Goal: Task Accomplishment & Management: Manage account settings

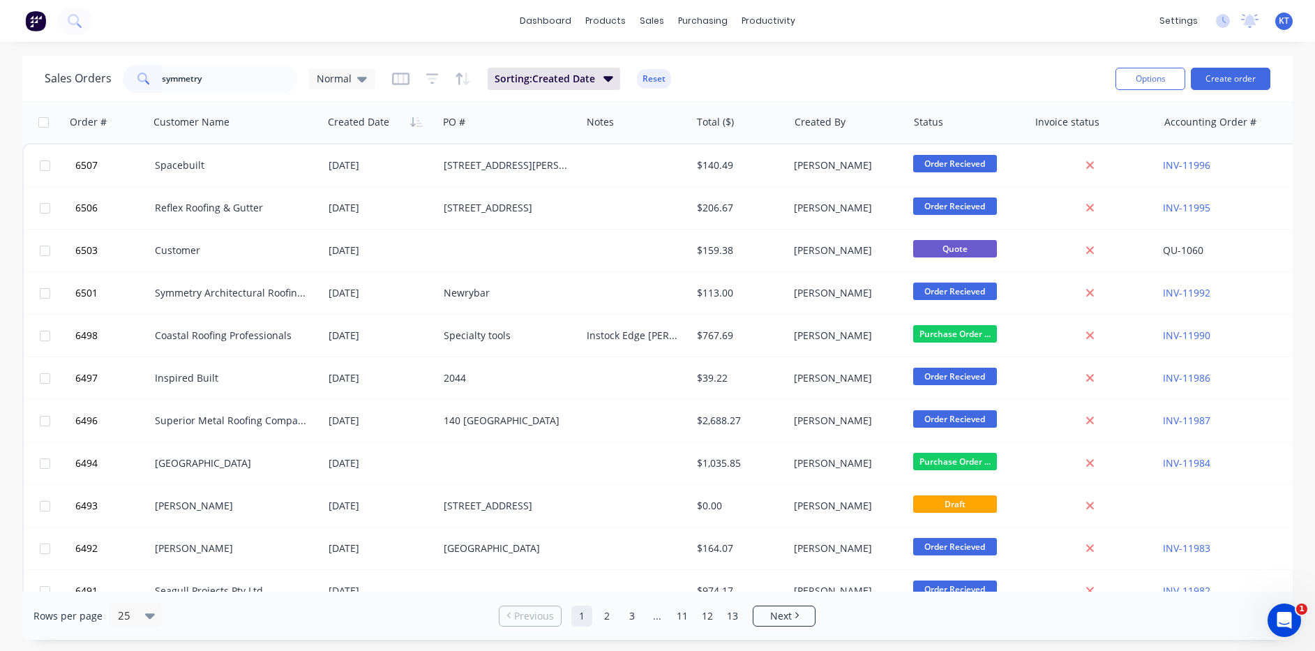
type input "symmetry"
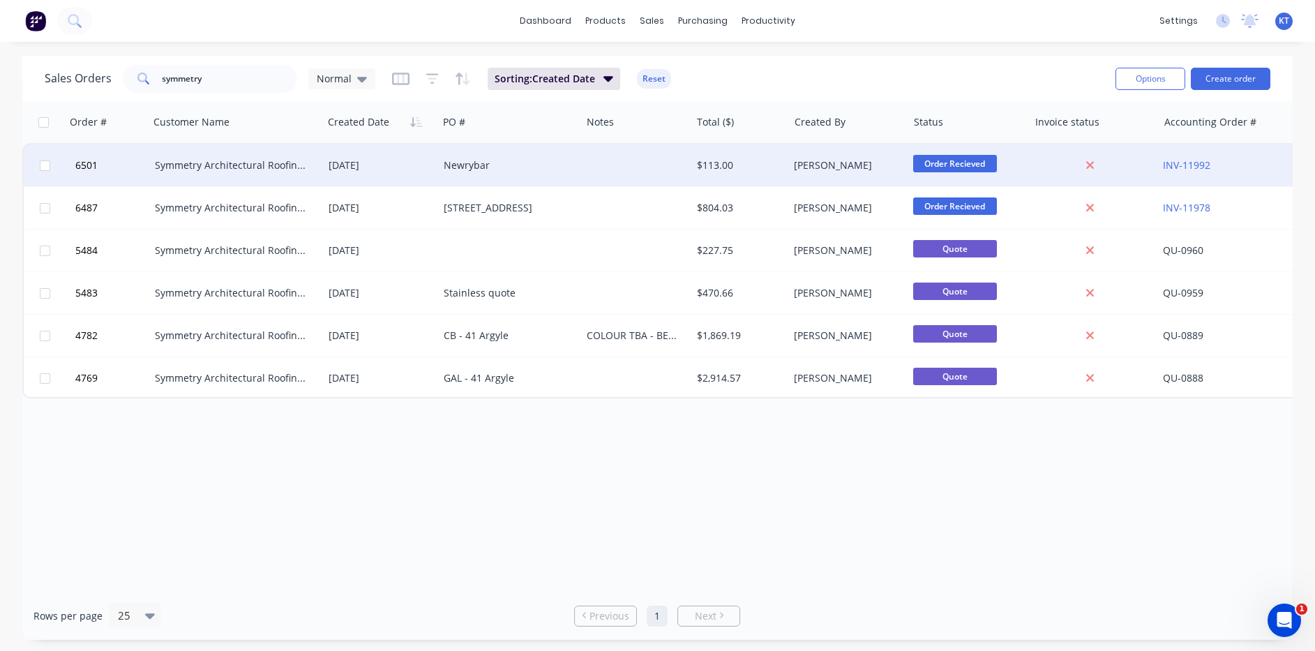
click at [456, 184] on div "Newrybar" at bounding box center [509, 165] width 143 height 42
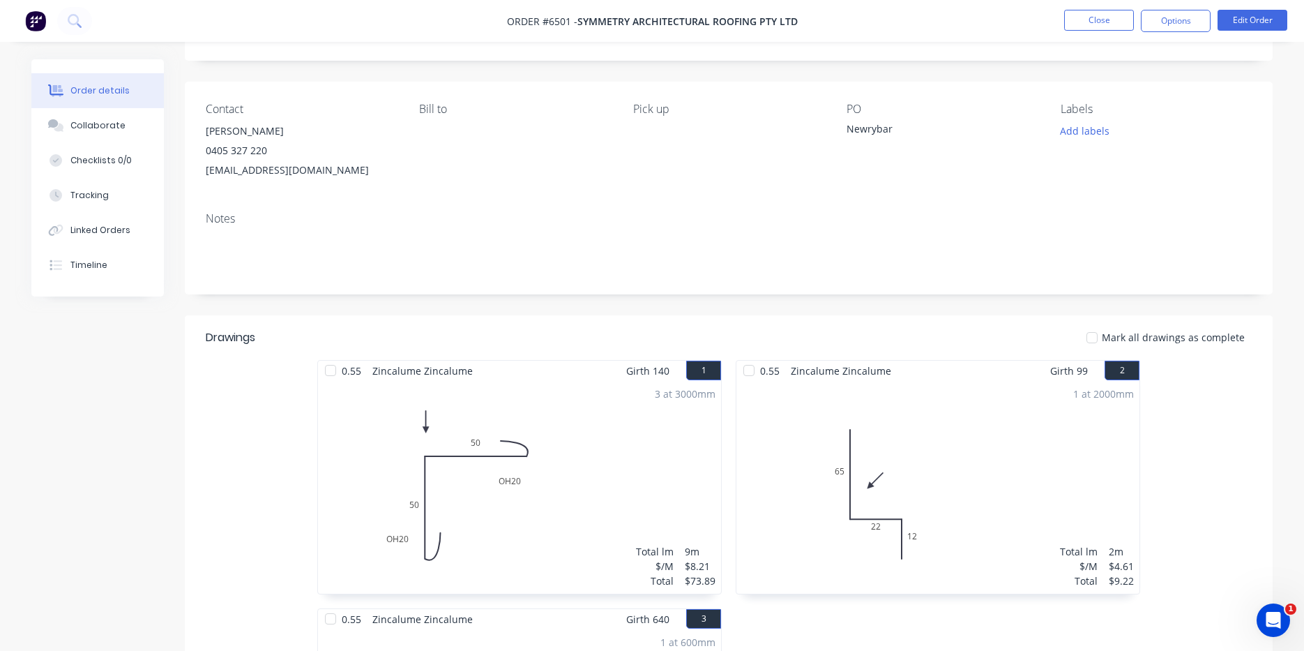
scroll to position [349, 0]
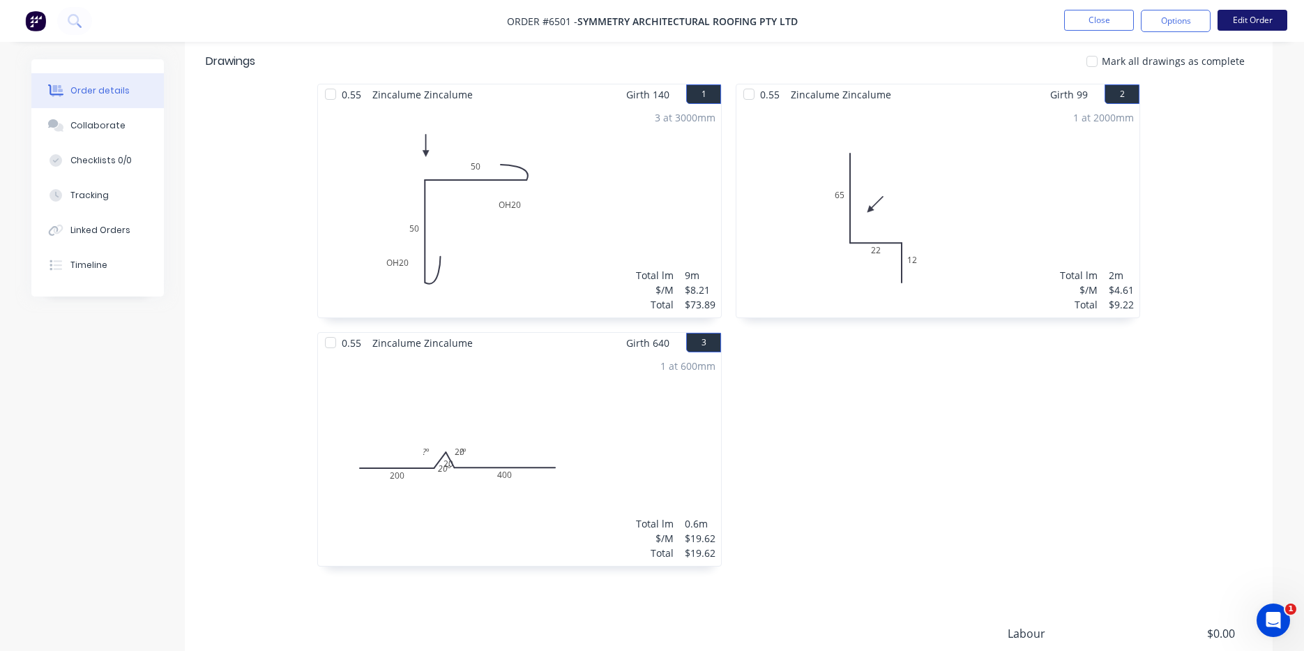
click at [1247, 23] on button "Edit Order" at bounding box center [1253, 20] width 70 height 21
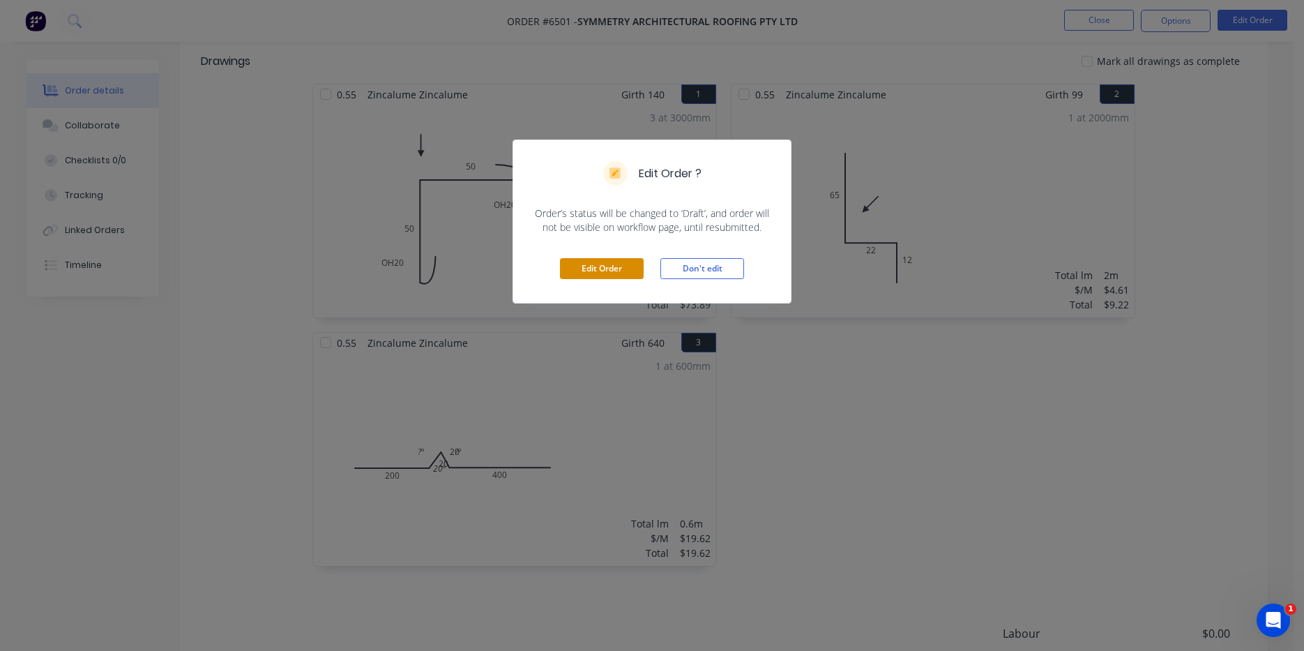
click at [606, 256] on div "Edit Order Don't edit" at bounding box center [652, 268] width 278 height 68
drag, startPoint x: 592, startPoint y: 273, endPoint x: 698, endPoint y: 365, distance: 140.0
click at [591, 273] on button "Edit Order" at bounding box center [602, 268] width 84 height 21
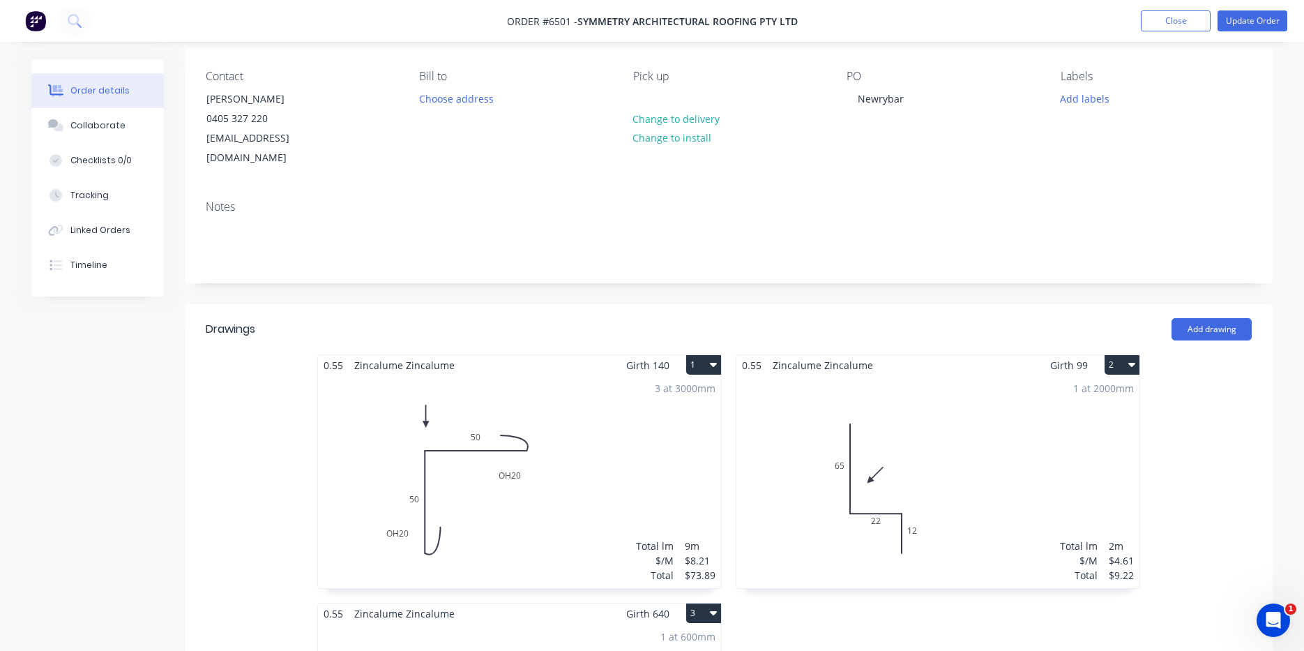
scroll to position [419, 0]
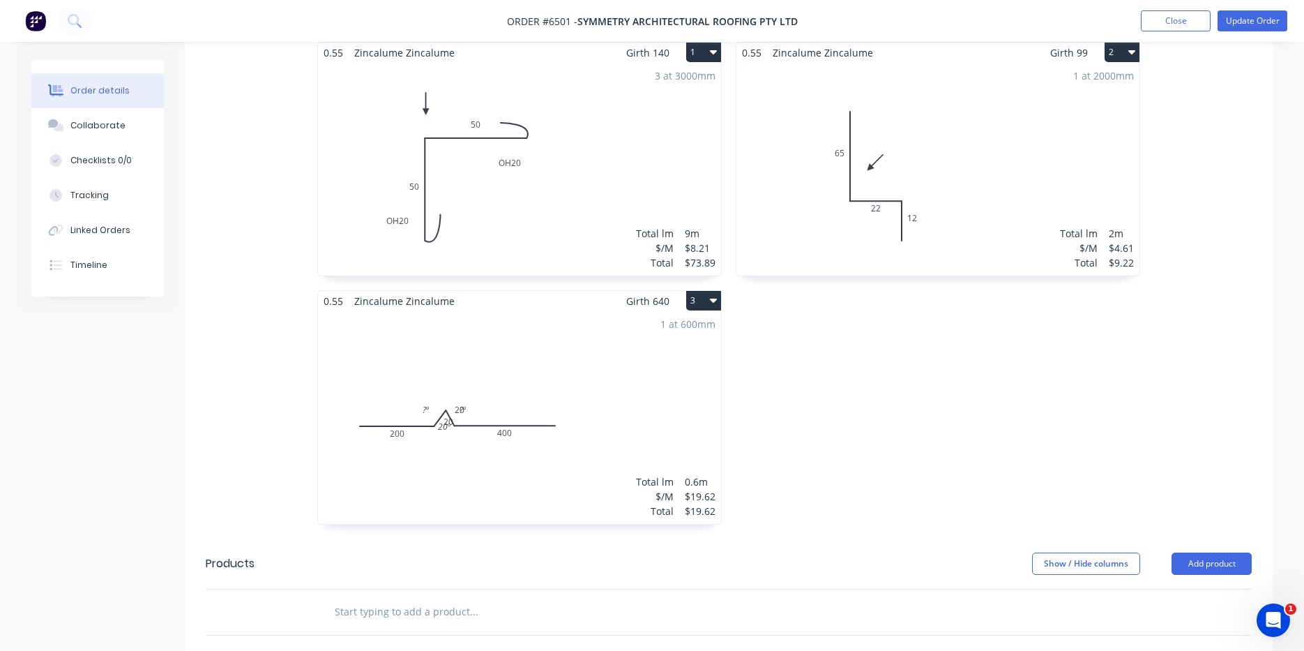
click at [712, 299] on icon "button" at bounding box center [713, 301] width 7 height 4
click at [639, 380] on div "Delete" at bounding box center [654, 390] width 107 height 20
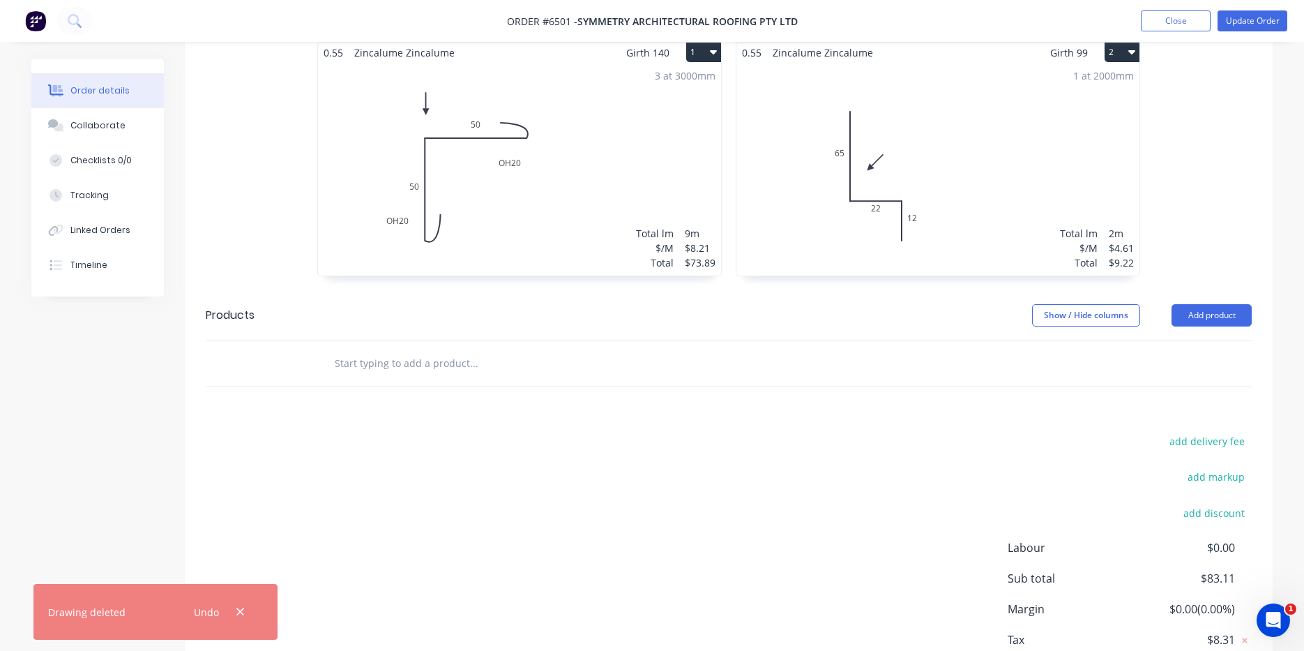
click at [996, 163] on div "1 at 2000mm Total lm $/M Total 2m $4.61 $9.22" at bounding box center [938, 169] width 403 height 213
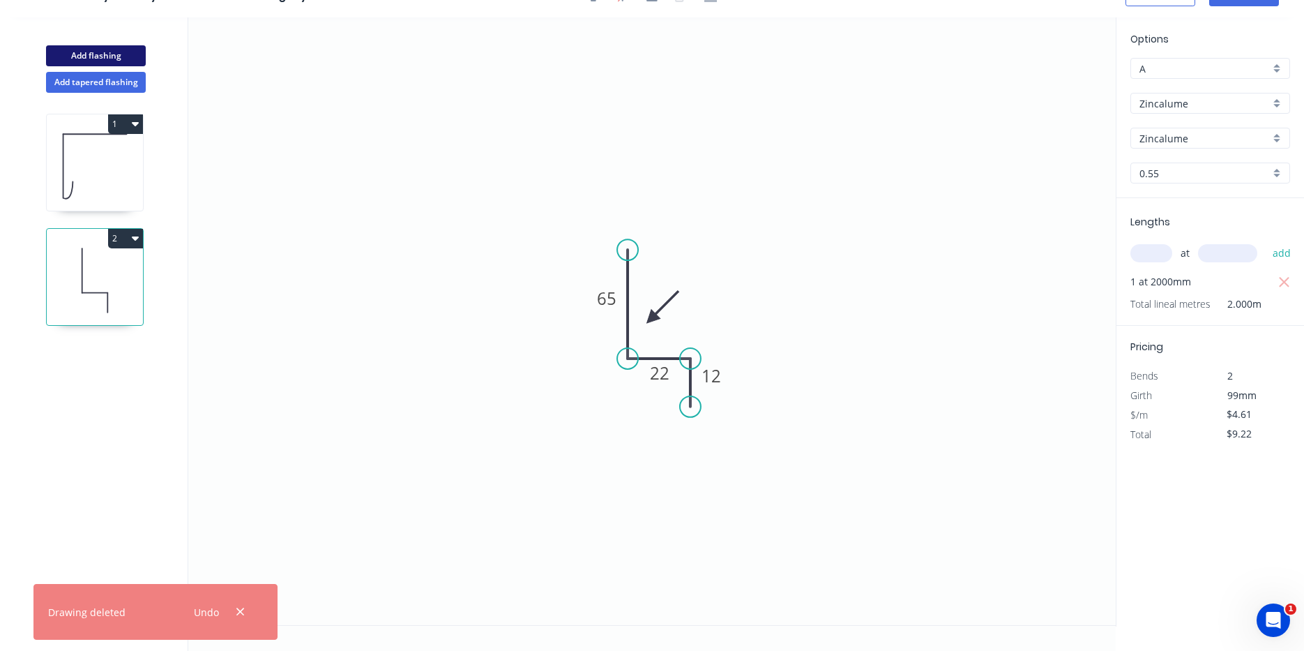
click at [139, 54] on button "Add flashing" at bounding box center [96, 55] width 100 height 21
type input "$0.00"
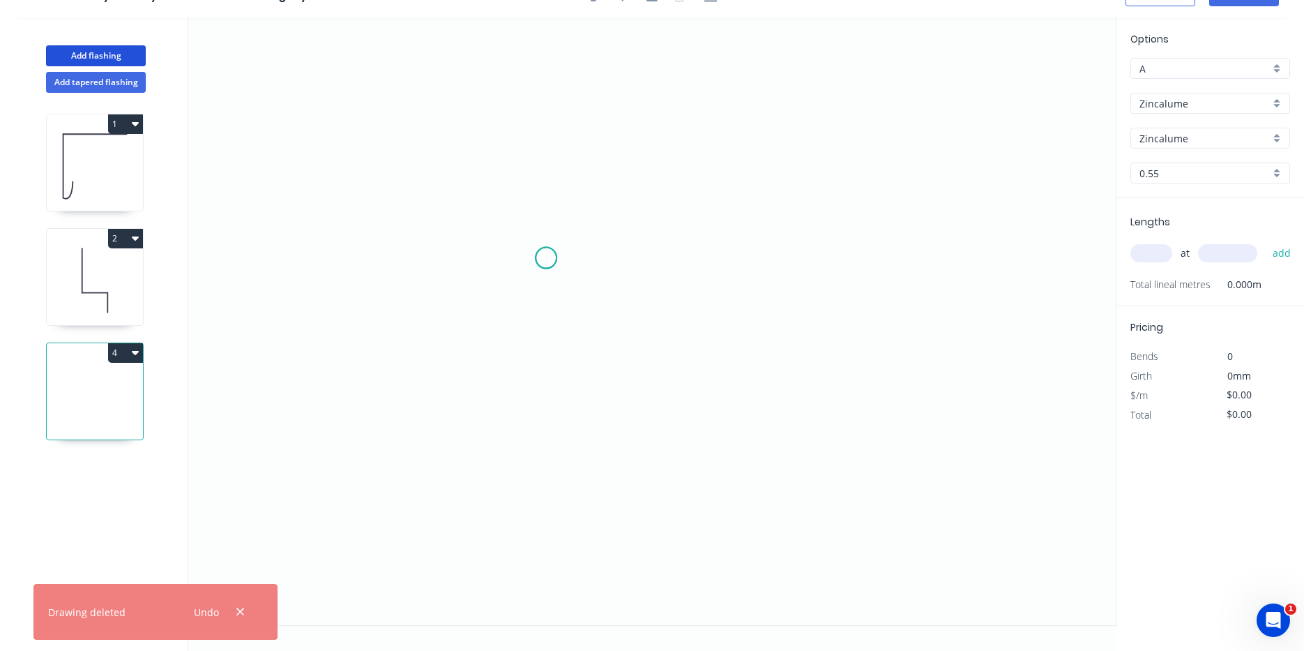
click at [546, 258] on icon "0" at bounding box center [652, 321] width 928 height 608
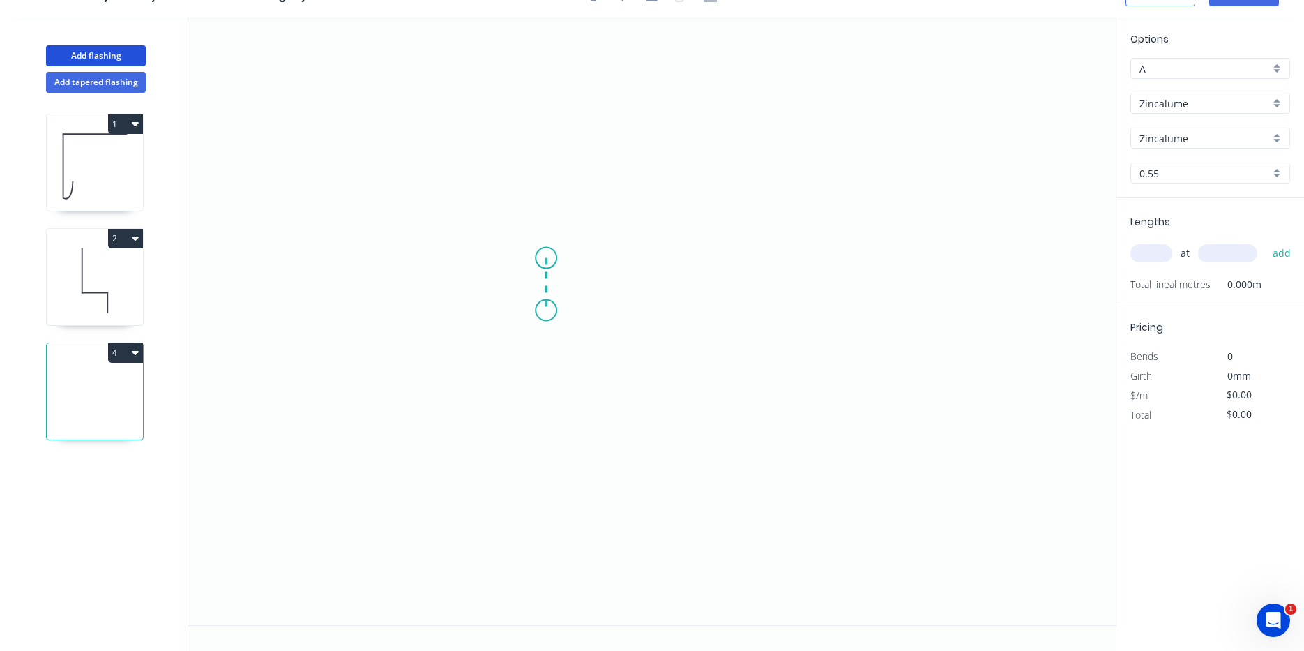
click at [543, 310] on icon "0" at bounding box center [652, 321] width 928 height 608
click at [918, 292] on icon "0 ?" at bounding box center [652, 321] width 928 height 608
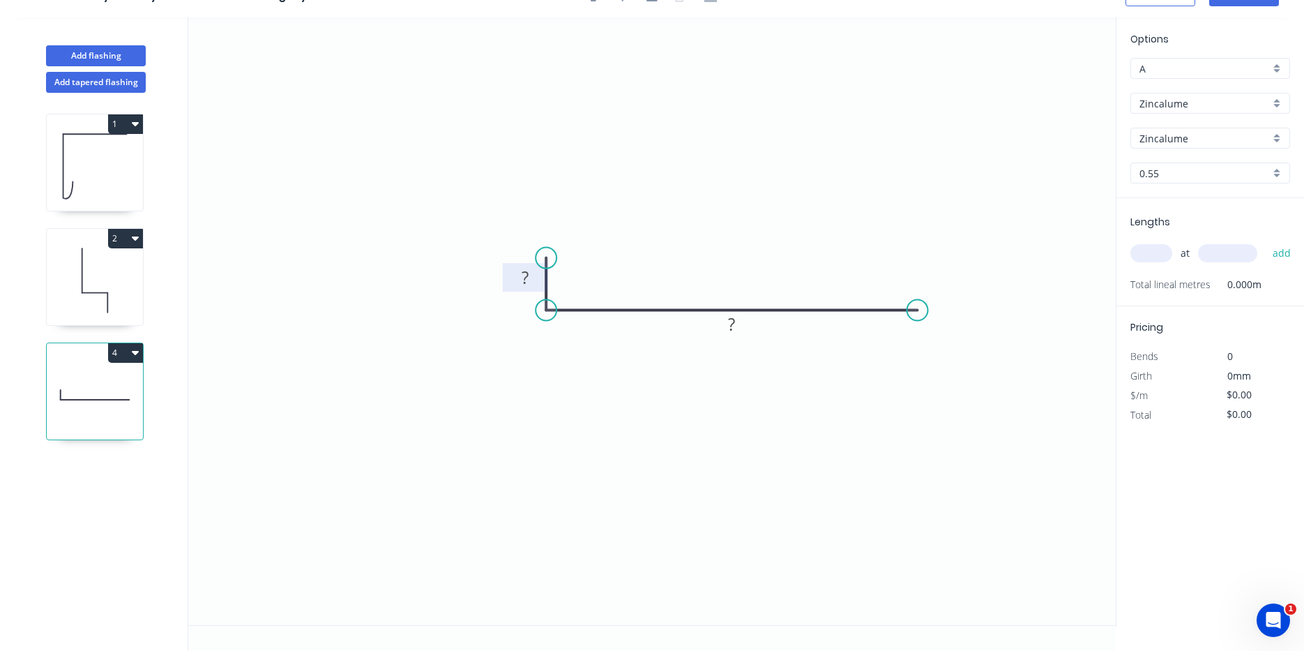
click at [531, 278] on rect at bounding box center [525, 279] width 28 height 20
type input "$12.36"
click at [1144, 252] on input "text" at bounding box center [1152, 253] width 42 height 18
type input "1"
type input "600"
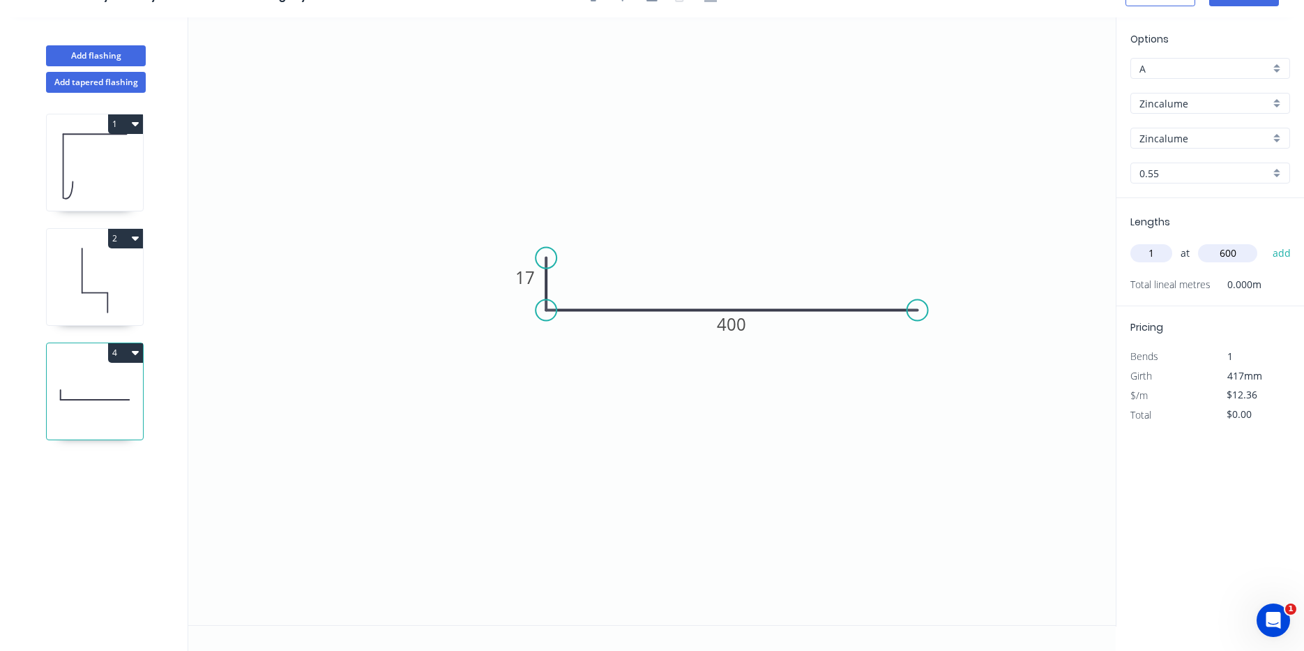
click at [1266, 241] on button "add" at bounding box center [1282, 253] width 33 height 24
type input "$12.36"
click at [102, 54] on button "Add flashing" at bounding box center [96, 55] width 100 height 21
type input "$0.00"
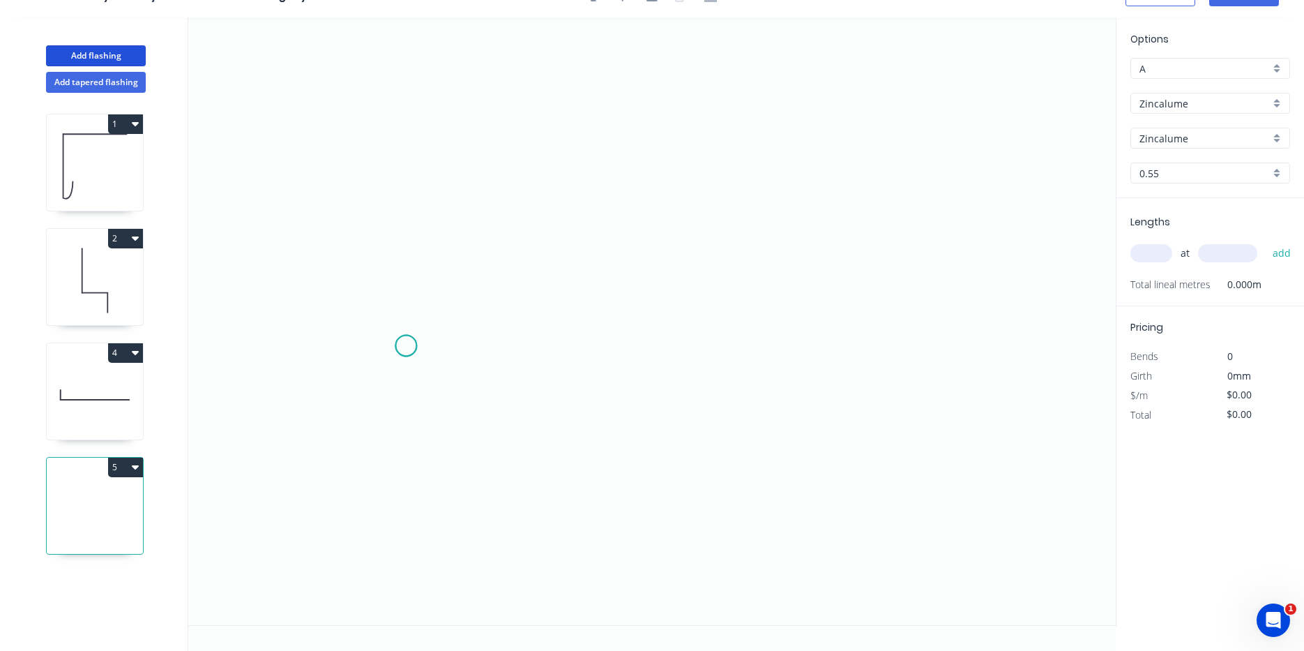
drag, startPoint x: 406, startPoint y: 346, endPoint x: 439, endPoint y: 347, distance: 32.8
click at [414, 347] on icon "0" at bounding box center [652, 321] width 928 height 608
click at [559, 348] on icon "0" at bounding box center [652, 321] width 928 height 608
click at [559, 299] on icon at bounding box center [559, 322] width 0 height 47
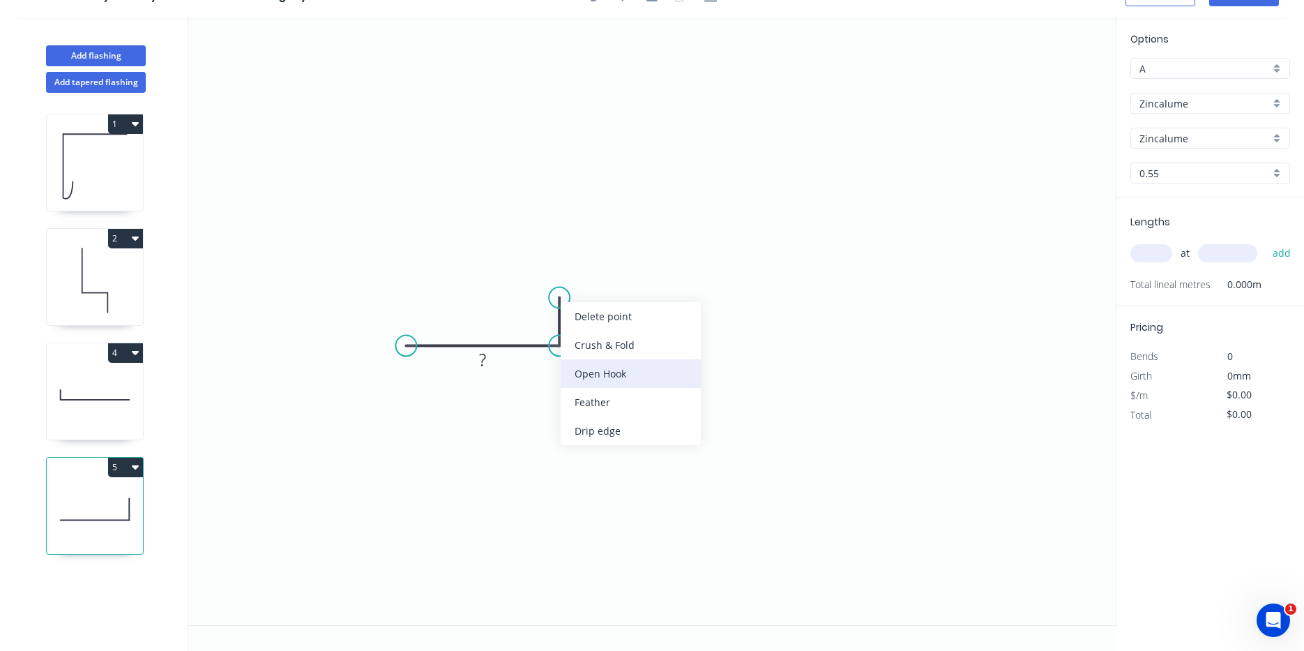
click at [587, 374] on div "Open Hook" at bounding box center [631, 373] width 140 height 29
click at [575, 371] on div "Delete bend" at bounding box center [625, 375] width 140 height 29
click at [579, 366] on div "Open Hook" at bounding box center [626, 371] width 140 height 29
click at [595, 351] on div "Flip bend" at bounding box center [625, 346] width 140 height 29
drag, startPoint x: 549, startPoint y: 313, endPoint x: 1097, endPoint y: 330, distance: 547.8
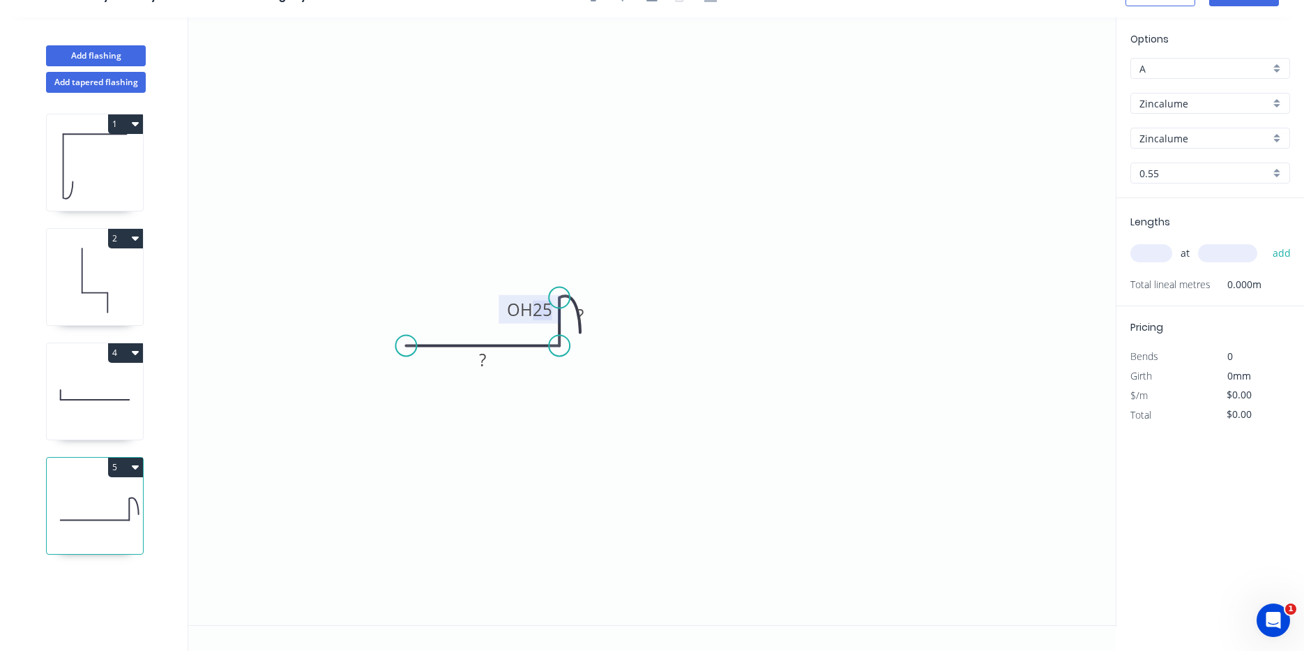
click at [548, 313] on tspan "25" at bounding box center [543, 309] width 20 height 23
type input "$9.22"
click at [1154, 259] on input "text" at bounding box center [1152, 253] width 42 height 18
type input "1"
type input "600"
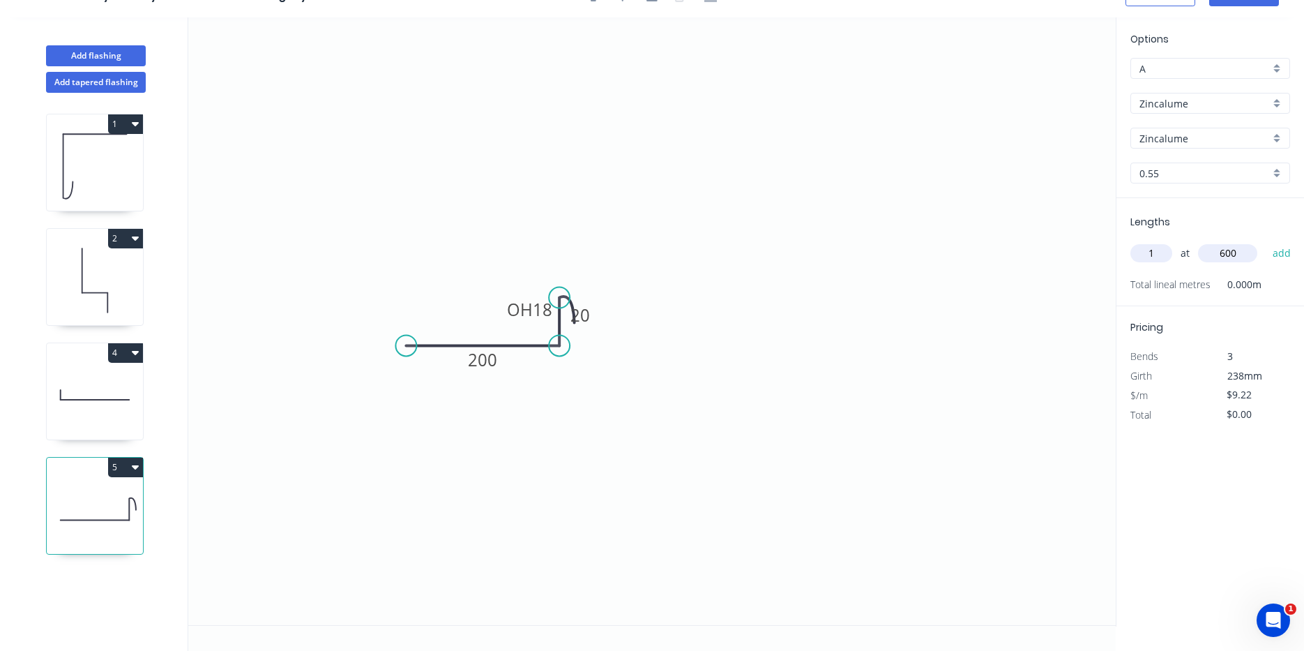
click at [1266, 241] on button "add" at bounding box center [1282, 253] width 33 height 24
type input "$9.22"
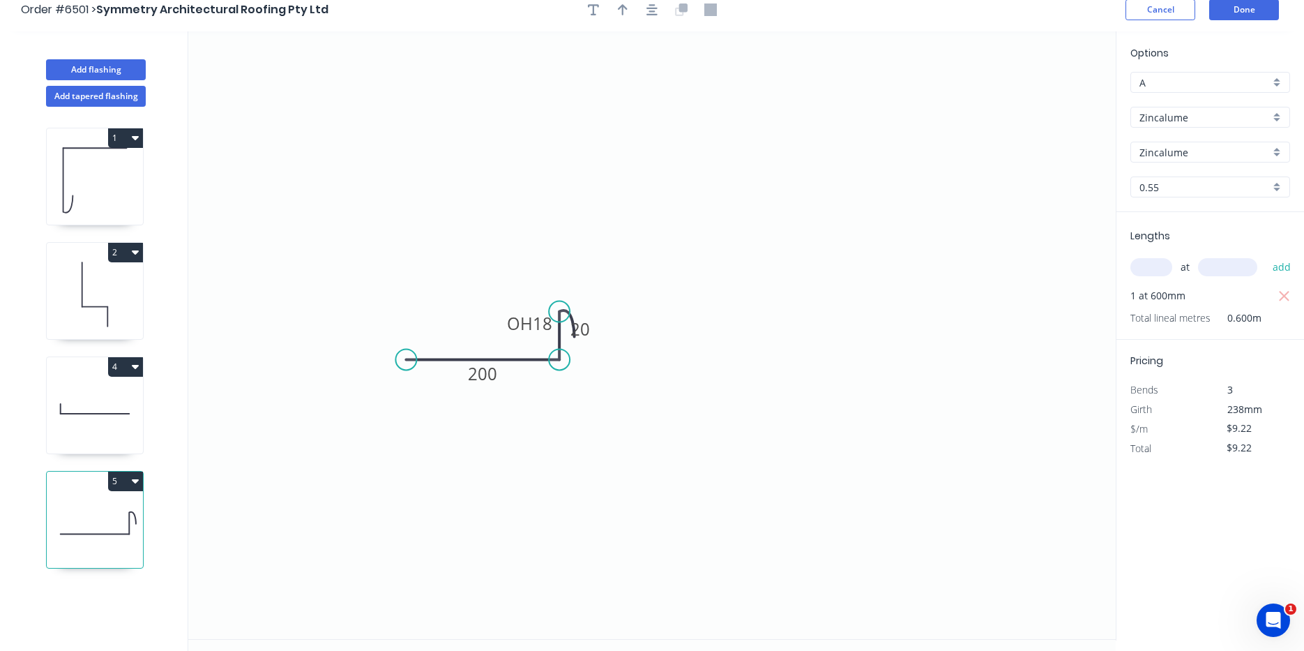
scroll to position [0, 0]
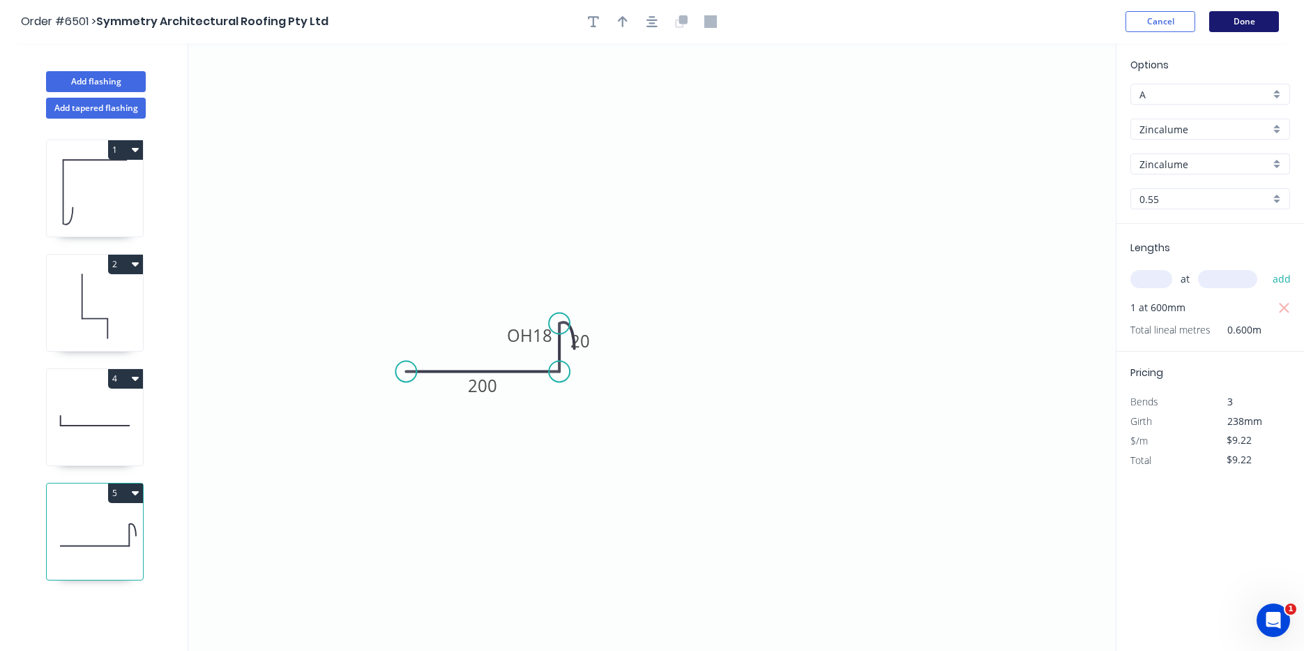
click at [1241, 13] on button "Done" at bounding box center [1245, 21] width 70 height 21
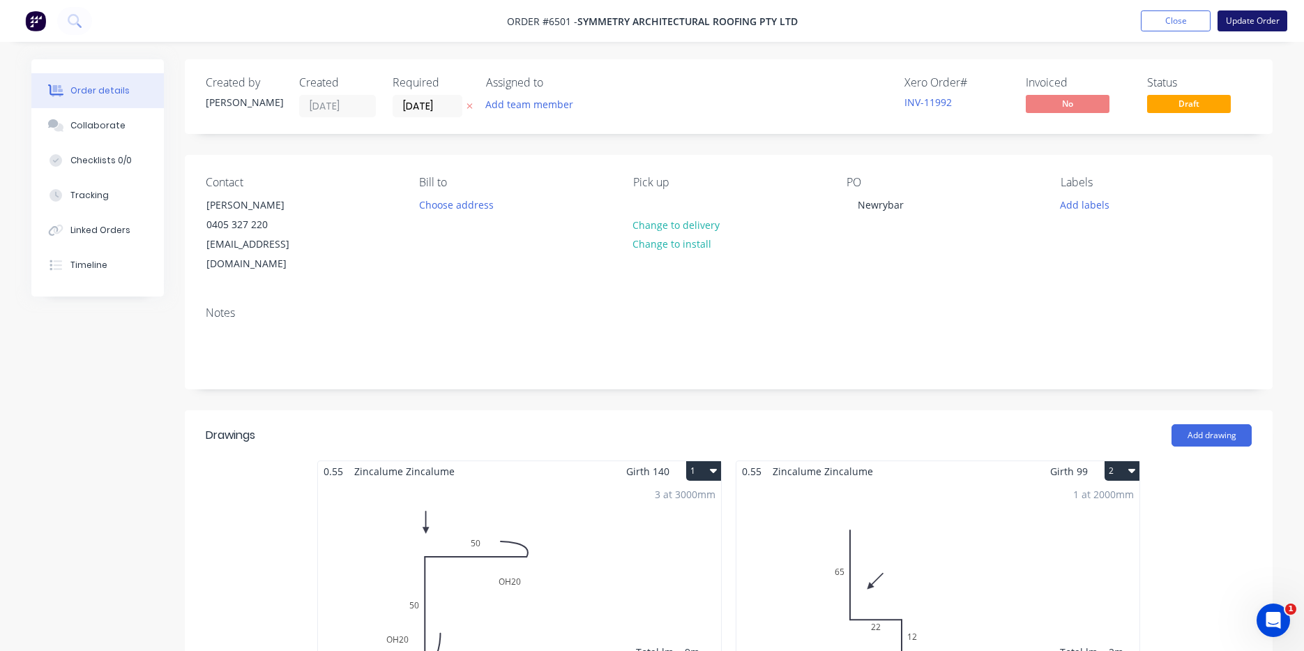
click at [1244, 23] on button "Update Order" at bounding box center [1253, 20] width 70 height 21
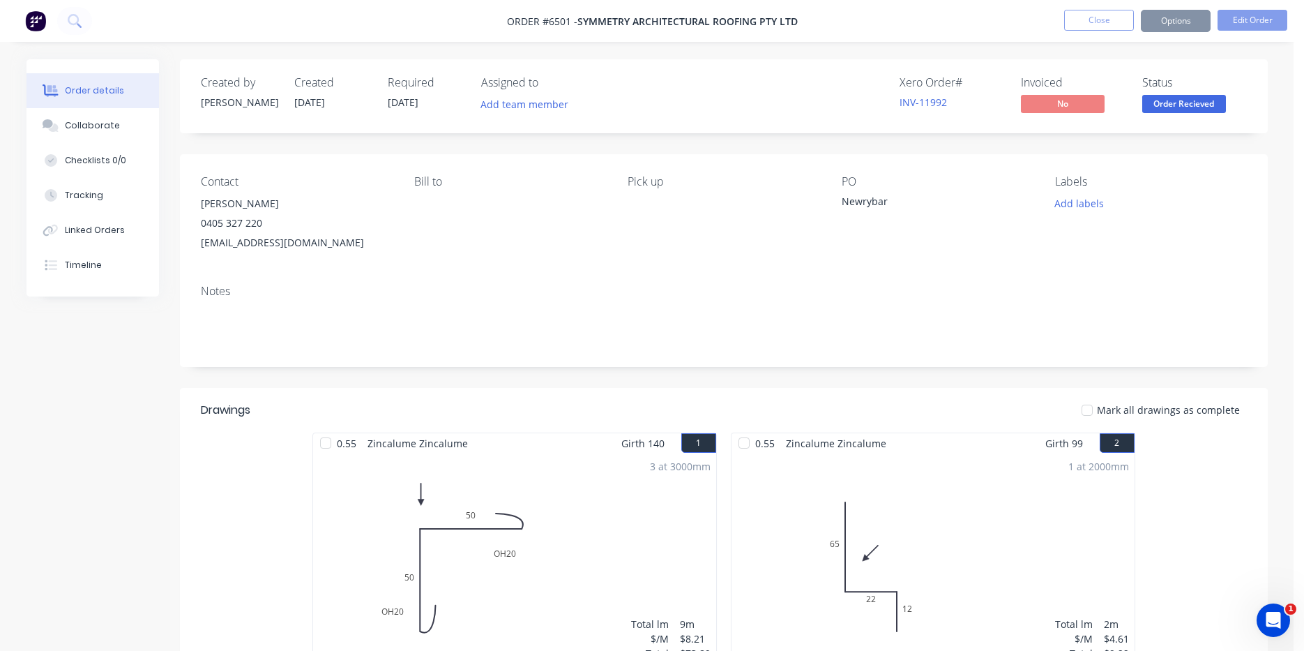
click at [1196, 101] on span "Order Recieved" at bounding box center [1185, 103] width 84 height 17
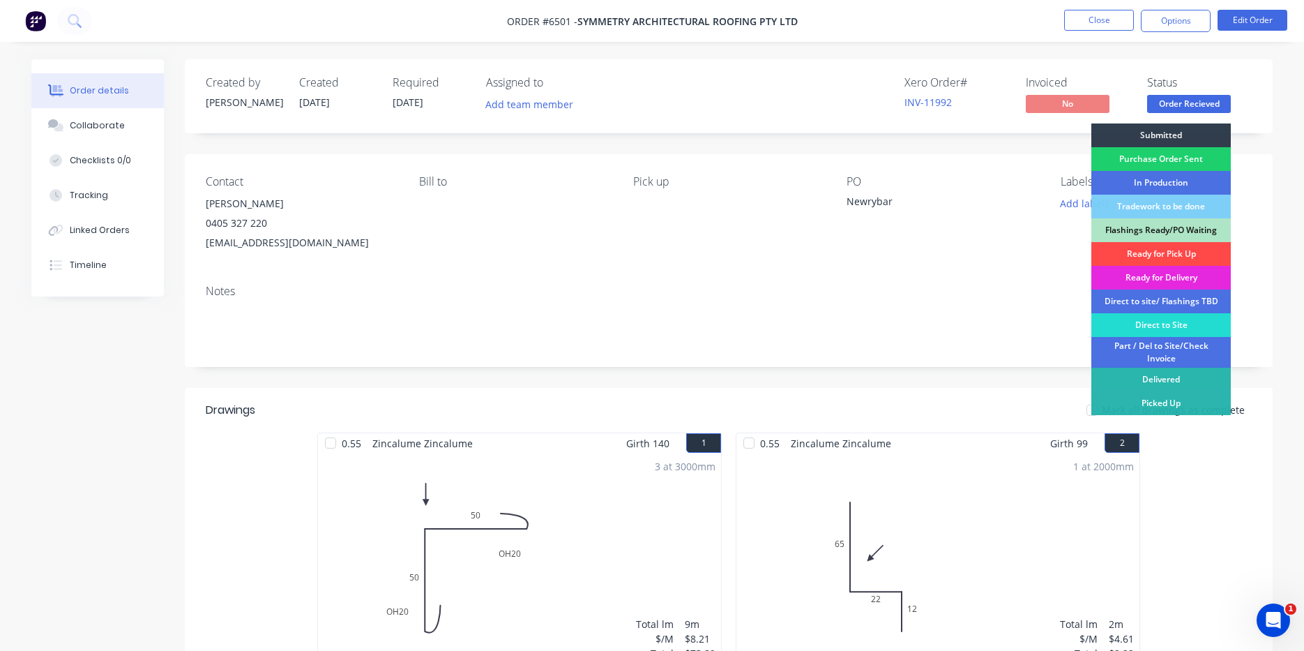
click at [1158, 253] on div "Ready for Pick Up" at bounding box center [1162, 254] width 140 height 24
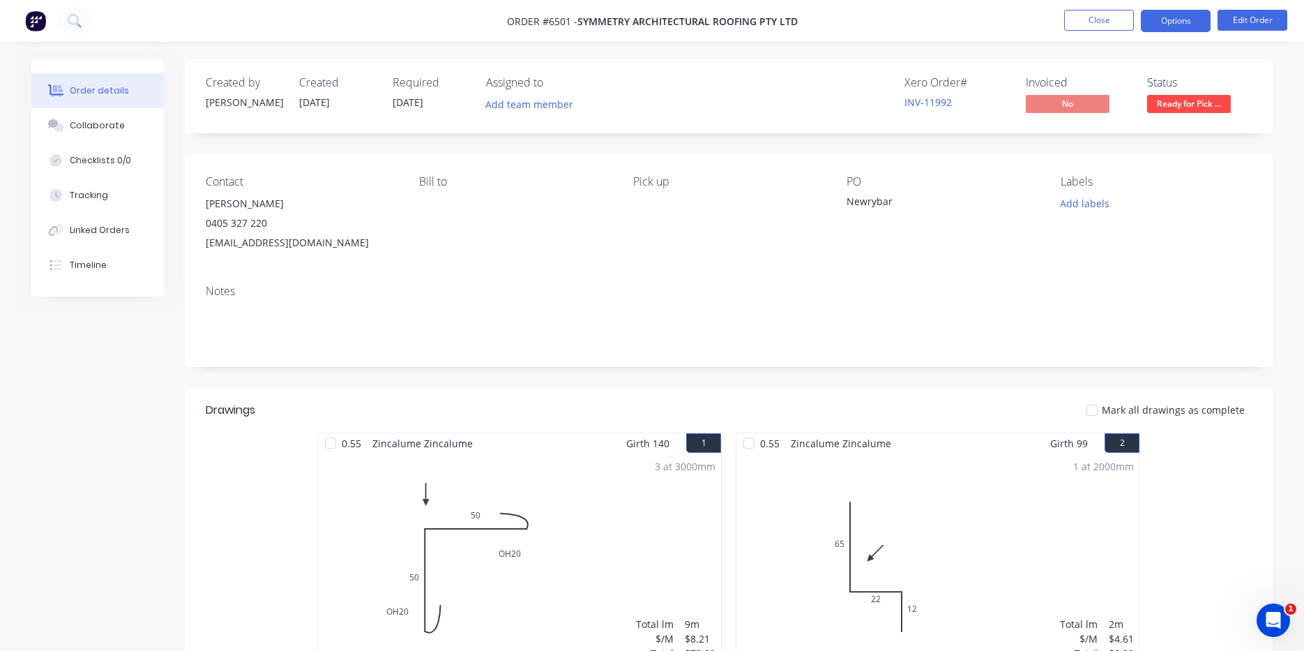
click at [1182, 27] on button "Options" at bounding box center [1176, 21] width 70 height 22
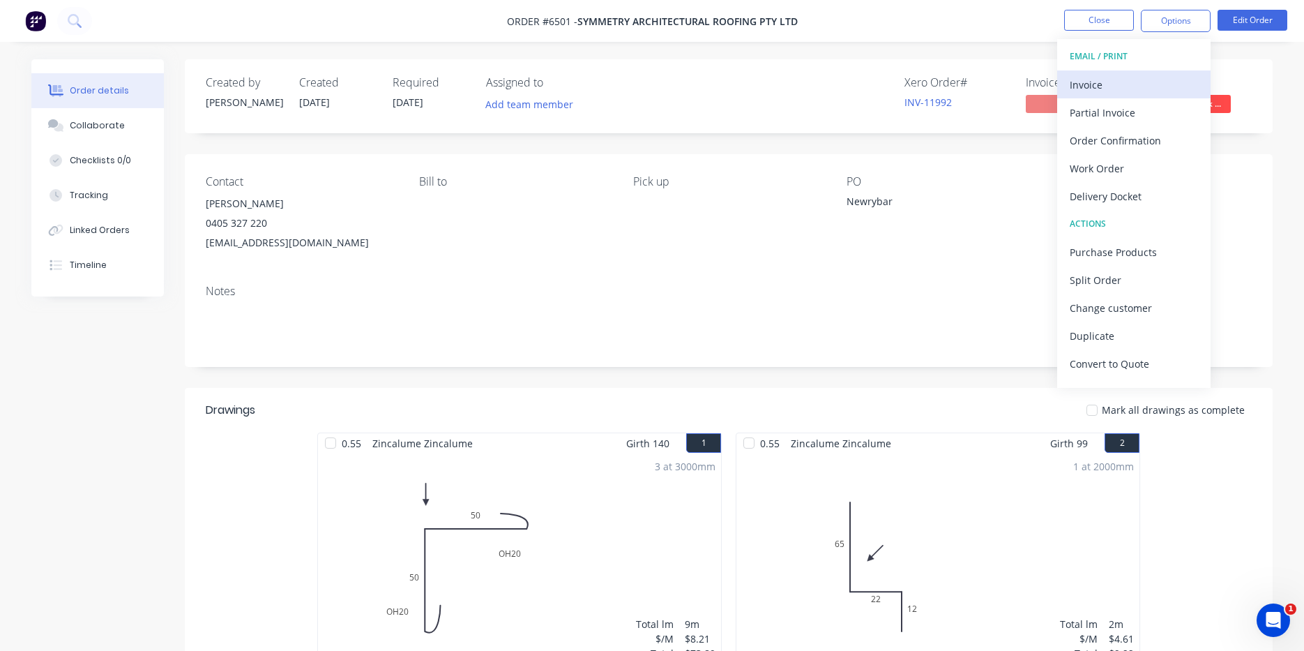
click at [1143, 79] on div "Invoice" at bounding box center [1134, 85] width 128 height 20
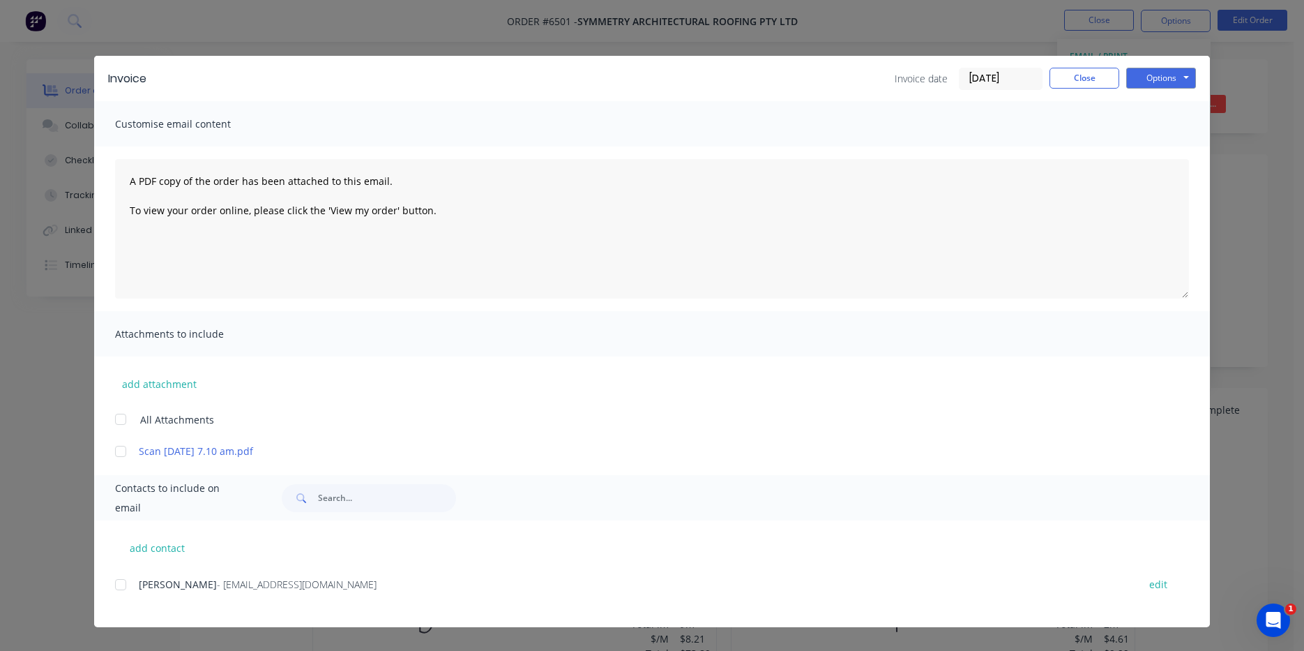
click at [133, 577] on div at bounding box center [121, 585] width 28 height 28
drag, startPoint x: 1149, startPoint y: 59, endPoint x: 1149, endPoint y: 78, distance: 18.8
click at [1149, 65] on div "Invoice Invoice date [DATE] Close Options Preview Print Email" at bounding box center [652, 78] width 1116 height 45
click at [1149, 78] on button "Options" at bounding box center [1162, 78] width 70 height 21
click at [1164, 147] on button "Email" at bounding box center [1171, 148] width 89 height 23
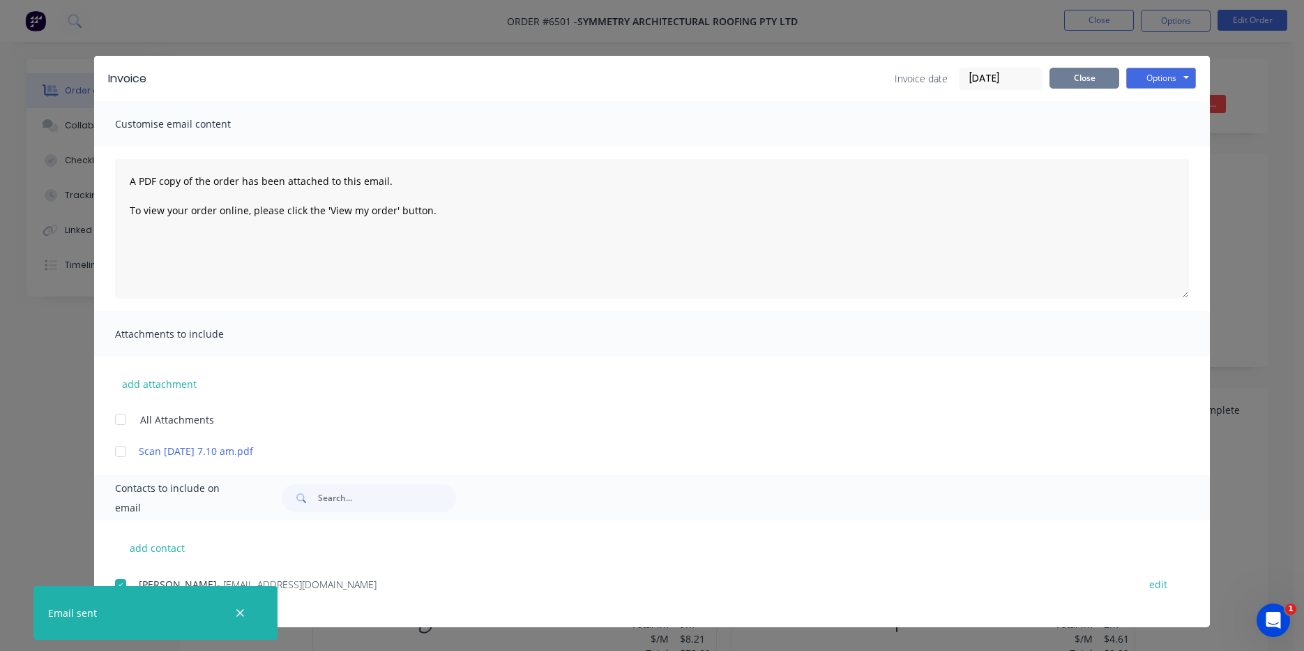
click at [1089, 72] on button "Close" at bounding box center [1085, 78] width 70 height 21
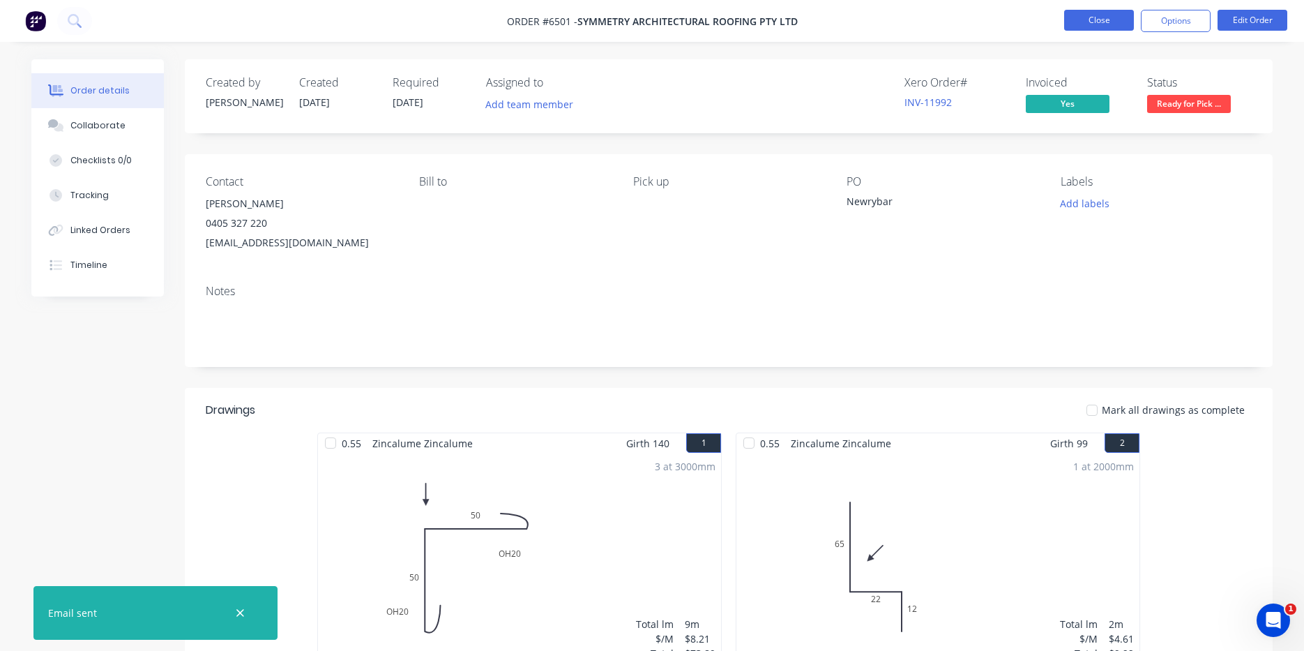
click at [1095, 25] on button "Close" at bounding box center [1099, 20] width 70 height 21
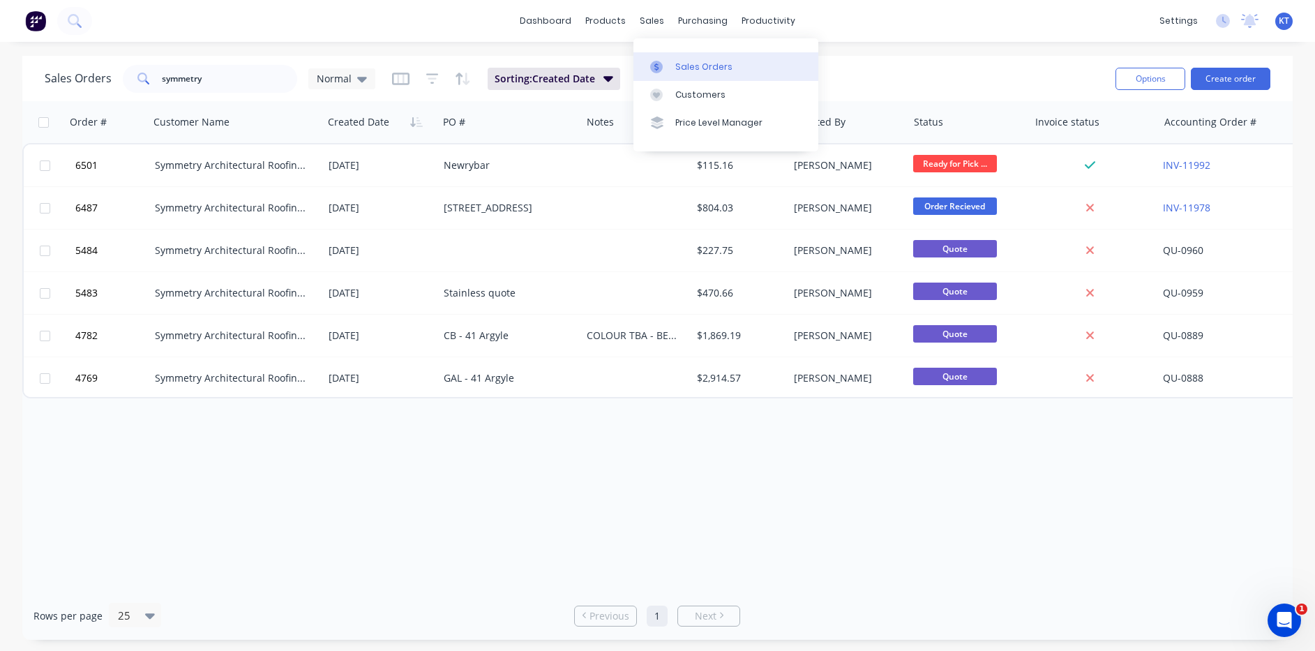
click at [693, 62] on div "Sales Orders" at bounding box center [703, 67] width 57 height 13
click at [1210, 77] on button "Create order" at bounding box center [1231, 79] width 80 height 22
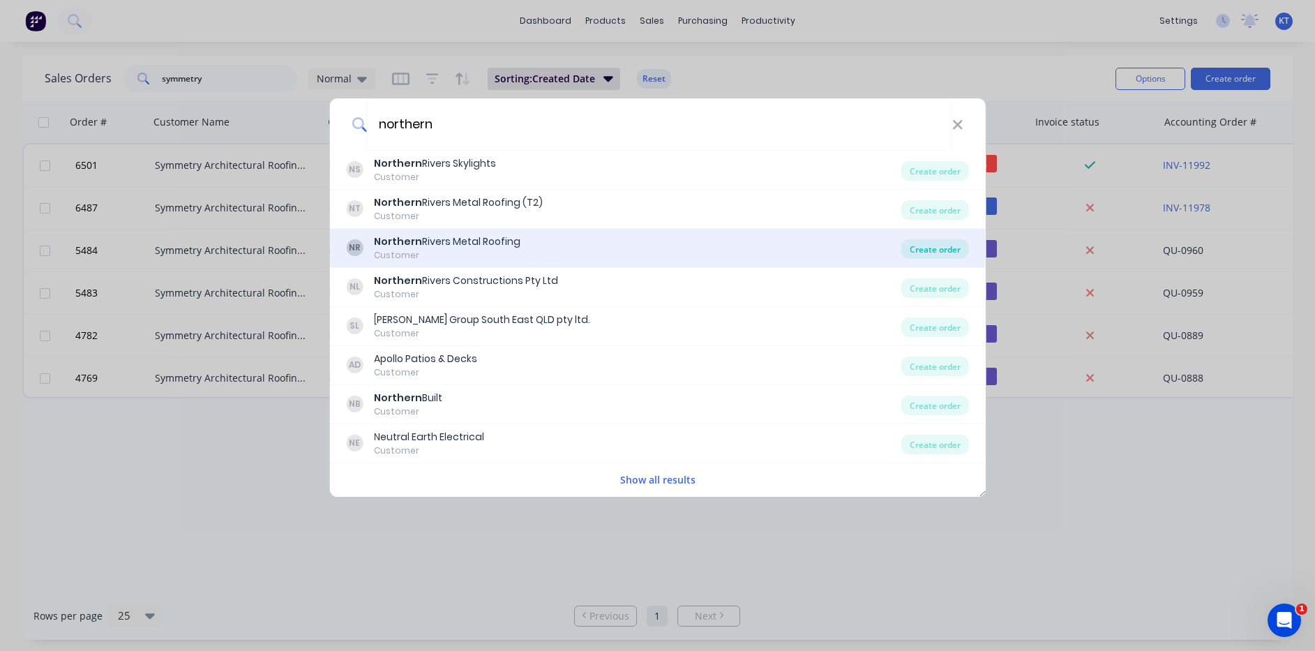
type input "northern"
click at [942, 255] on div "Create order" at bounding box center [935, 249] width 68 height 20
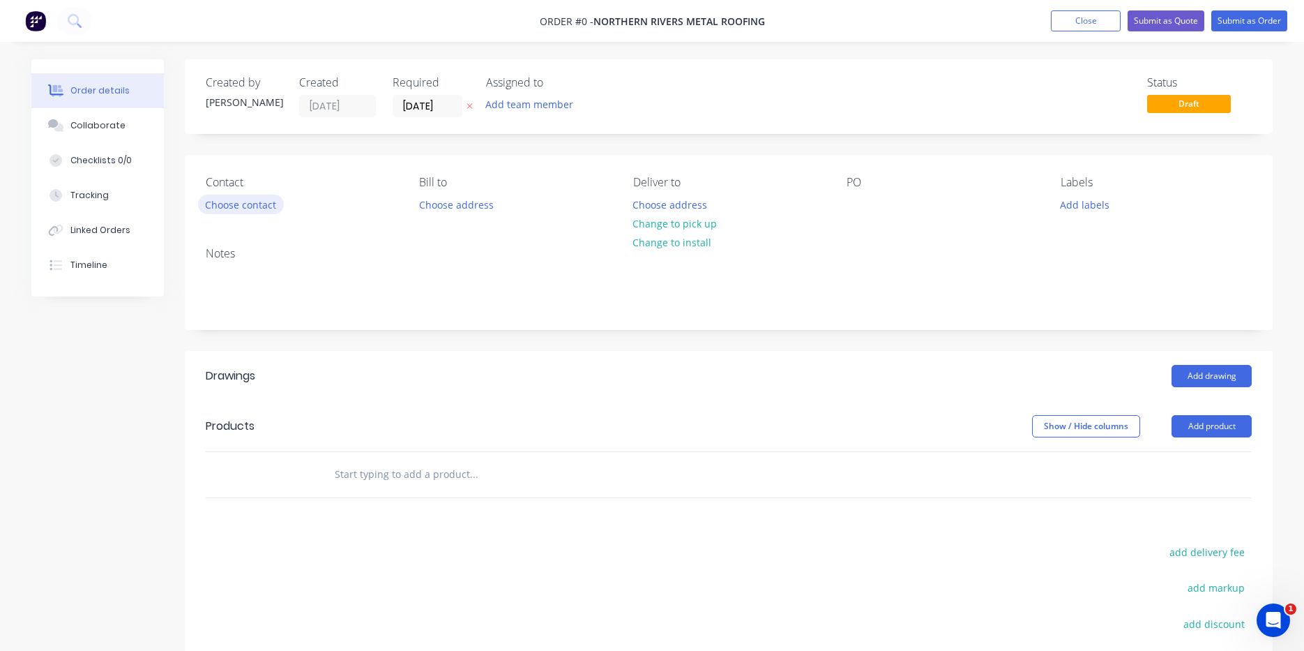
click at [256, 206] on button "Choose contact" at bounding box center [241, 204] width 86 height 19
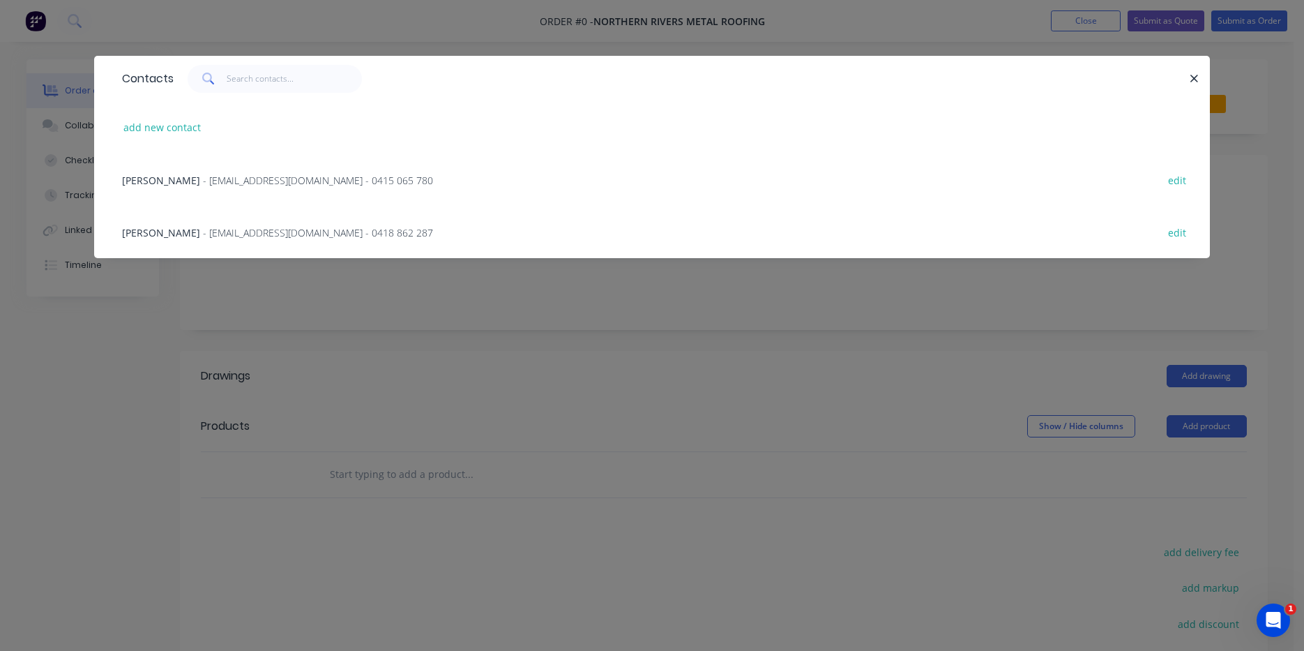
click at [211, 185] on span "- [EMAIL_ADDRESS][DOMAIN_NAME] - 0415 065 780" at bounding box center [318, 180] width 230 height 13
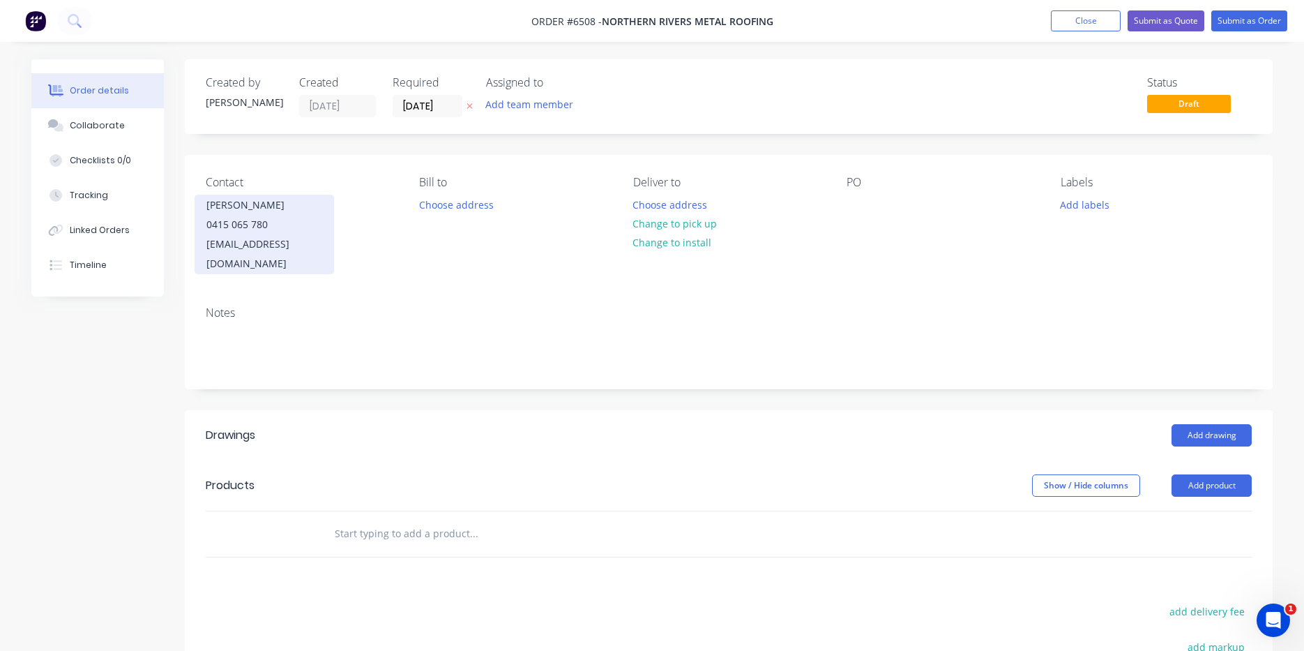
click at [236, 218] on div "0415 065 780" at bounding box center [264, 225] width 116 height 20
click at [274, 232] on div "0418 862 287" at bounding box center [264, 225] width 116 height 20
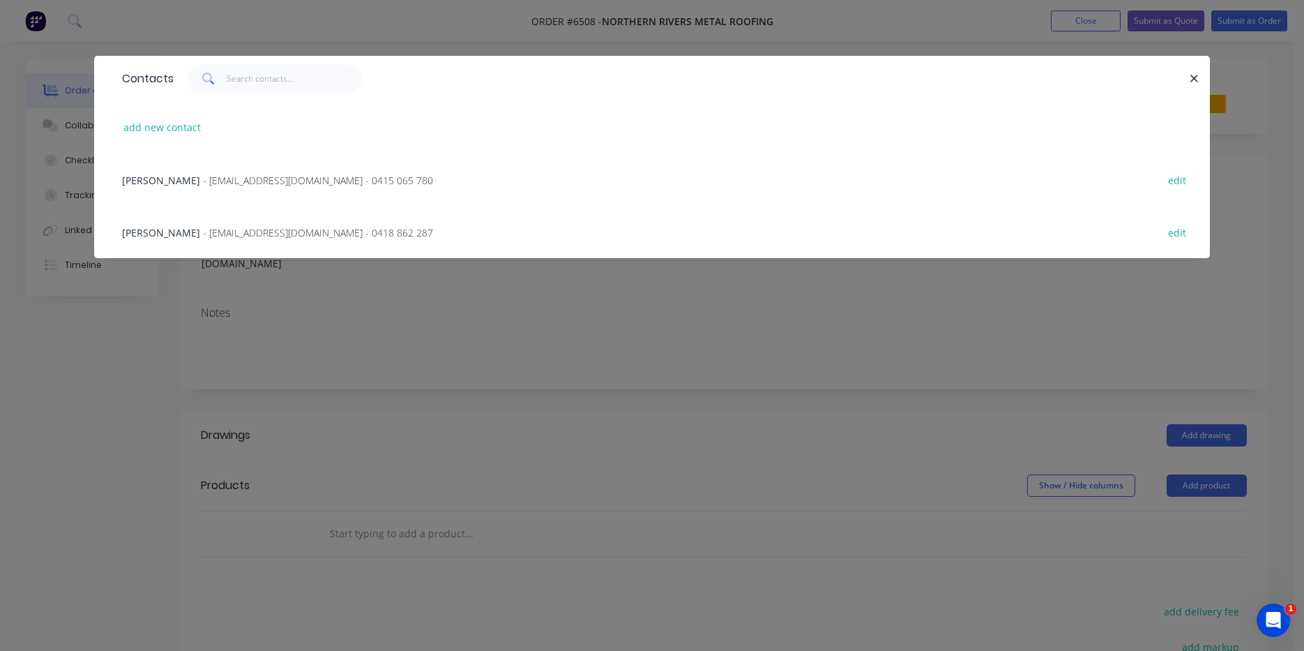
click at [900, 313] on div "Contacts add new contact [PERSON_NAME] - [EMAIL_ADDRESS][DOMAIN_NAME] - 0415 06…" at bounding box center [652, 325] width 1304 height 651
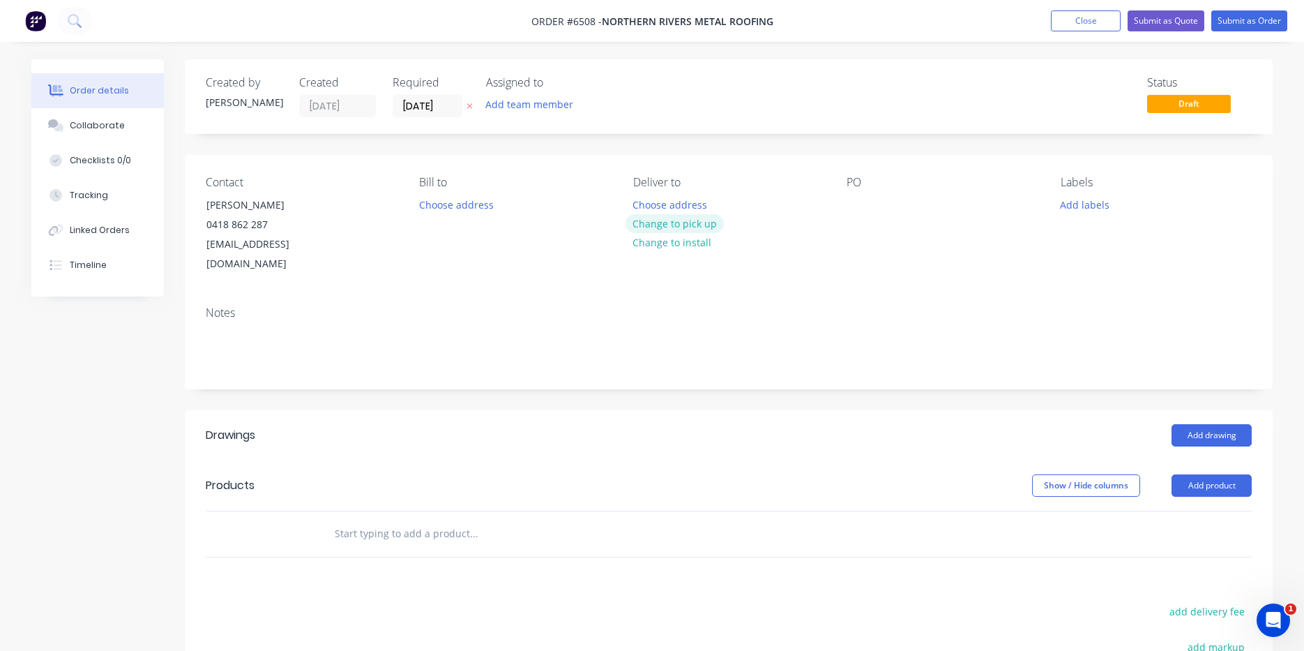
click at [707, 221] on button "Change to pick up" at bounding box center [675, 223] width 99 height 19
click at [854, 209] on div at bounding box center [858, 205] width 22 height 20
click at [1235, 424] on button "Add drawing" at bounding box center [1212, 435] width 80 height 22
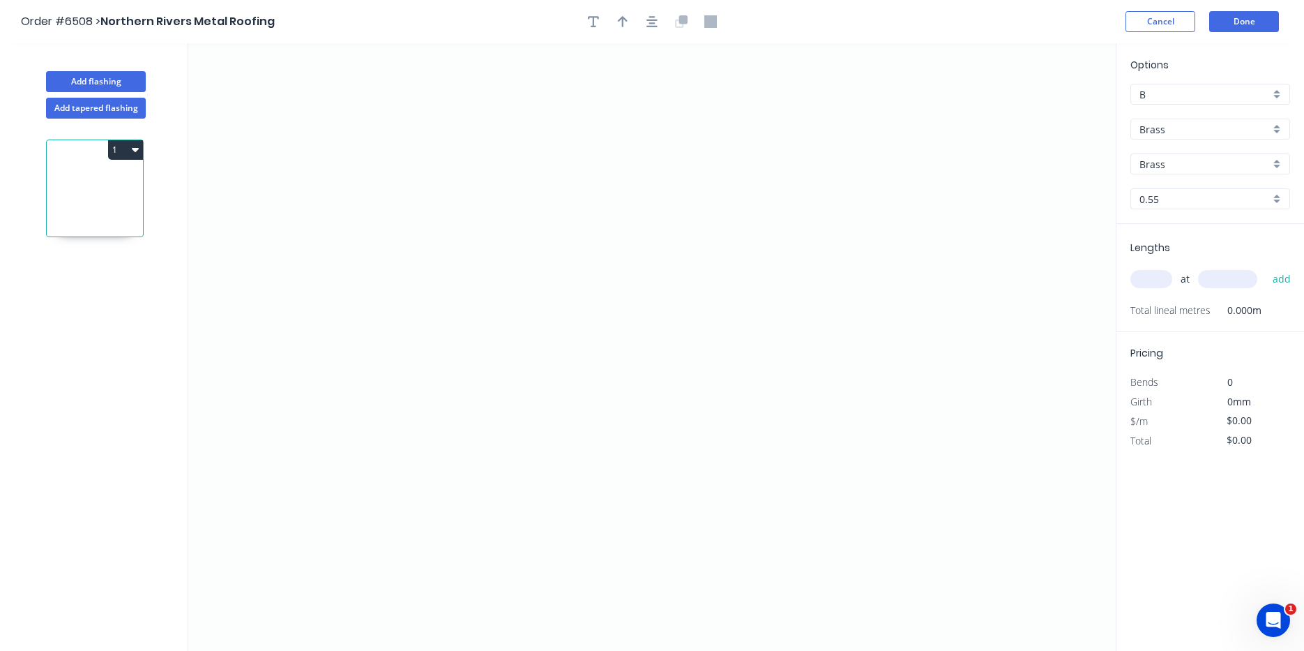
click at [1224, 135] on input "Brass" at bounding box center [1205, 129] width 130 height 15
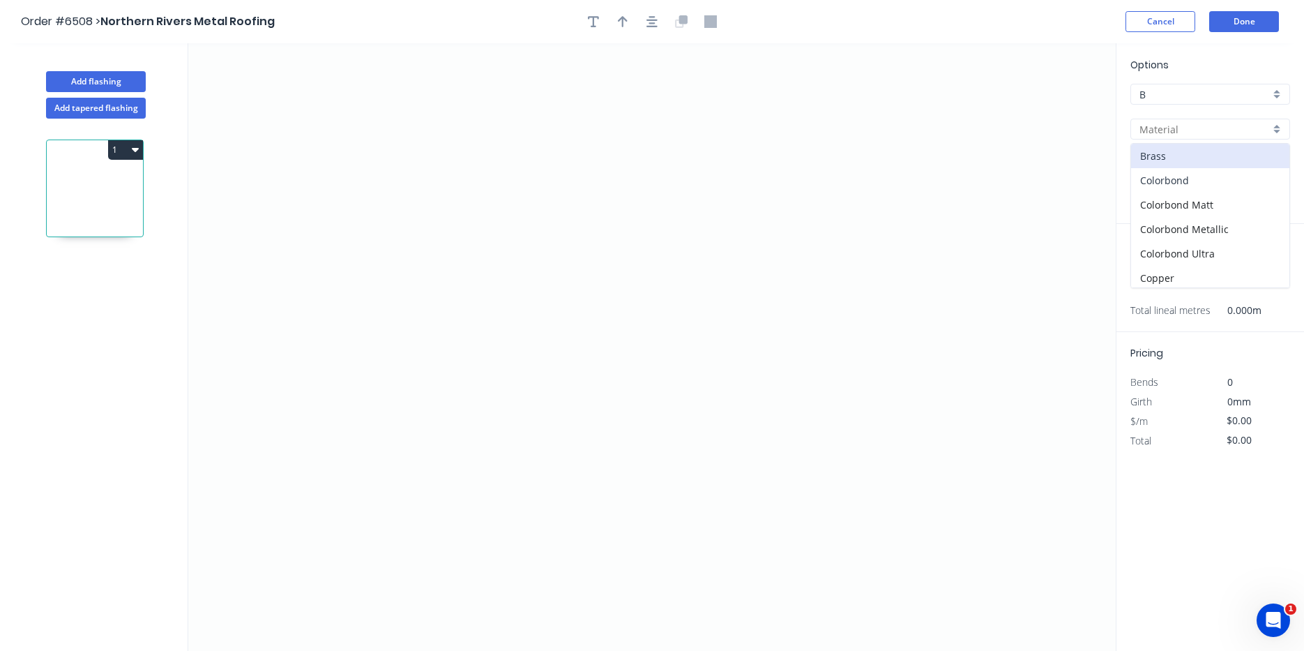
click at [1195, 190] on div "Colorbond" at bounding box center [1210, 180] width 158 height 24
type input "Colorbond"
type input "Basalt"
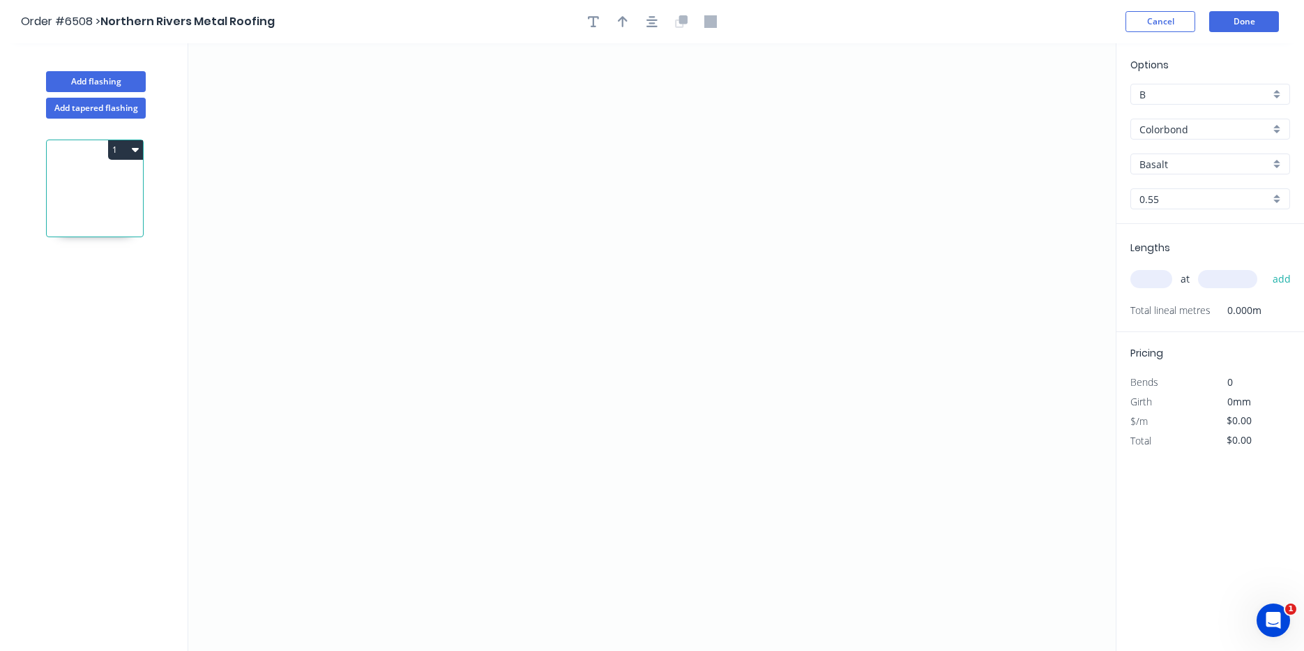
click at [1201, 174] on div "Options B B Colorbond Colorbond Colorbond Matt Colorbond Metallic Colorbond Ult…" at bounding box center [1211, 140] width 188 height 167
click at [1201, 162] on input "Basalt" at bounding box center [1205, 164] width 130 height 15
click at [1195, 198] on div "Dune" at bounding box center [1210, 198] width 158 height 24
type input "Dune"
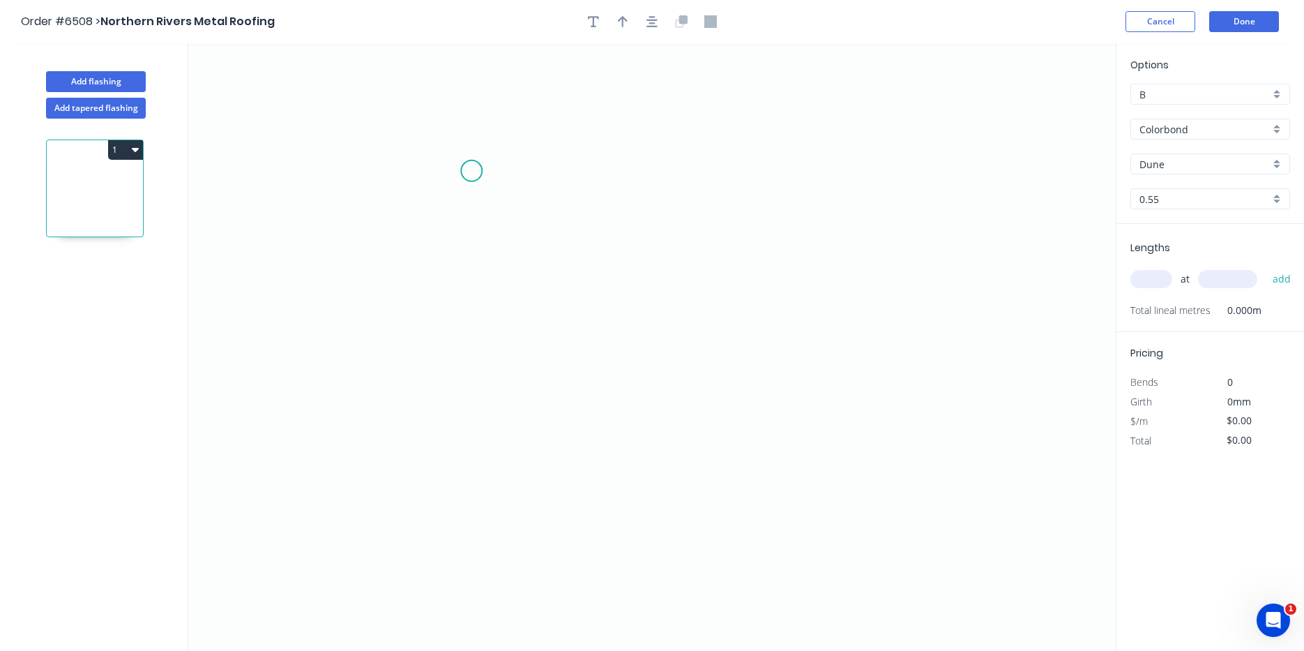
click at [472, 171] on icon "0" at bounding box center [652, 347] width 928 height 608
click at [486, 379] on icon "0" at bounding box center [652, 347] width 928 height 608
click at [635, 425] on icon "0 ?" at bounding box center [652, 347] width 928 height 608
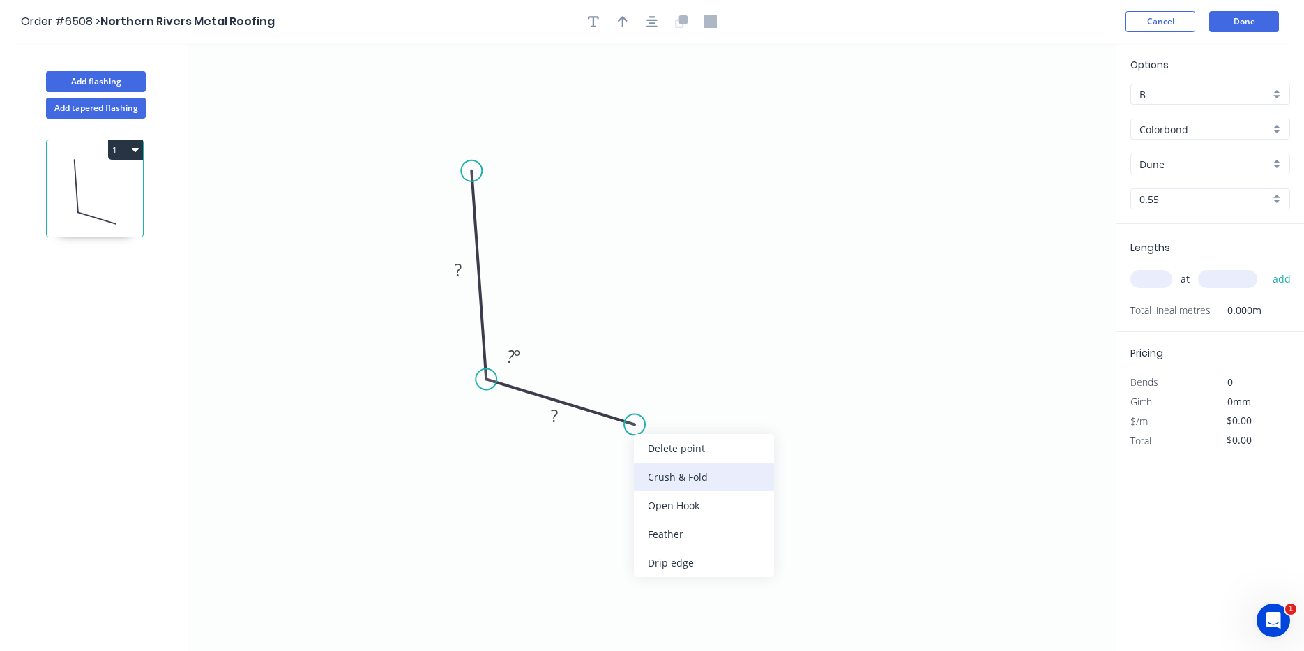
click at [676, 488] on div "Crush & Fold" at bounding box center [704, 476] width 140 height 29
click at [650, 470] on div "Flip bend" at bounding box center [711, 473] width 140 height 29
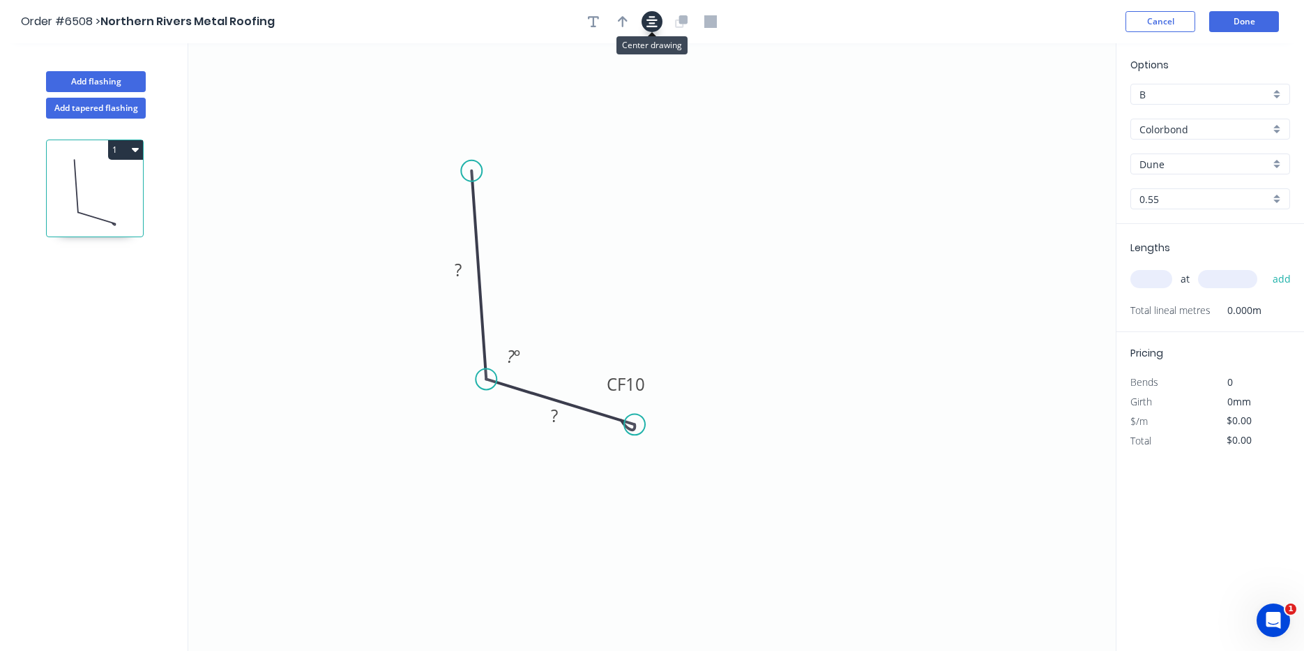
click at [656, 16] on icon "button" at bounding box center [652, 21] width 11 height 13
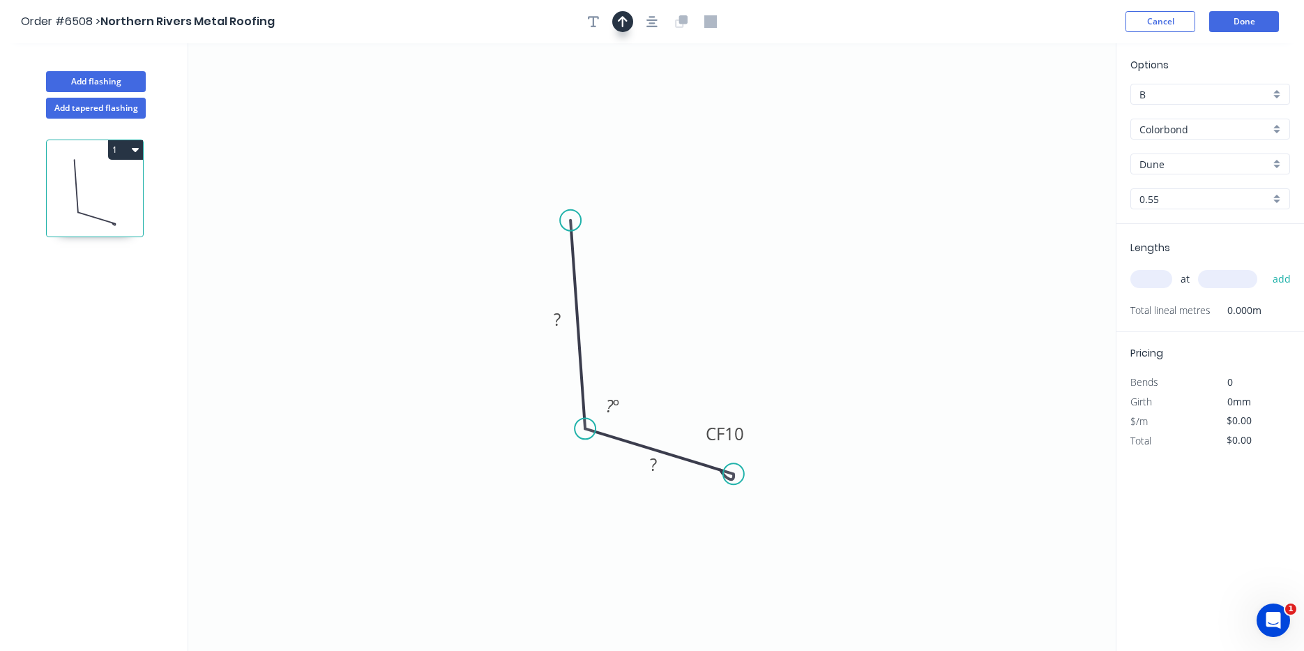
click at [626, 26] on icon "button" at bounding box center [623, 21] width 10 height 13
click at [1048, 110] on icon at bounding box center [1045, 97] width 13 height 45
drag, startPoint x: 1048, startPoint y: 110, endPoint x: 650, endPoint y: 372, distance: 476.3
click at [656, 372] on icon at bounding box center [676, 359] width 40 height 40
click at [564, 317] on rect at bounding box center [557, 320] width 28 height 20
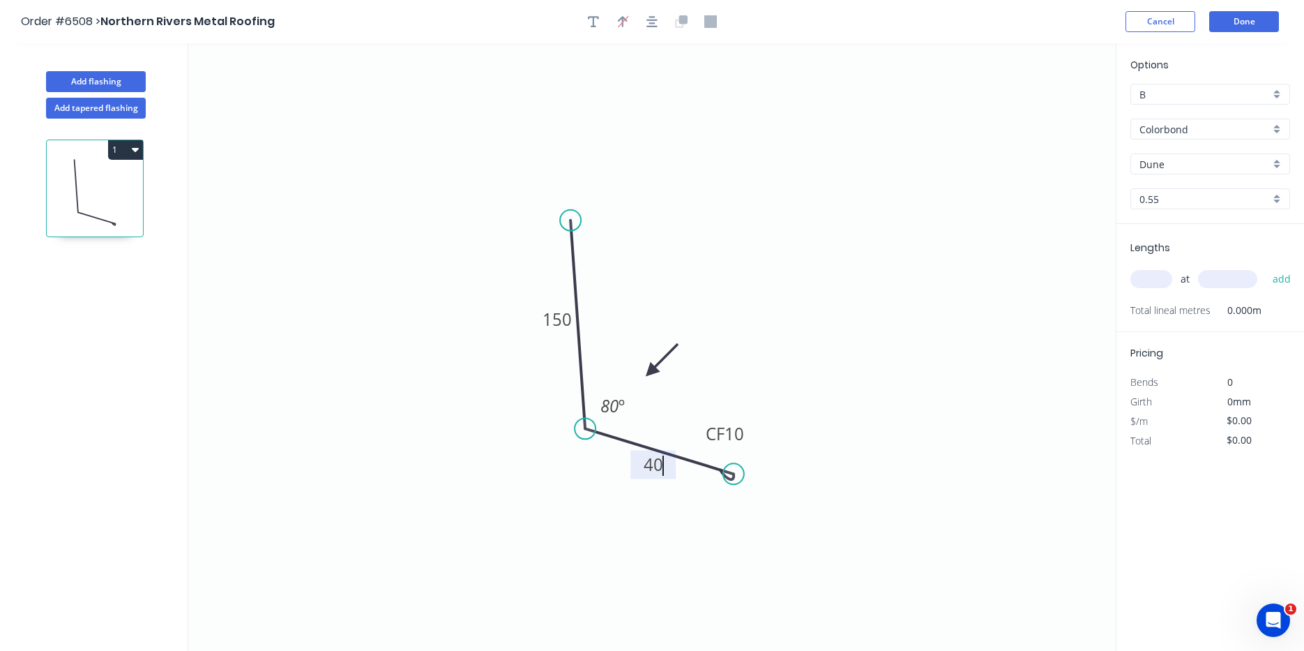
type input "$10.57"
drag, startPoint x: 730, startPoint y: 472, endPoint x: 654, endPoint y: 452, distance: 78.0
click at [654, 452] on circle at bounding box center [654, 451] width 21 height 21
click at [1143, 274] on input "text" at bounding box center [1152, 279] width 42 height 18
type input "2"
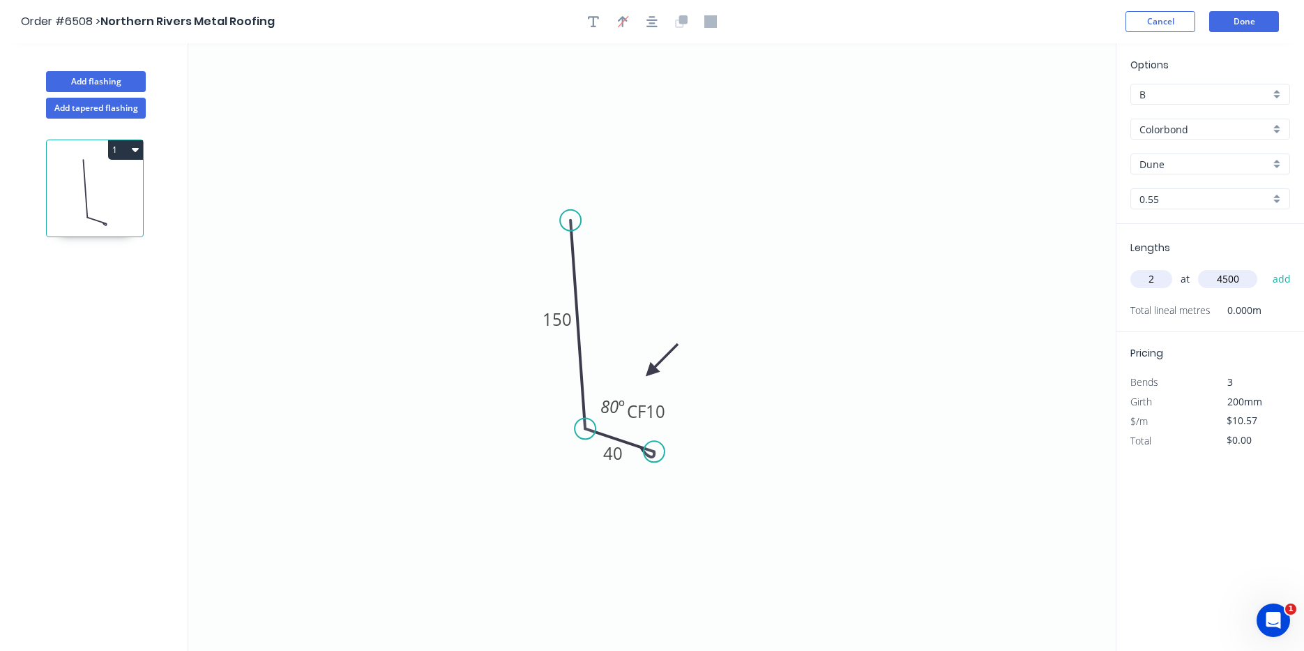
type input "4500"
click at [1266, 267] on button "add" at bounding box center [1282, 279] width 33 height 24
type input "$95.13"
click at [1219, 15] on button "Done" at bounding box center [1245, 21] width 70 height 21
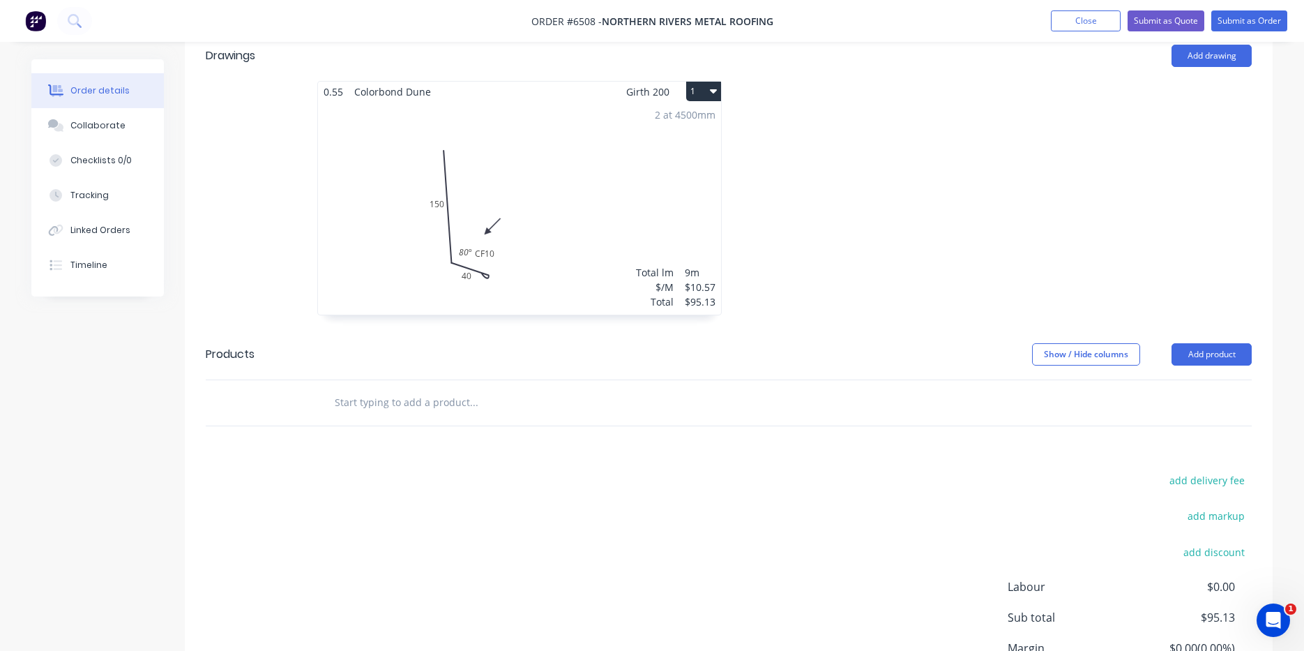
scroll to position [491, 0]
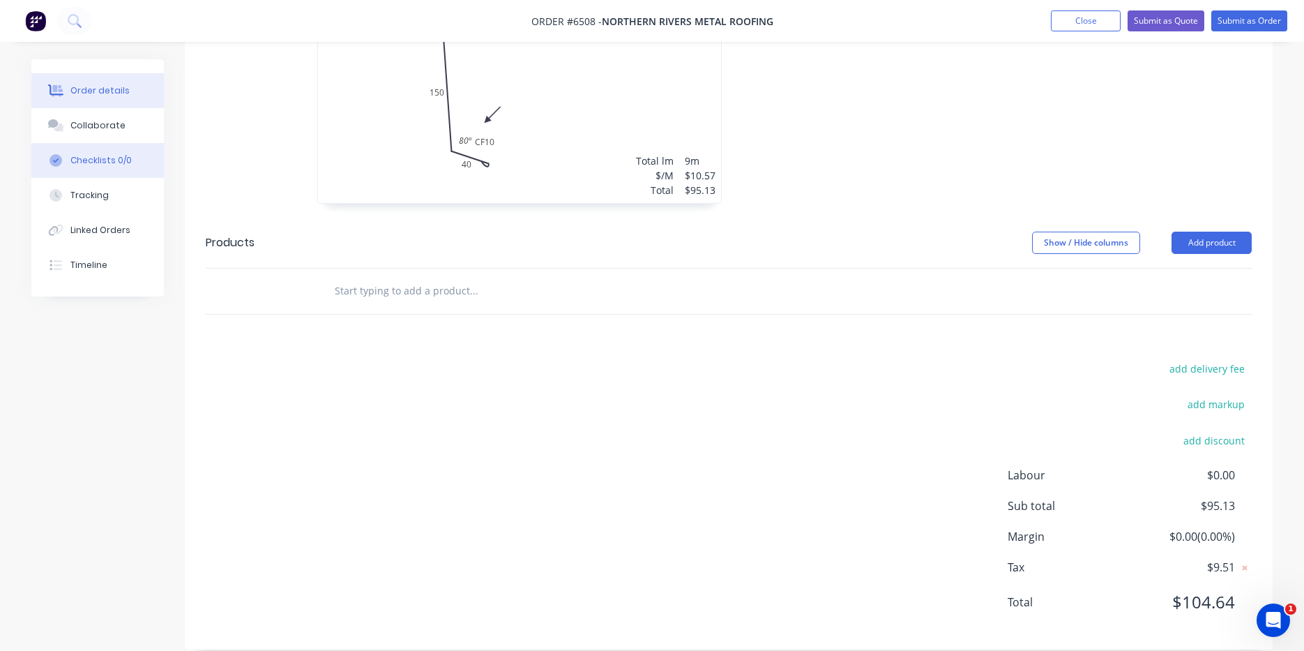
drag, startPoint x: 84, startPoint y: 134, endPoint x: 127, endPoint y: 144, distance: 44.5
click at [84, 135] on button "Collaborate" at bounding box center [97, 125] width 133 height 35
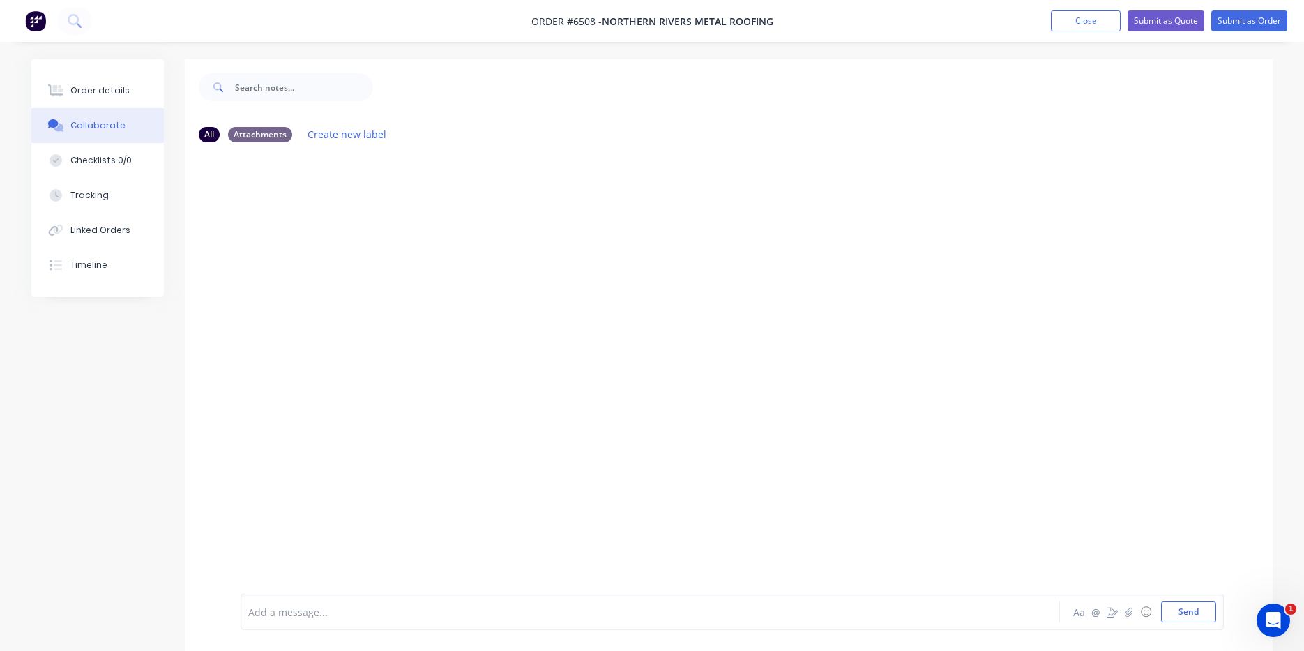
click at [1294, 640] on div at bounding box center [1294, 640] width 0 height 0
click at [1130, 608] on icon "button" at bounding box center [1129, 612] width 8 height 10
click at [1184, 608] on button "Send" at bounding box center [1188, 611] width 55 height 21
click at [70, 91] on div "Order details" at bounding box center [99, 90] width 59 height 13
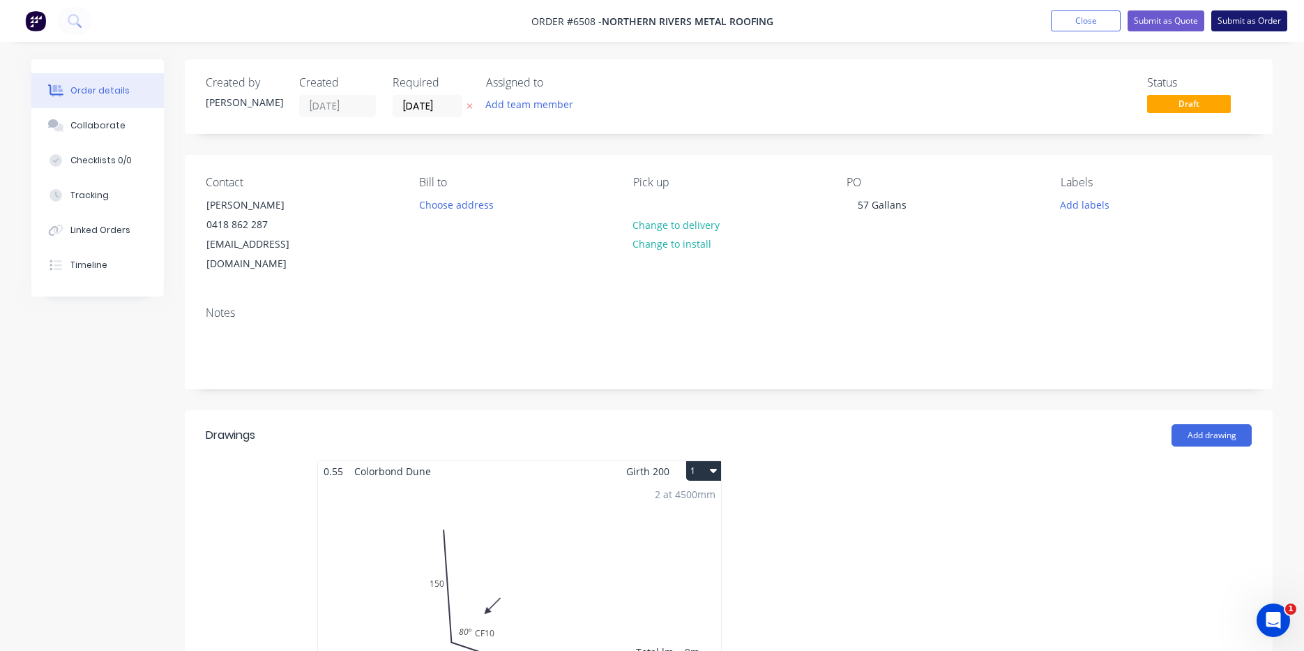
click at [1245, 16] on button "Submit as Order" at bounding box center [1250, 20] width 76 height 21
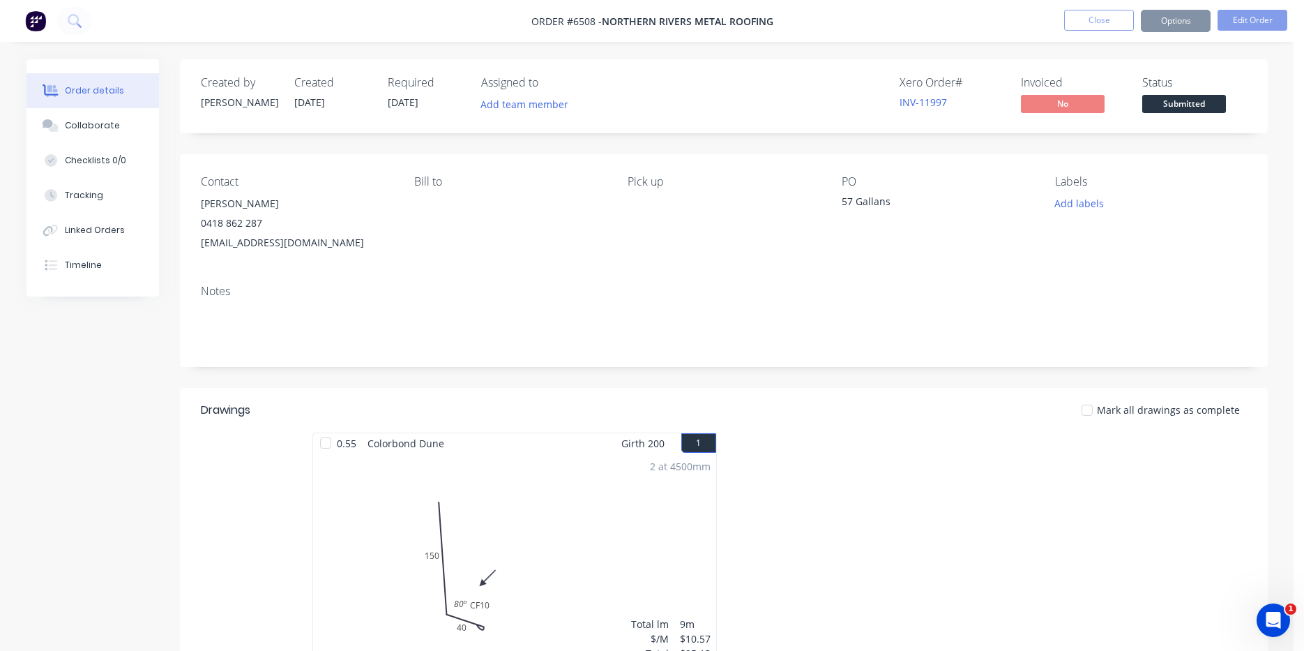
click at [1203, 106] on span "Submitted" at bounding box center [1185, 103] width 84 height 17
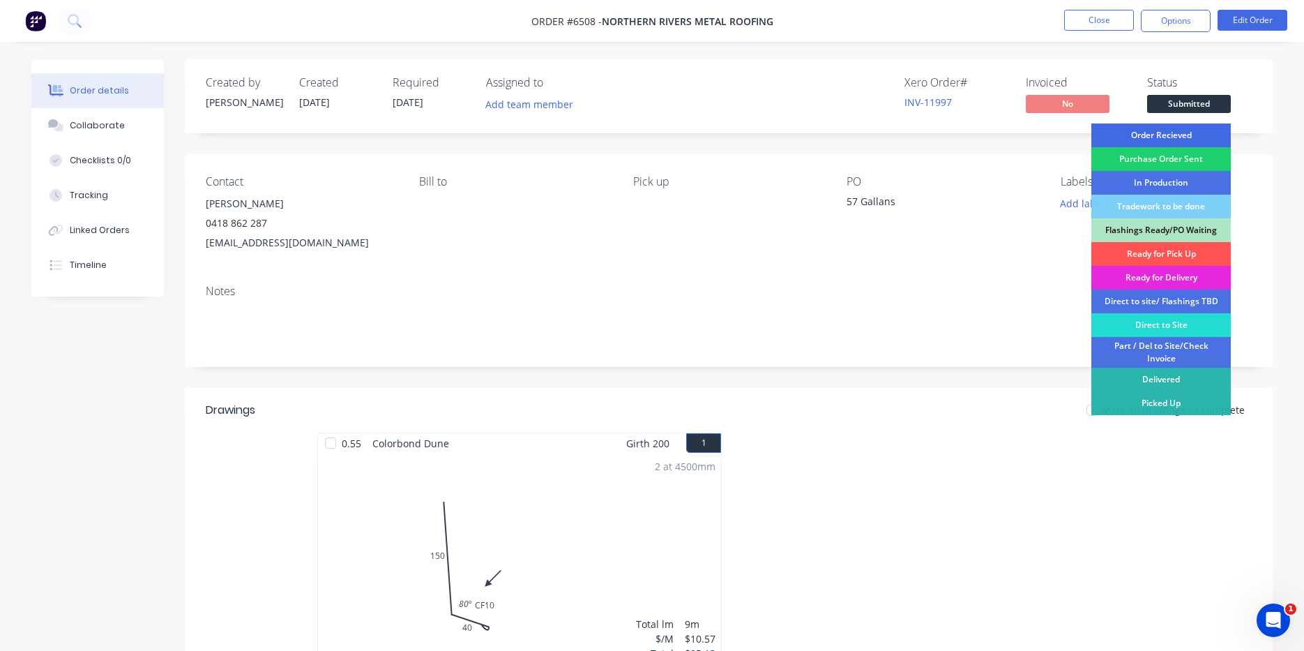
click at [1191, 133] on div "Order Recieved" at bounding box center [1162, 135] width 140 height 24
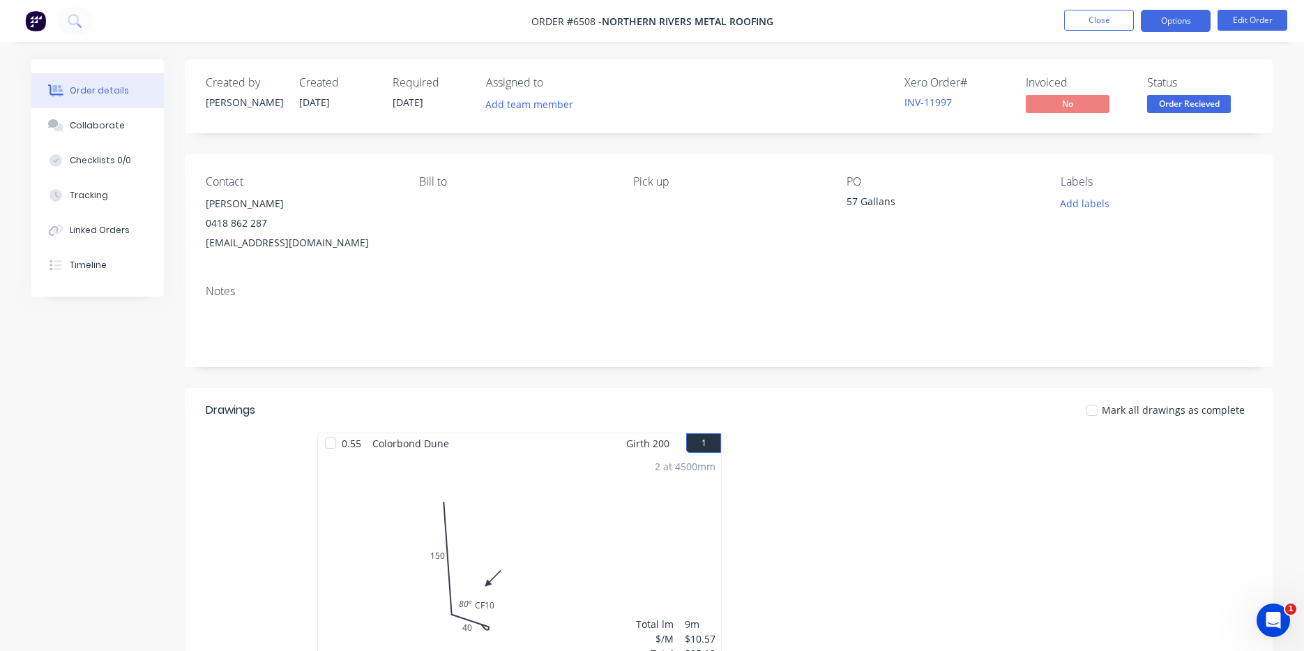
click at [1180, 17] on button "Options" at bounding box center [1176, 21] width 70 height 22
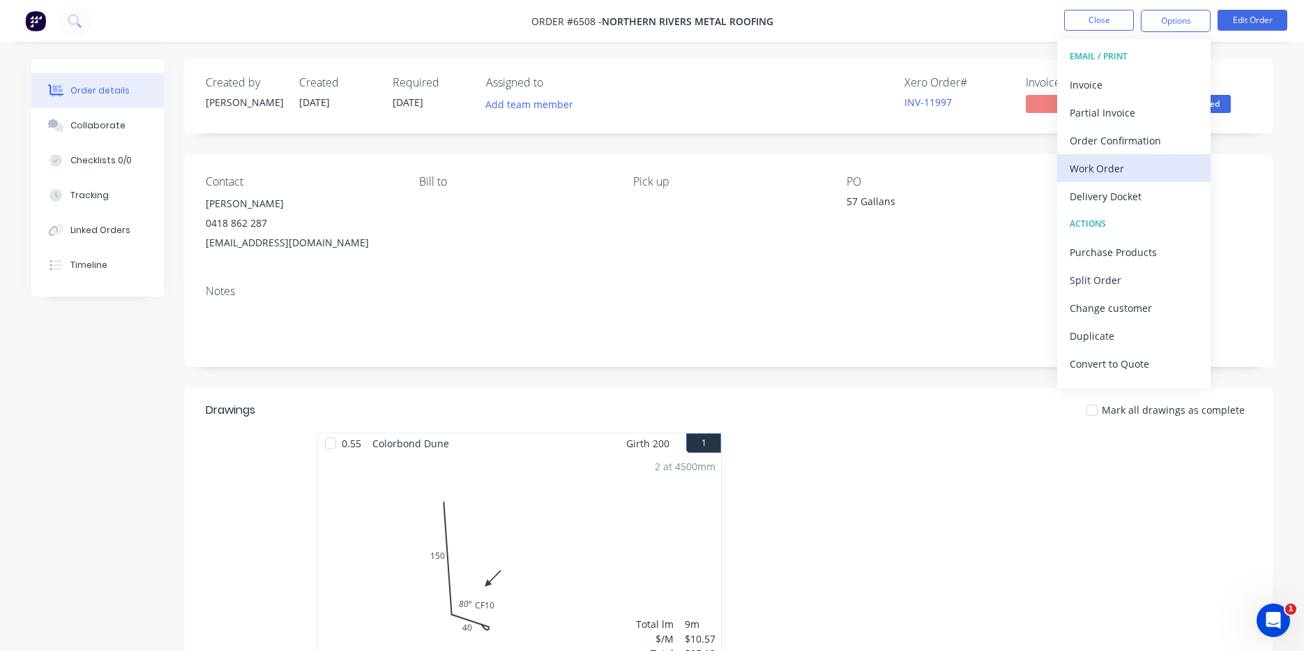
click at [1130, 179] on button "Work Order" at bounding box center [1134, 168] width 153 height 28
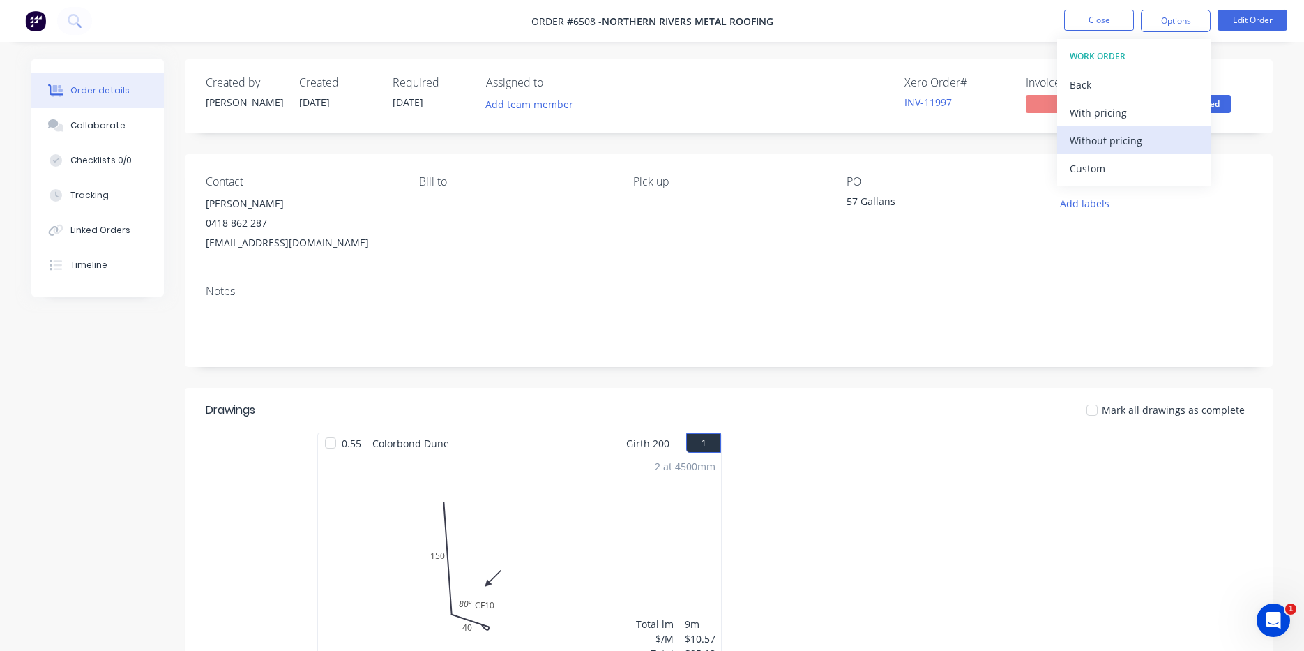
click at [1138, 134] on div "Without pricing" at bounding box center [1134, 140] width 128 height 20
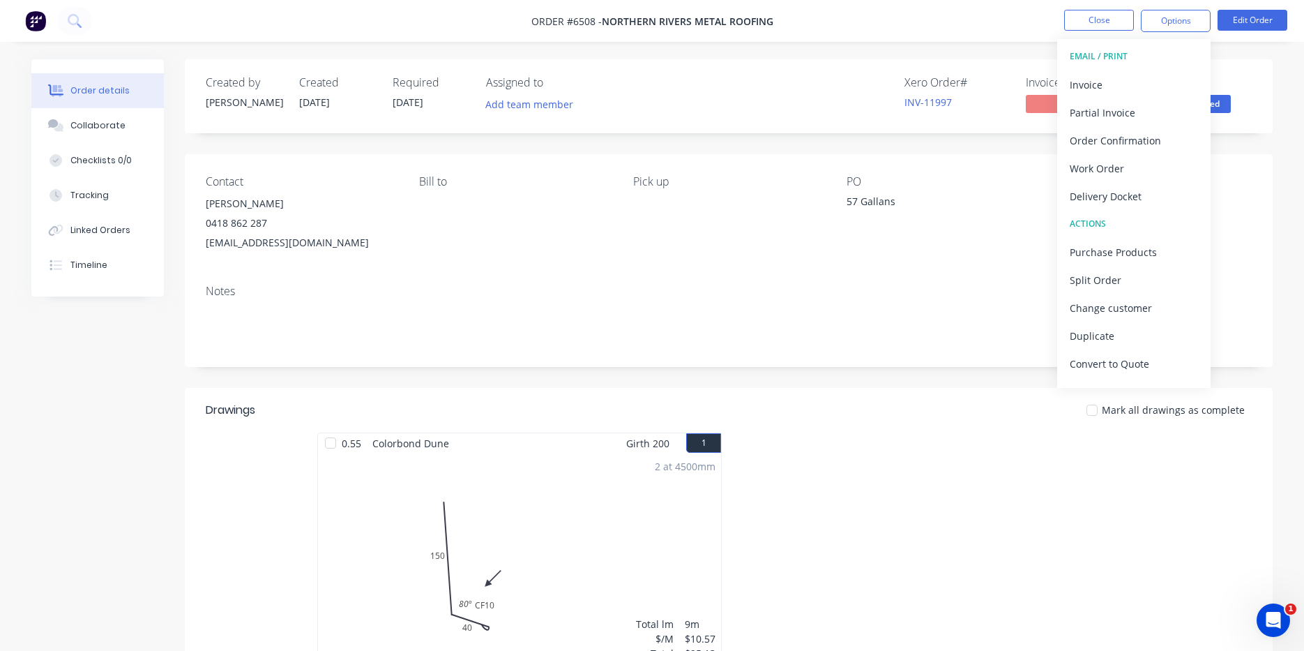
drag, startPoint x: 1127, startPoint y: 9, endPoint x: 1120, endPoint y: 15, distance: 8.9
click at [1127, 9] on nav "Order #6508 - Northern Rivers Metal Roofing Close Options EMAIL / PRINT Invoice…" at bounding box center [652, 21] width 1304 height 42
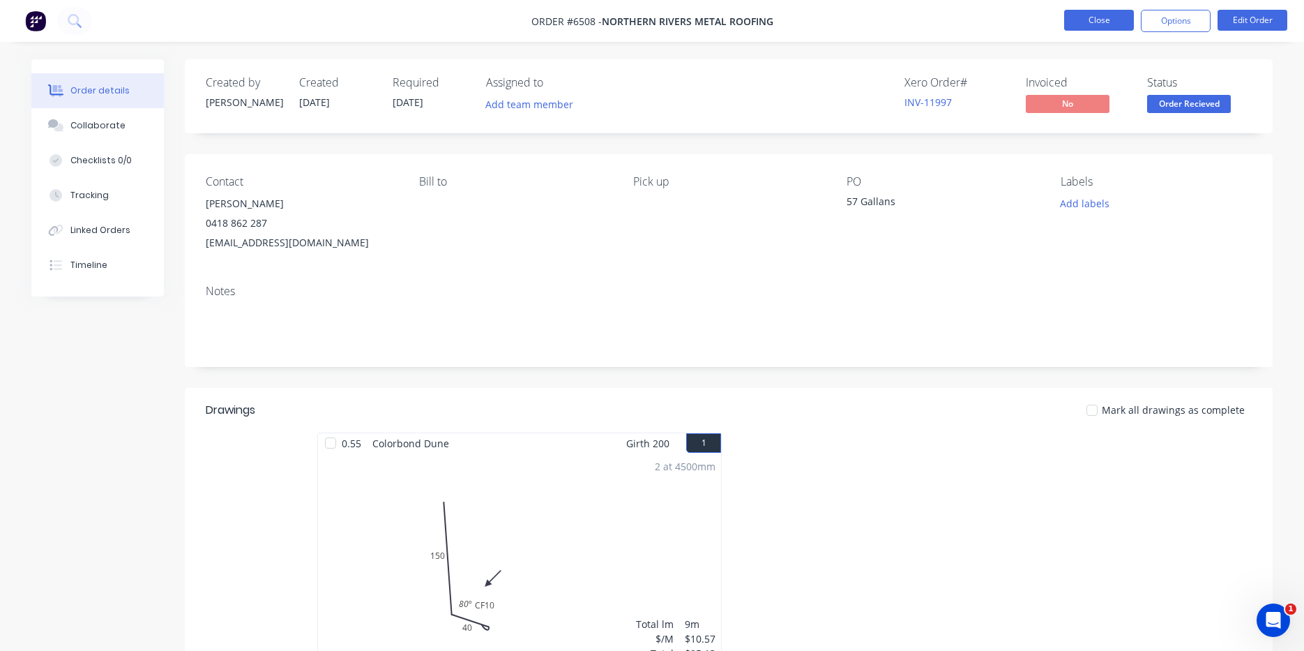
click at [1120, 15] on button "Close" at bounding box center [1099, 20] width 70 height 21
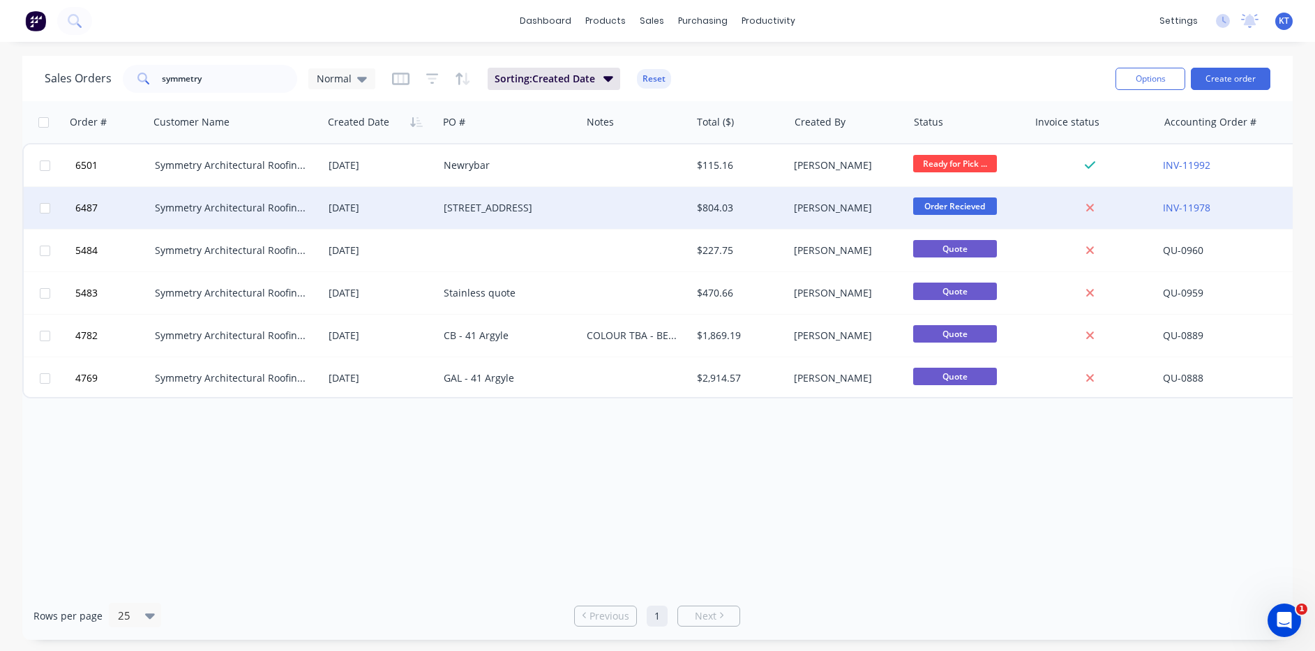
click at [468, 189] on div "[STREET_ADDRESS]" at bounding box center [509, 208] width 143 height 42
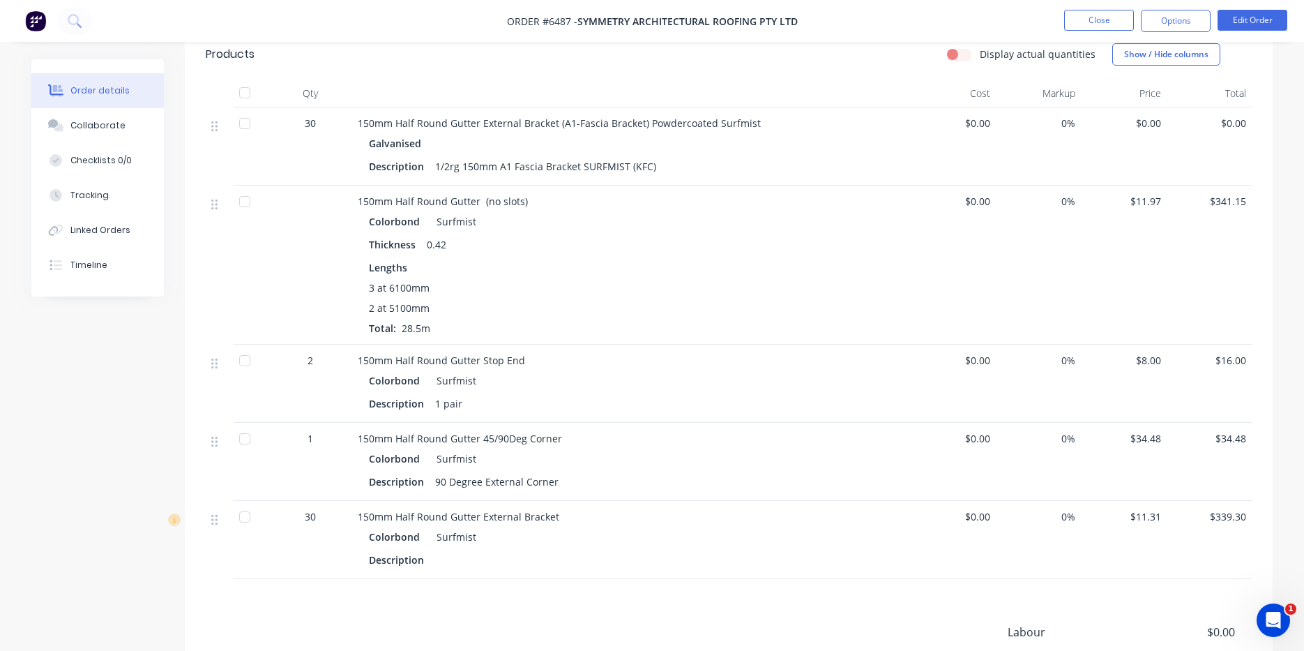
scroll to position [535, 0]
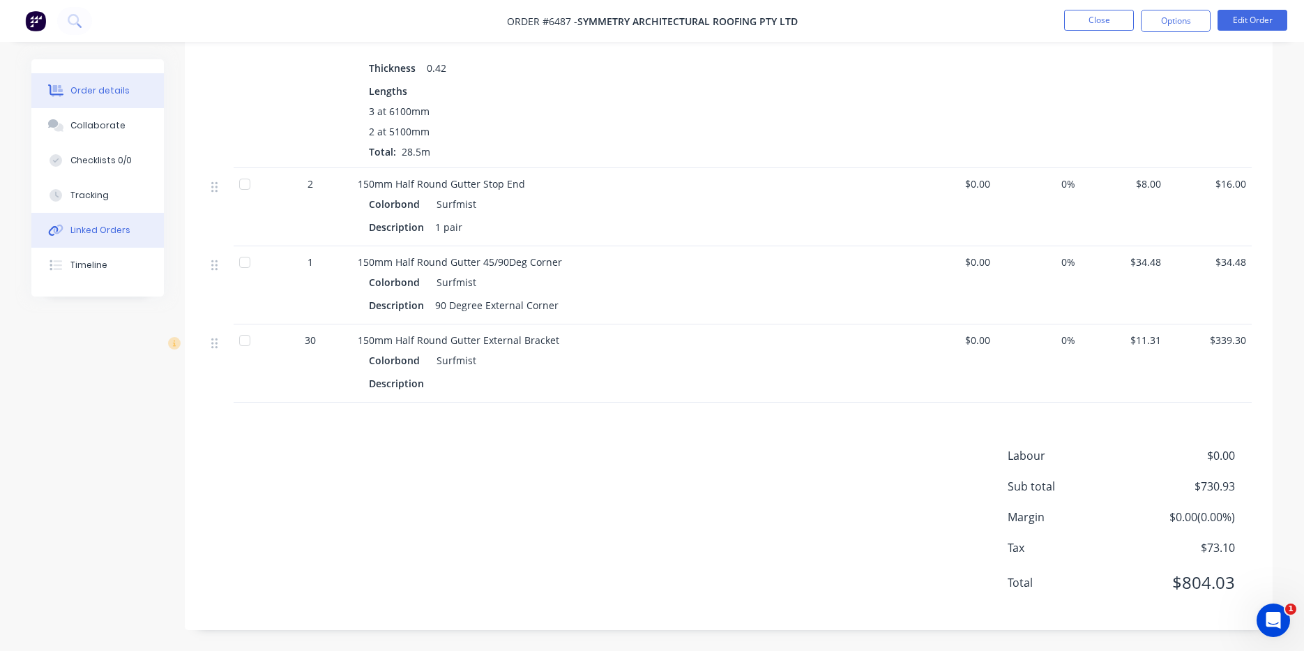
click at [112, 228] on div "Linked Orders" at bounding box center [100, 230] width 60 height 13
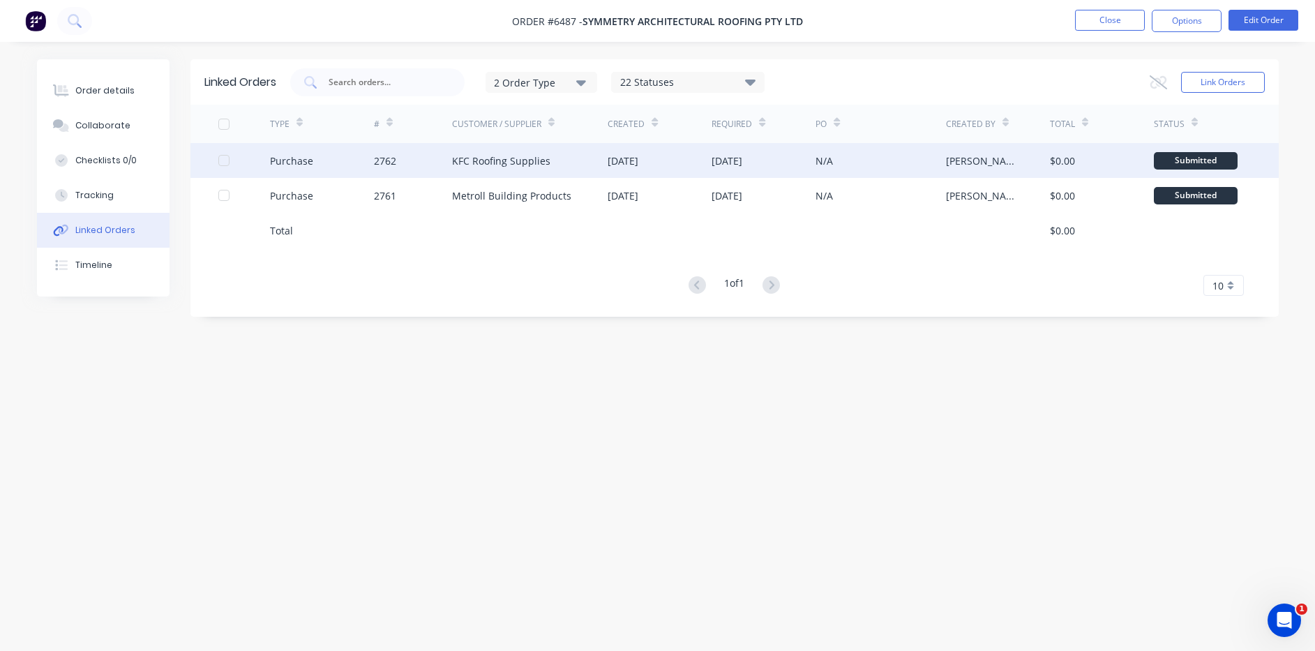
click at [554, 155] on div "KFC Roofing Supplies" at bounding box center [530, 160] width 156 height 35
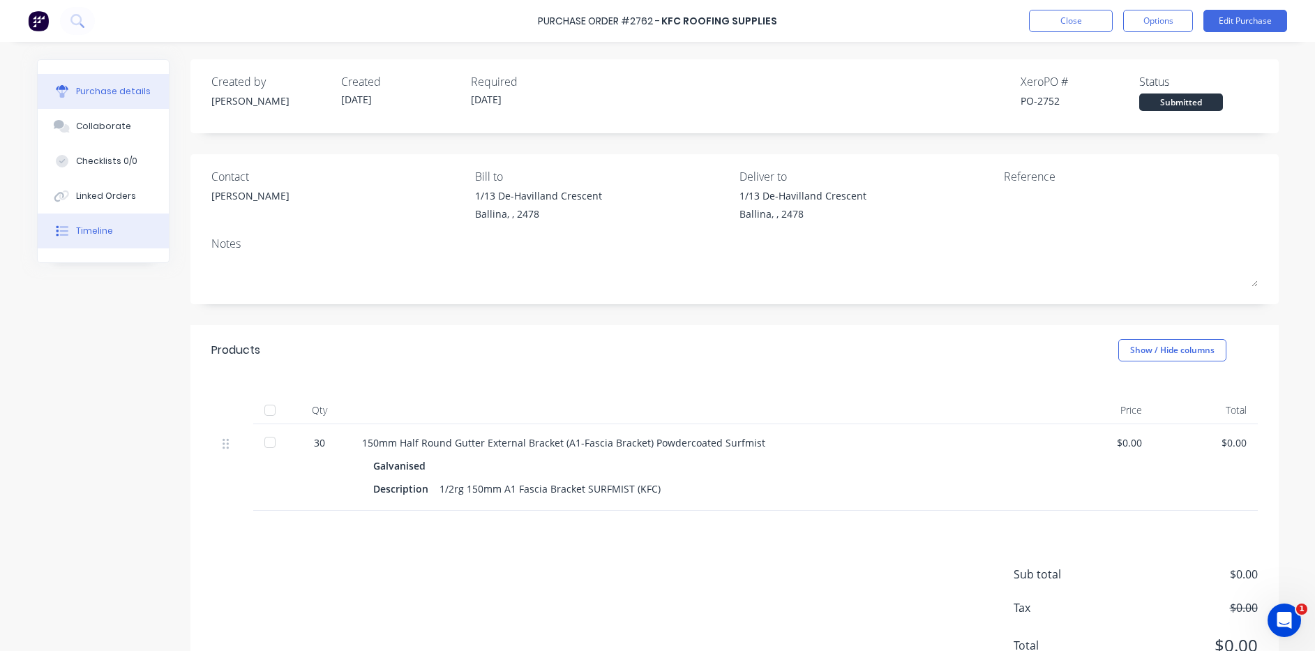
click at [123, 237] on button "Timeline" at bounding box center [103, 230] width 131 height 35
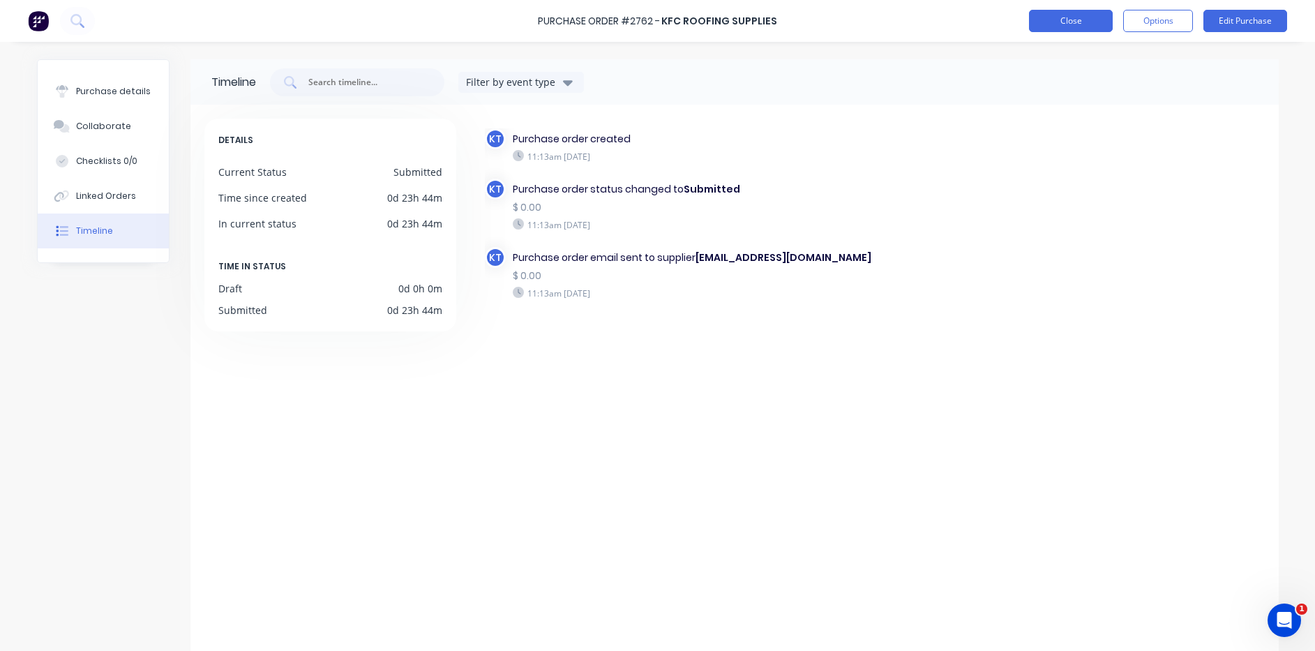
click at [1083, 25] on button "Close" at bounding box center [1071, 21] width 84 height 22
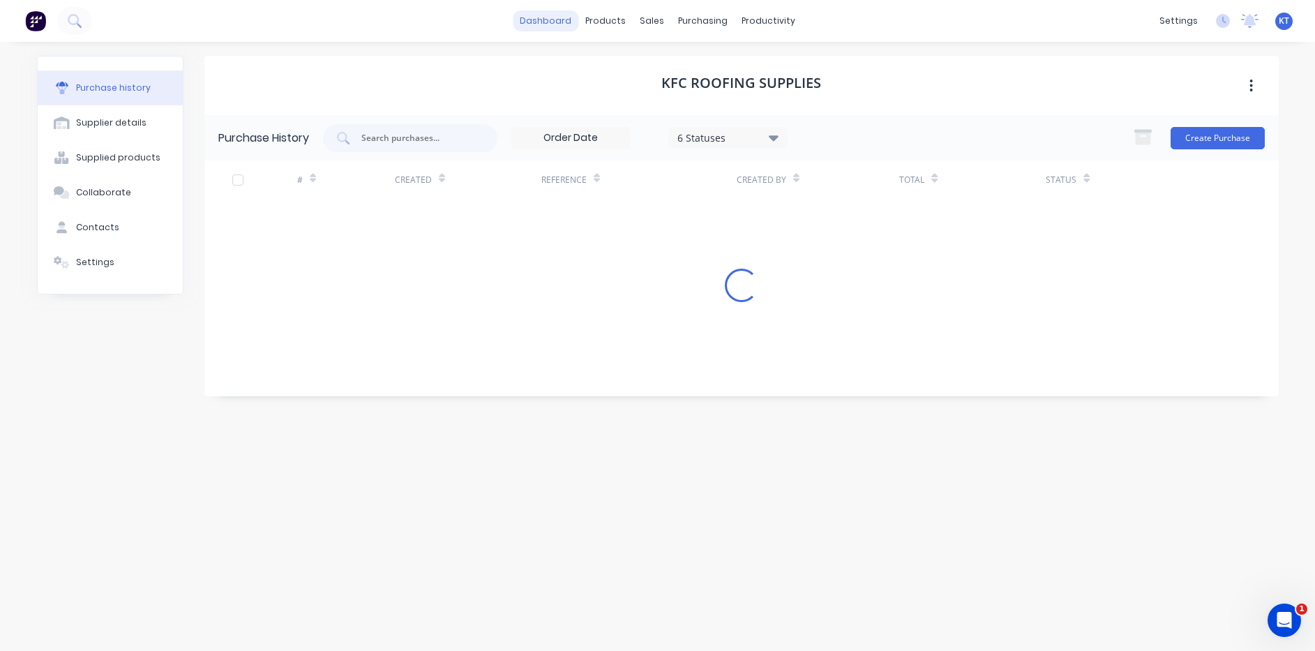
click at [552, 20] on link "dashboard" at bounding box center [546, 20] width 66 height 21
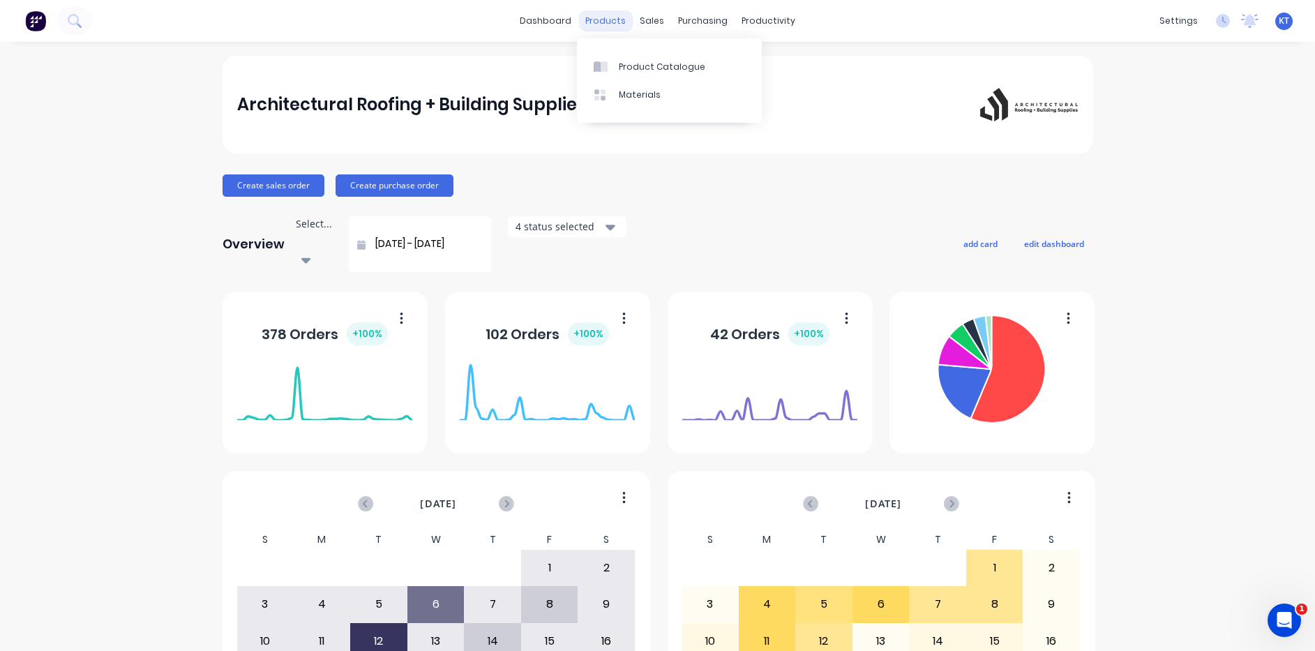
click at [603, 22] on div "products" at bounding box center [605, 20] width 54 height 21
click at [640, 61] on div "Product Catalogue" at bounding box center [662, 67] width 86 height 13
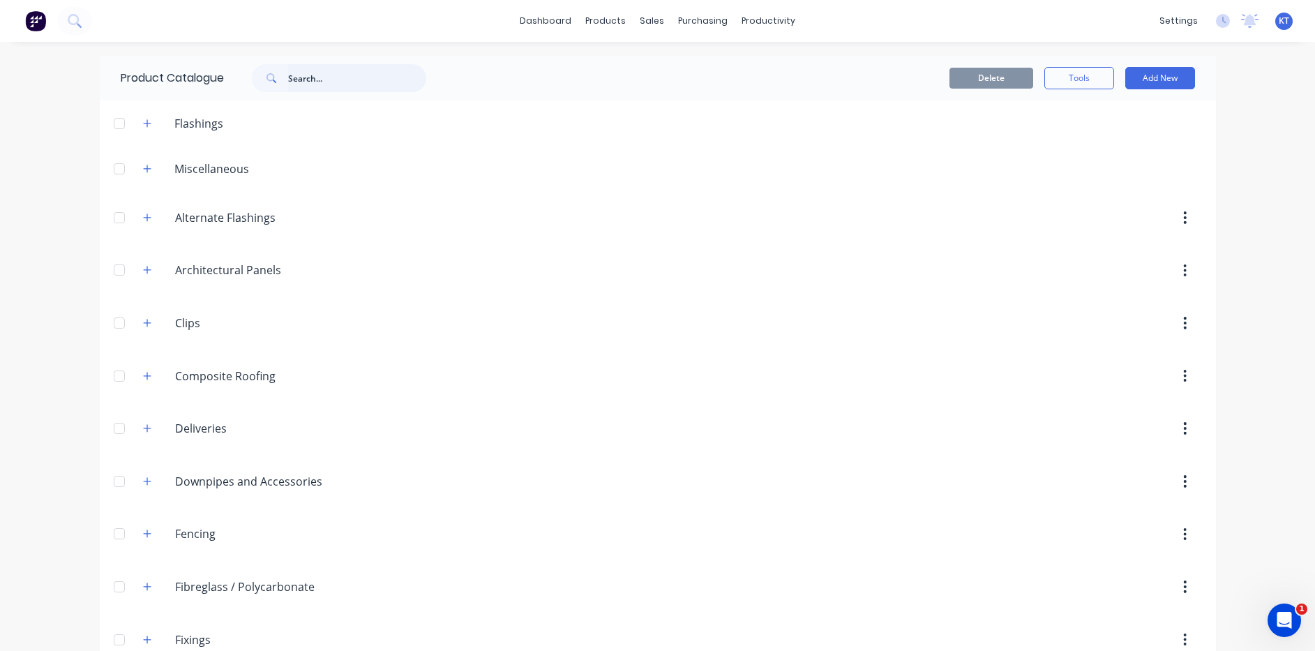
click at [319, 81] on input "text" at bounding box center [357, 78] width 138 height 28
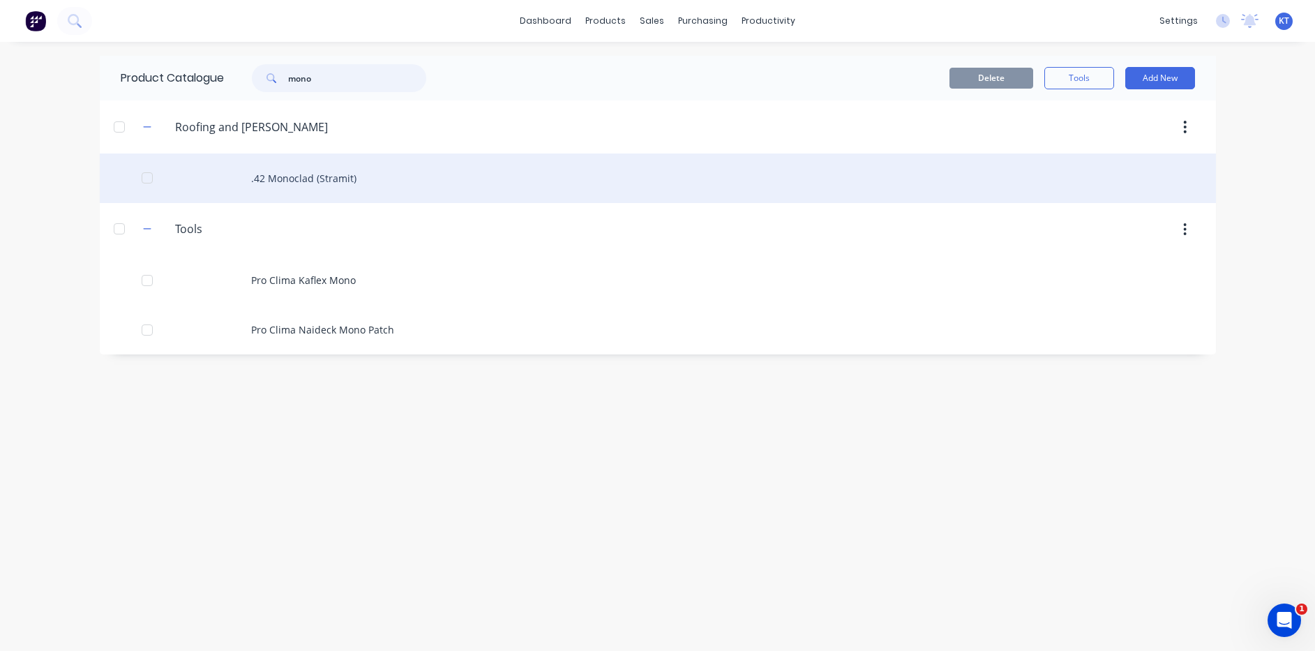
type input "mono"
click at [299, 184] on div ".42 Monoclad (Stramit)" at bounding box center [658, 178] width 1116 height 50
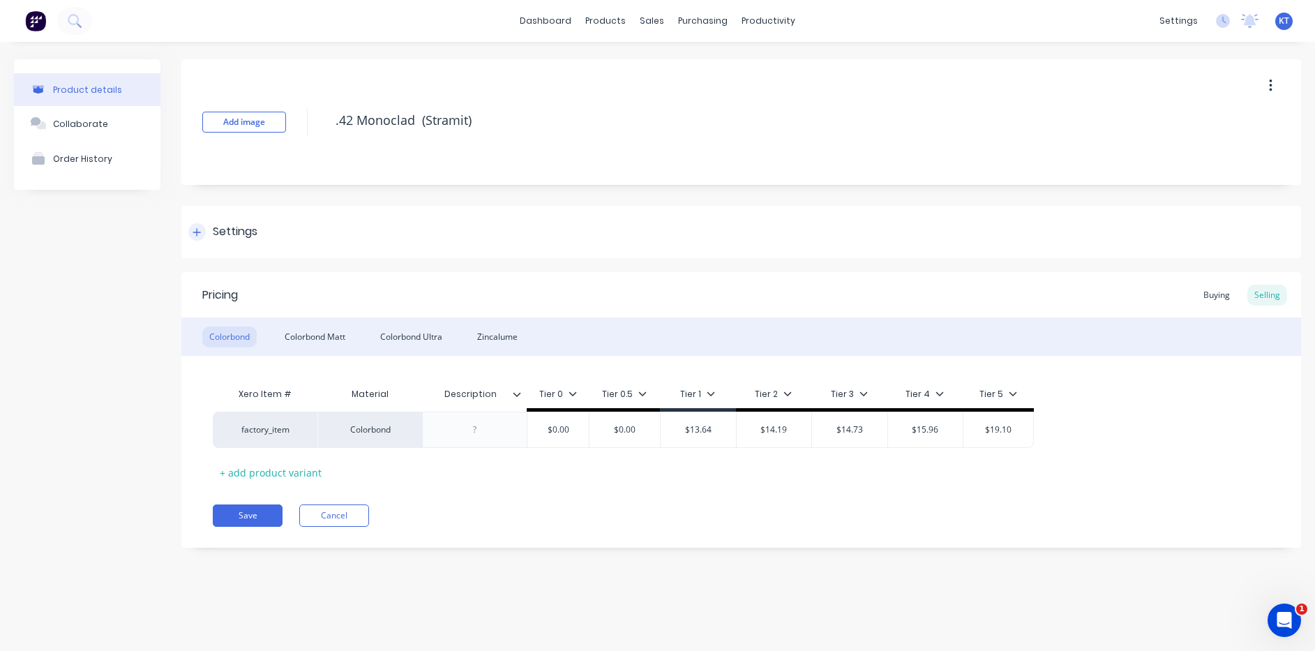
type textarea "x"
click at [204, 228] on div at bounding box center [196, 231] width 17 height 17
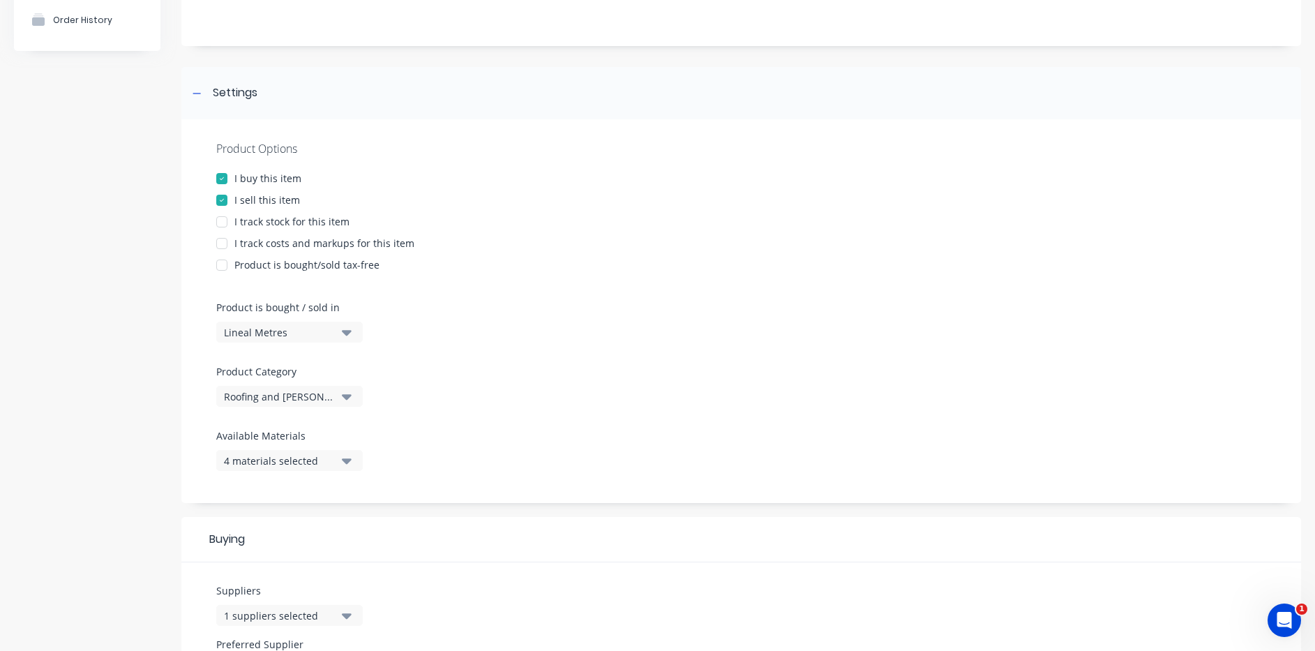
scroll to position [140, 0]
click at [326, 456] on div "4 materials selected" at bounding box center [280, 460] width 112 height 15
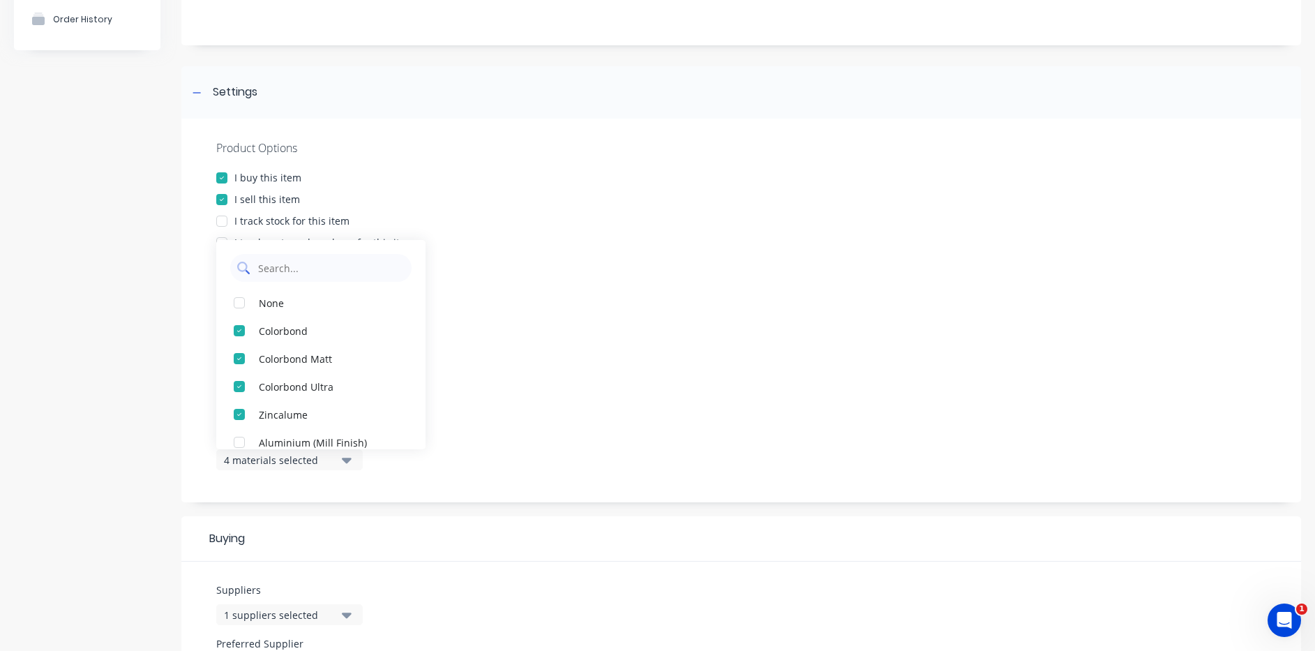
click at [298, 270] on Materials "text" at bounding box center [331, 268] width 148 height 28
type Materials "unicote"
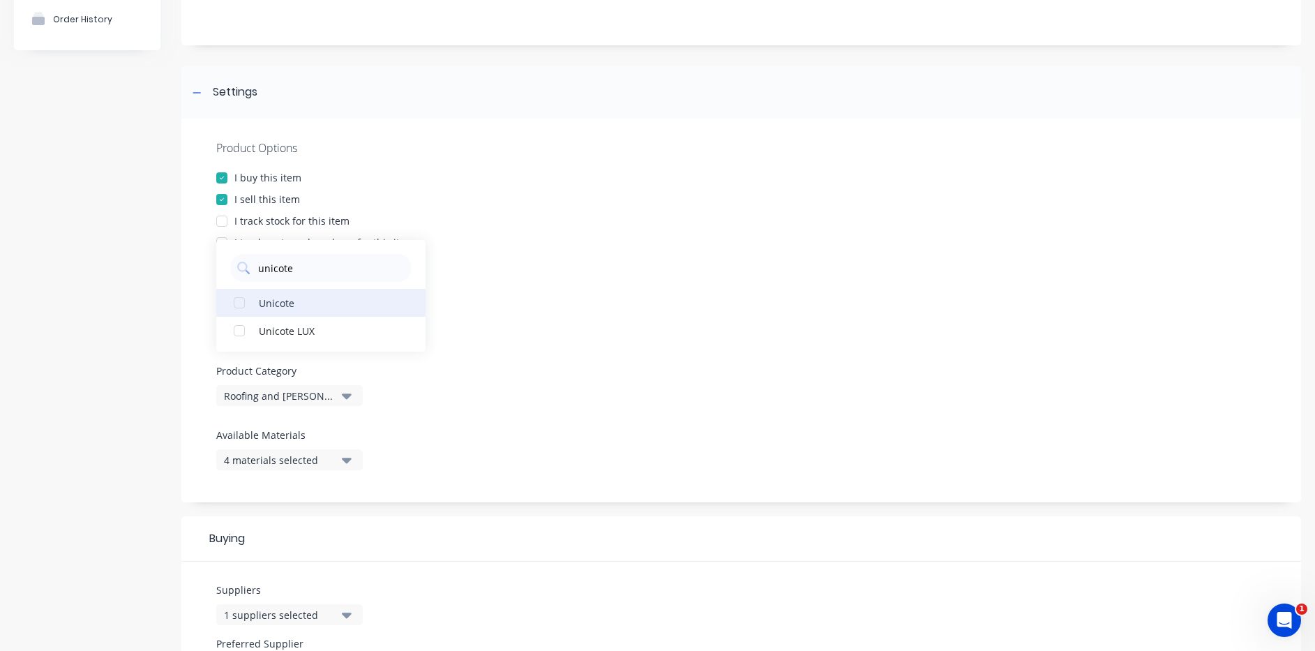
click at [241, 333] on div "button" at bounding box center [239, 331] width 28 height 28
type textarea "x"
type Materials "unicote"
click at [768, 343] on div "Product Options I buy this item I sell this item I track stock for this item I …" at bounding box center [741, 311] width 1120 height 384
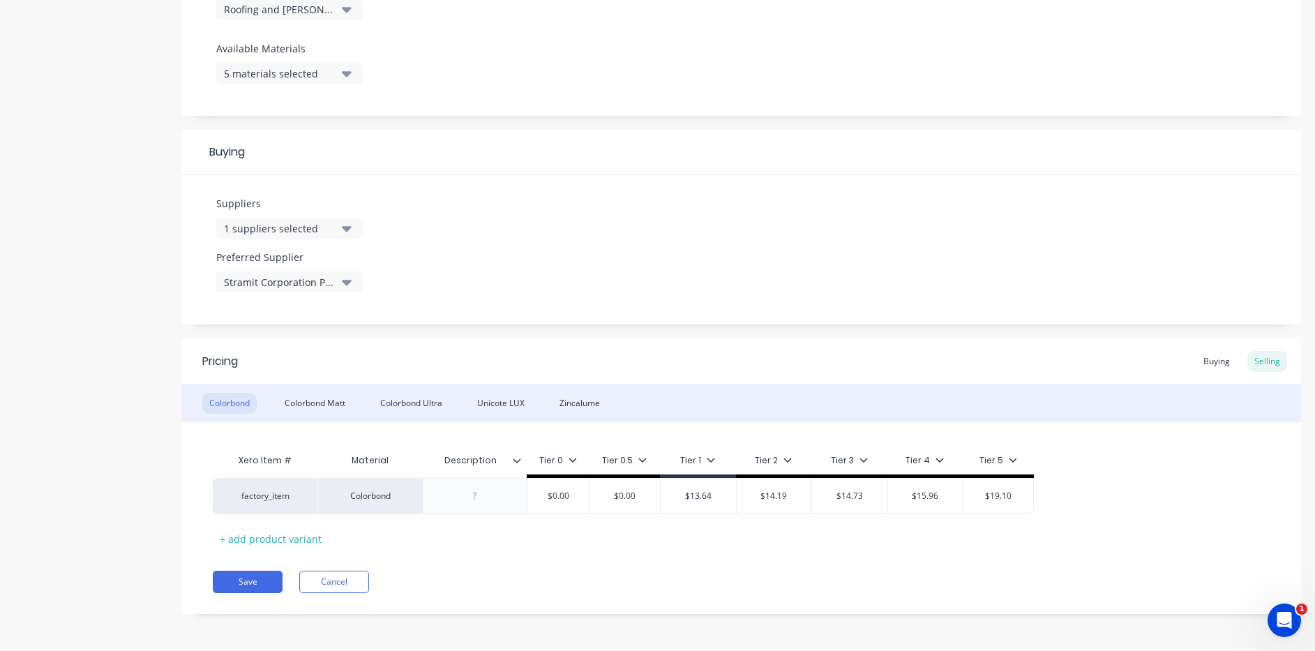
scroll to position [527, 0]
click at [236, 582] on button "Save" at bounding box center [248, 580] width 70 height 22
type textarea "x"
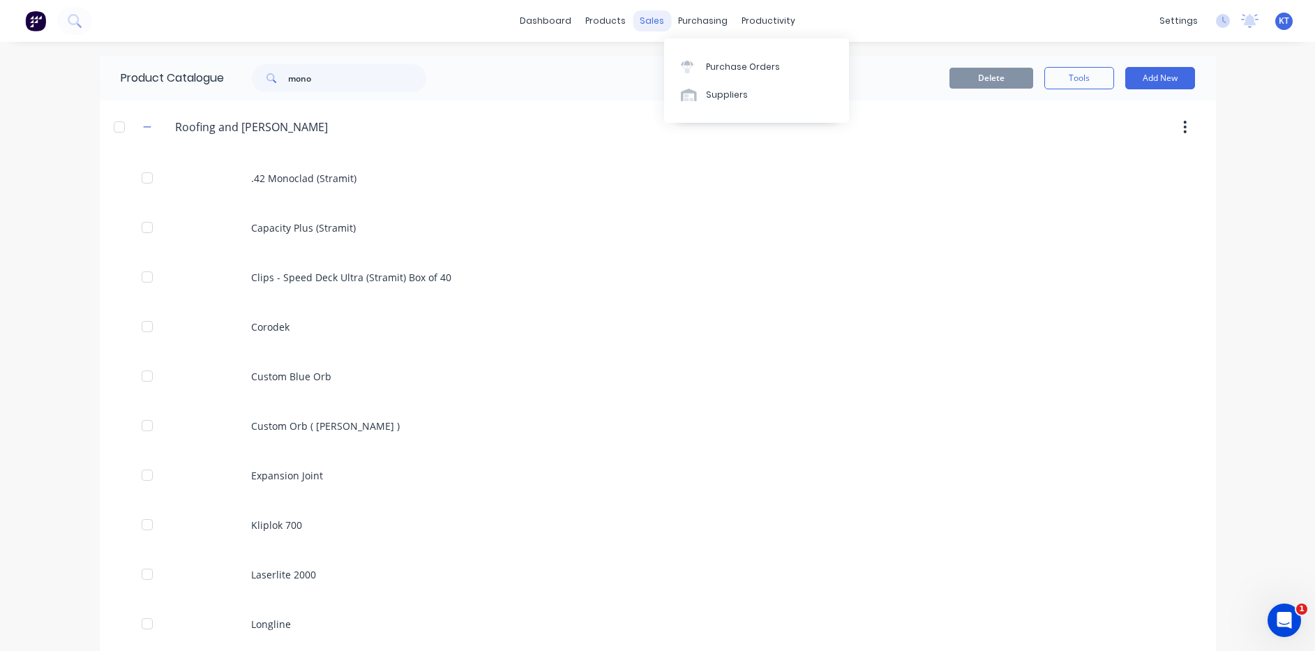
click at [645, 28] on div "sales" at bounding box center [652, 20] width 38 height 21
click at [674, 62] on div "Sales Orders" at bounding box center [698, 67] width 57 height 13
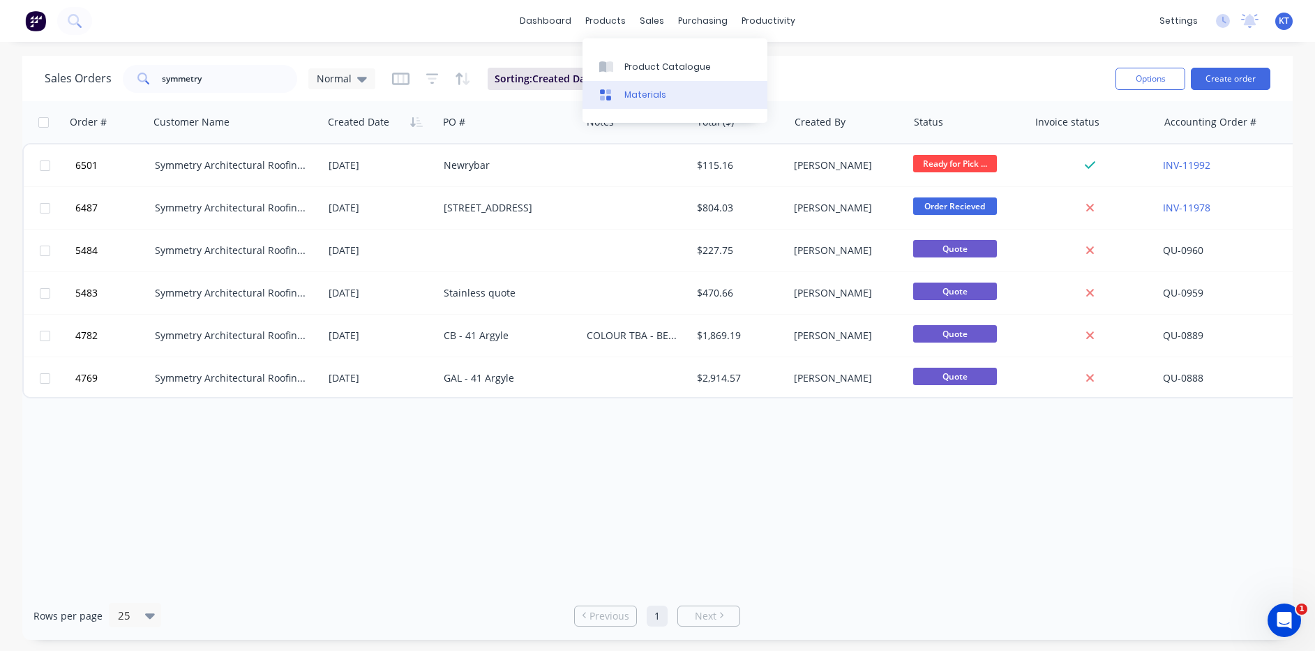
click at [641, 89] on div "Materials" at bounding box center [645, 95] width 42 height 13
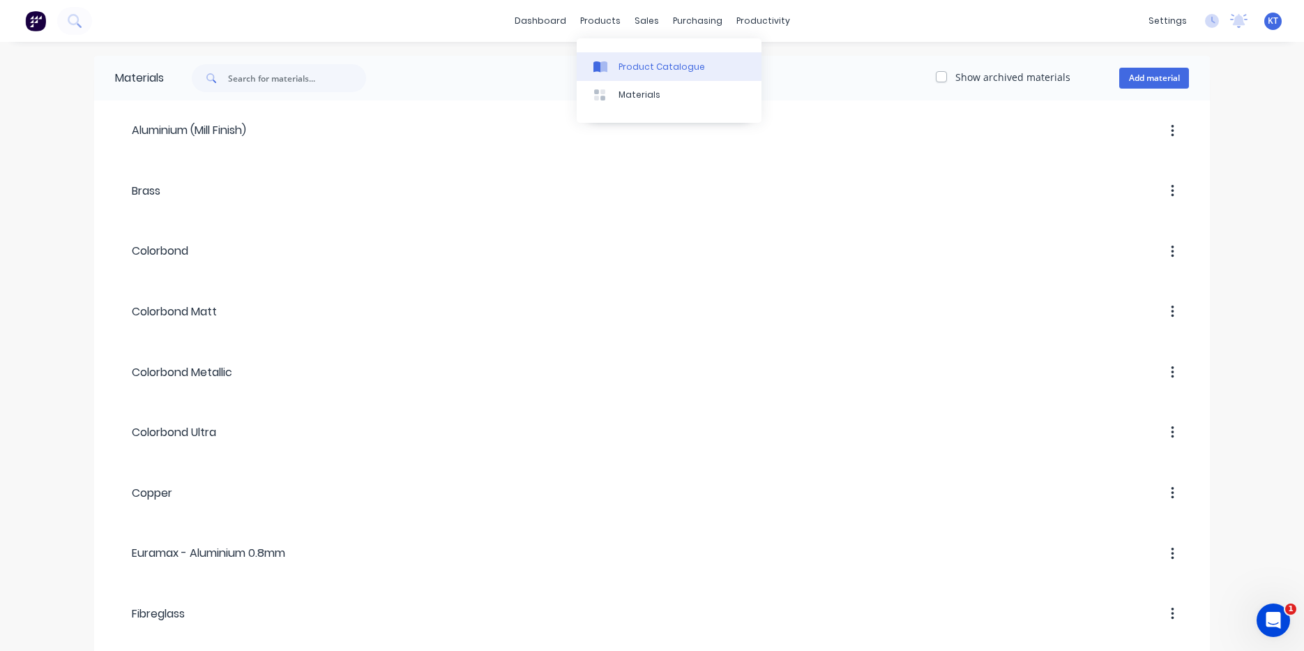
click at [619, 67] on div "Product Catalogue" at bounding box center [662, 67] width 86 height 13
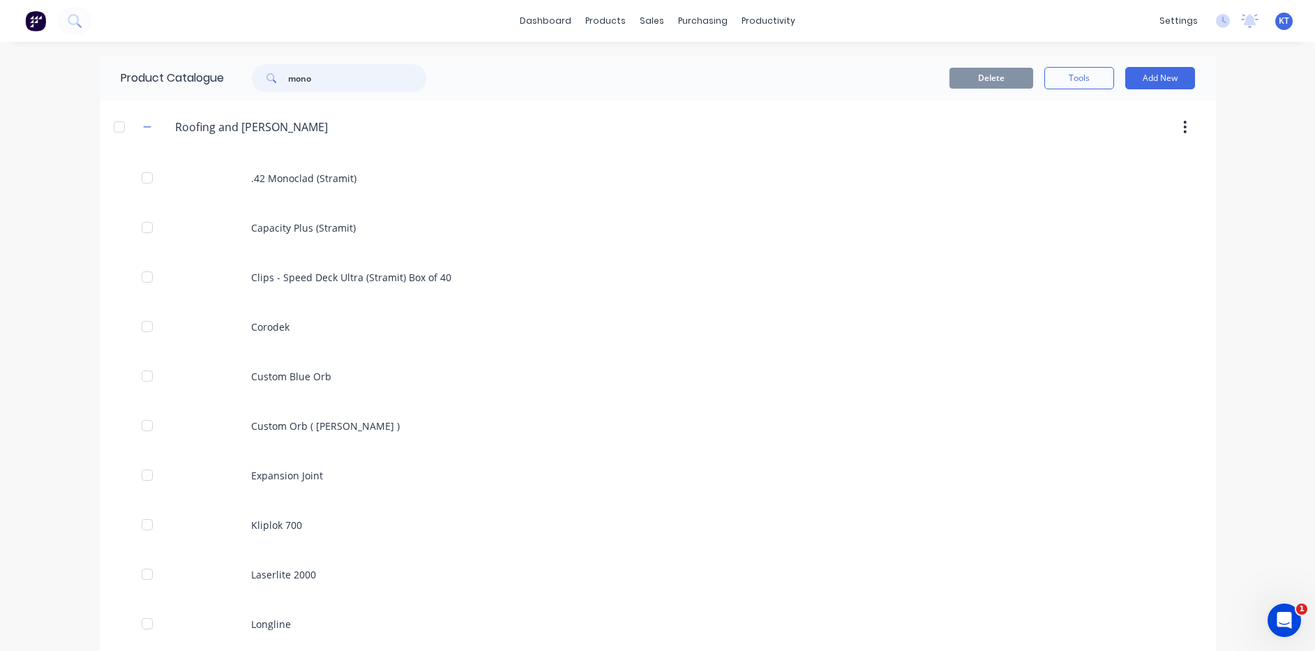
click at [333, 84] on input "mono" at bounding box center [357, 78] width 138 height 28
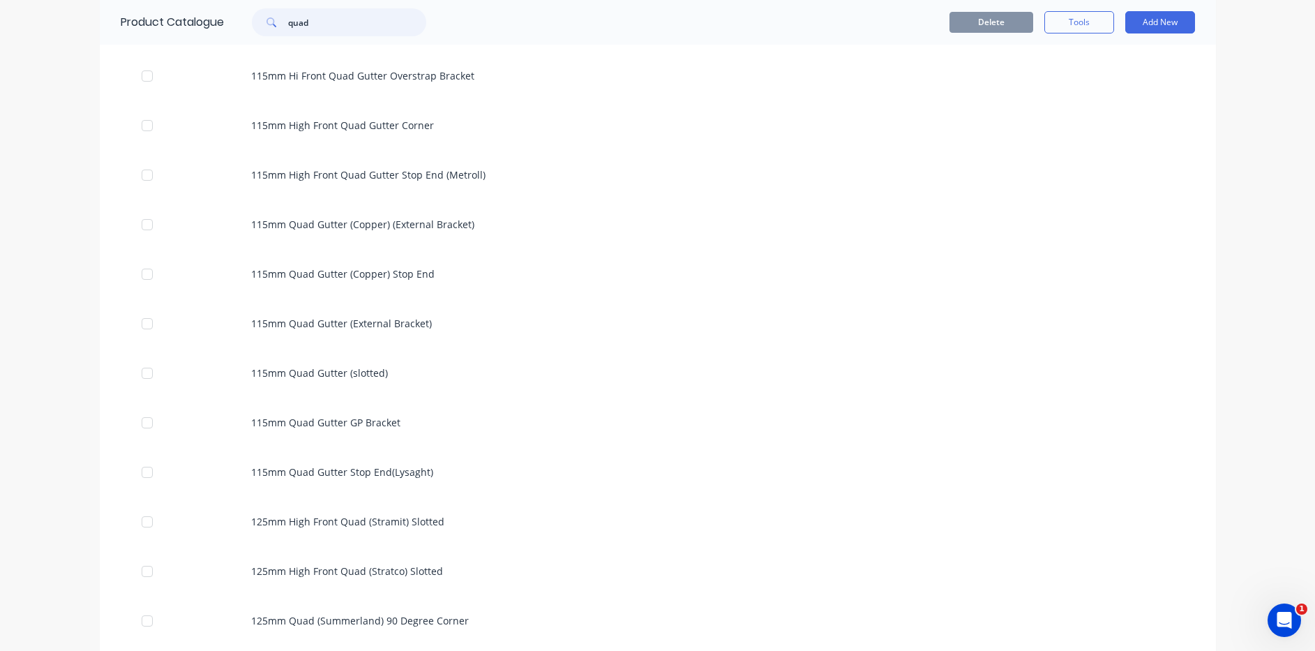
scroll to position [419, 0]
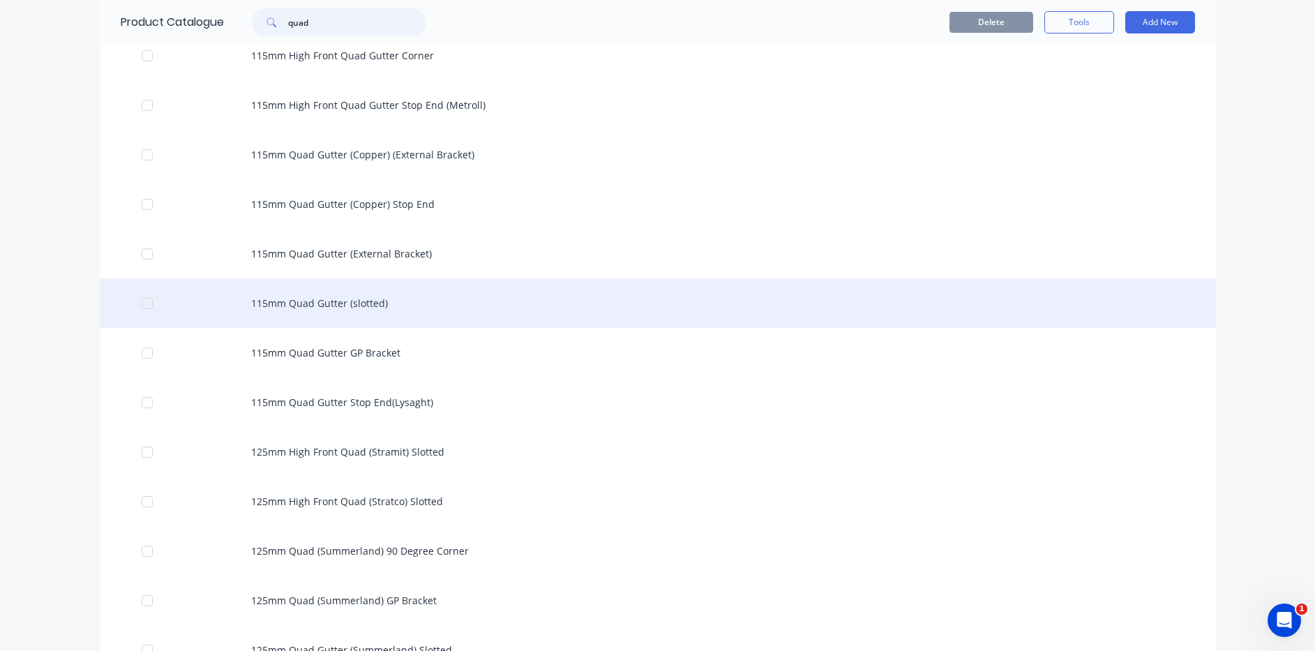
type input "quad"
click at [398, 307] on div "115mm Quad Gutter (slotted)" at bounding box center [658, 303] width 1116 height 50
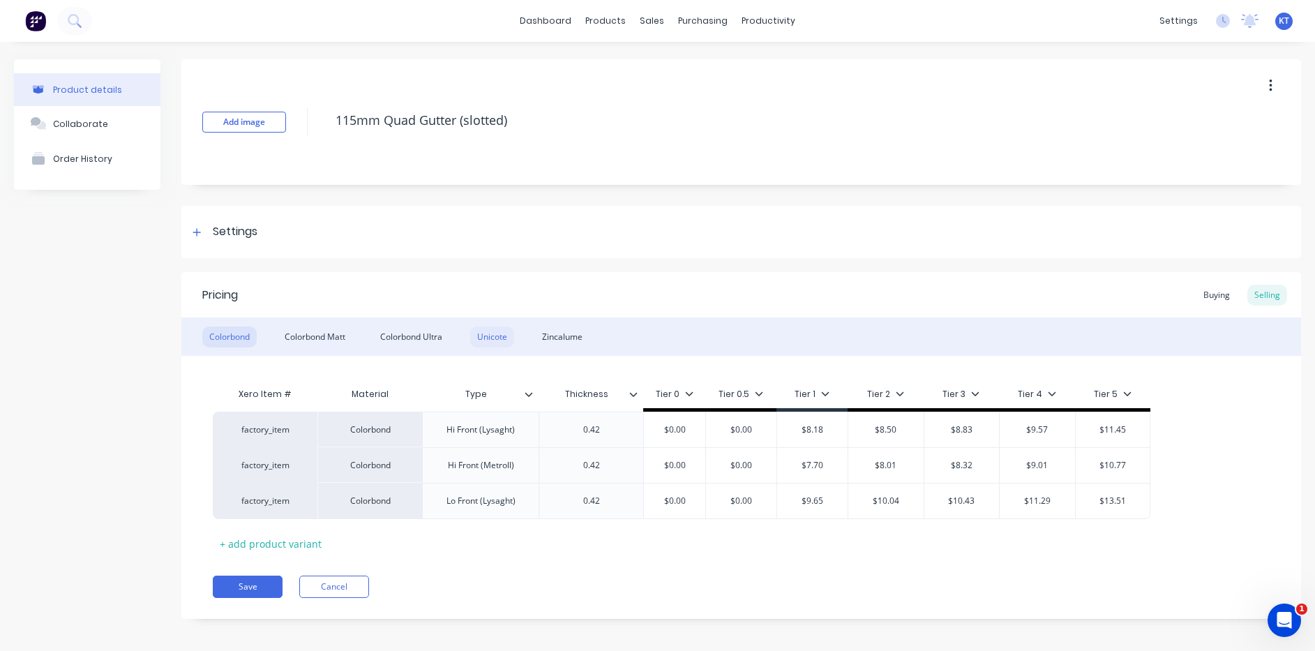
click at [493, 338] on div "Unicote" at bounding box center [492, 336] width 44 height 21
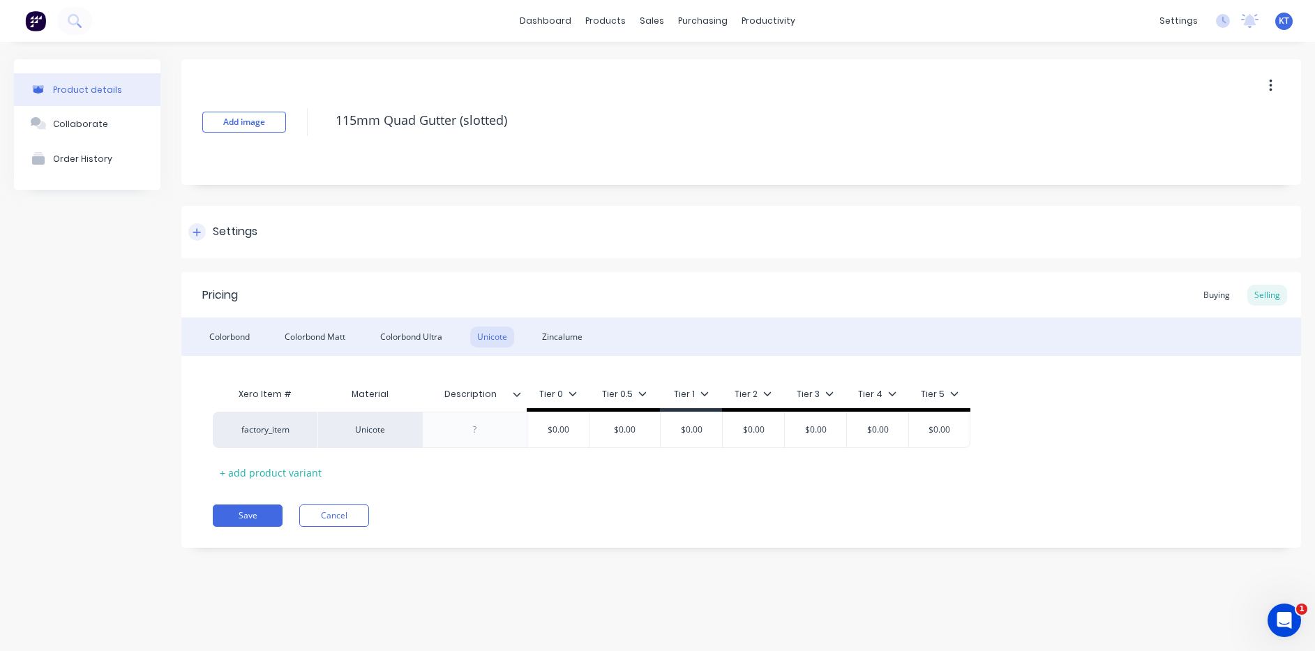
click at [198, 232] on icon at bounding box center [197, 232] width 8 height 8
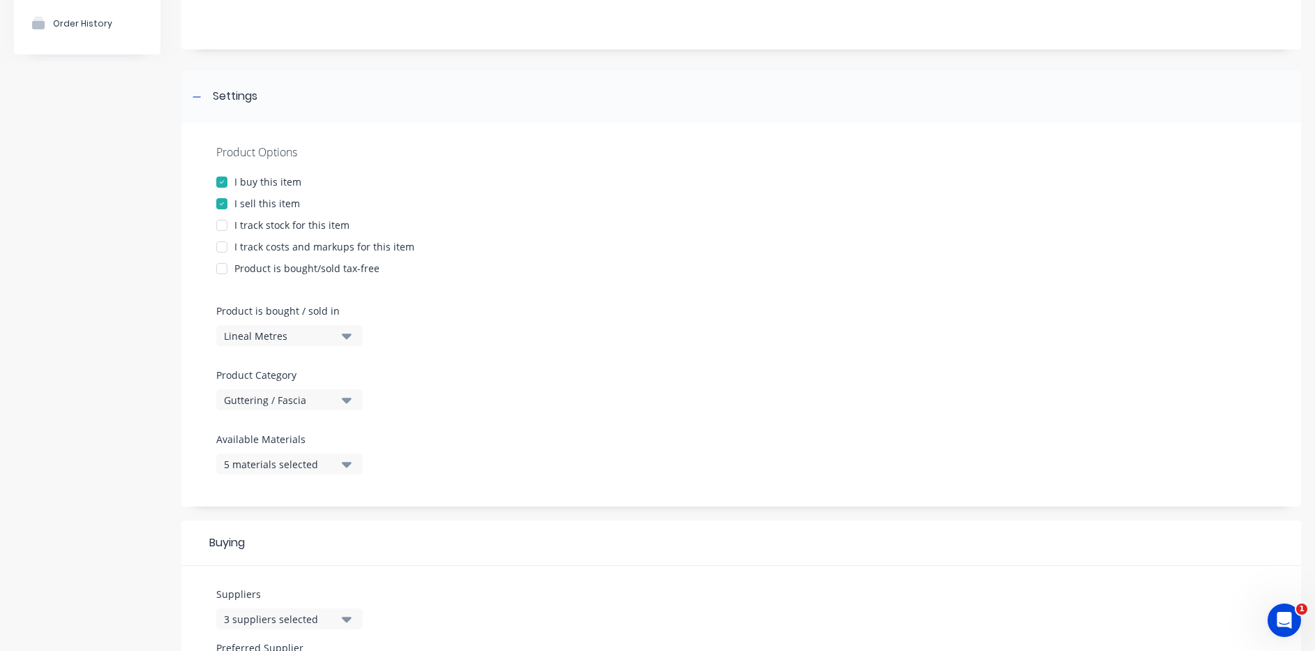
scroll to position [140, 0]
click at [305, 458] on div "5 materials selected" at bounding box center [280, 460] width 112 height 15
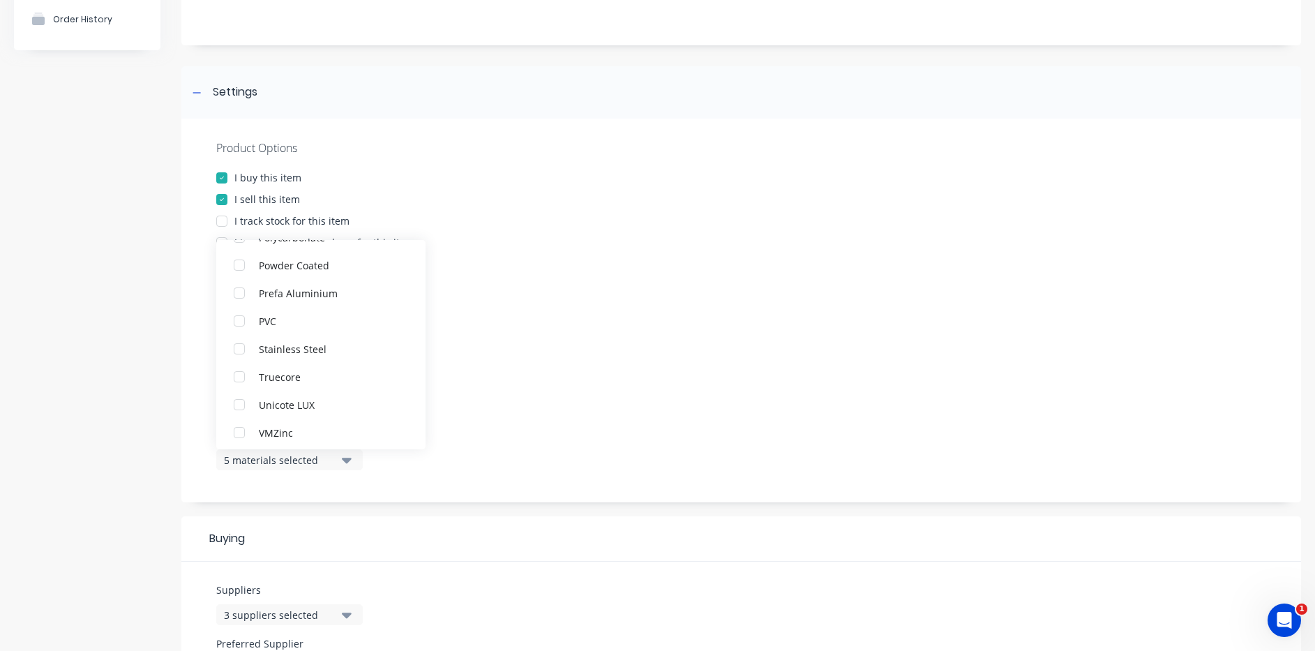
scroll to position [572, 0]
click at [238, 397] on div "button" at bounding box center [239, 400] width 28 height 28
click at [545, 425] on div at bounding box center [741, 422] width 1050 height 10
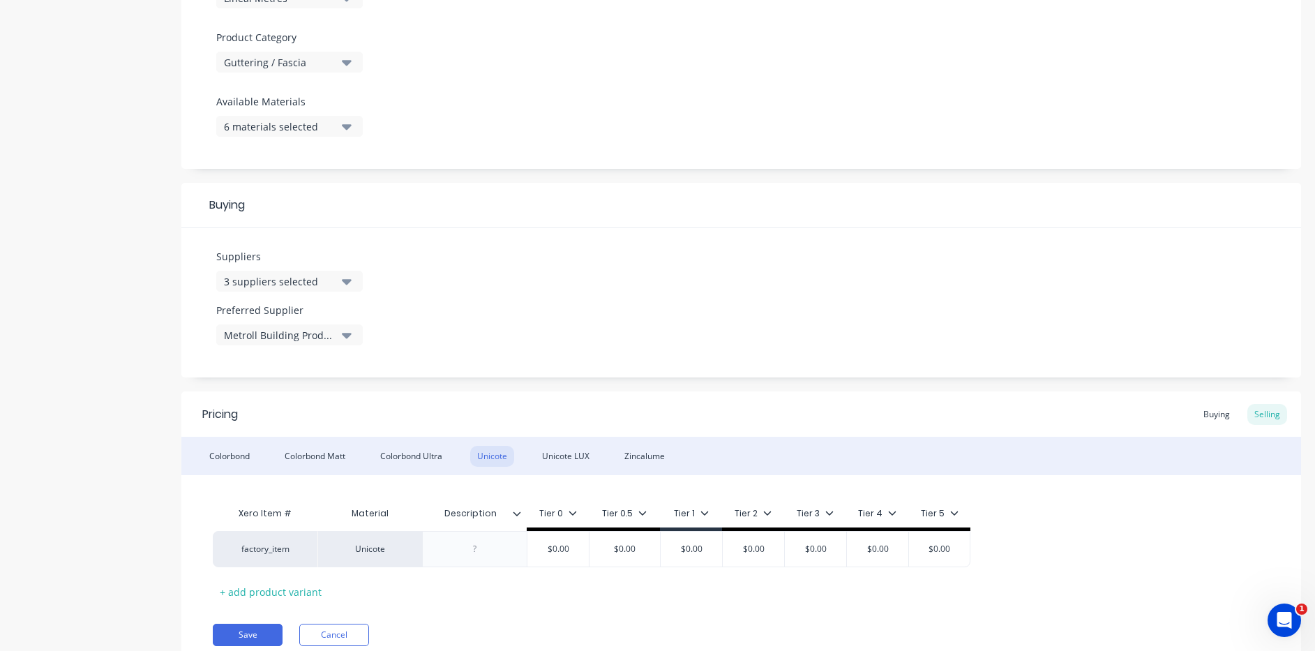
scroll to position [527, 0]
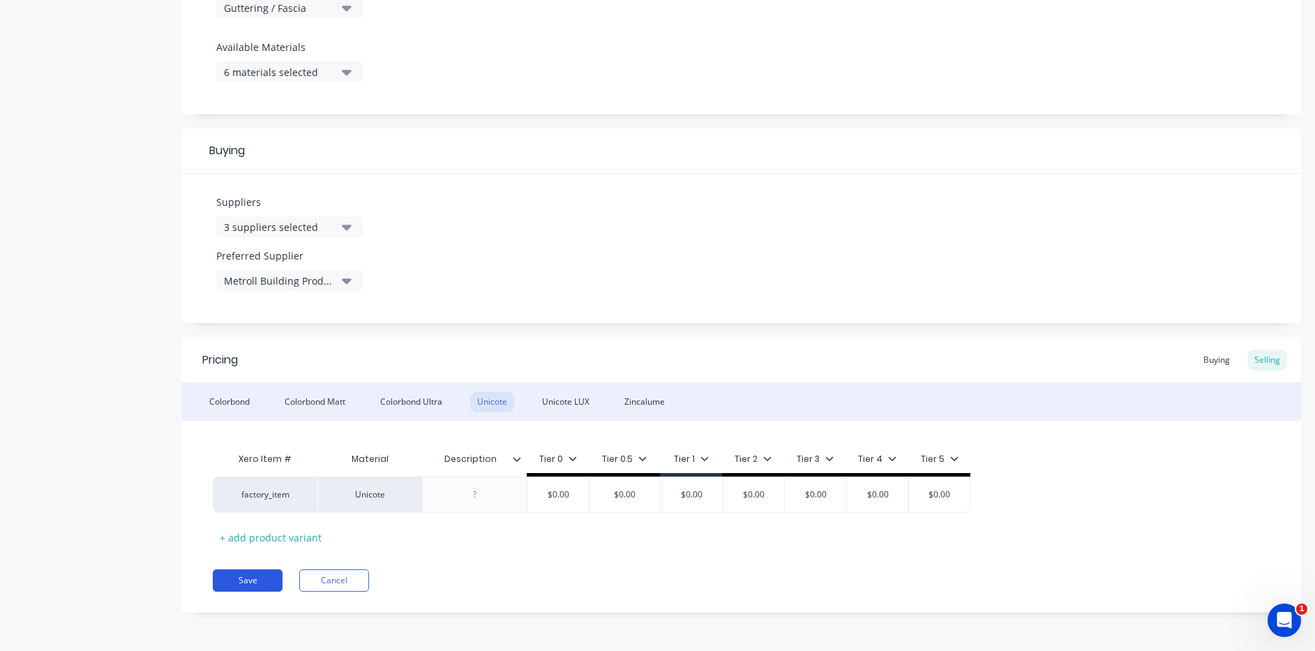
click at [243, 582] on button "Save" at bounding box center [248, 580] width 70 height 22
type textarea "x"
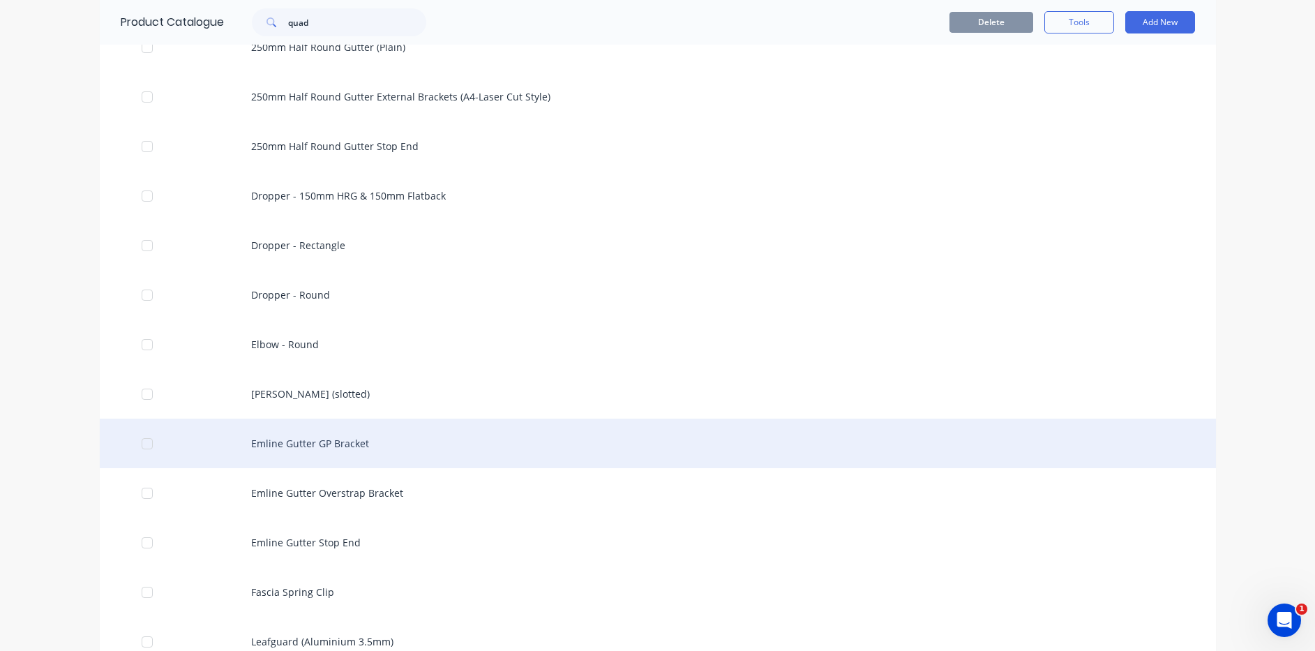
scroll to position [2790, 0]
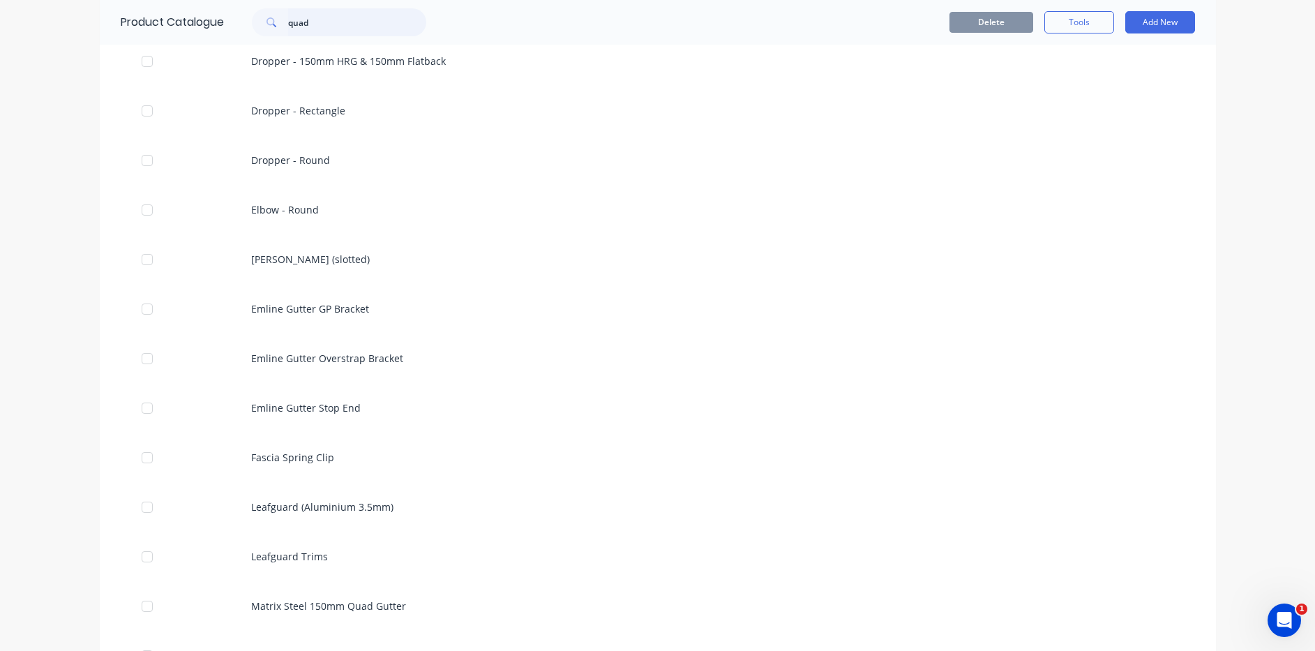
click at [340, 26] on input "quad" at bounding box center [357, 22] width 138 height 28
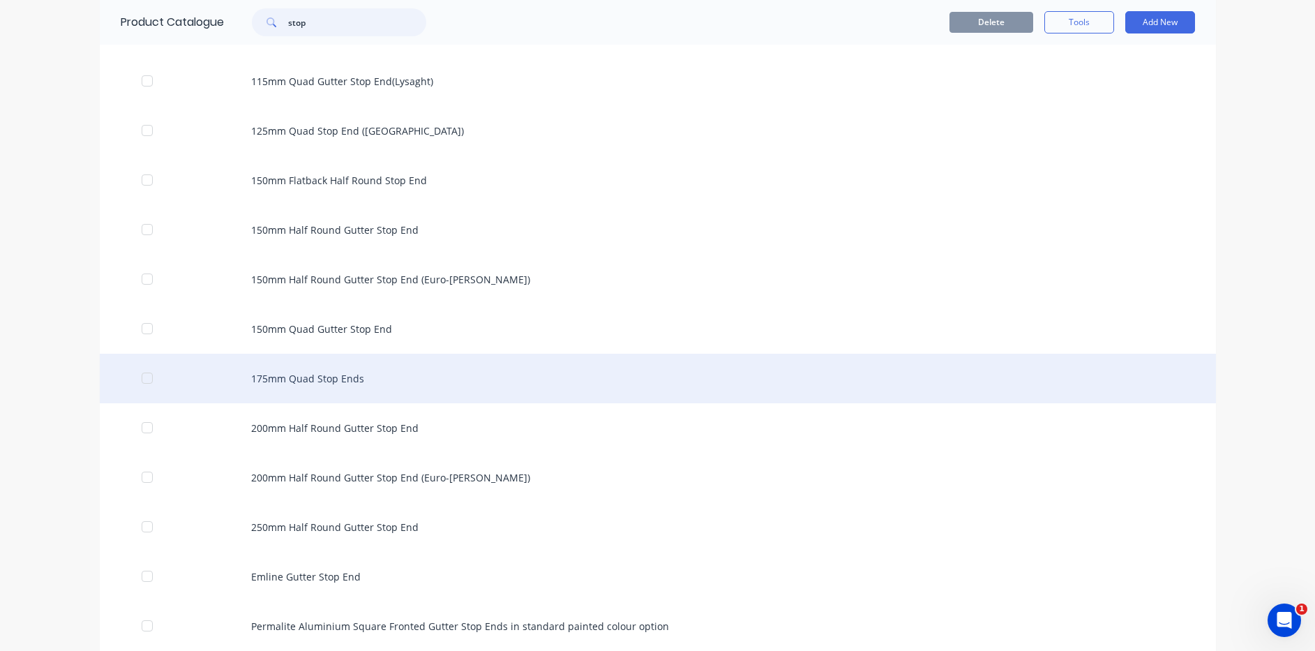
scroll to position [488, 0]
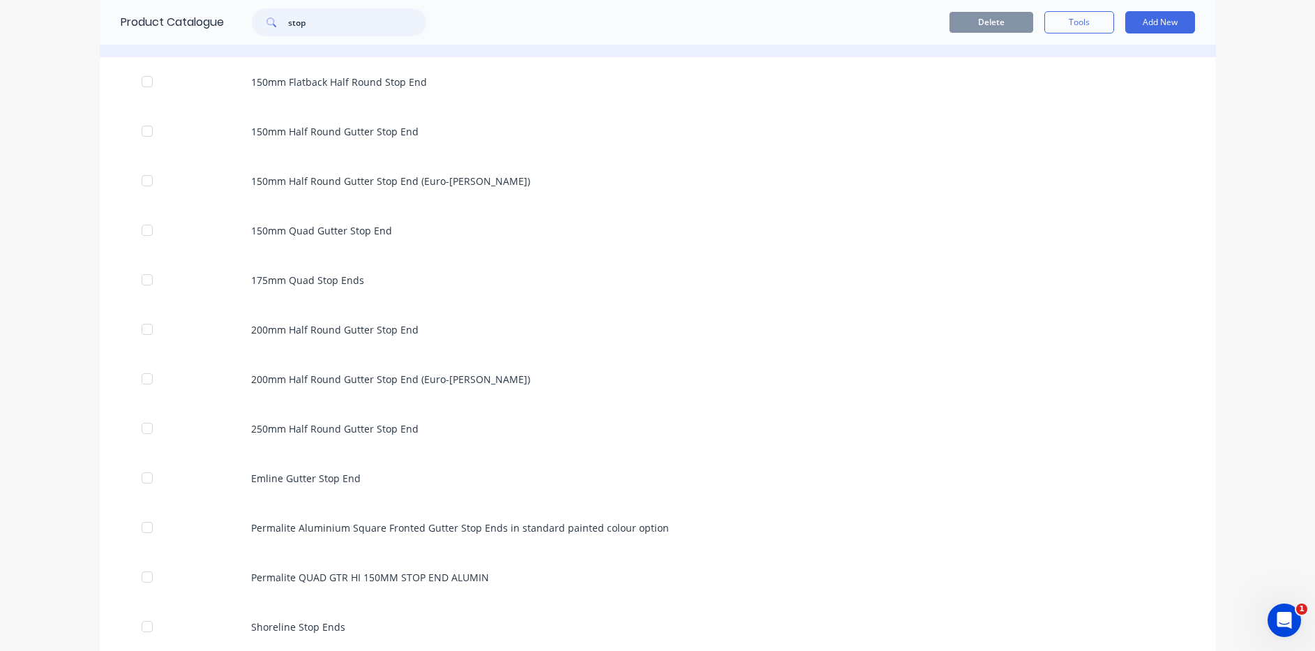
type input "stop"
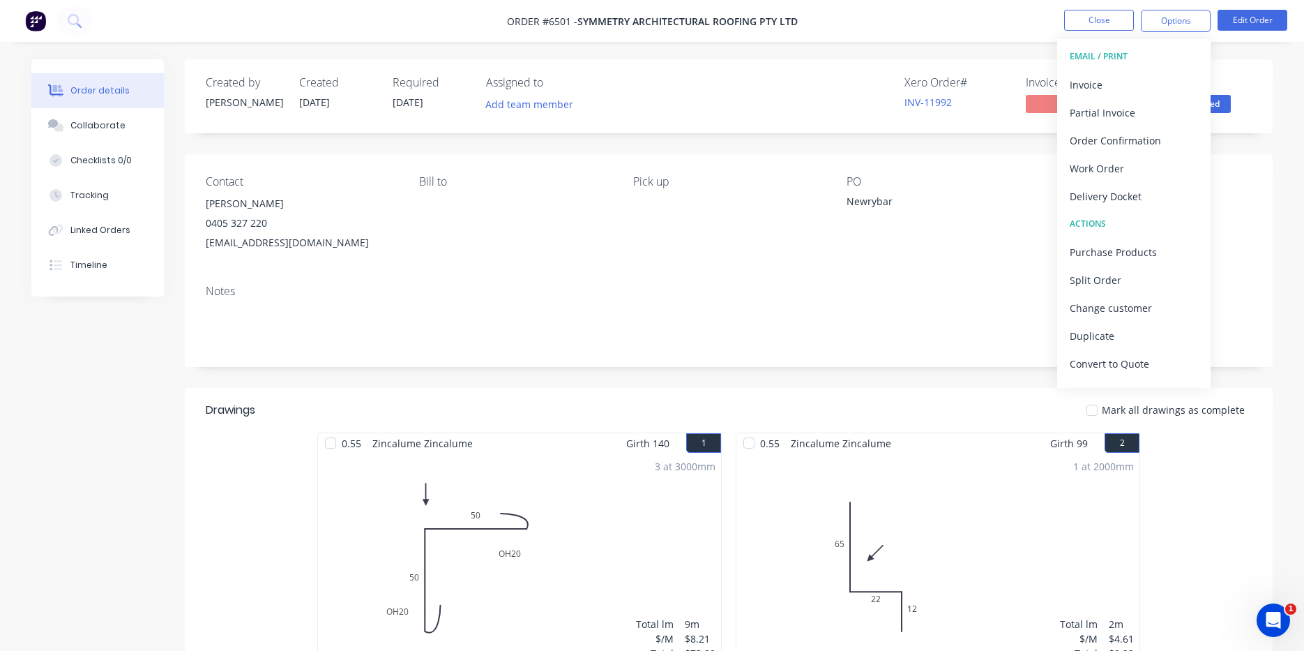
click at [1267, 287] on div "Notes" at bounding box center [729, 319] width 1088 height 93
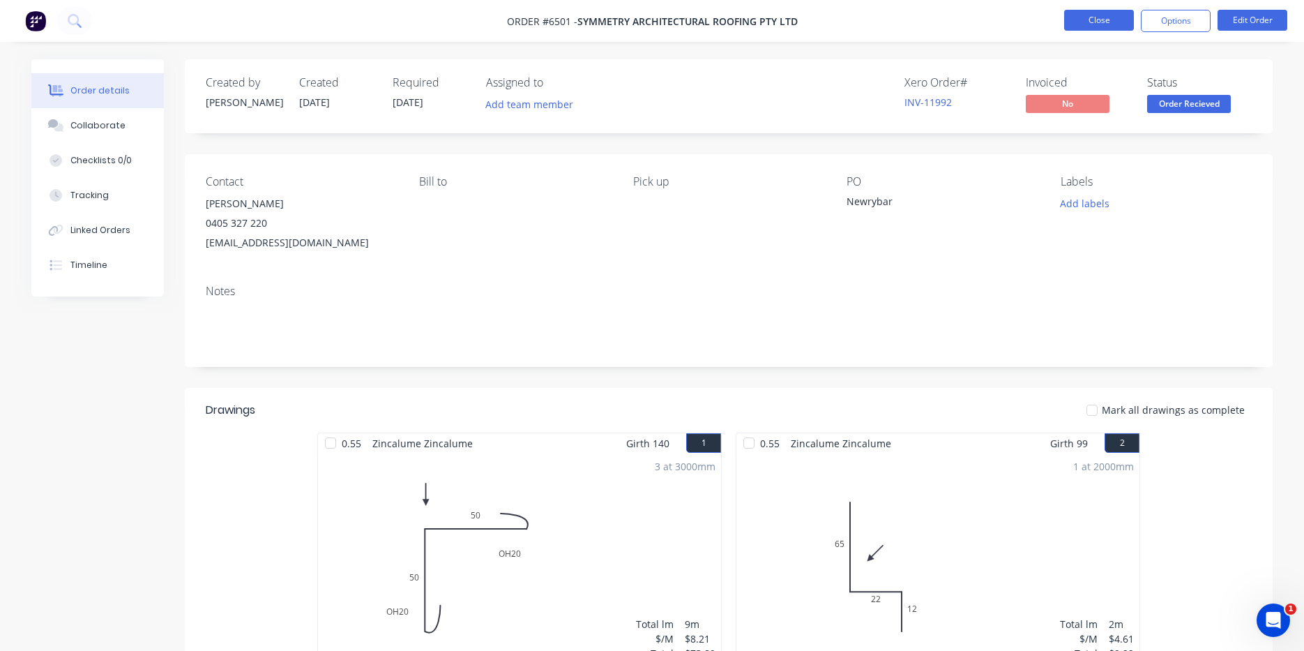
click at [1126, 19] on button "Close" at bounding box center [1099, 20] width 70 height 21
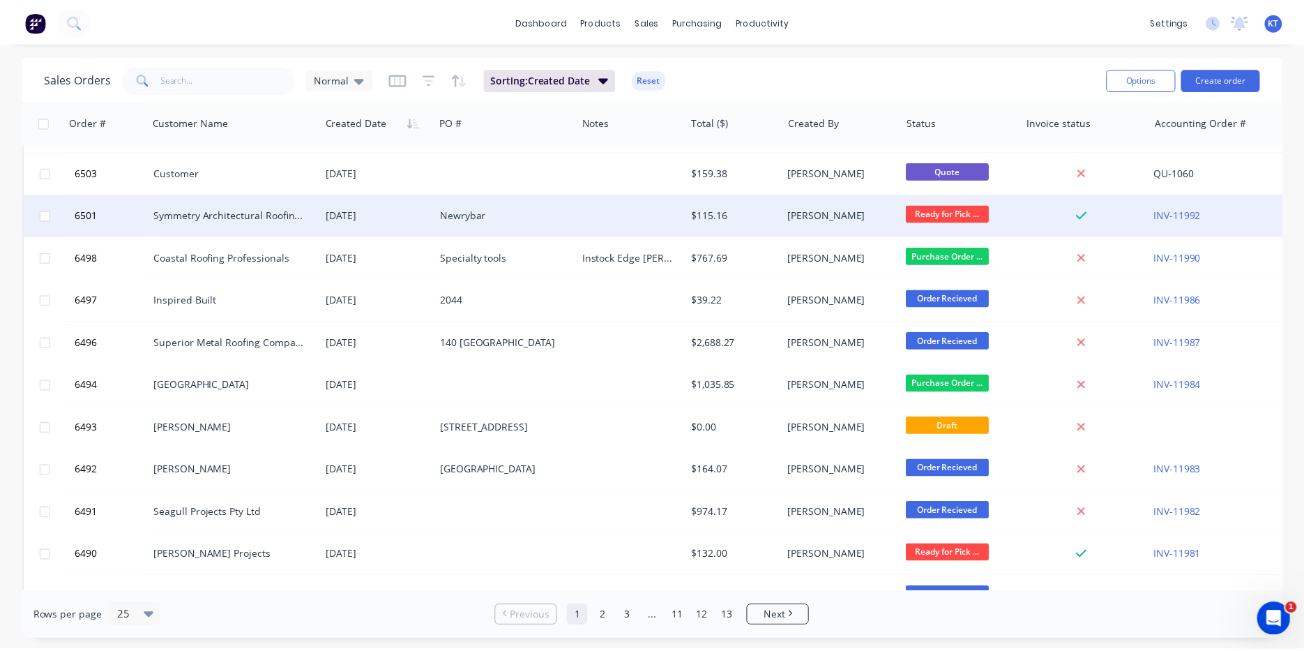
scroll to position [140, 0]
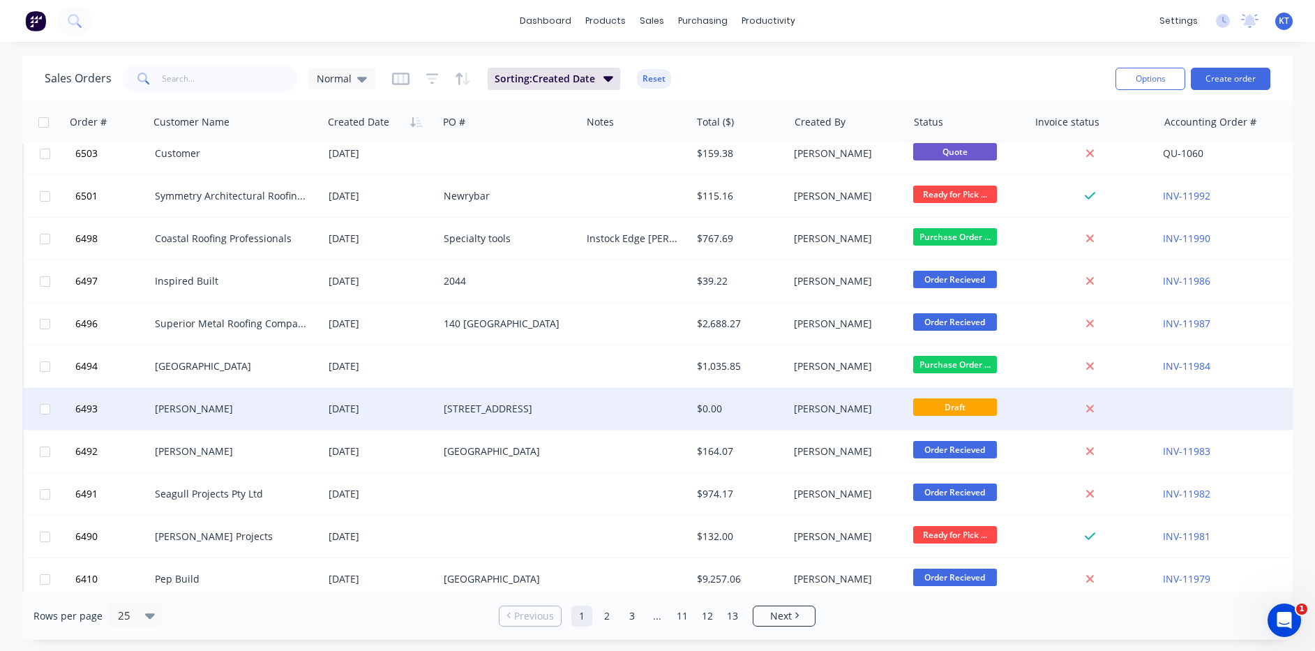
click at [276, 422] on div "[PERSON_NAME]" at bounding box center [236, 409] width 174 height 42
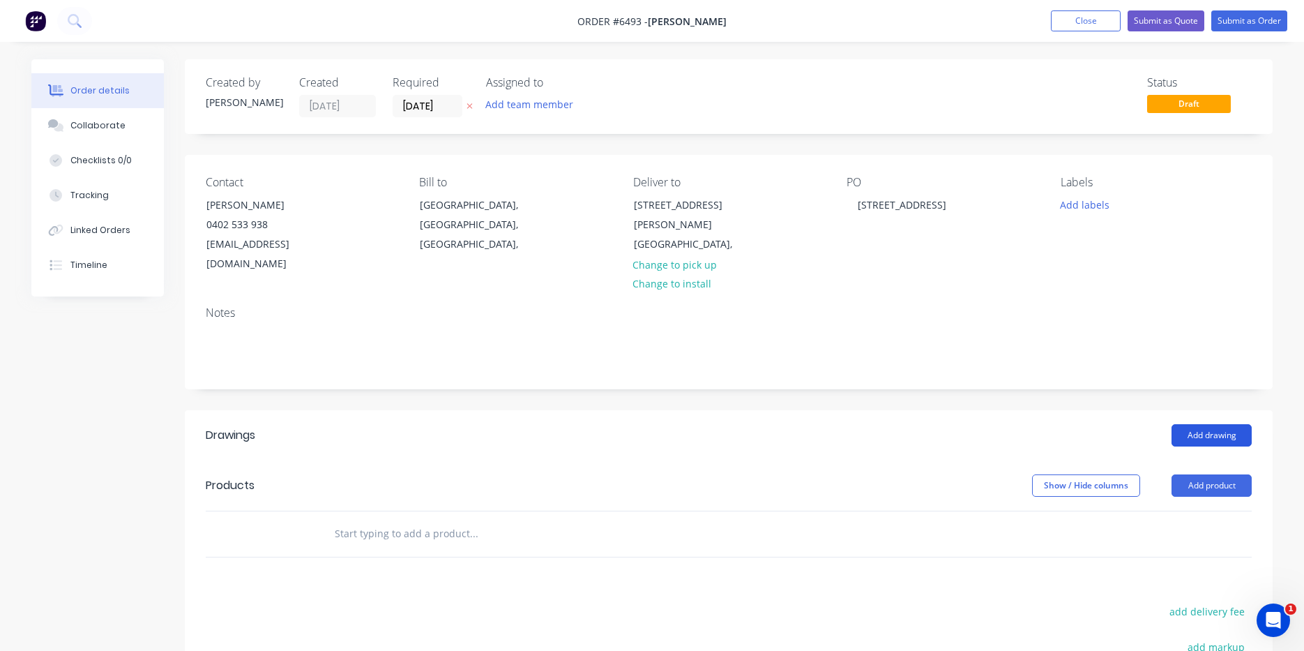
click at [1177, 424] on button "Add drawing" at bounding box center [1212, 435] width 80 height 22
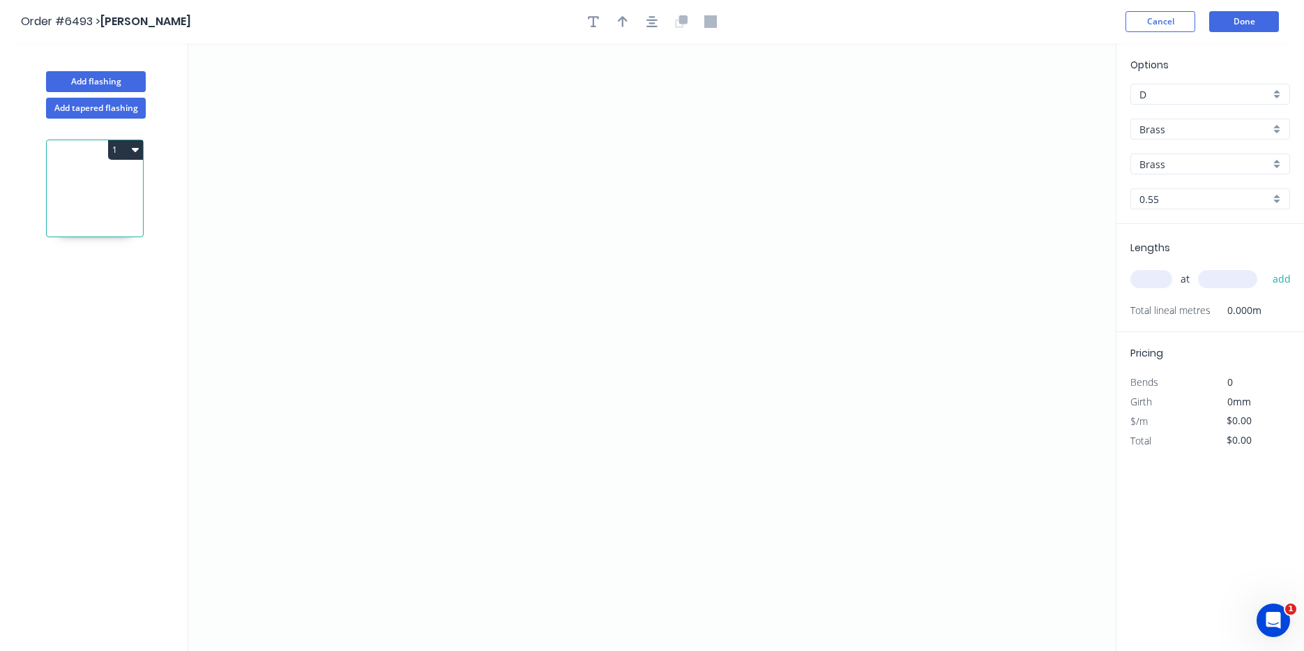
click at [1215, 128] on input "Brass" at bounding box center [1205, 129] width 130 height 15
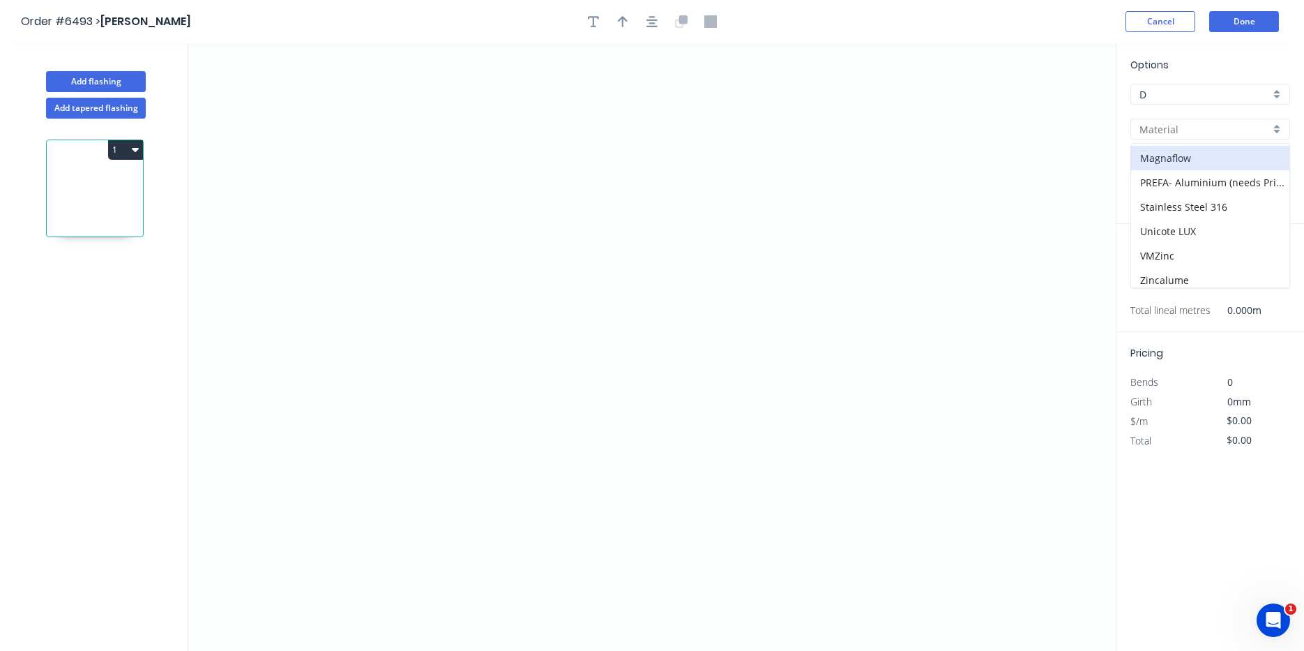
scroll to position [223, 0]
click at [1205, 230] on div "Unicote LUX" at bounding box center [1210, 226] width 158 height 24
type input "Unicote LUX"
type input "Ashwood"
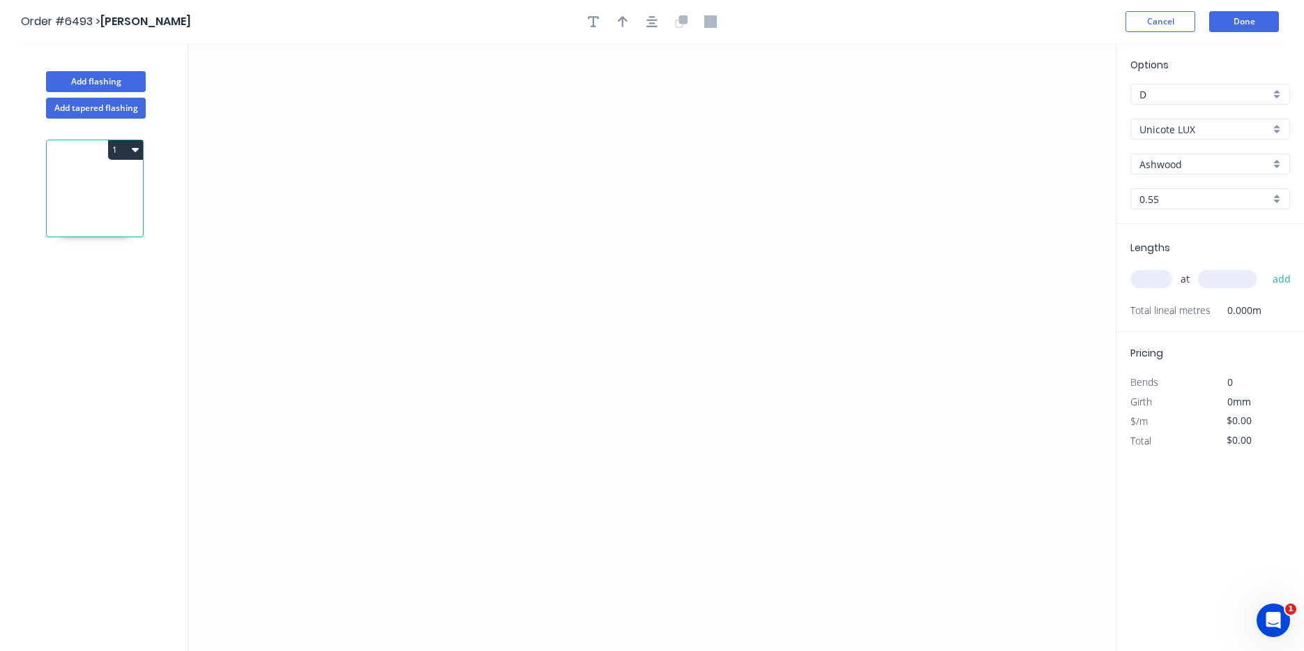
click at [1185, 161] on input "Ashwood" at bounding box center [1205, 164] width 130 height 15
click at [1185, 255] on div "Weathered Iron" at bounding box center [1210, 261] width 158 height 24
type input "Weathered Iron"
click at [419, 275] on icon "0" at bounding box center [652, 347] width 928 height 608
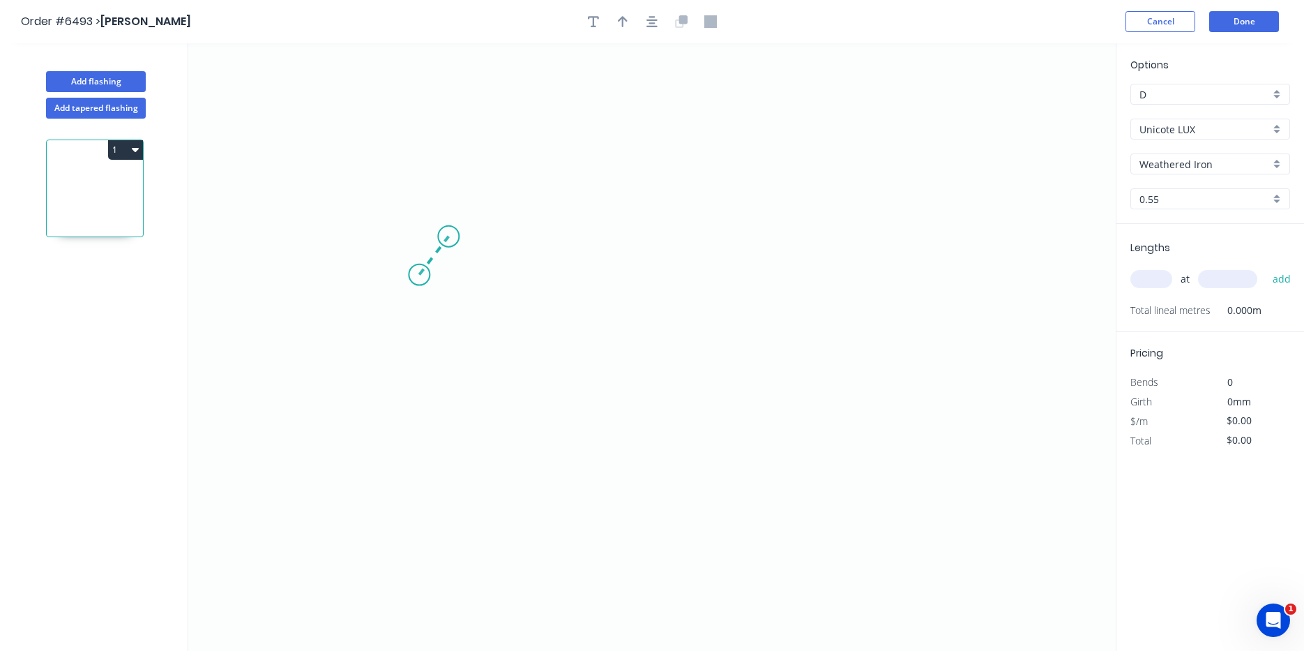
click at [449, 236] on icon at bounding box center [433, 255] width 29 height 38
click at [787, 253] on icon "0 ?" at bounding box center [652, 347] width 928 height 608
click at [795, 366] on icon "0 ? ? ? º" at bounding box center [652, 347] width 928 height 608
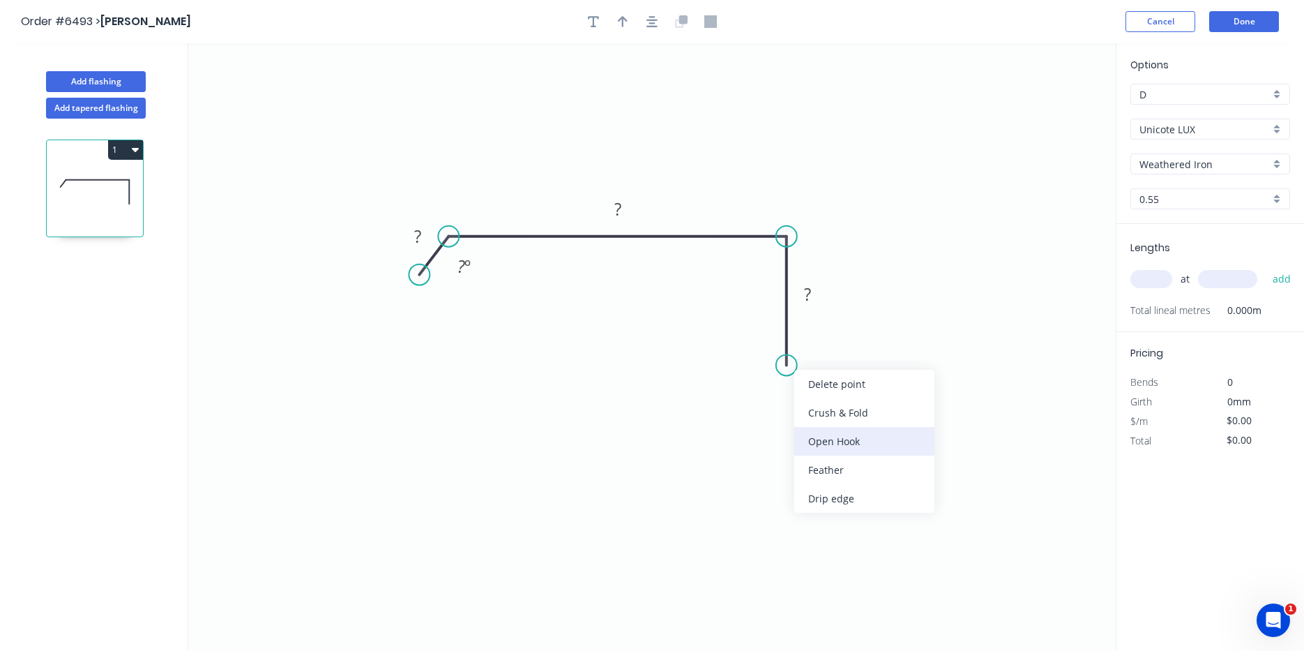
click at [858, 446] on div "Open Hook" at bounding box center [865, 441] width 140 height 29
click at [807, 425] on div "Flip bend" at bounding box center [858, 416] width 140 height 29
click at [828, 338] on tspan "25" at bounding box center [830, 340] width 20 height 23
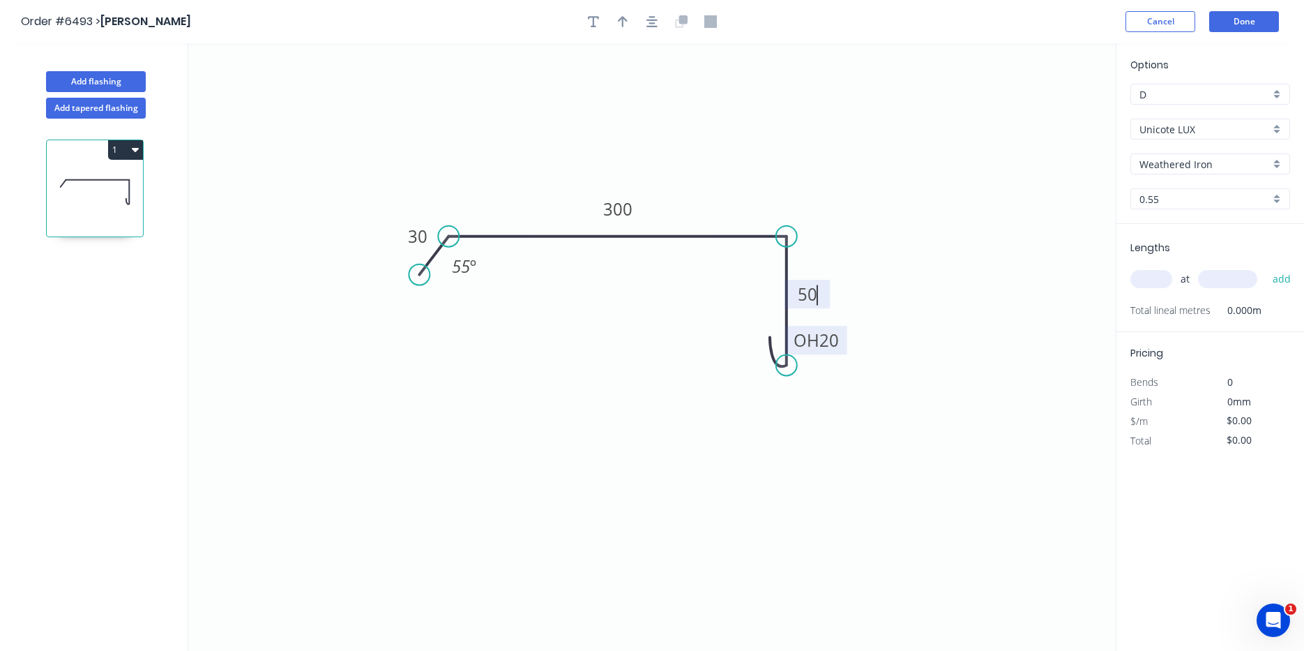
type input "$33.62"
click at [653, 18] on icon "button" at bounding box center [652, 21] width 11 height 13
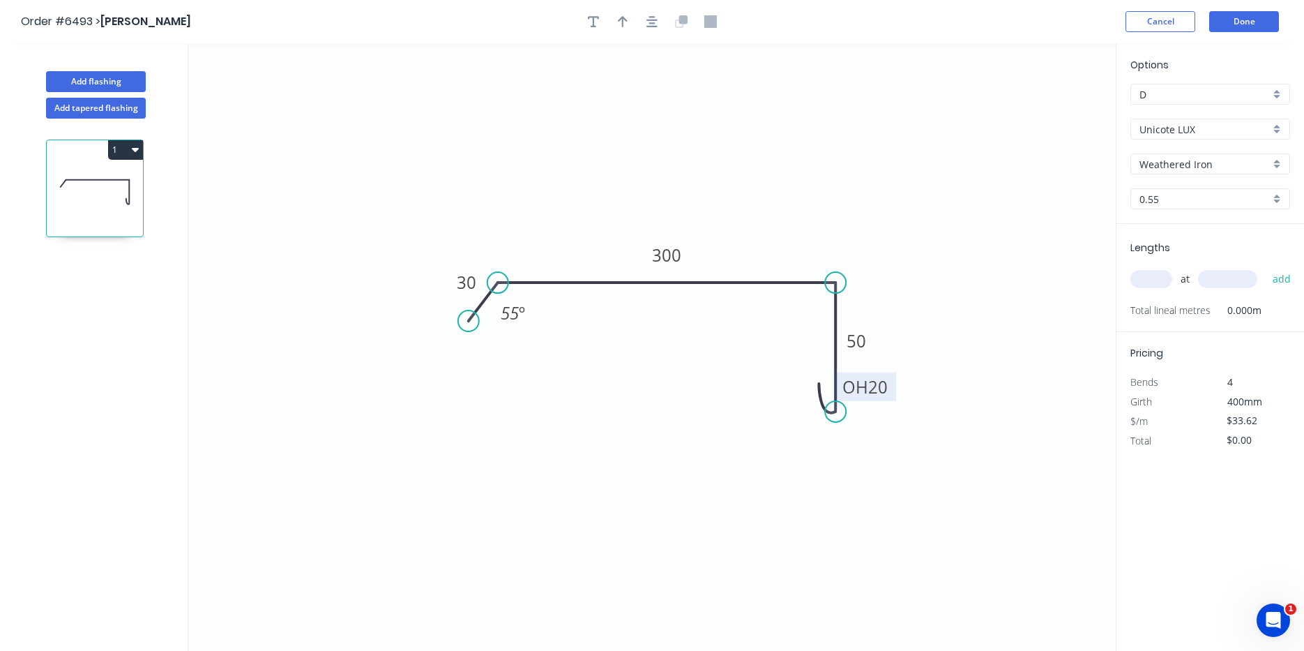
click at [611, 18] on div at bounding box center [652, 21] width 146 height 21
drag, startPoint x: 619, startPoint y: 22, endPoint x: 679, endPoint y: 34, distance: 61.3
click at [619, 22] on icon "button" at bounding box center [623, 21] width 10 height 13
click at [1039, 107] on icon "0 30 300 OH 20 50 55 º" at bounding box center [652, 347] width 928 height 608
click at [1045, 110] on icon at bounding box center [1045, 97] width 13 height 45
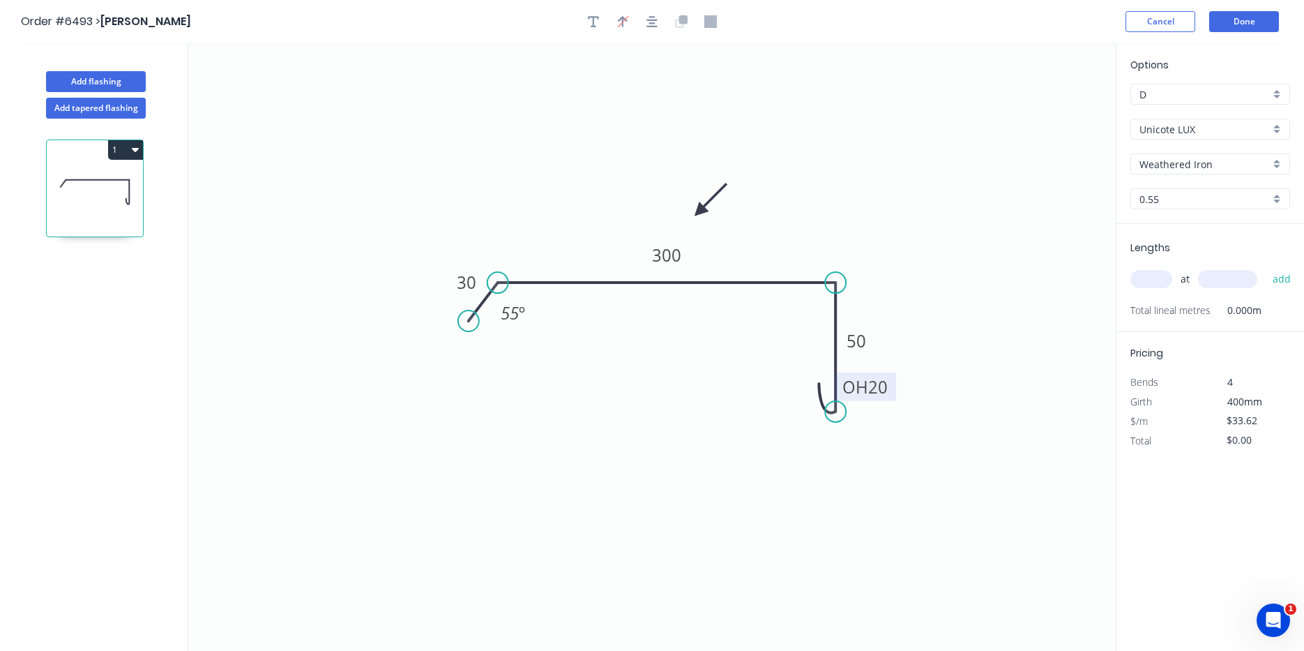
drag, startPoint x: 1045, startPoint y: 110, endPoint x: 700, endPoint y: 211, distance: 360.0
click at [700, 211] on icon at bounding box center [711, 200] width 40 height 40
click at [1150, 273] on input "text" at bounding box center [1152, 279] width 42 height 18
type input "2"
type input "8200"
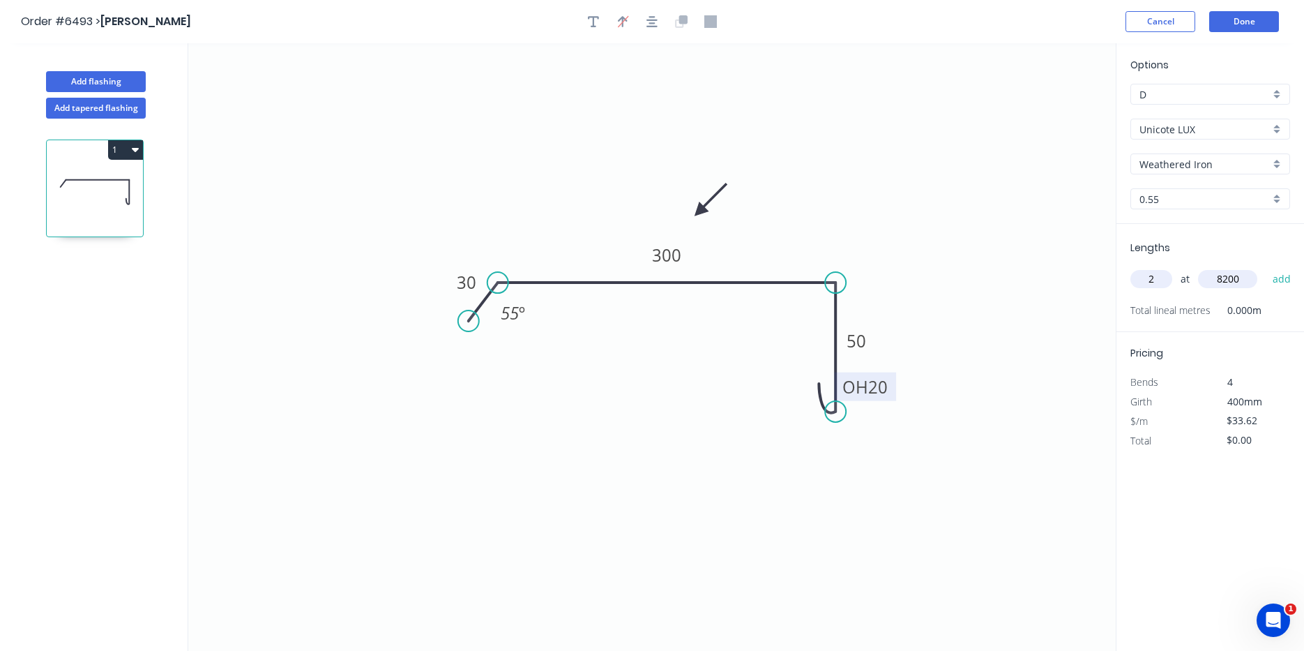
click at [1266, 267] on button "add" at bounding box center [1282, 279] width 33 height 24
type input "$551.37"
type input "1"
type input "2600"
click at [1266, 267] on button "add" at bounding box center [1282, 279] width 33 height 24
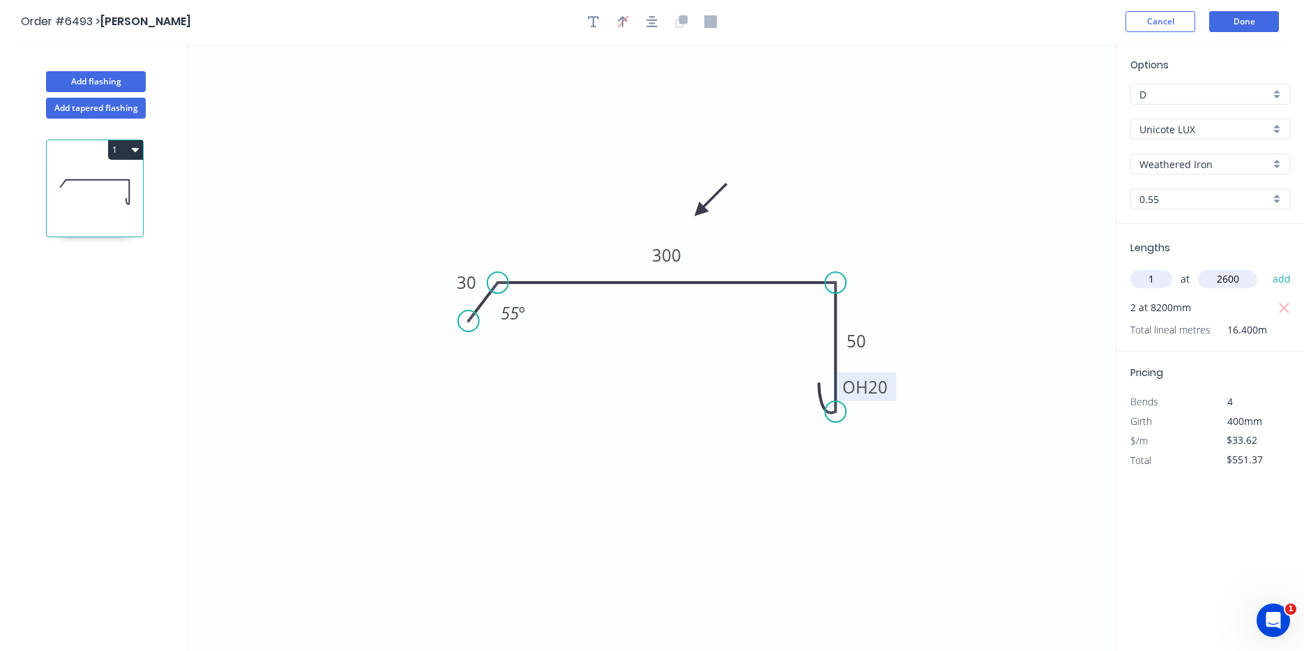
type input "$638.78"
click at [1232, 18] on button "Done" at bounding box center [1245, 21] width 70 height 21
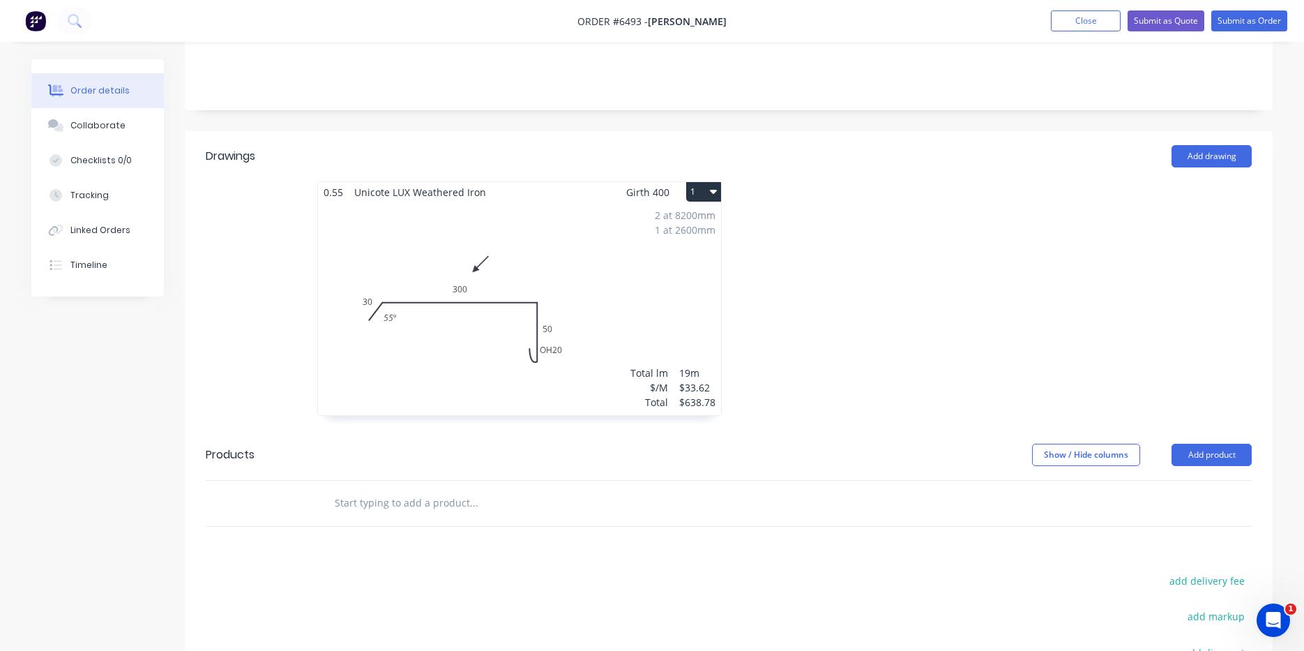
scroll to position [349, 0]
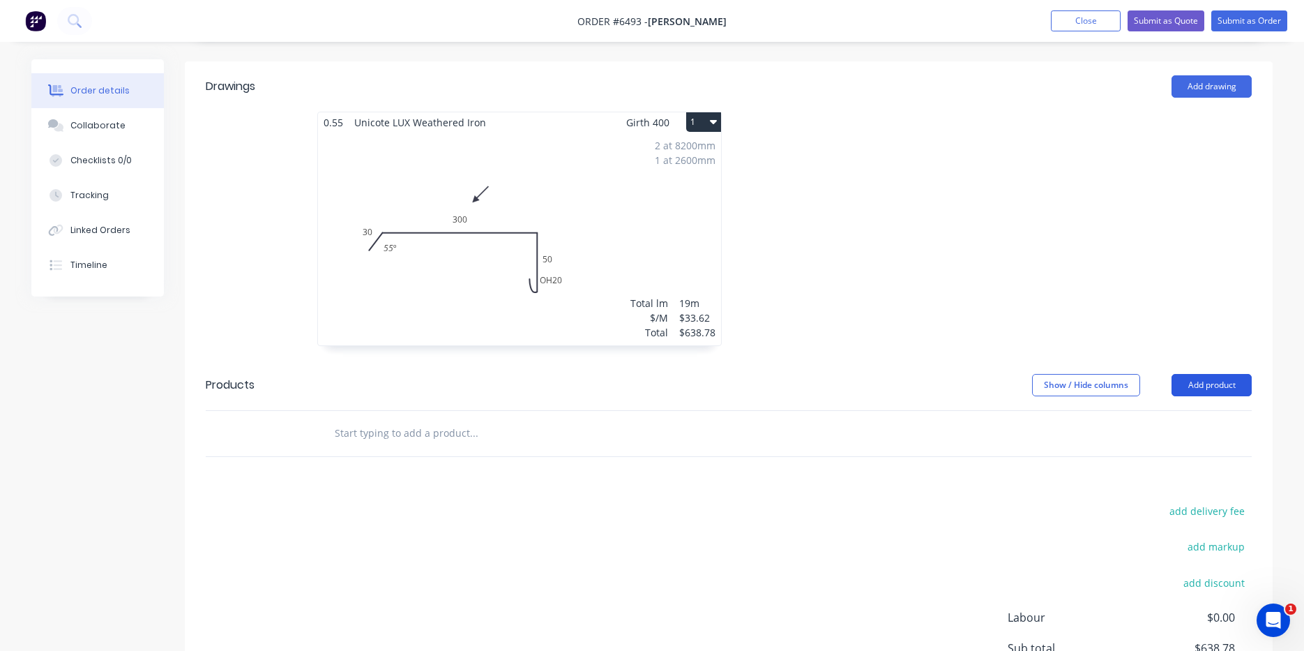
click at [1231, 374] on button "Add product" at bounding box center [1212, 385] width 80 height 22
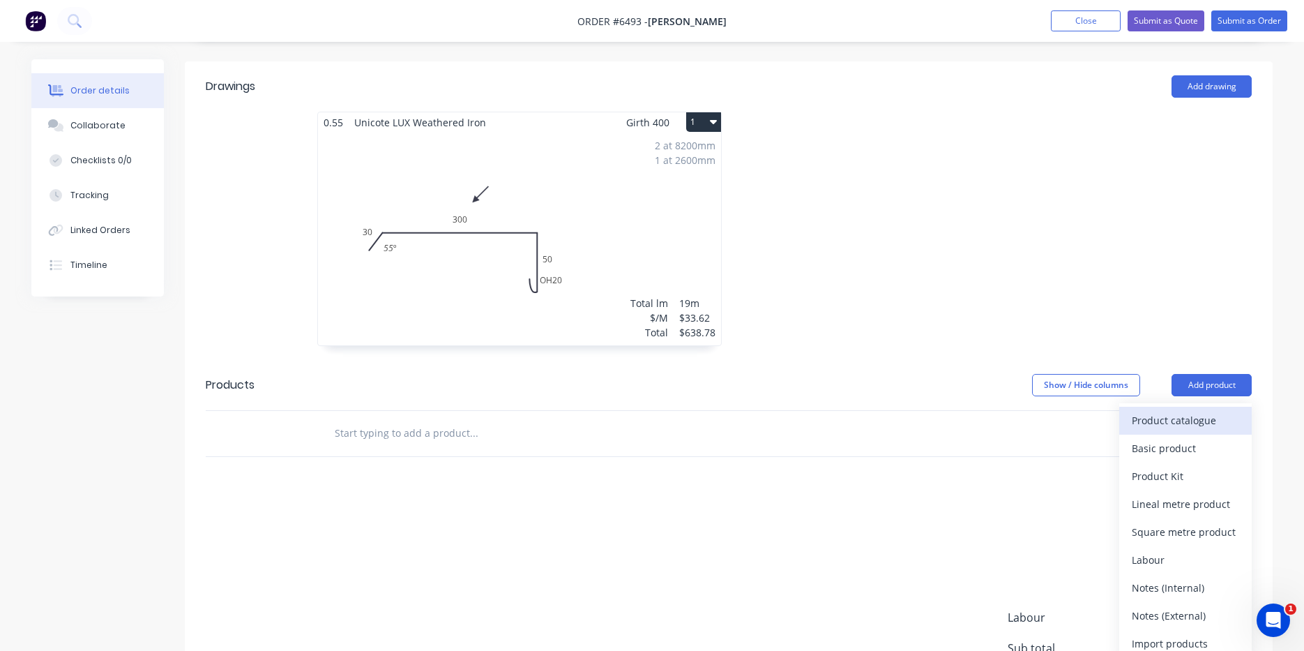
click at [1198, 410] on div "Product catalogue" at bounding box center [1185, 420] width 107 height 20
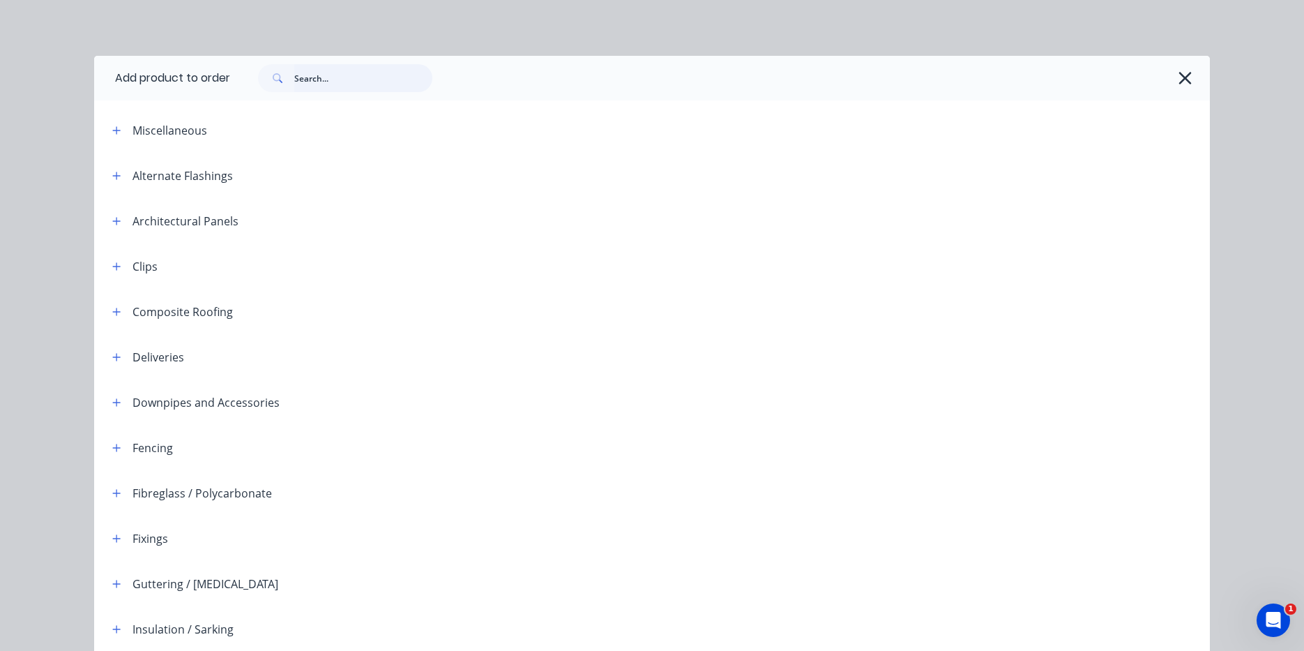
click at [368, 75] on input "text" at bounding box center [363, 78] width 138 height 28
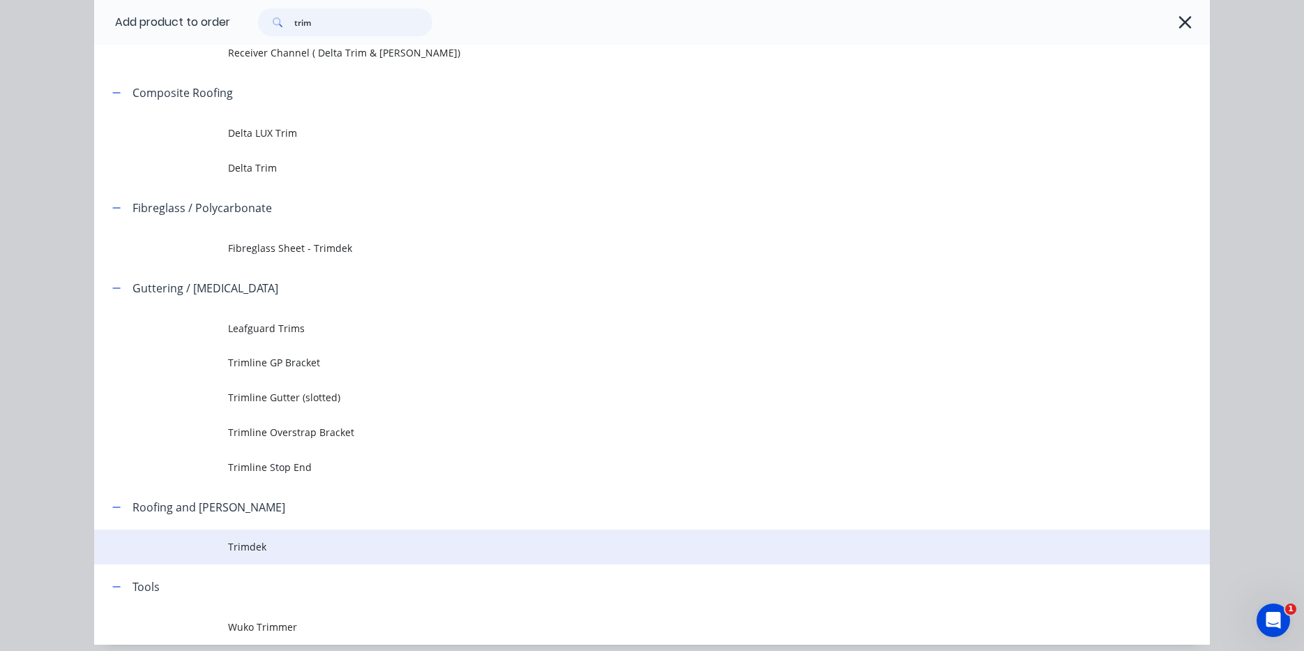
scroll to position [140, 0]
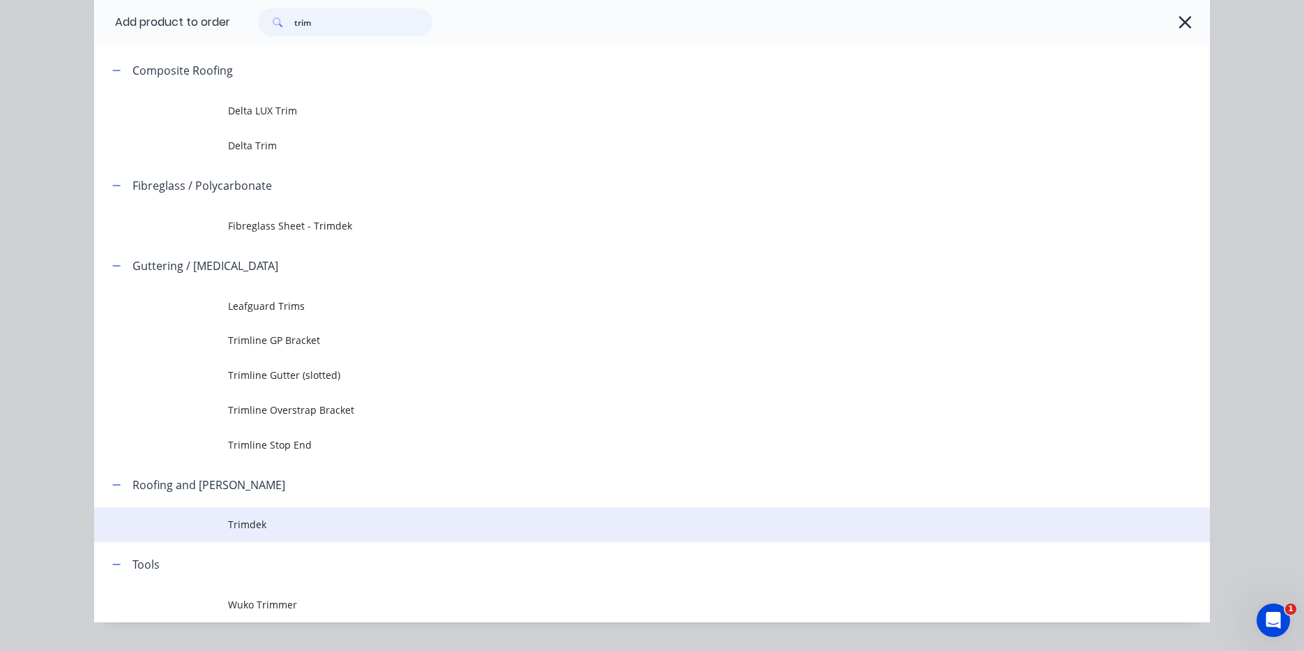
type input "trim"
click at [198, 520] on td at bounding box center [161, 524] width 134 height 35
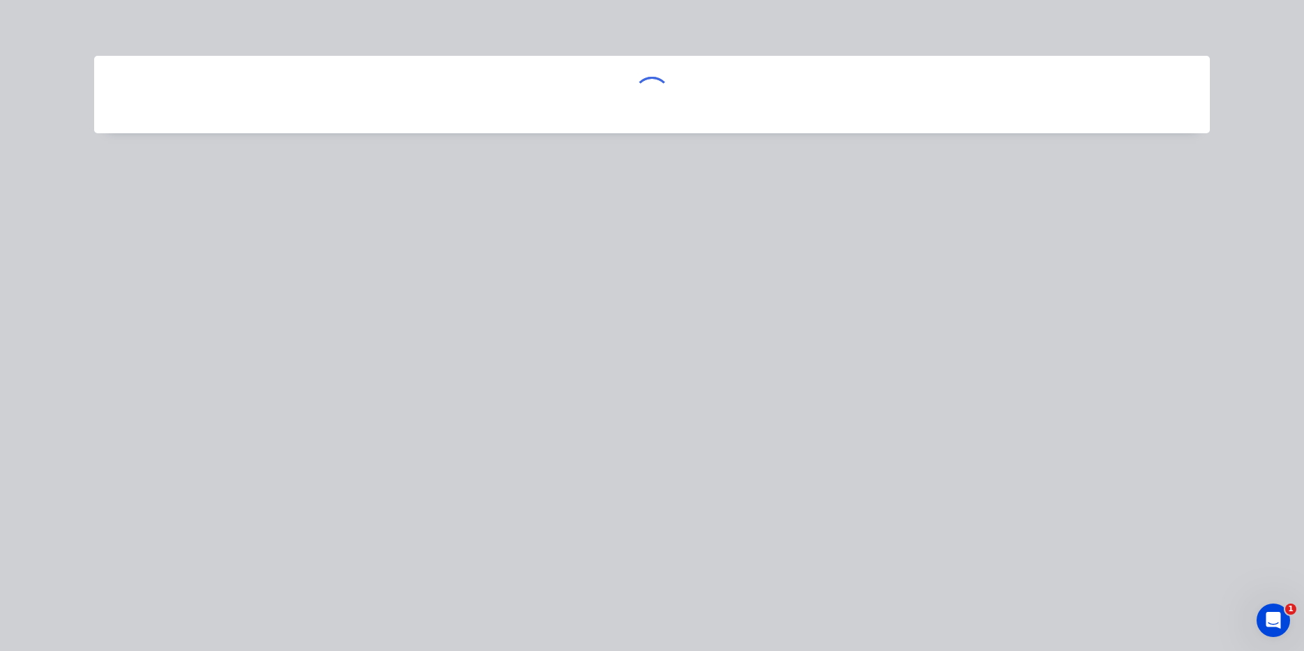
scroll to position [0, 0]
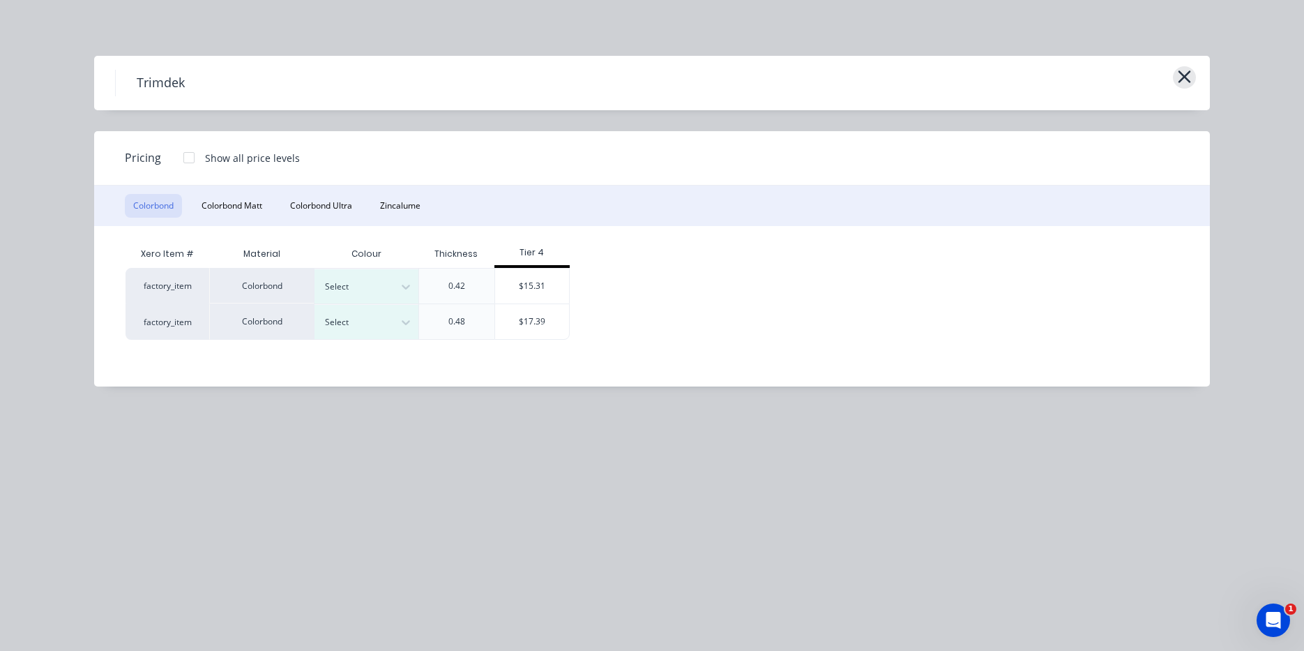
click at [1189, 73] on icon "button" at bounding box center [1185, 76] width 13 height 13
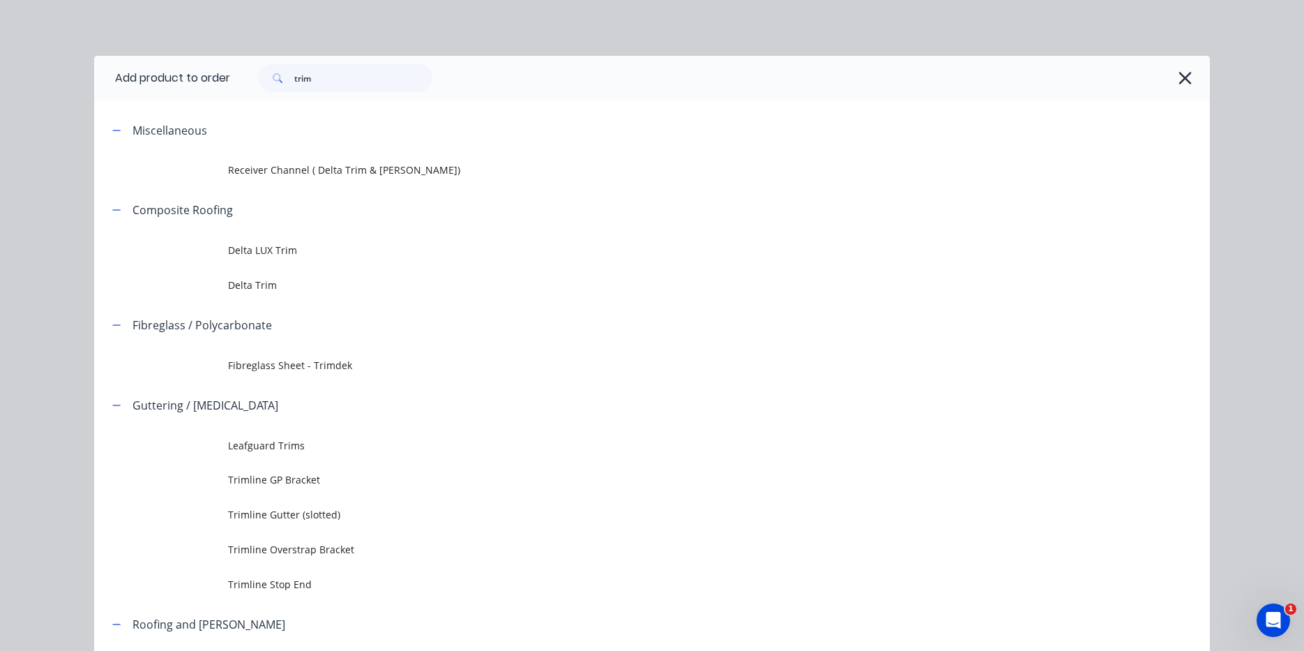
scroll to position [172, 0]
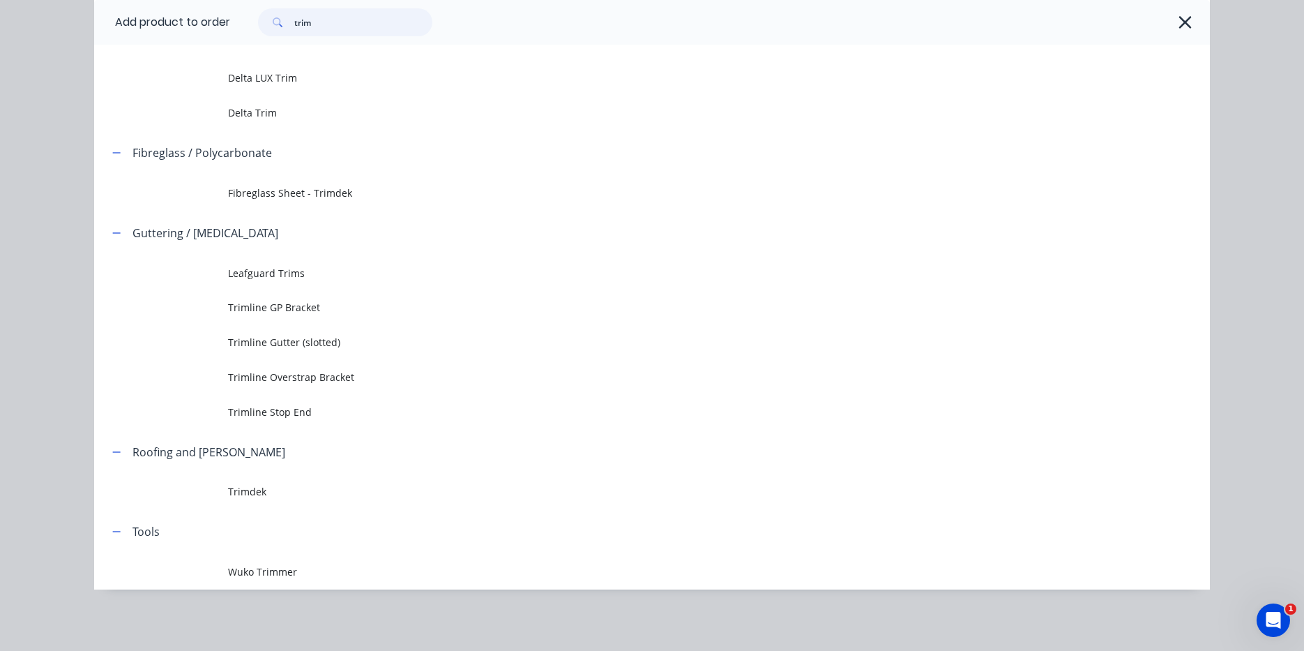
click at [354, 20] on input "trim" at bounding box center [363, 22] width 138 height 28
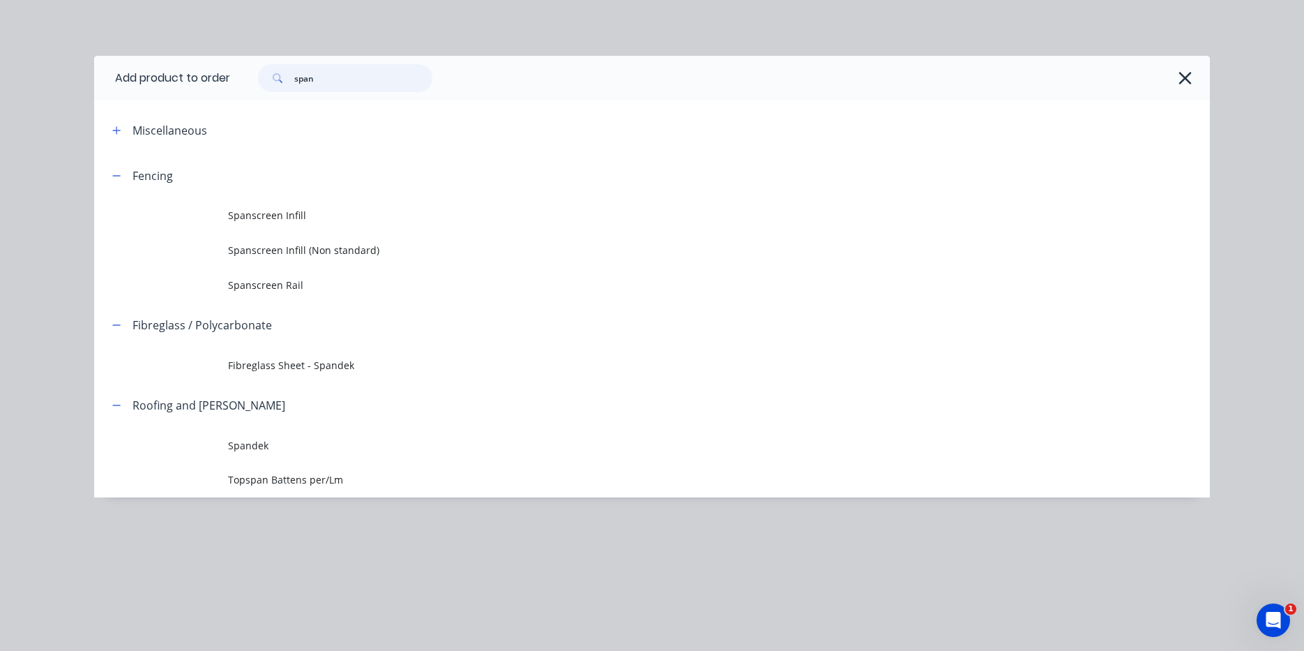
scroll to position [0, 0]
type input "s"
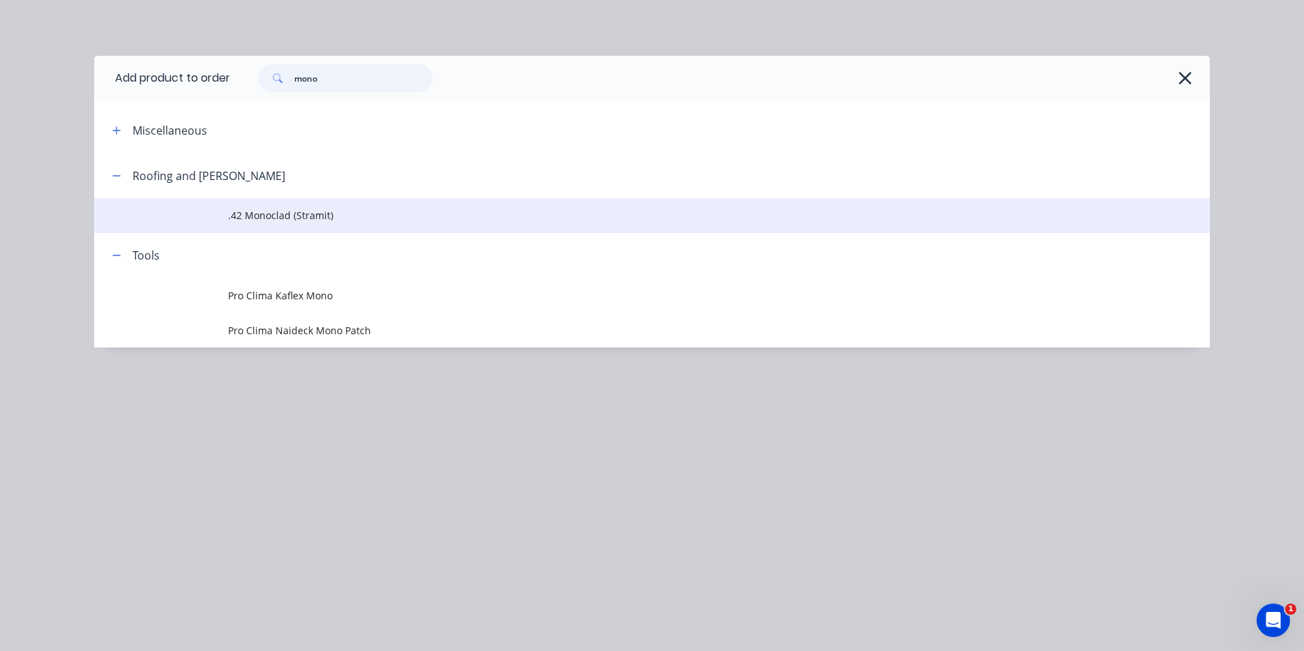
type input "mono"
click at [308, 212] on span ".42 Monoclad (Stramit)" at bounding box center [620, 215] width 785 height 15
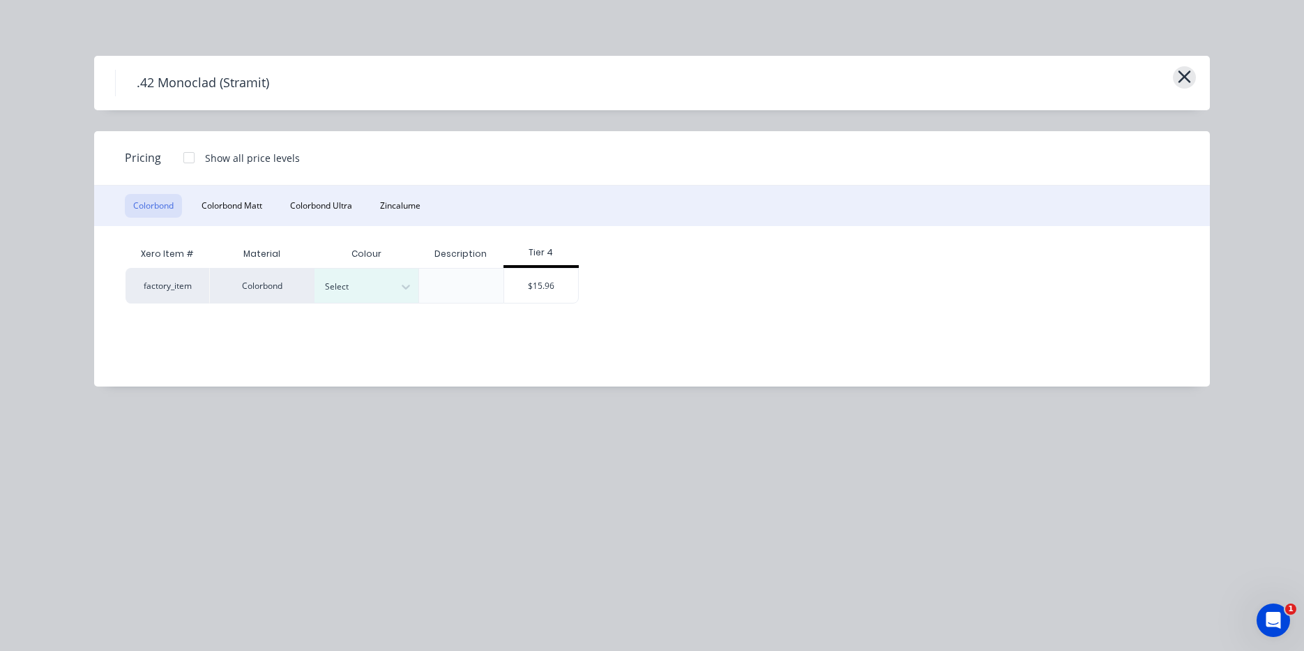
click at [1177, 70] on button "button" at bounding box center [1184, 77] width 23 height 22
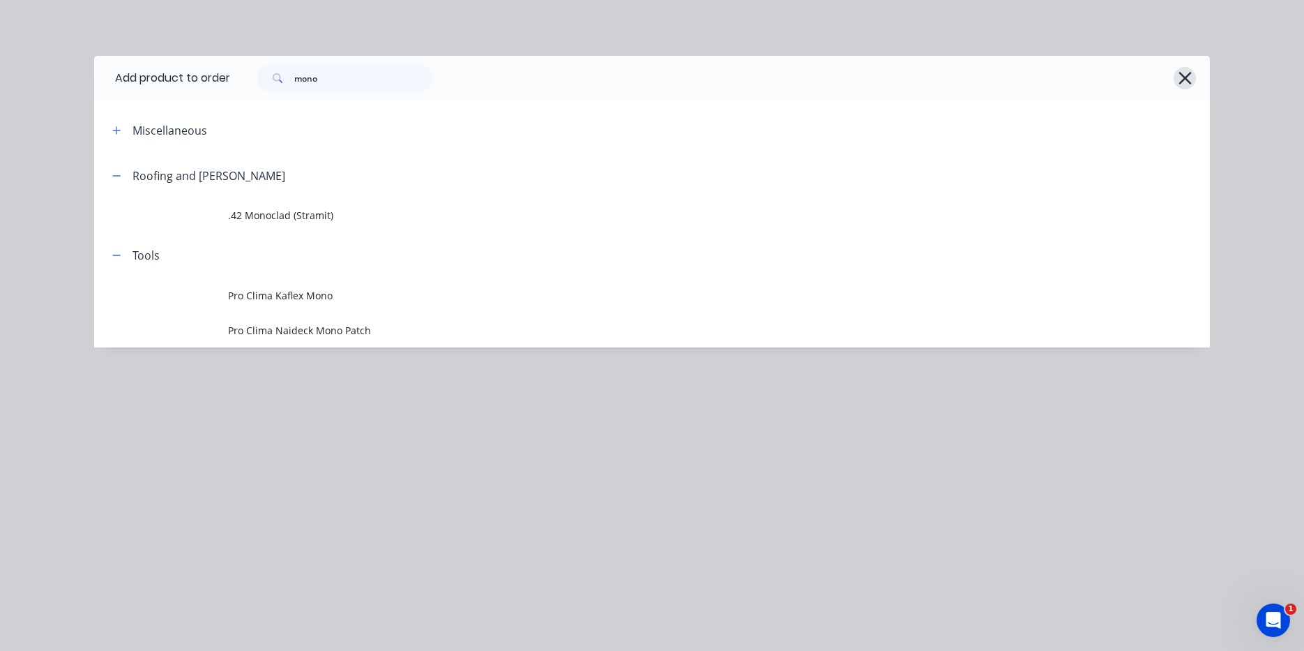
click at [1184, 78] on icon "button" at bounding box center [1185, 78] width 13 height 13
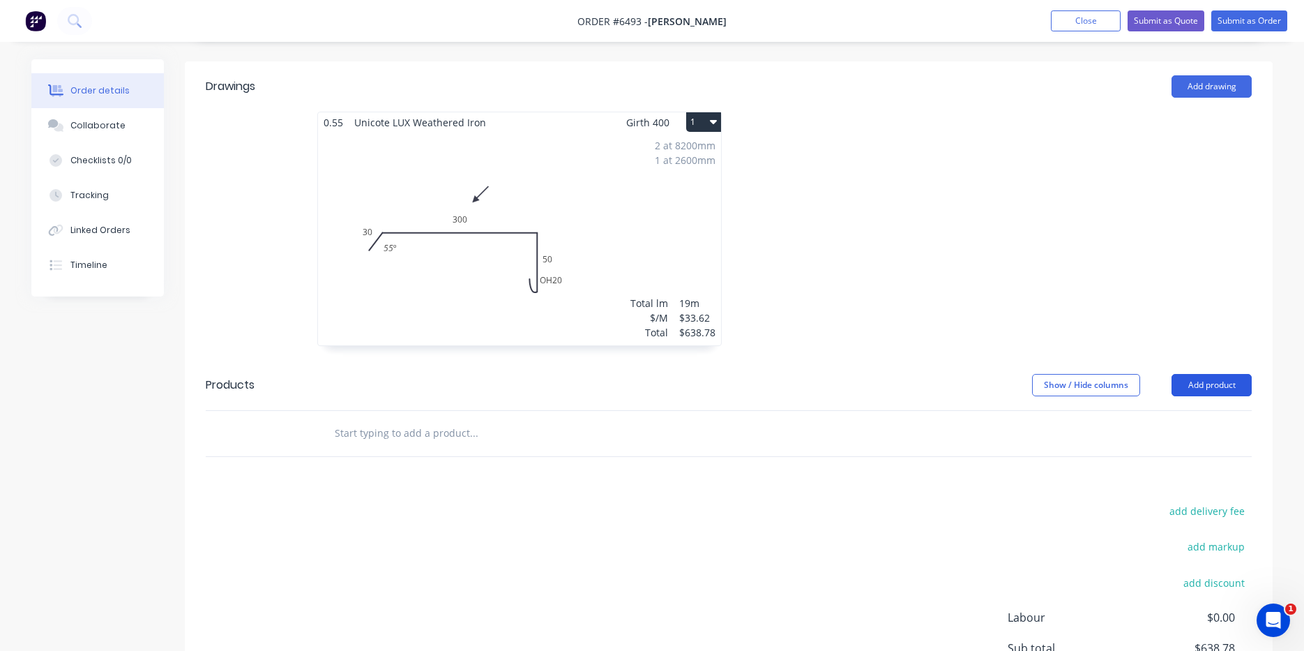
click at [1203, 374] on button "Add product" at bounding box center [1212, 385] width 80 height 22
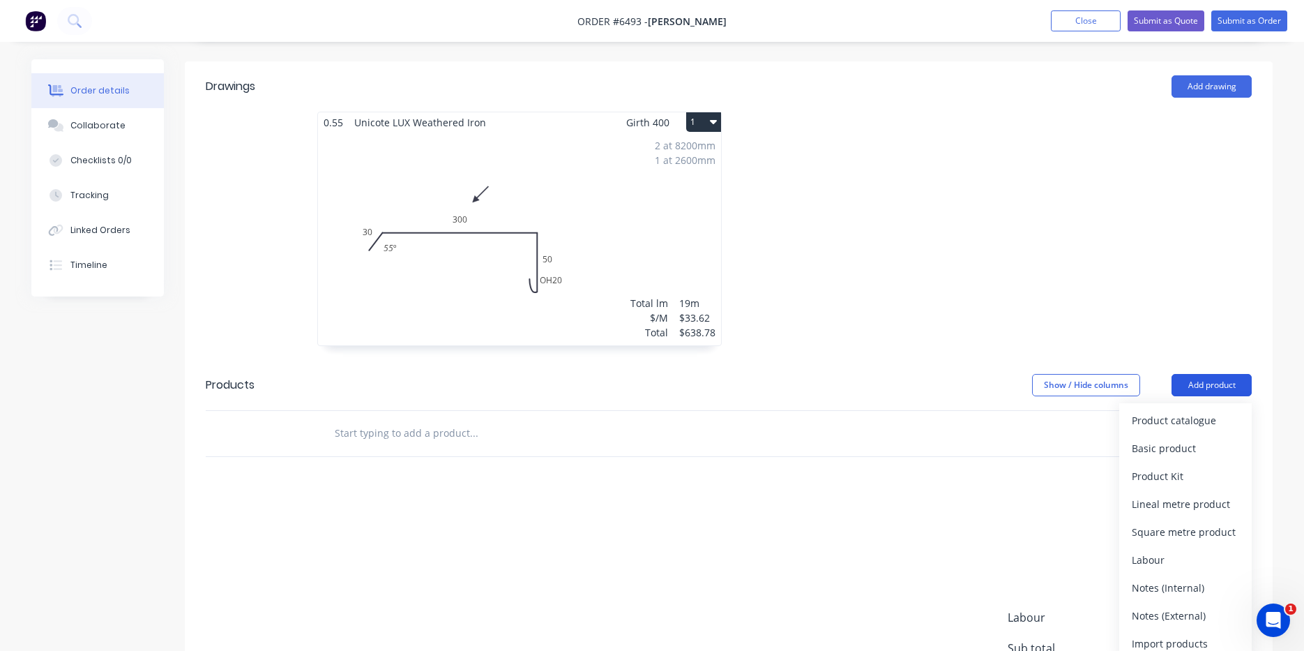
click at [1203, 374] on button "Add product" at bounding box center [1212, 385] width 80 height 22
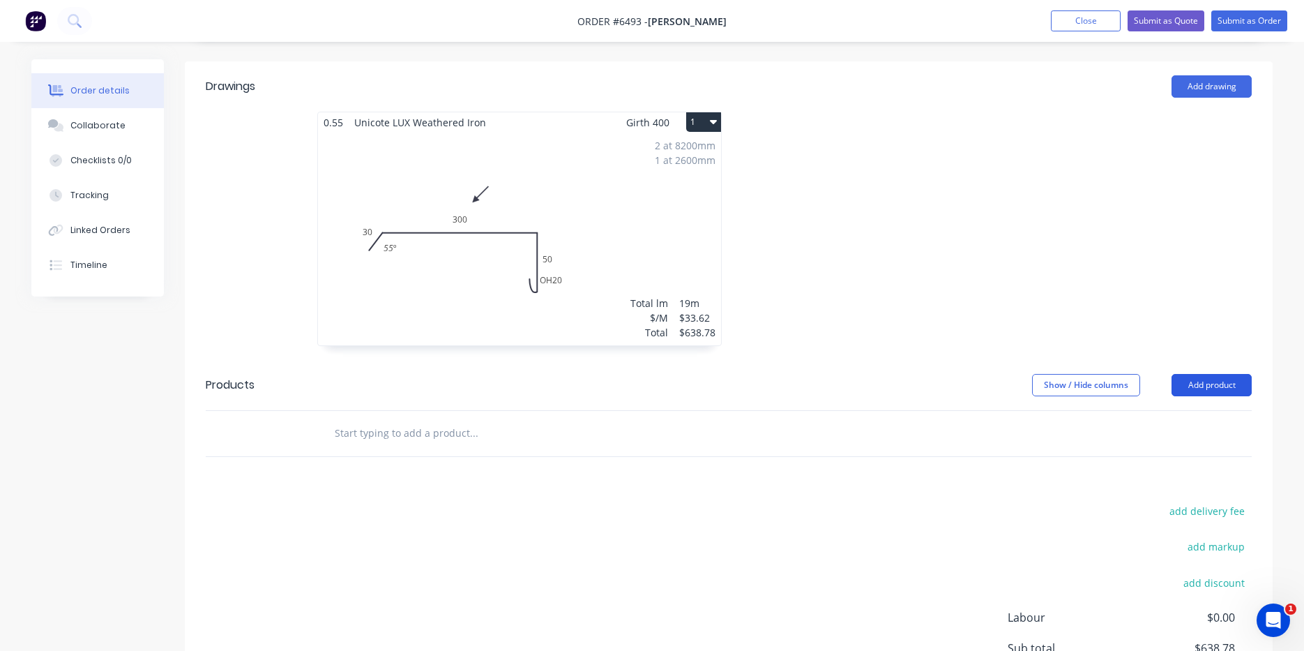
click at [1196, 374] on button "Add product" at bounding box center [1212, 385] width 80 height 22
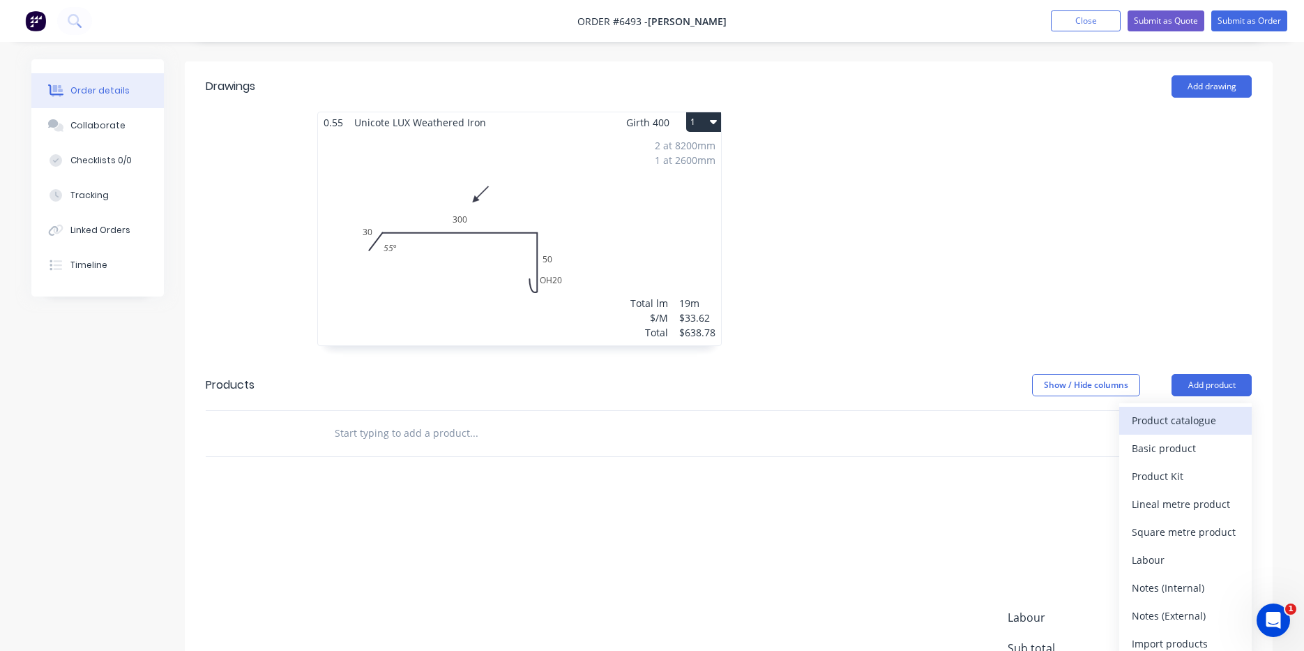
click at [1221, 410] on div "Product catalogue" at bounding box center [1185, 420] width 107 height 20
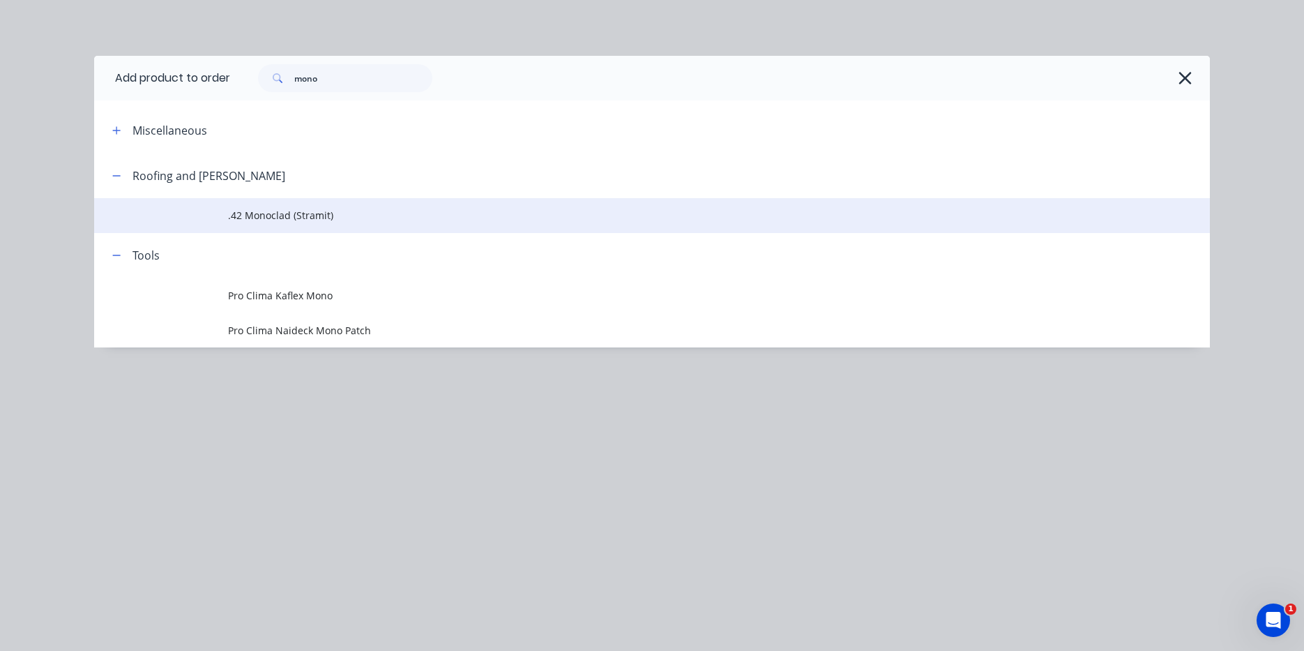
click at [333, 221] on span ".42 Monoclad (Stramit)" at bounding box center [620, 215] width 785 height 15
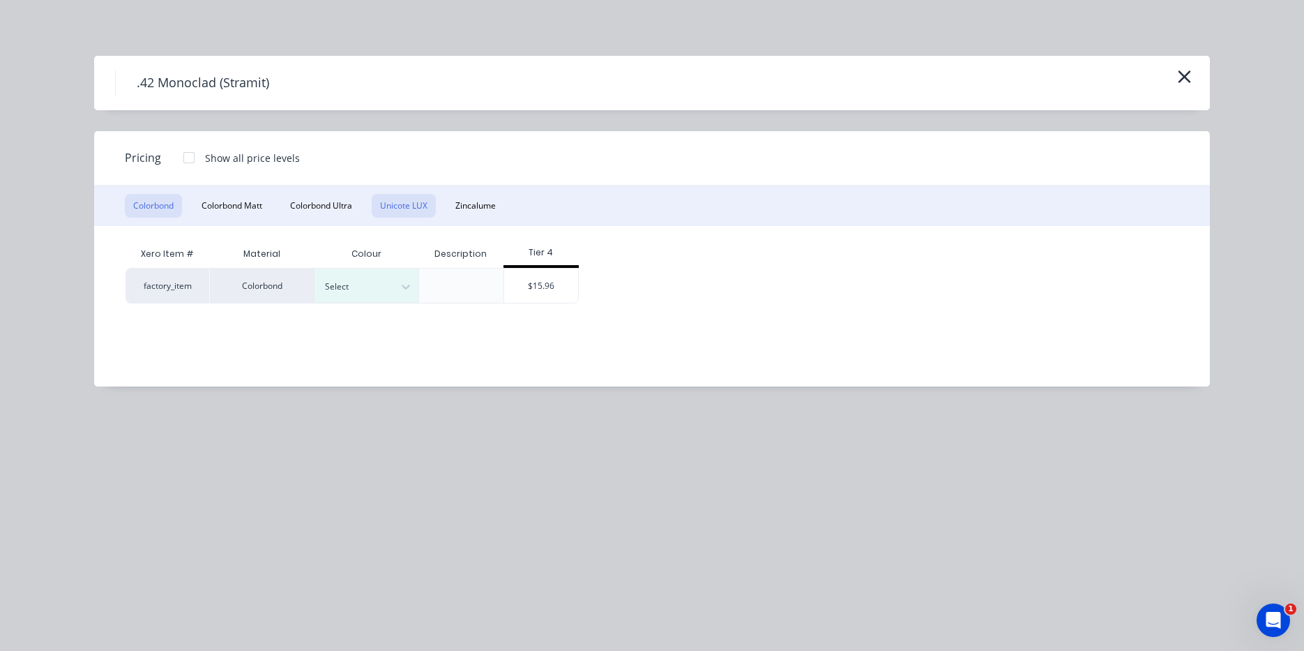
click at [400, 211] on button "Unicote LUX" at bounding box center [404, 206] width 64 height 24
click at [397, 299] on div at bounding box center [405, 286] width 25 height 34
click at [409, 354] on div "Weathered Iron" at bounding box center [402, 350] width 174 height 26
click at [542, 283] on div "$0.00" at bounding box center [534, 286] width 61 height 34
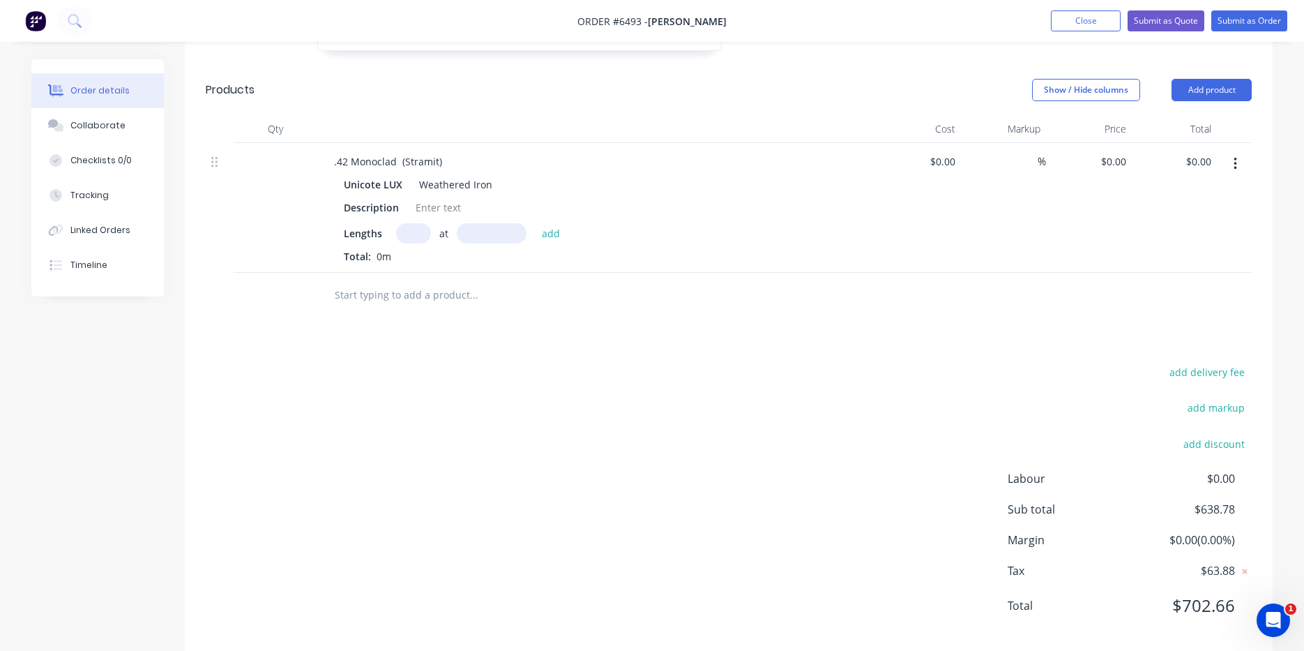
scroll to position [647, 0]
click at [421, 220] on input "text" at bounding box center [413, 230] width 35 height 20
type input "3"
type input "8200"
click at [535, 220] on button "add" at bounding box center [551, 229] width 33 height 19
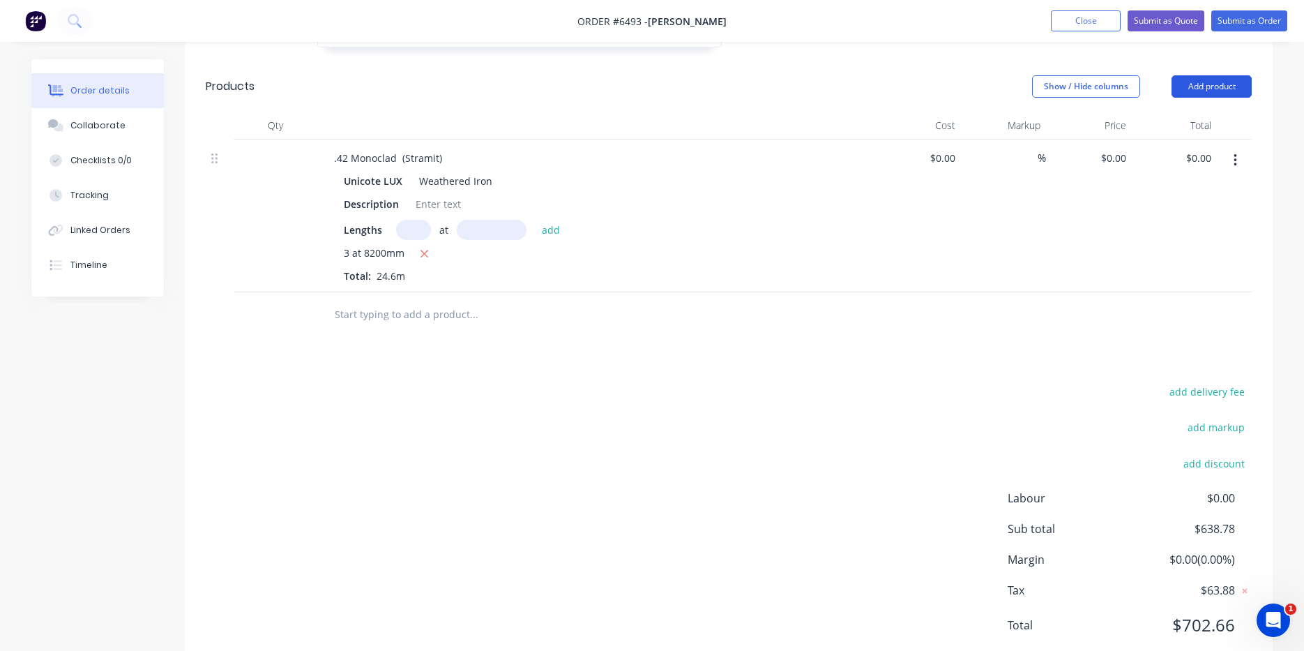
click at [1219, 75] on button "Add product" at bounding box center [1212, 86] width 80 height 22
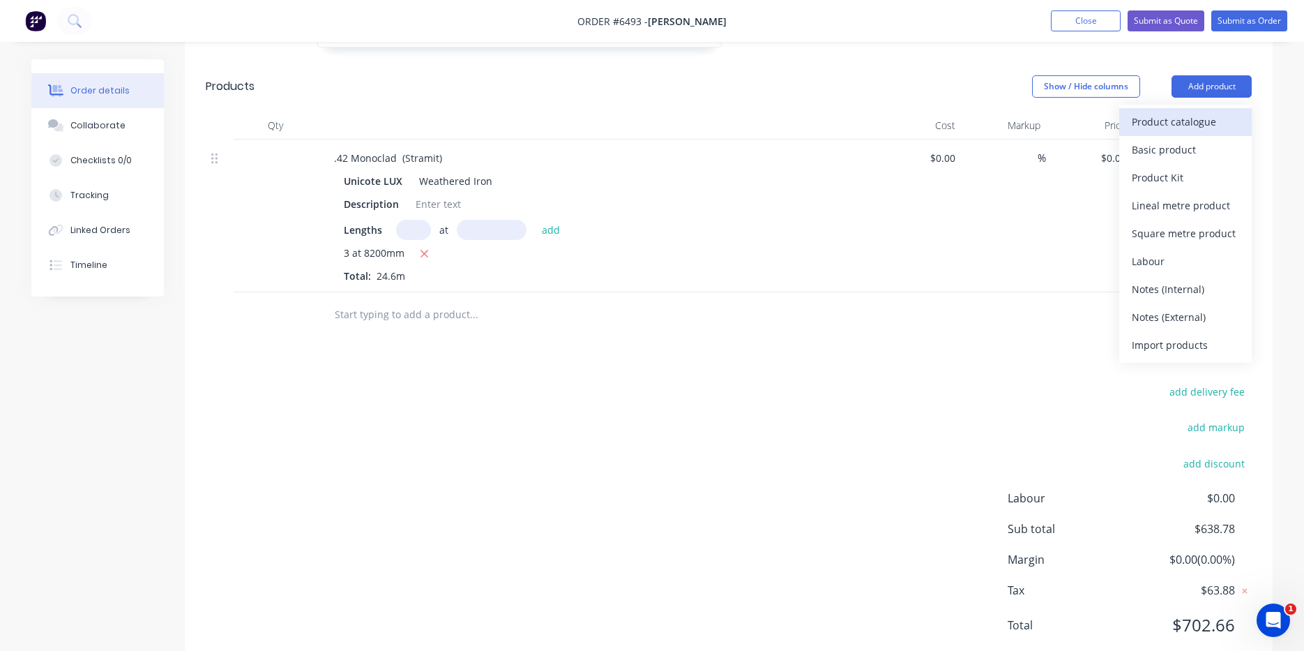
click at [1201, 112] on div "Product catalogue" at bounding box center [1185, 122] width 107 height 20
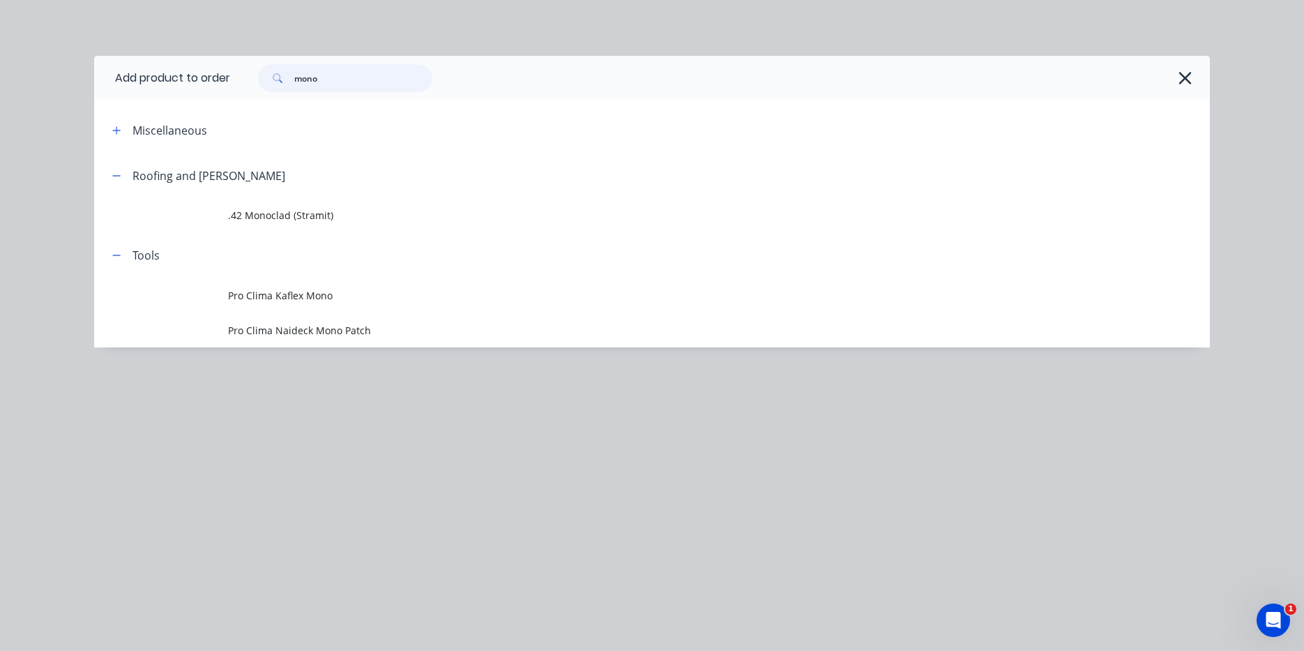
click at [358, 85] on input "mono" at bounding box center [363, 78] width 138 height 28
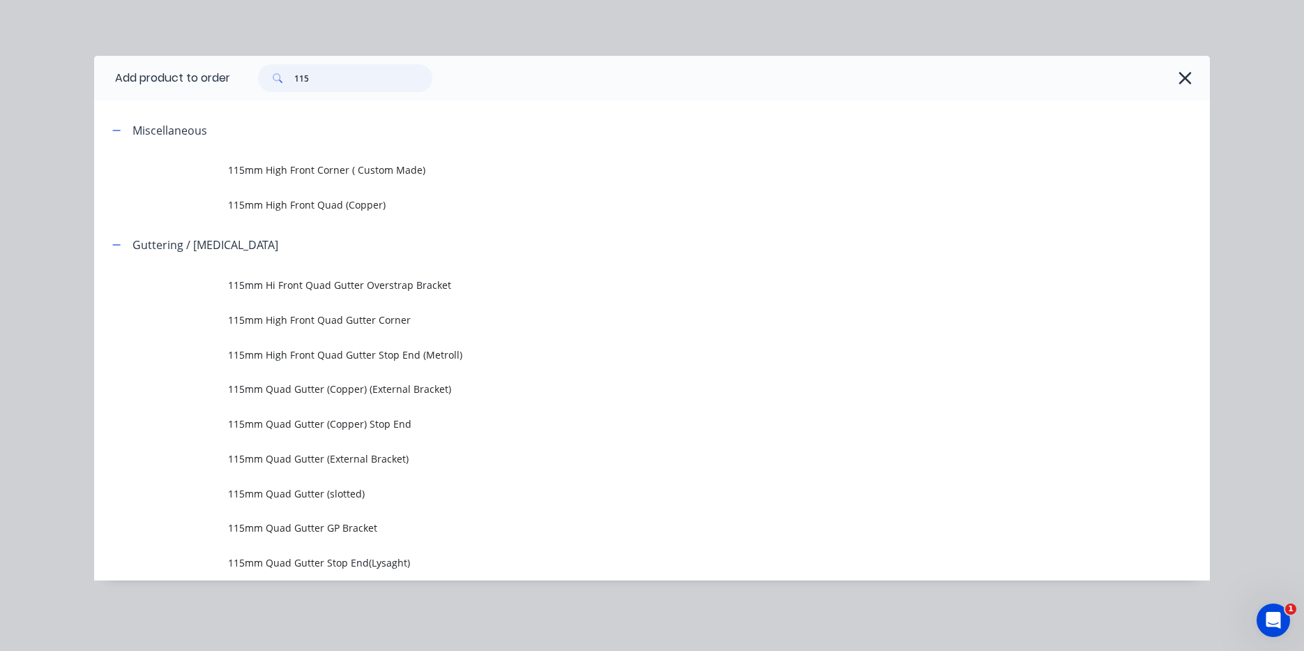
drag, startPoint x: 331, startPoint y: 77, endPoint x: 244, endPoint y: 70, distance: 87.5
click at [244, 70] on div "115" at bounding box center [713, 78] width 966 height 28
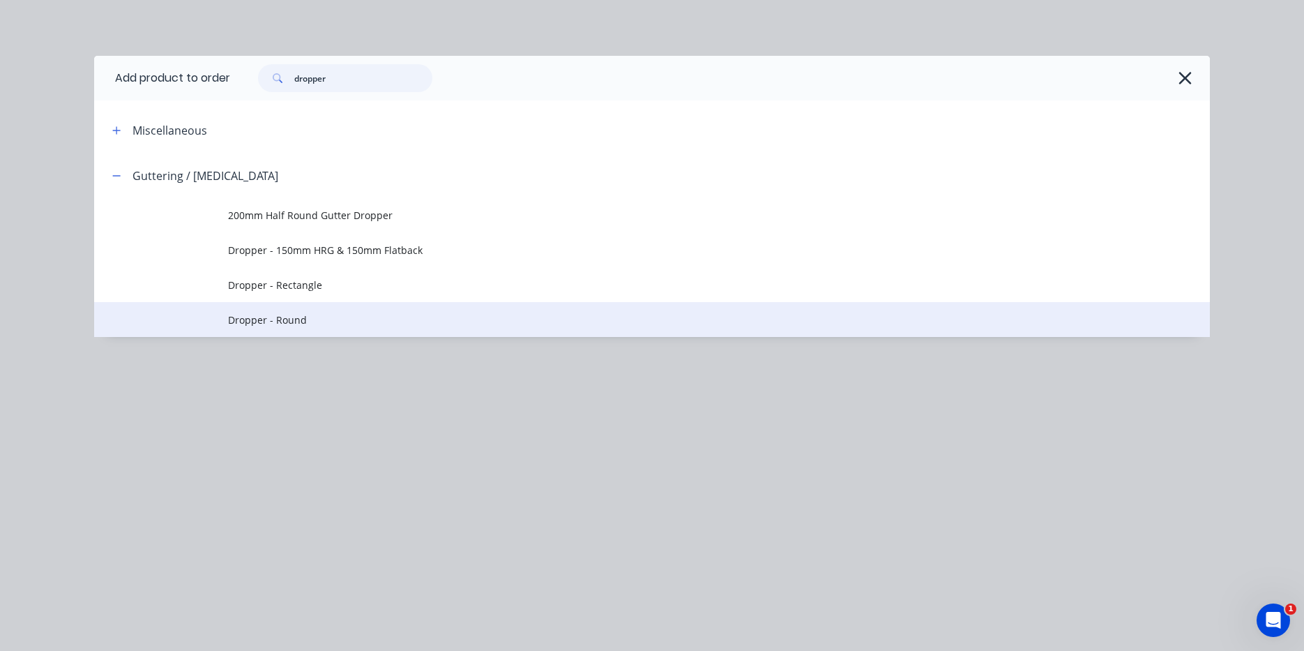
type input "dropper"
click at [289, 308] on td "Dropper - Round" at bounding box center [719, 319] width 982 height 35
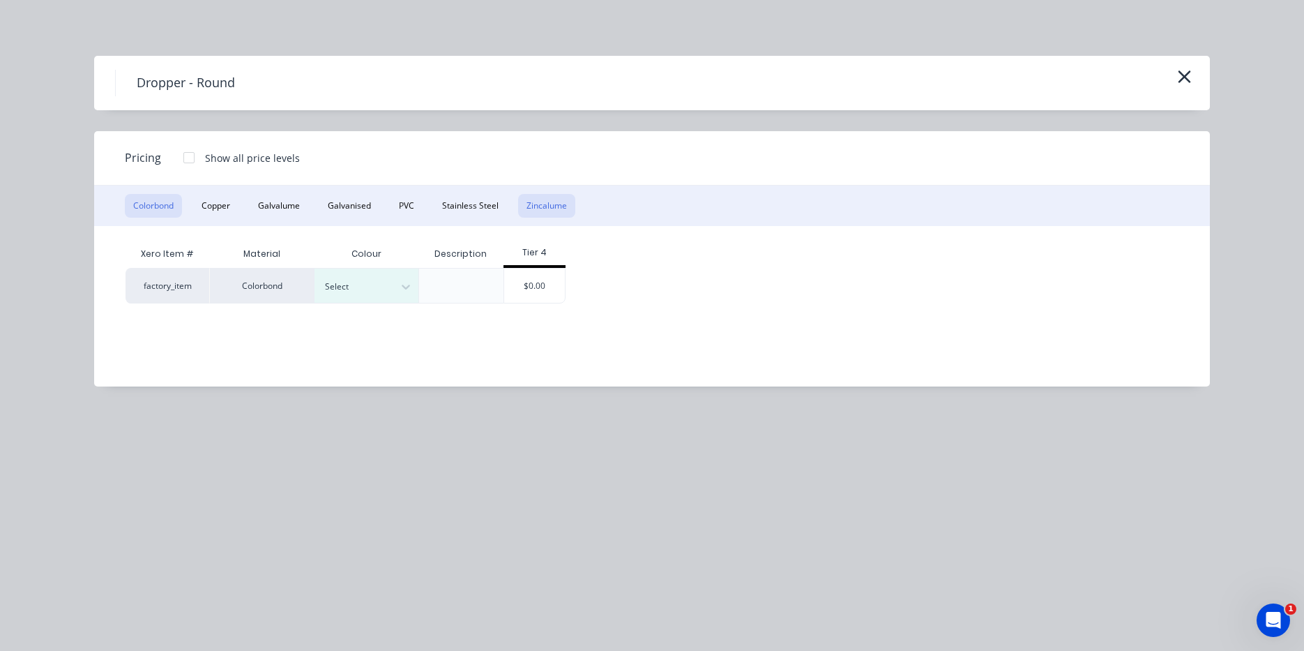
click at [554, 209] on button "Zincalume" at bounding box center [546, 206] width 57 height 24
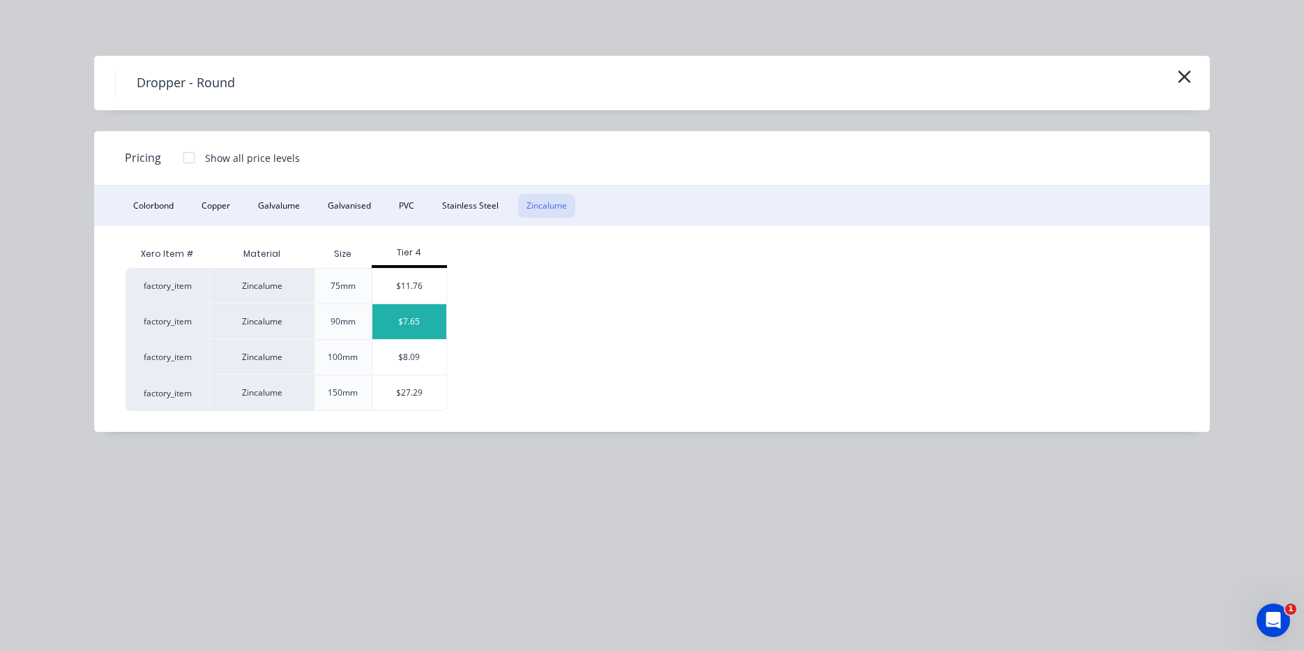
click at [432, 329] on div "$7.65" at bounding box center [410, 321] width 75 height 35
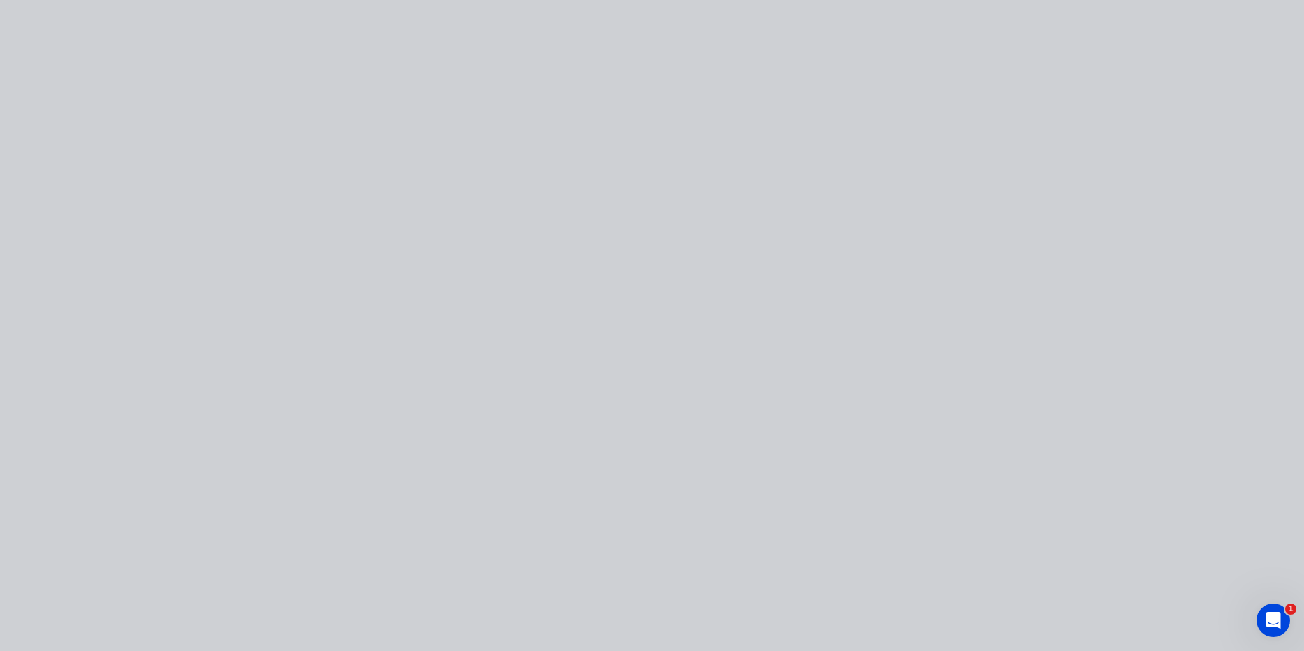
type input "$7.65"
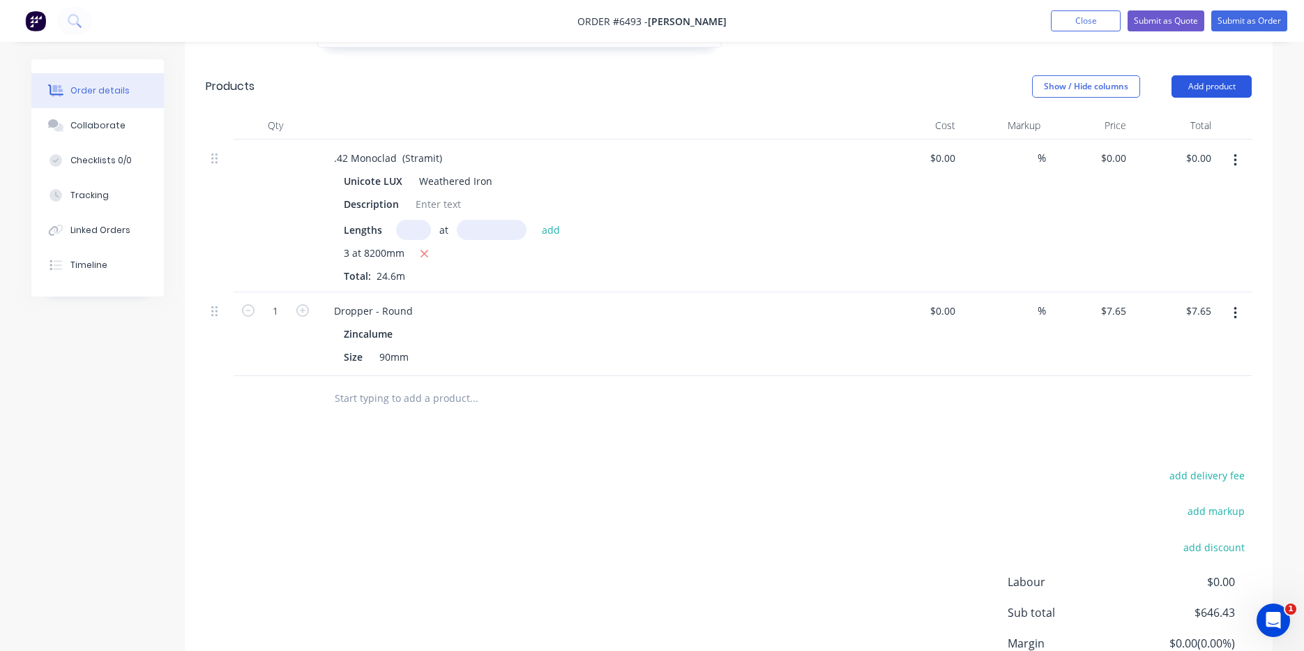
click at [1210, 75] on button "Add product" at bounding box center [1212, 86] width 80 height 22
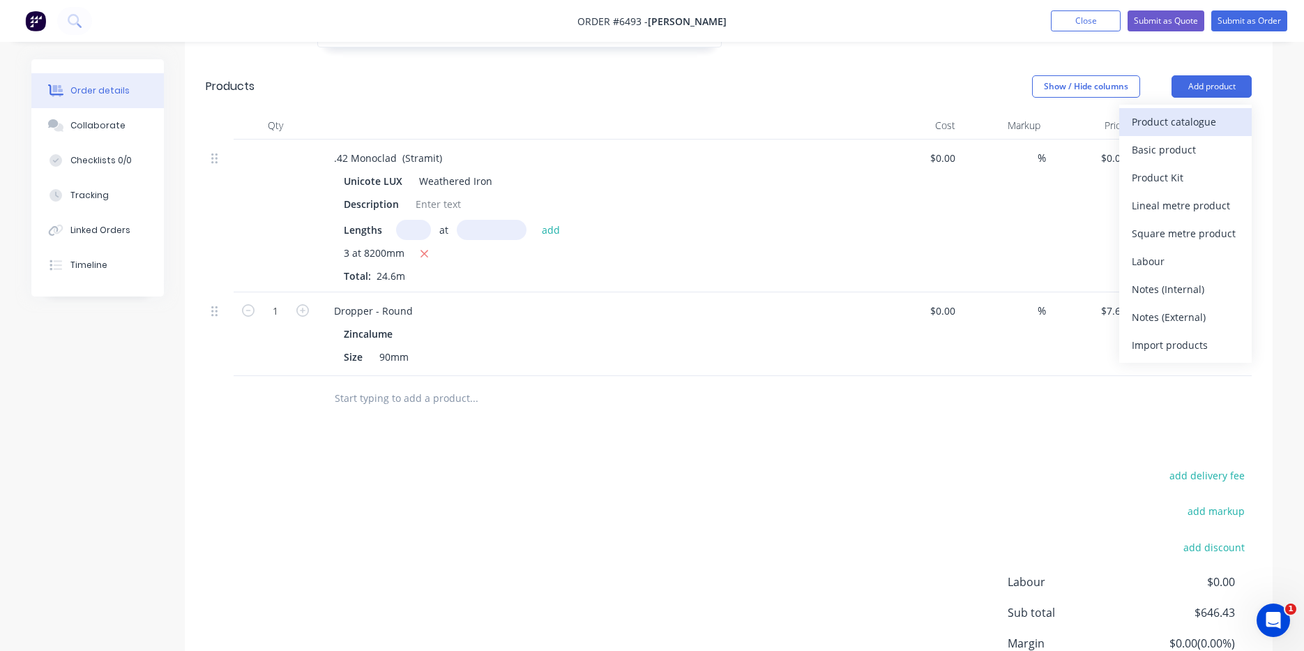
click at [1167, 112] on div "Product catalogue" at bounding box center [1185, 122] width 107 height 20
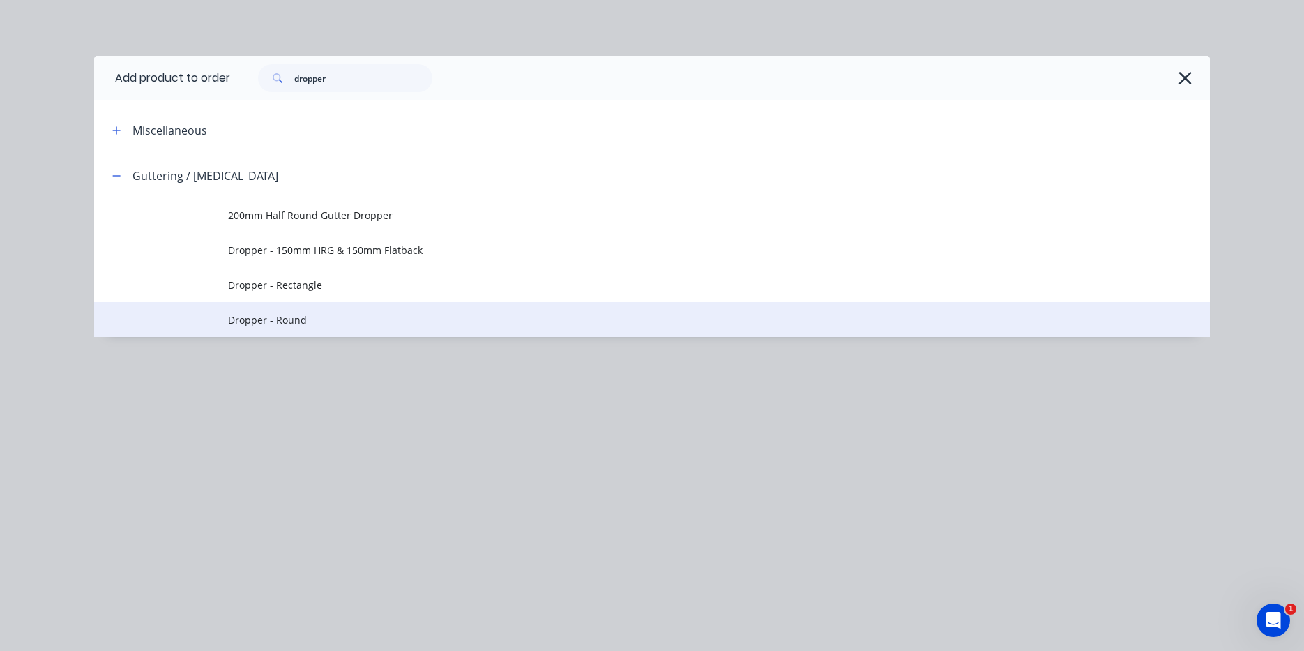
click at [311, 316] on span "Dropper - Round" at bounding box center [620, 320] width 785 height 15
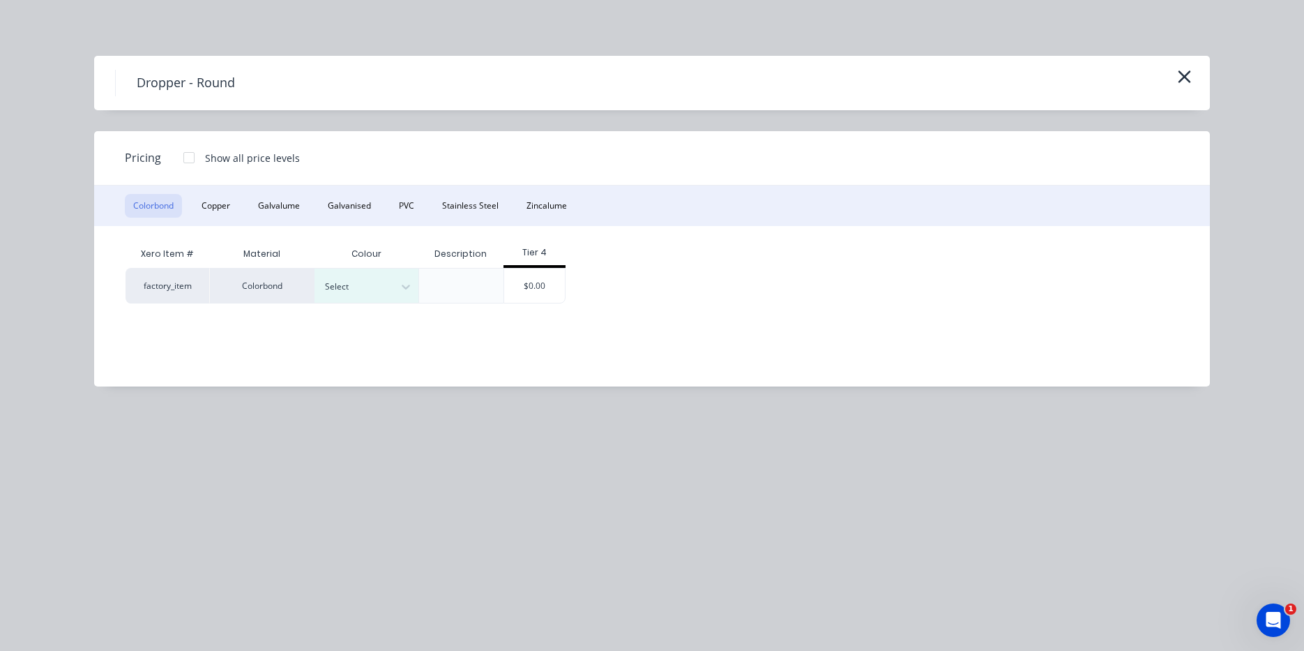
click at [581, 205] on div "Colorbond Copper Galvalume Galvanised PVC Stainless Steel Zincalume" at bounding box center [652, 206] width 1116 height 40
click at [562, 200] on button "Zincalume" at bounding box center [546, 206] width 57 height 24
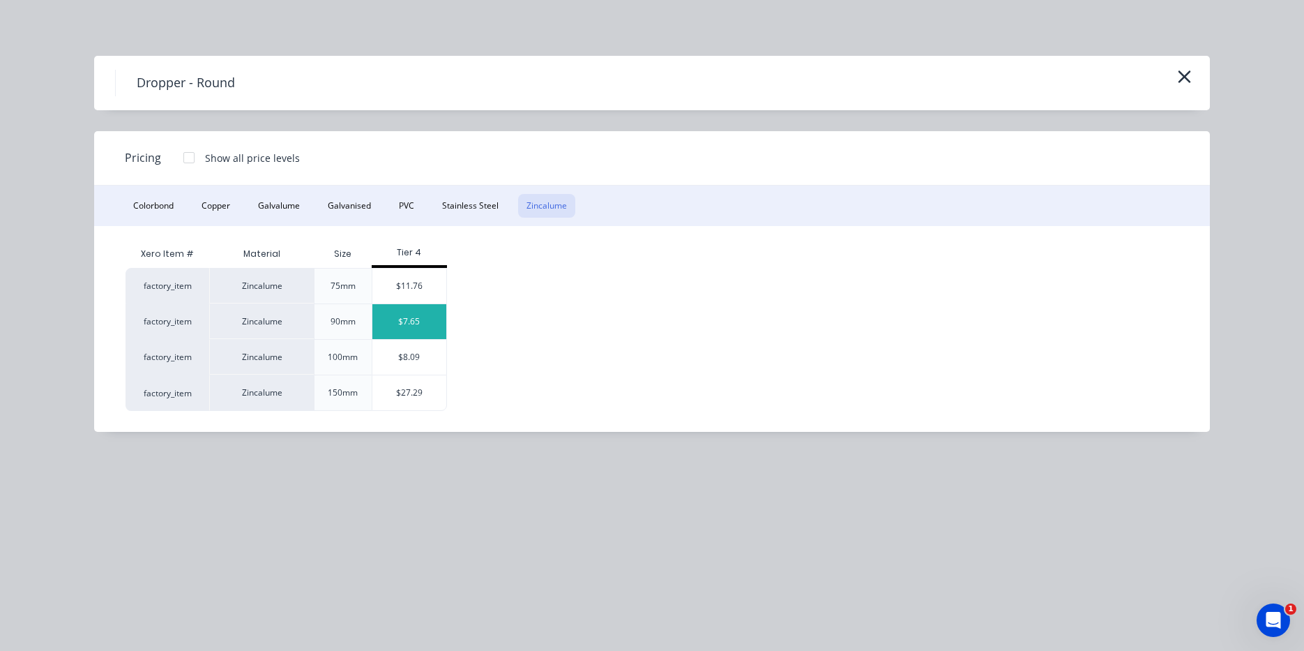
click at [430, 321] on div "$7.65" at bounding box center [410, 321] width 75 height 35
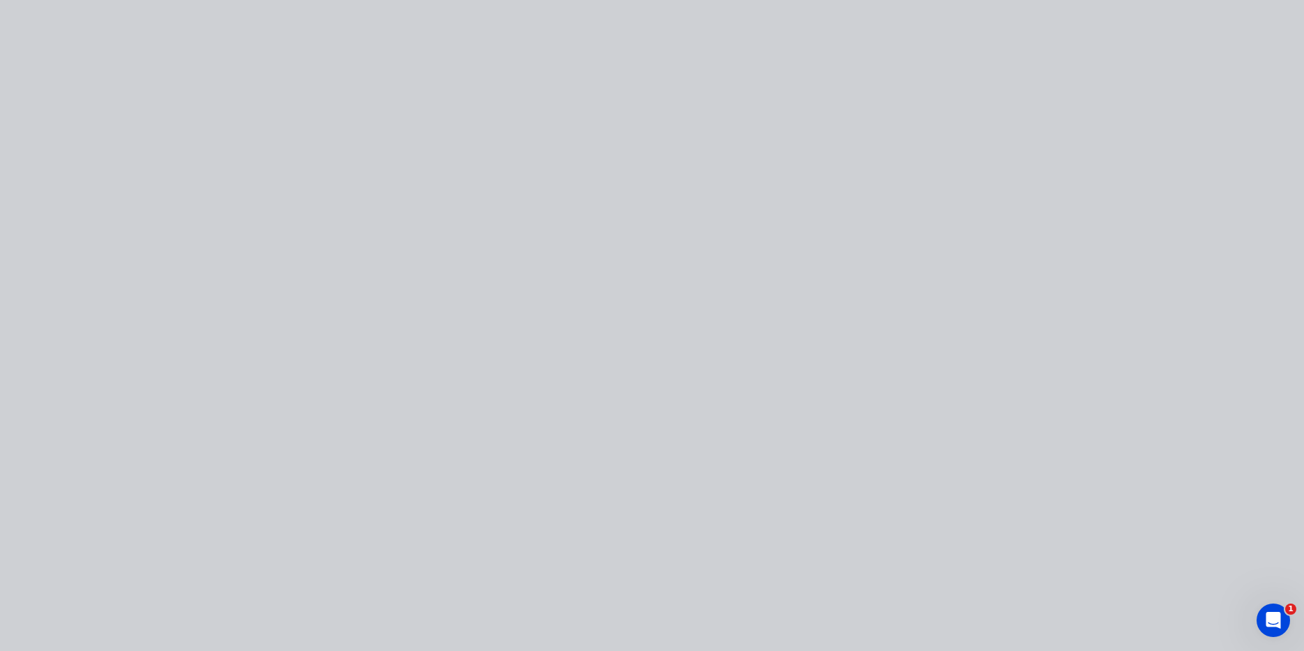
type input "$7.65"
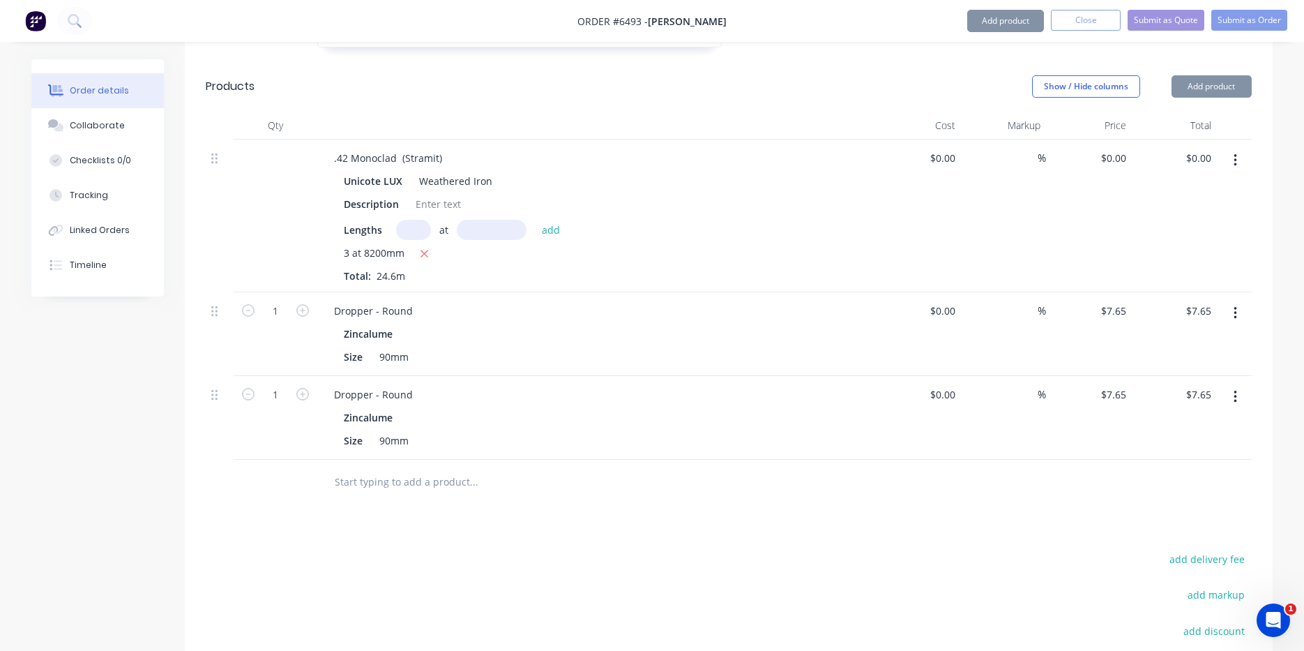
scroll to position [838, 0]
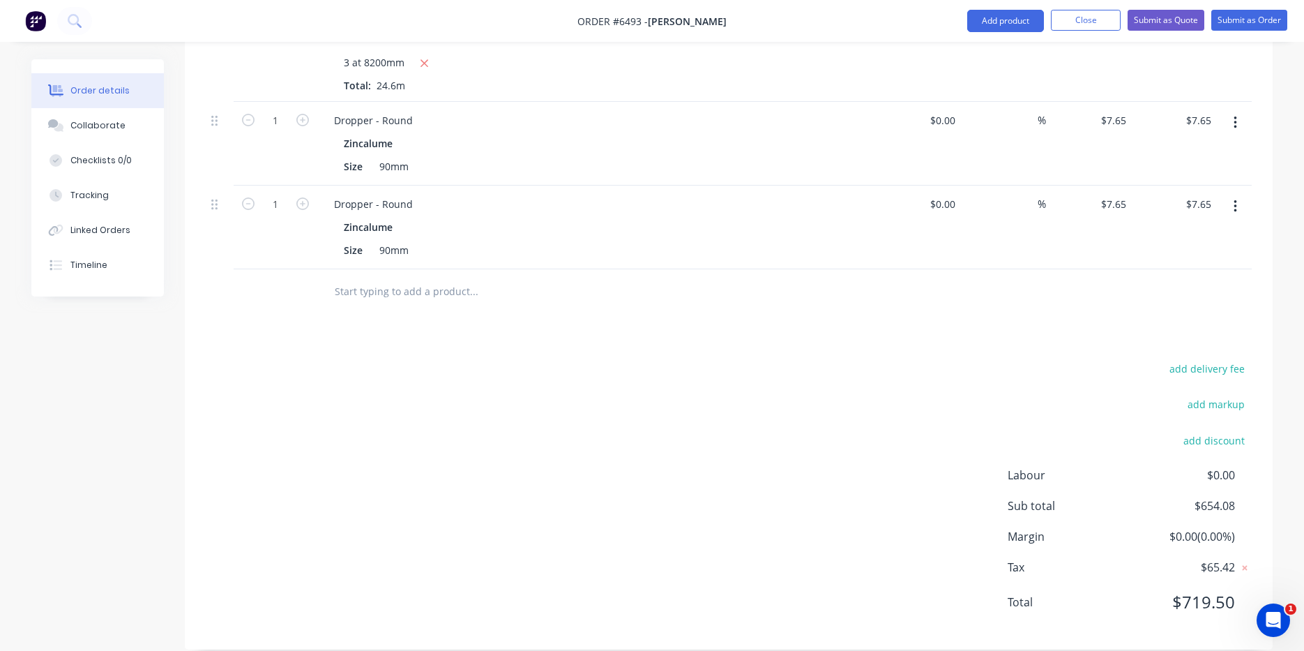
click at [1236, 200] on icon "button" at bounding box center [1235, 206] width 3 height 13
click at [1168, 317] on div "Delete" at bounding box center [1185, 327] width 107 height 20
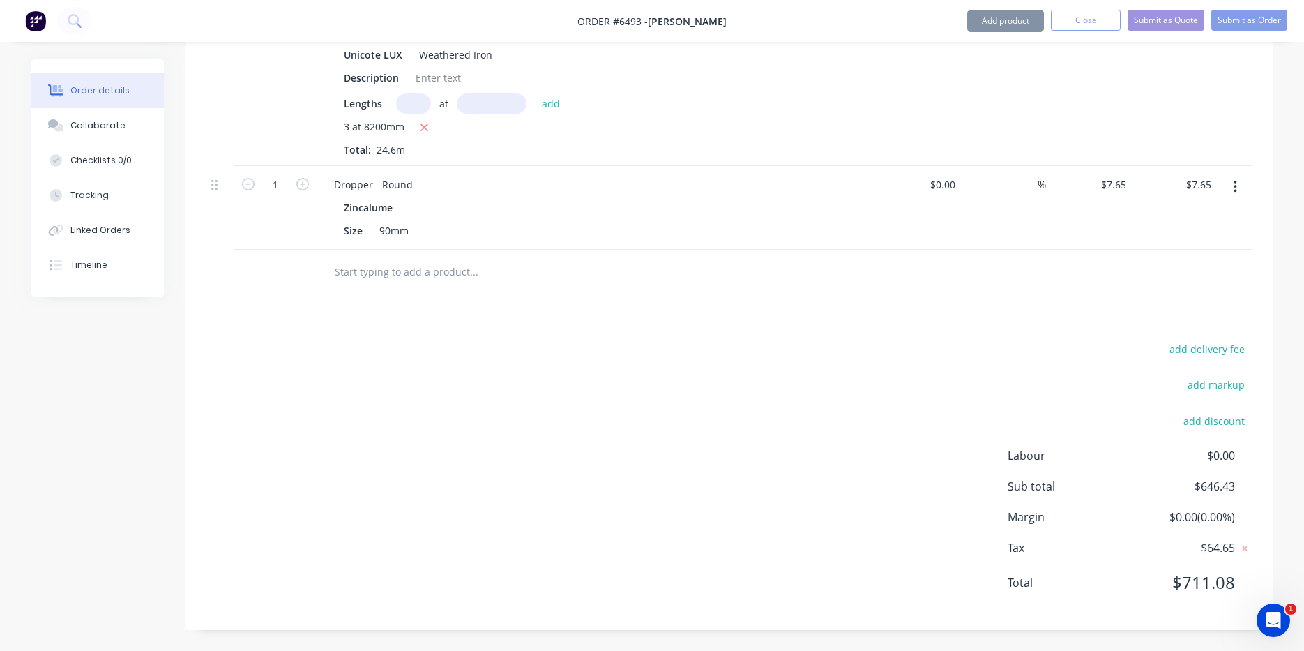
scroll to position [754, 0]
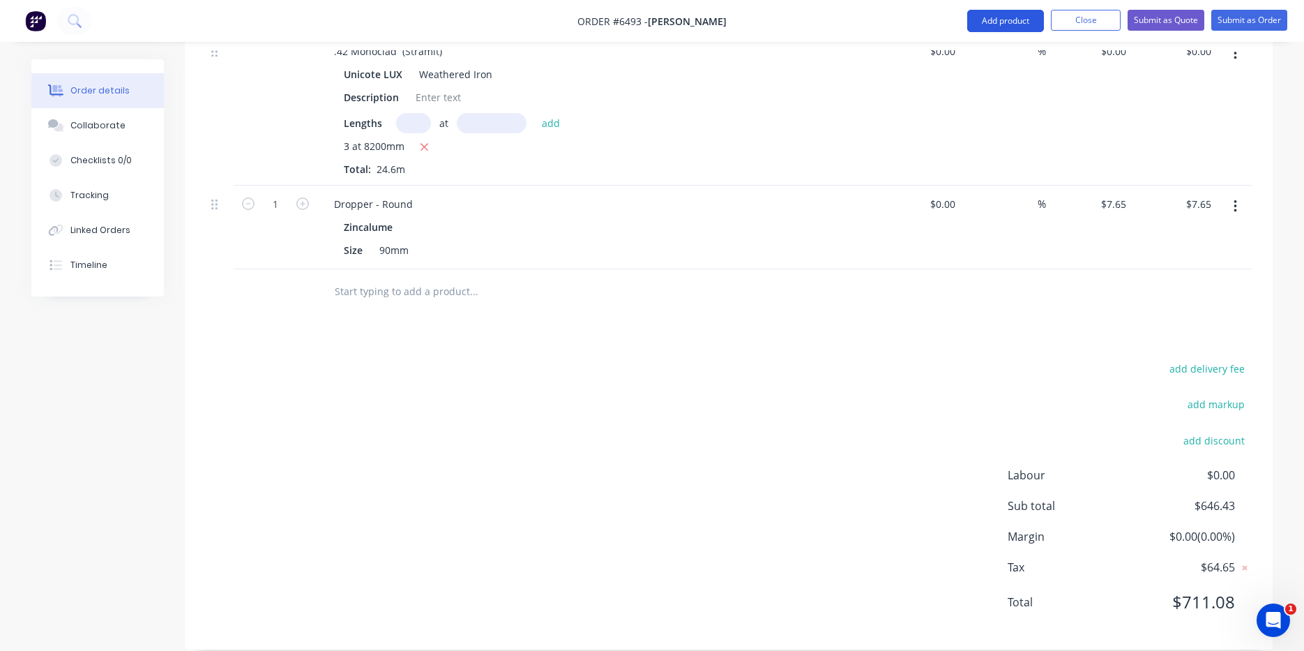
click at [1000, 16] on button "Add product" at bounding box center [1006, 21] width 77 height 22
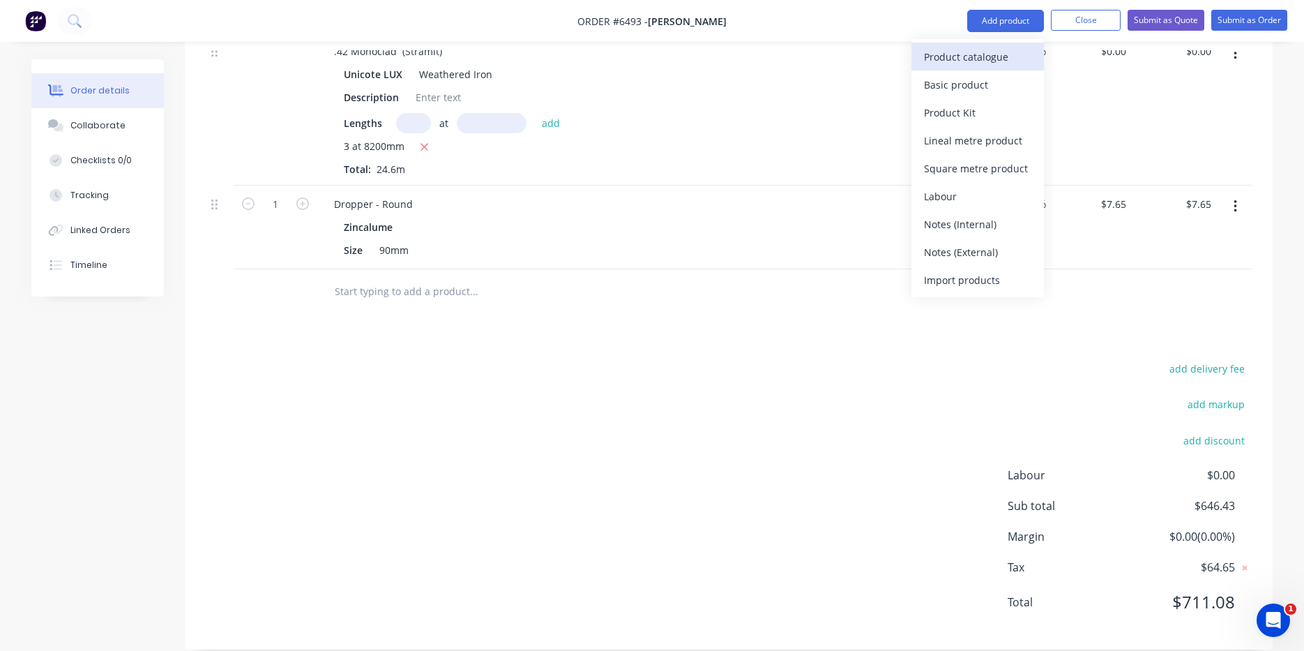
click at [993, 47] on div "Product catalogue" at bounding box center [977, 57] width 107 height 20
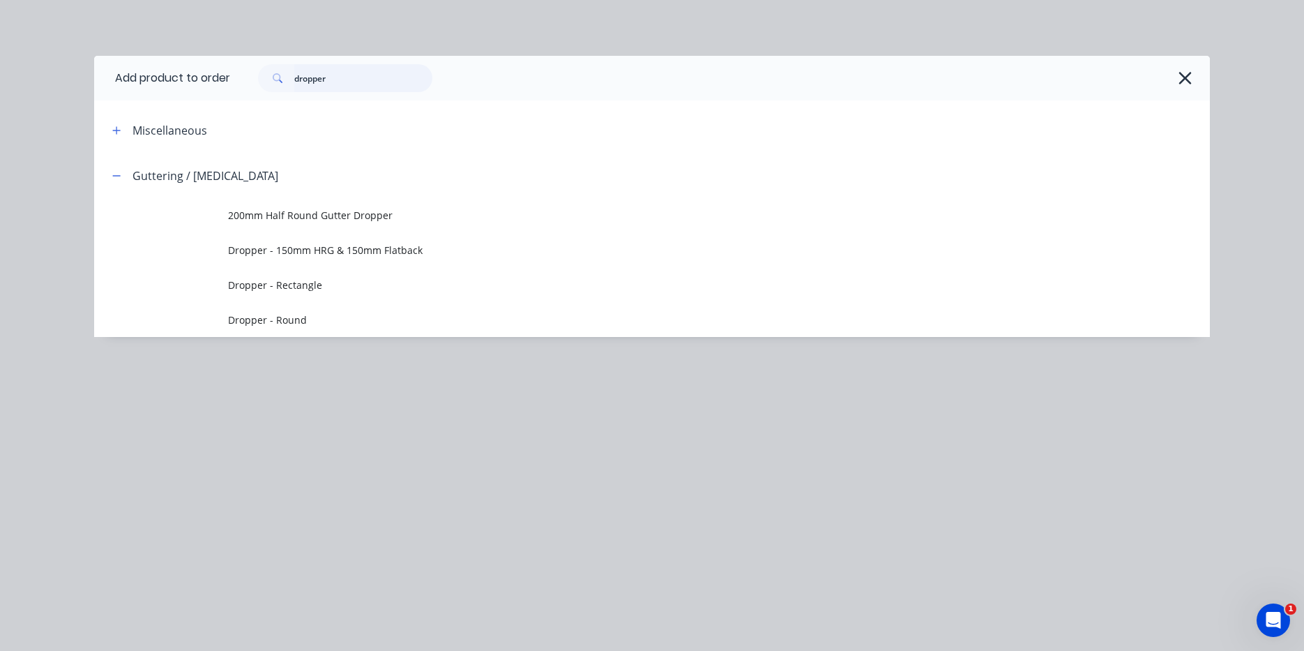
drag, startPoint x: 331, startPoint y: 78, endPoint x: 175, endPoint y: 85, distance: 156.4
click at [175, 85] on header "Add product to order dropper" at bounding box center [652, 78] width 1116 height 45
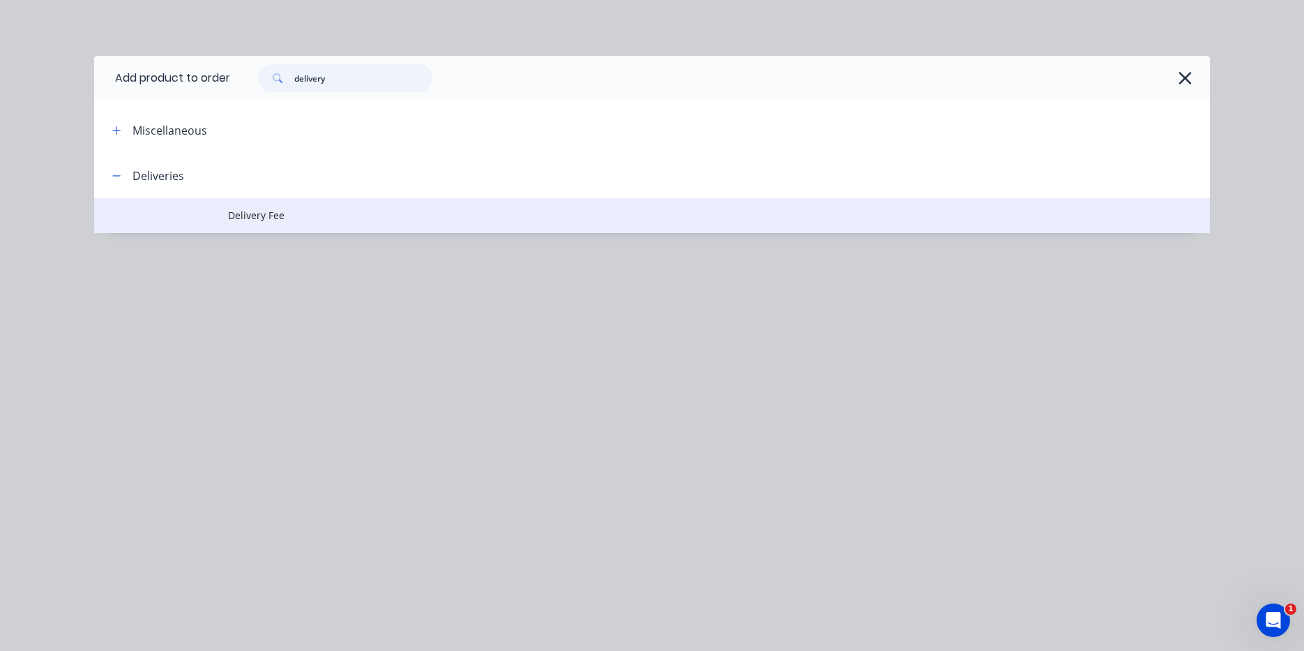
type input "delivery"
click at [245, 220] on span "Delivery Fee" at bounding box center [620, 215] width 785 height 15
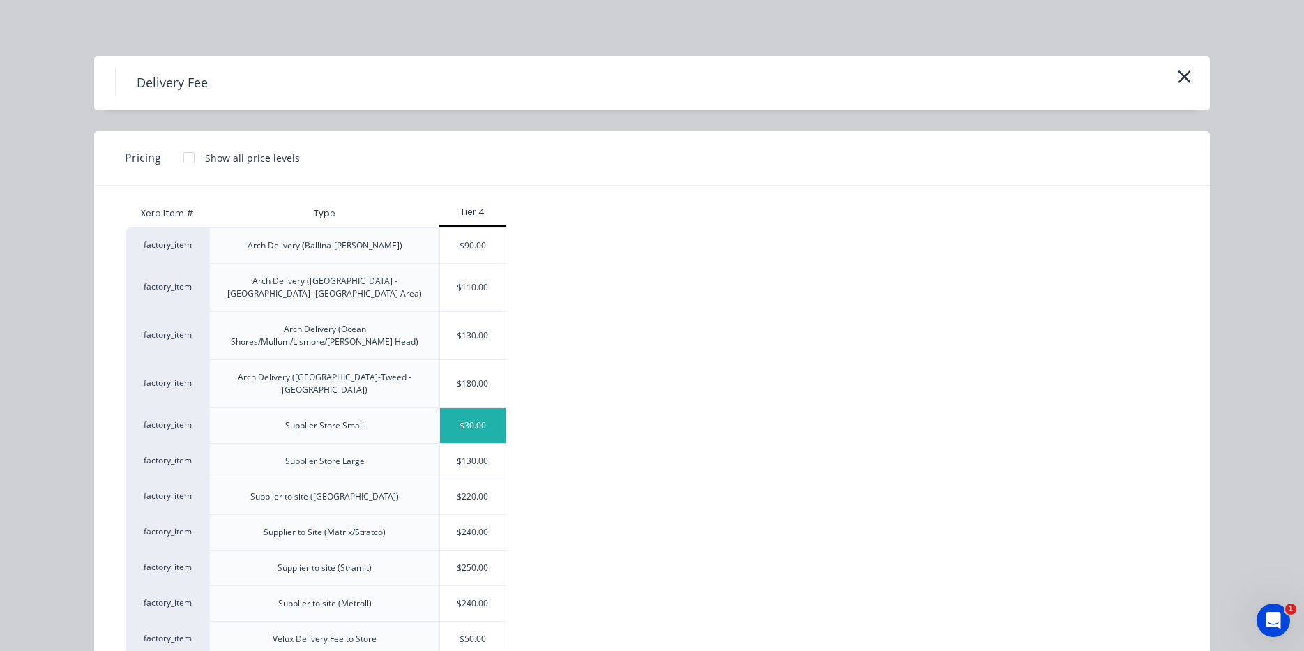
click at [483, 408] on div "$30.00" at bounding box center [473, 425] width 66 height 35
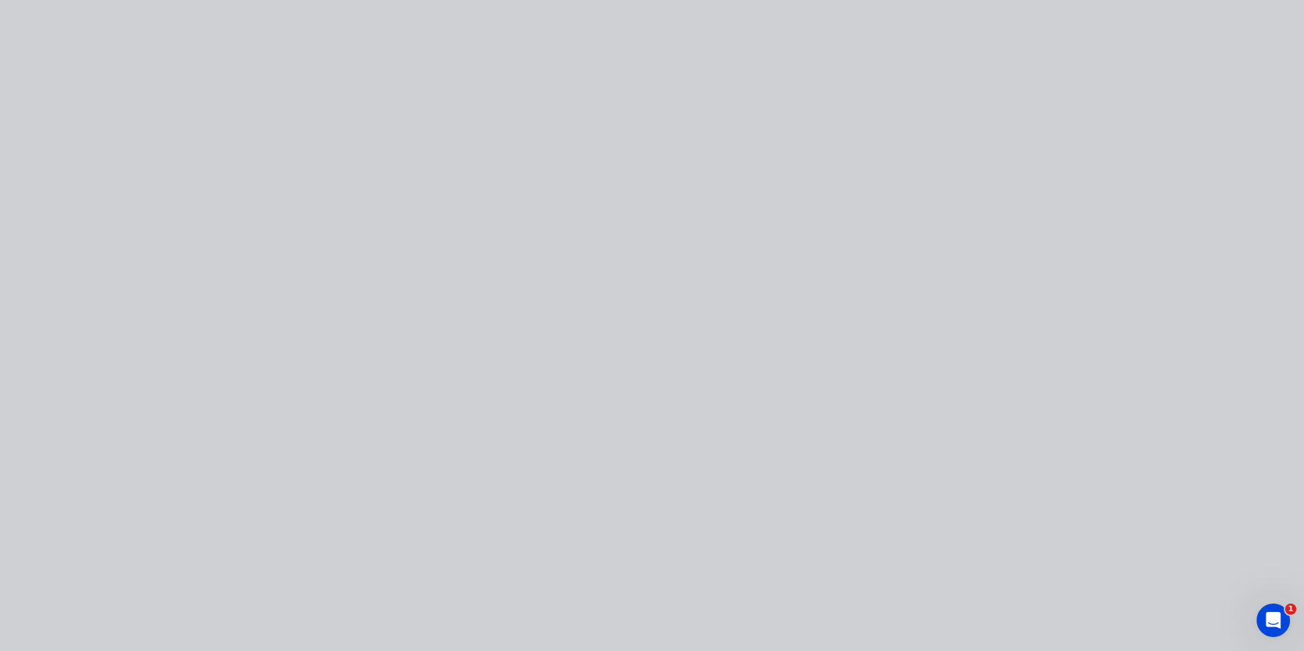
type input "$30.00"
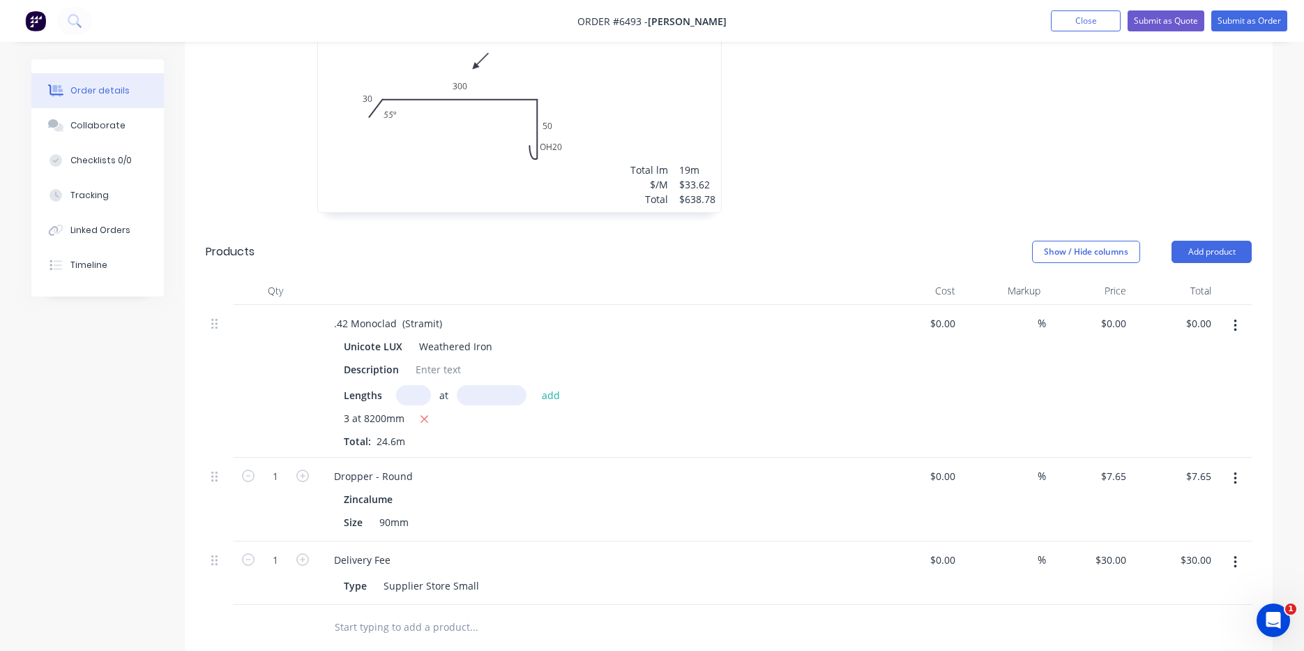
scroll to position [488, 0]
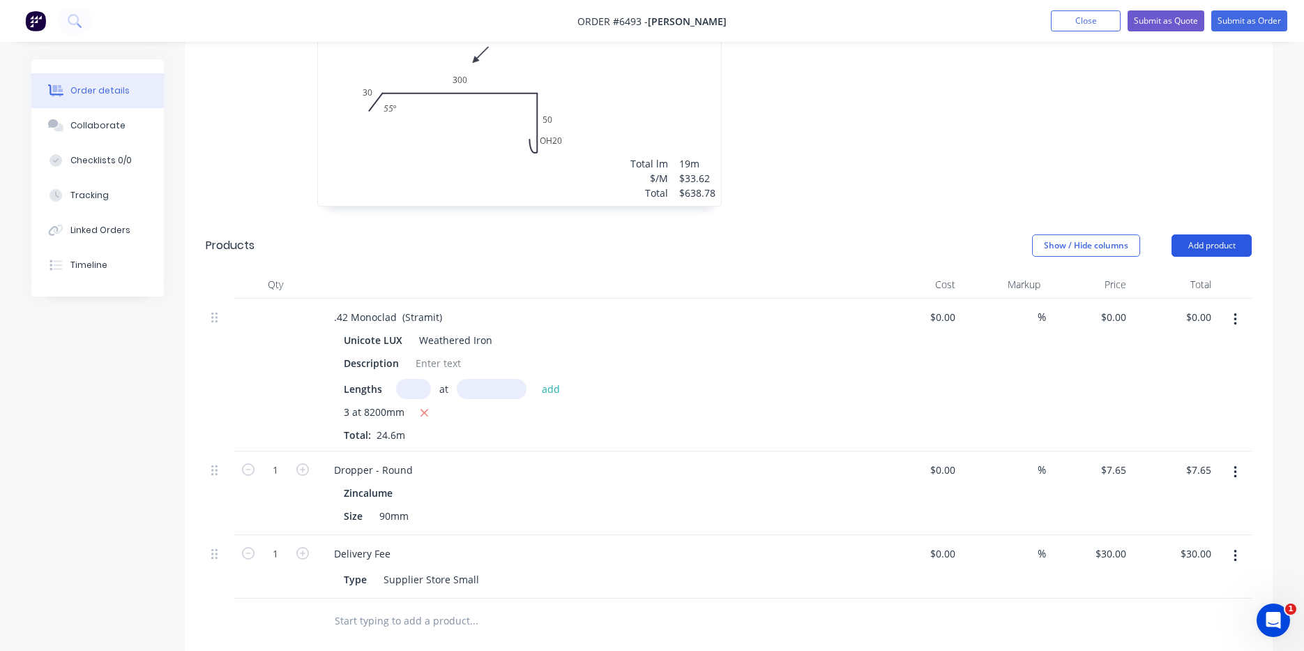
click at [1190, 234] on button "Add product" at bounding box center [1212, 245] width 80 height 22
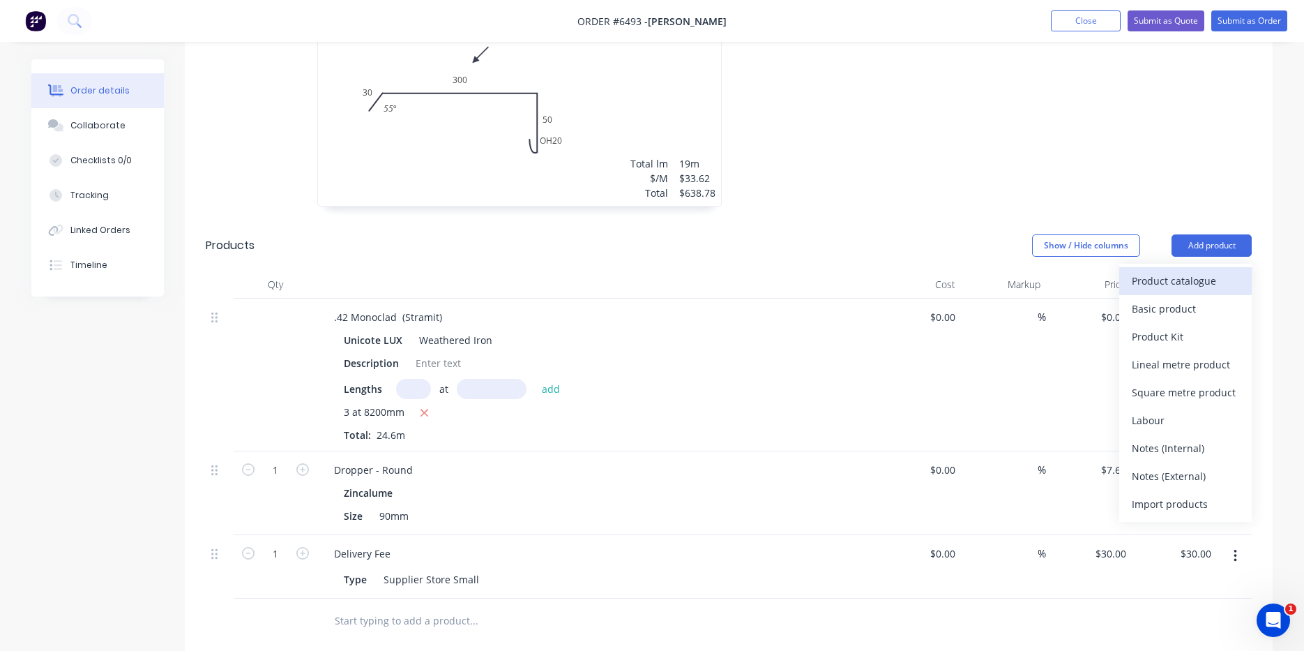
click at [1193, 271] on div "Product catalogue" at bounding box center [1185, 281] width 107 height 20
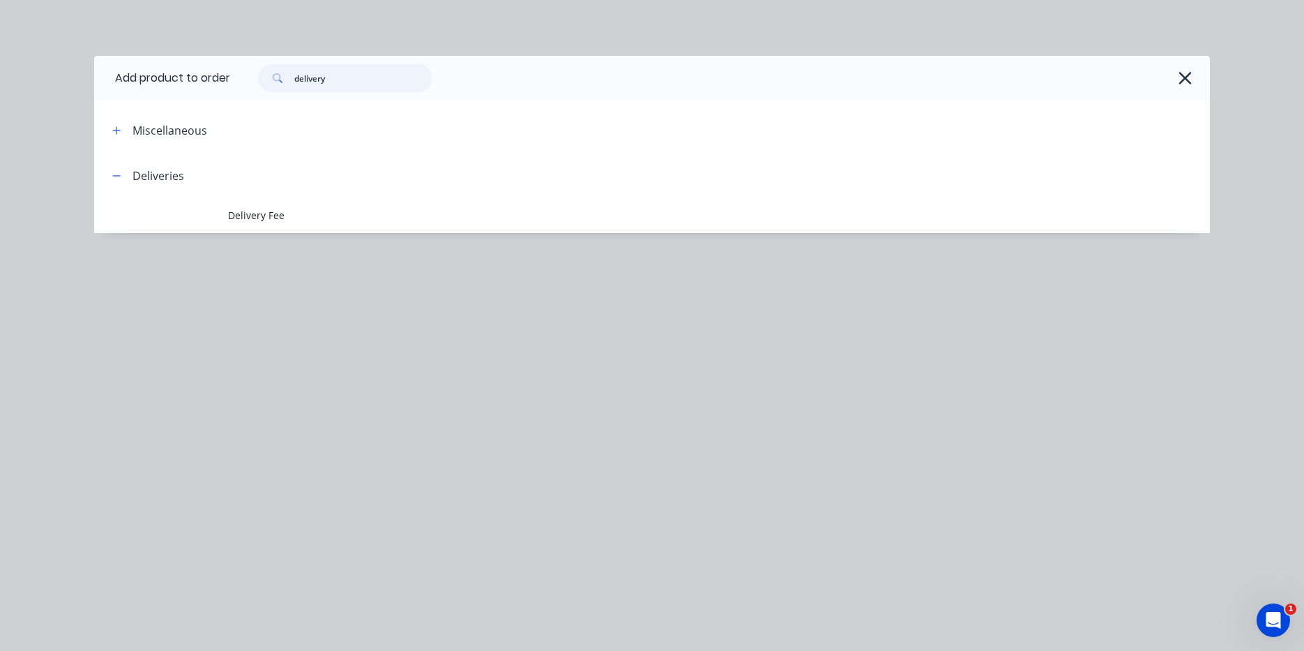
click at [335, 91] on input "delivery" at bounding box center [363, 78] width 138 height 28
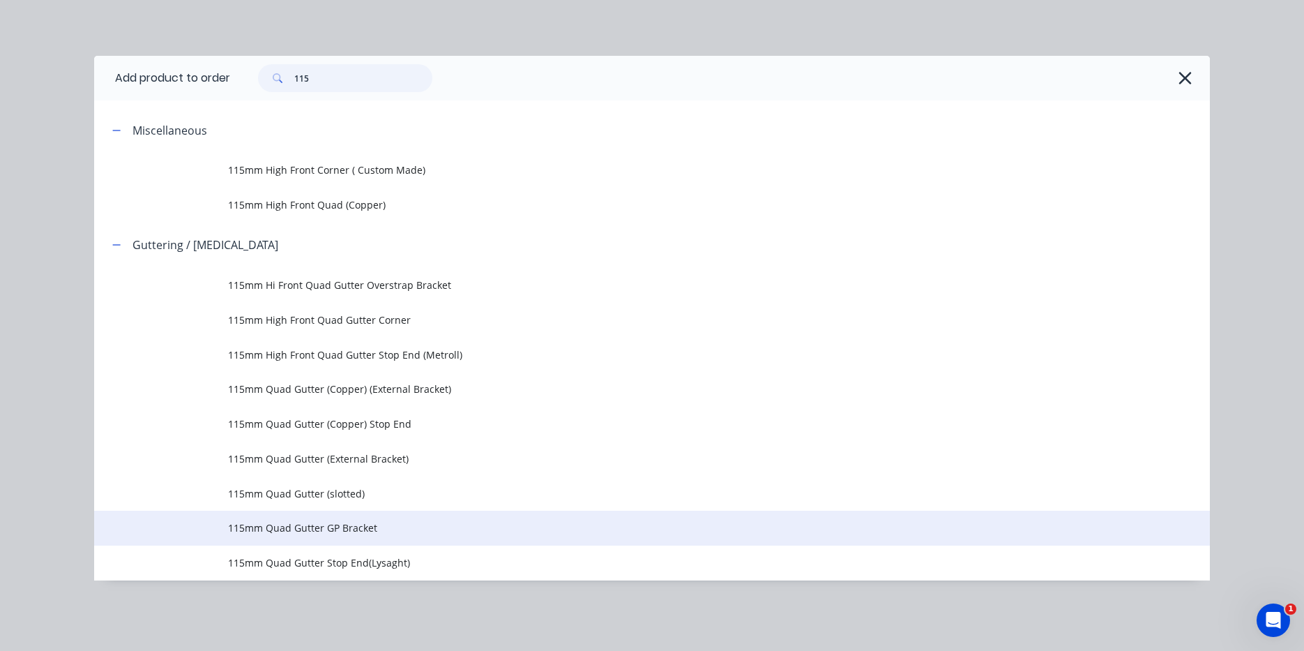
type input "115"
click at [370, 535] on span "115mm Quad Gutter GP Bracket" at bounding box center [620, 527] width 785 height 15
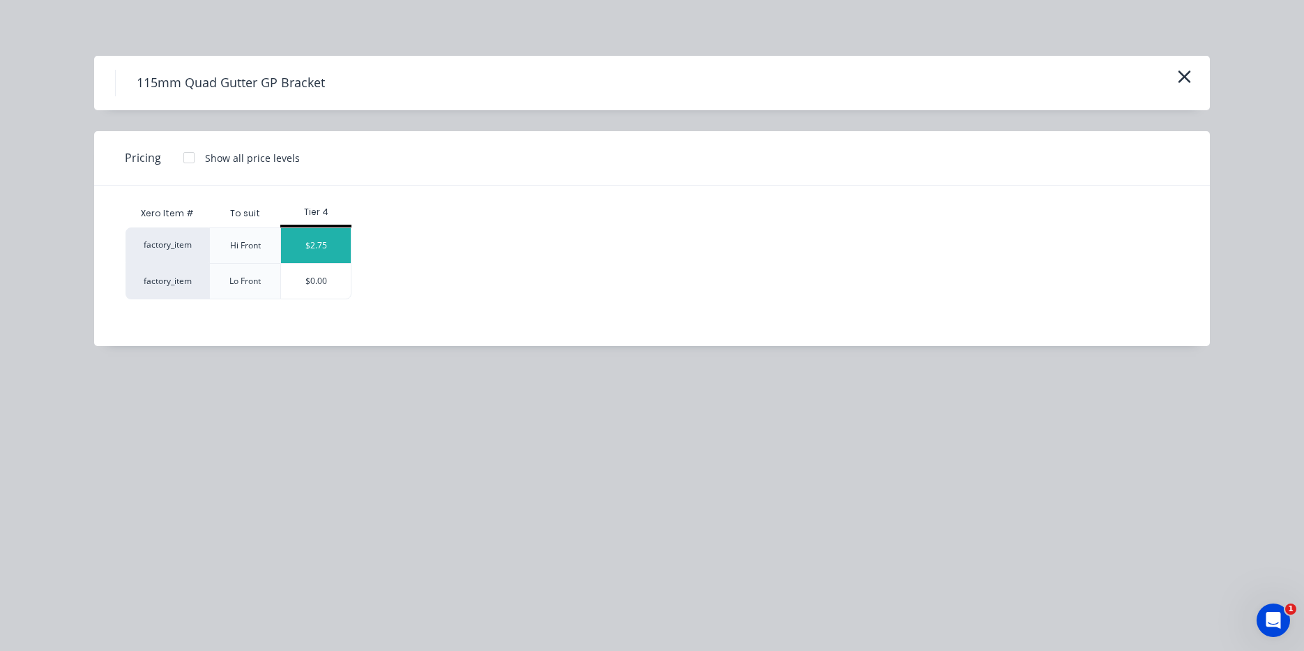
click at [338, 251] on div "$2.75" at bounding box center [316, 245] width 70 height 35
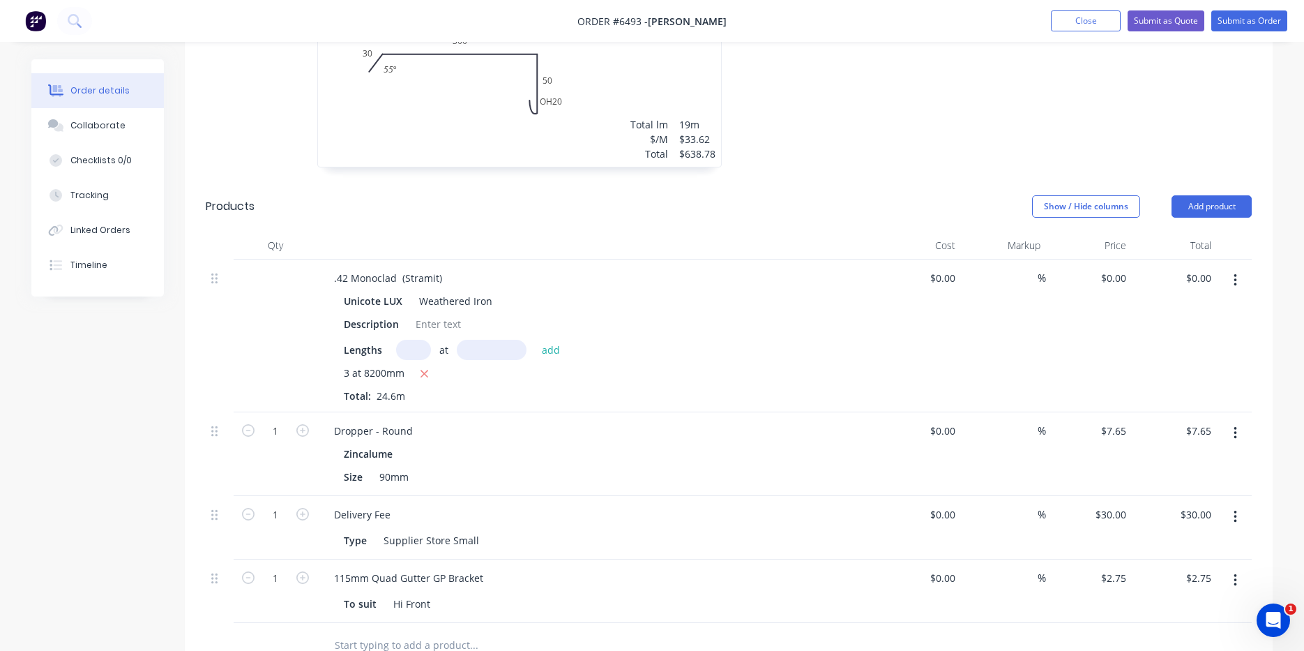
scroll to position [558, 0]
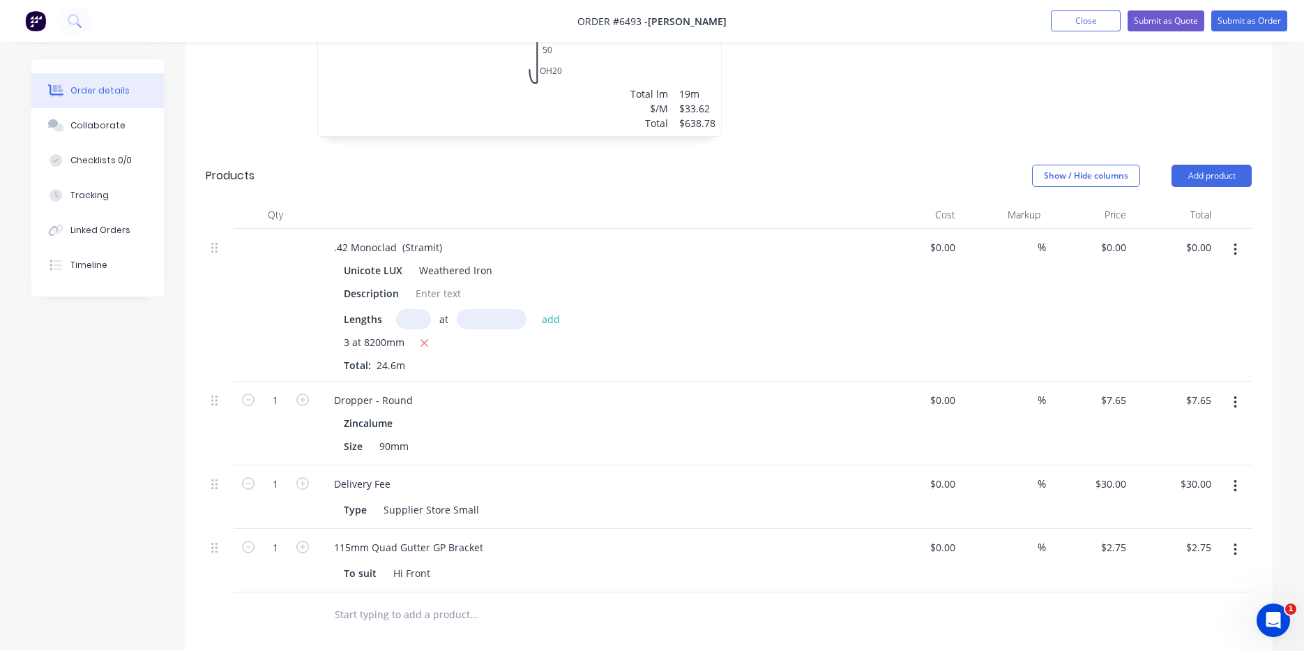
click at [312, 530] on div "1" at bounding box center [276, 560] width 84 height 63
click at [303, 541] on icon "button" at bounding box center [302, 547] width 13 height 13
type input "2"
type input "$5.50"
click at [303, 541] on icon "button" at bounding box center [302, 547] width 13 height 13
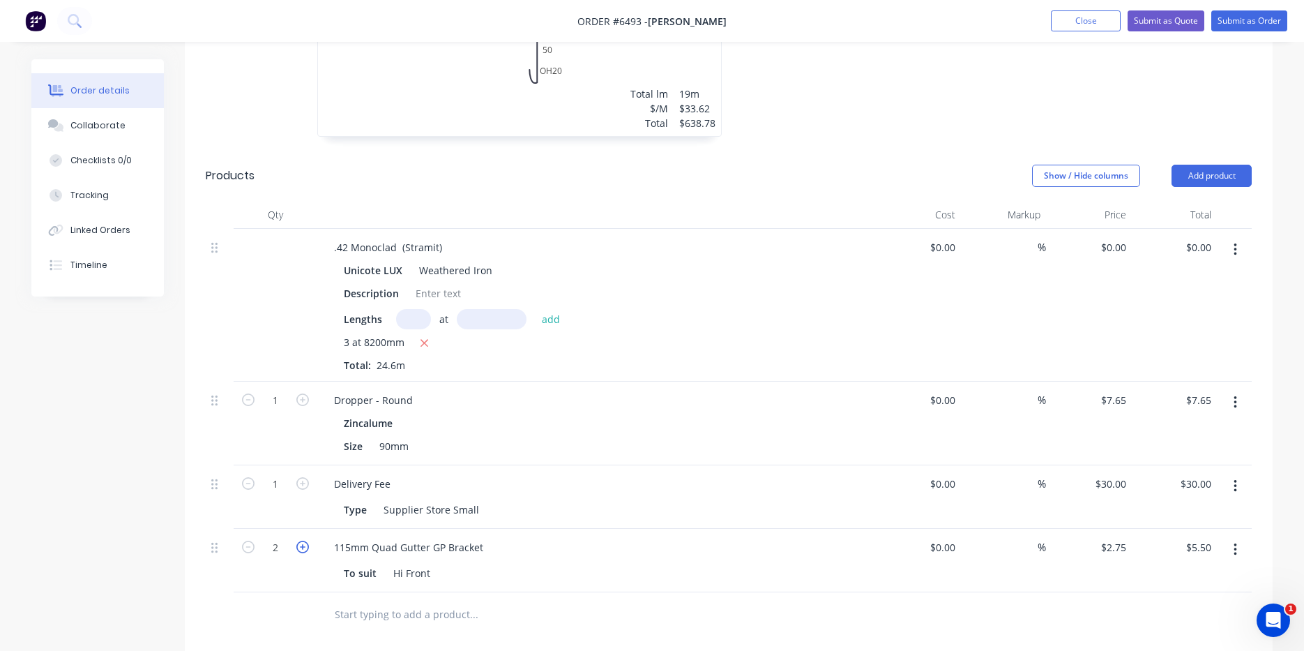
type input "3"
type input "$8.25"
click at [303, 541] on icon "button" at bounding box center [302, 547] width 13 height 13
type input "4"
type input "$11.00"
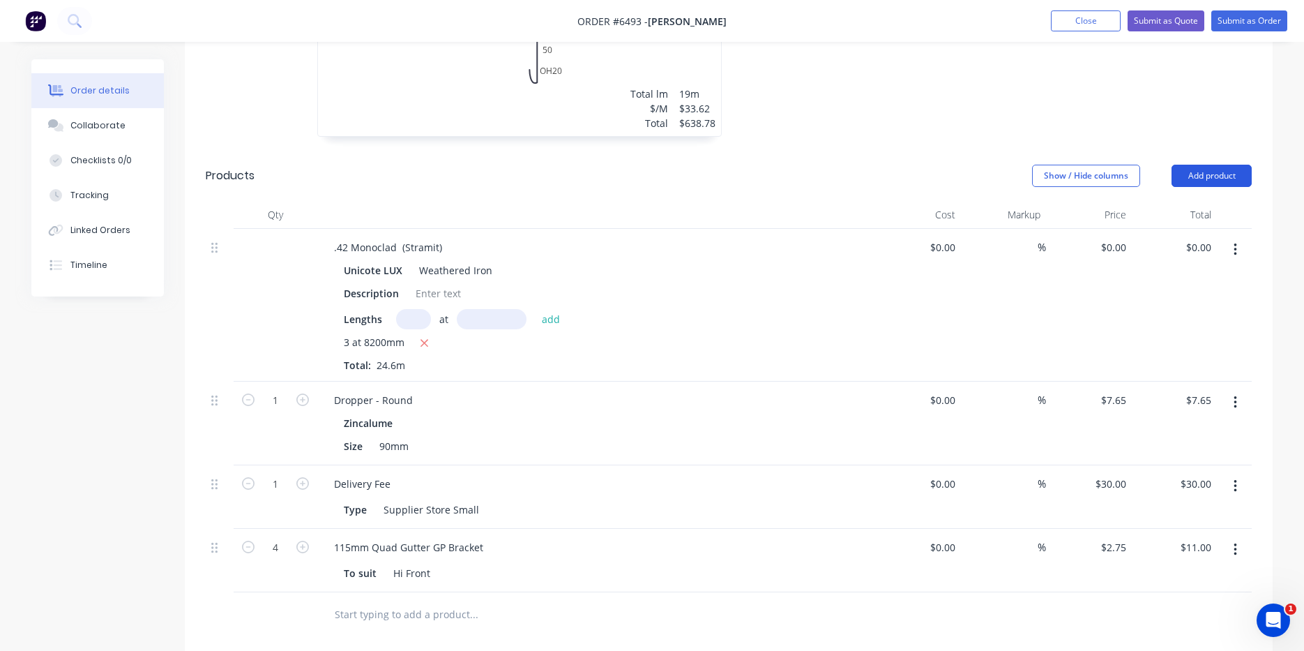
click at [1236, 165] on button "Add product" at bounding box center [1212, 176] width 80 height 22
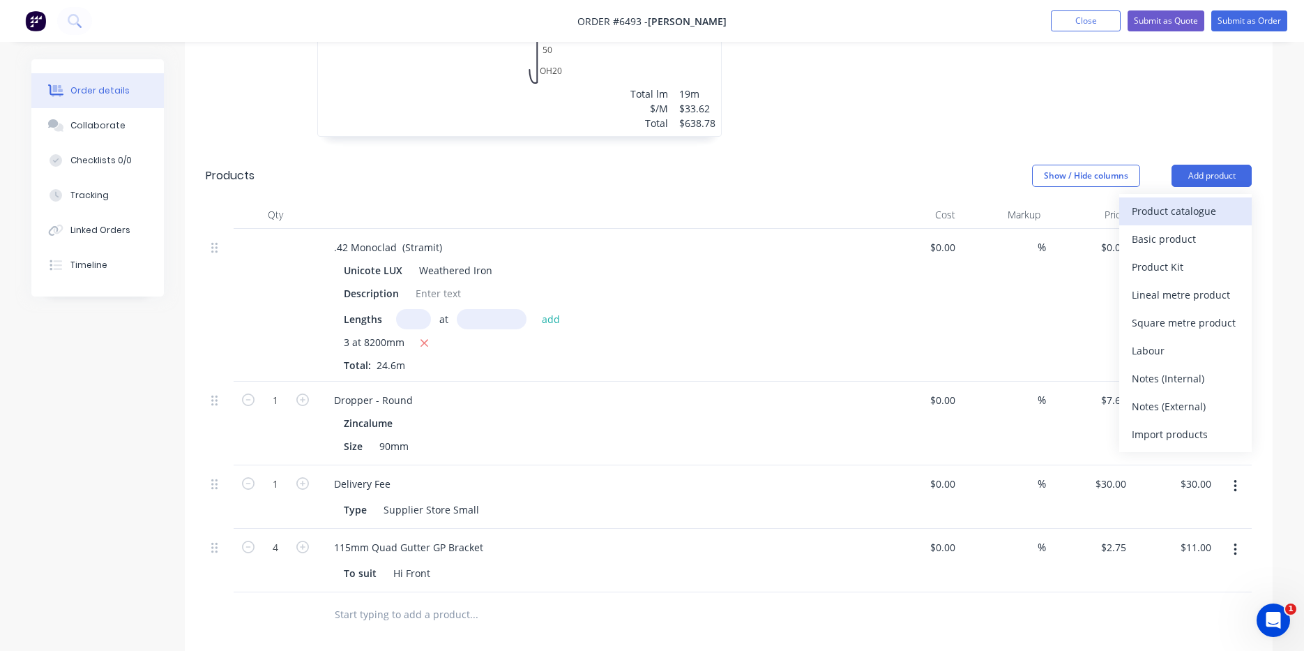
click at [1228, 201] on div "Product catalogue" at bounding box center [1185, 211] width 107 height 20
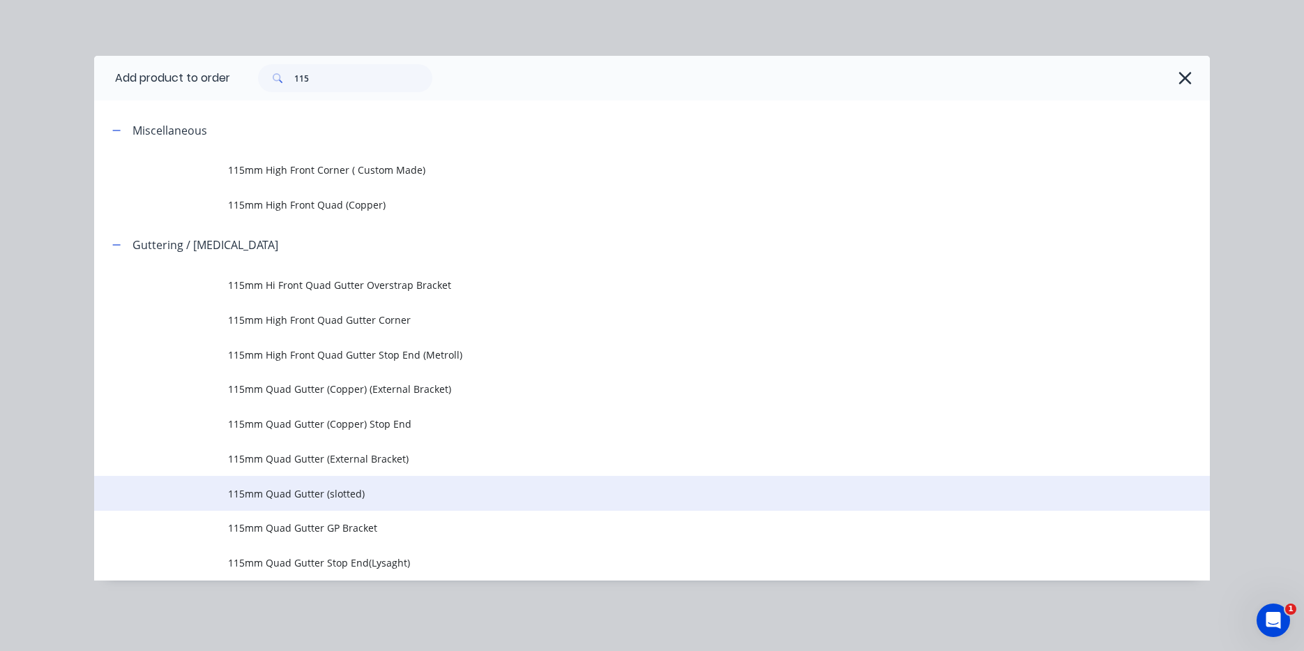
click at [389, 507] on td "115mm Quad Gutter (slotted)" at bounding box center [719, 493] width 982 height 35
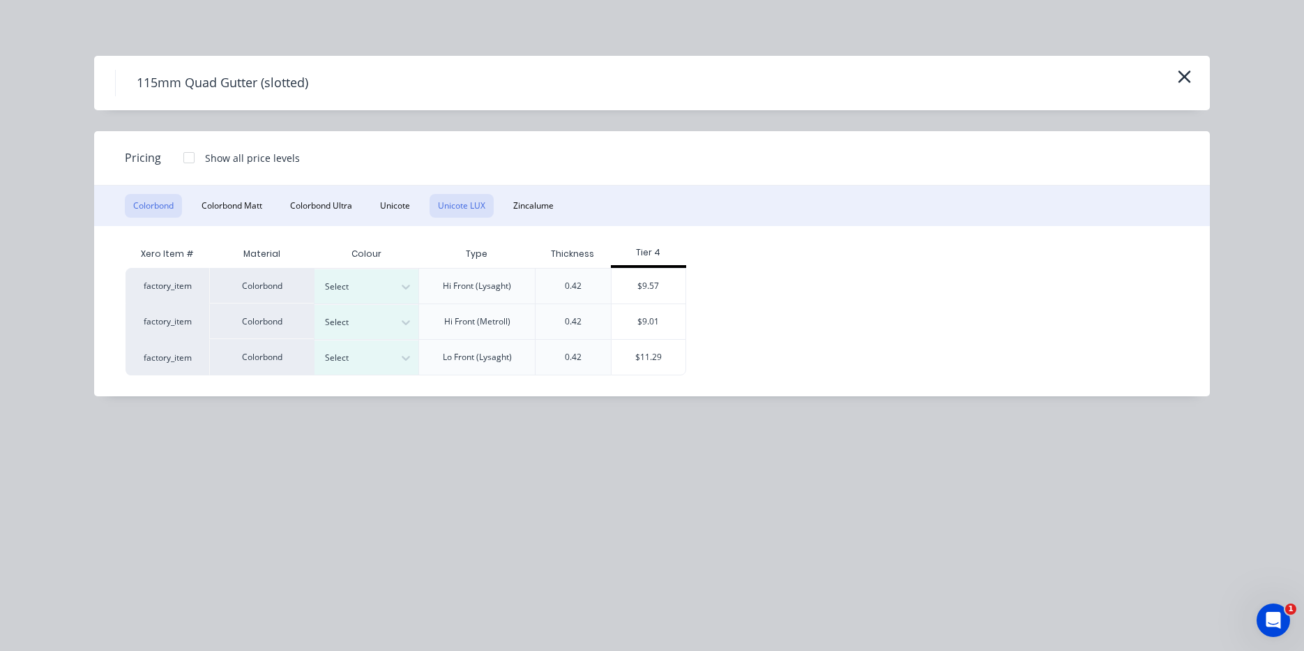
click at [468, 203] on button "Unicote LUX" at bounding box center [462, 206] width 64 height 24
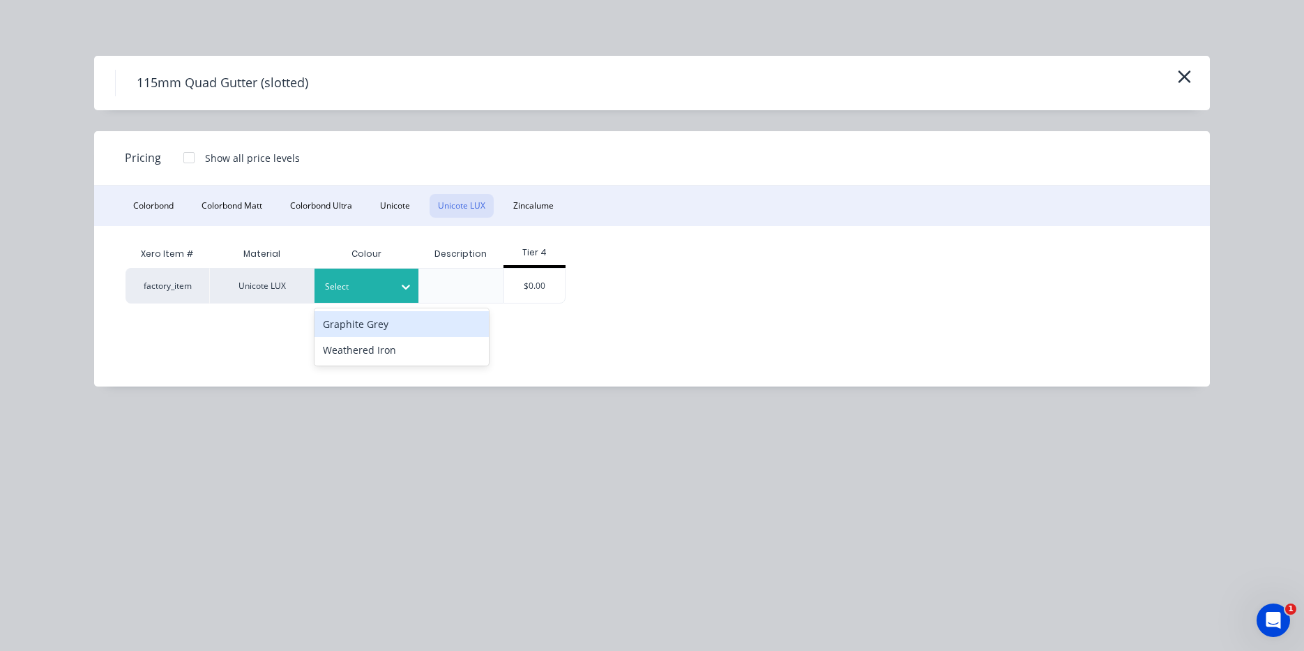
click at [374, 293] on div at bounding box center [356, 286] width 63 height 15
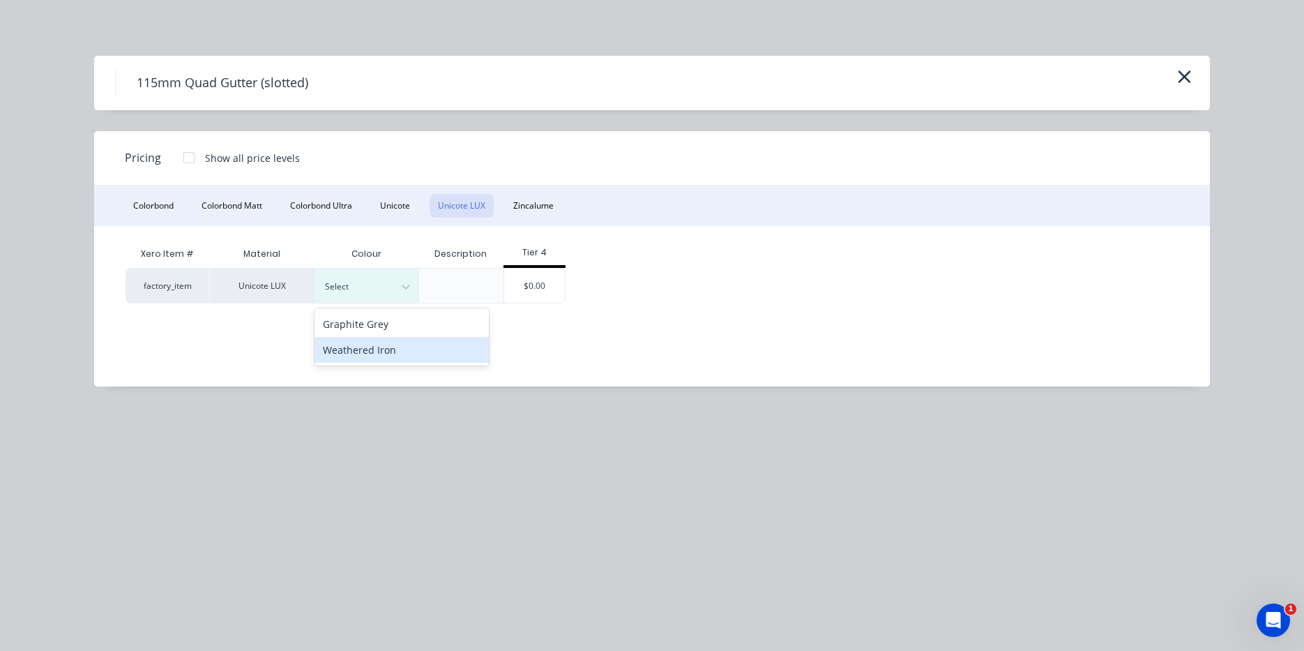
click at [369, 356] on div "Weathered Iron" at bounding box center [402, 350] width 174 height 26
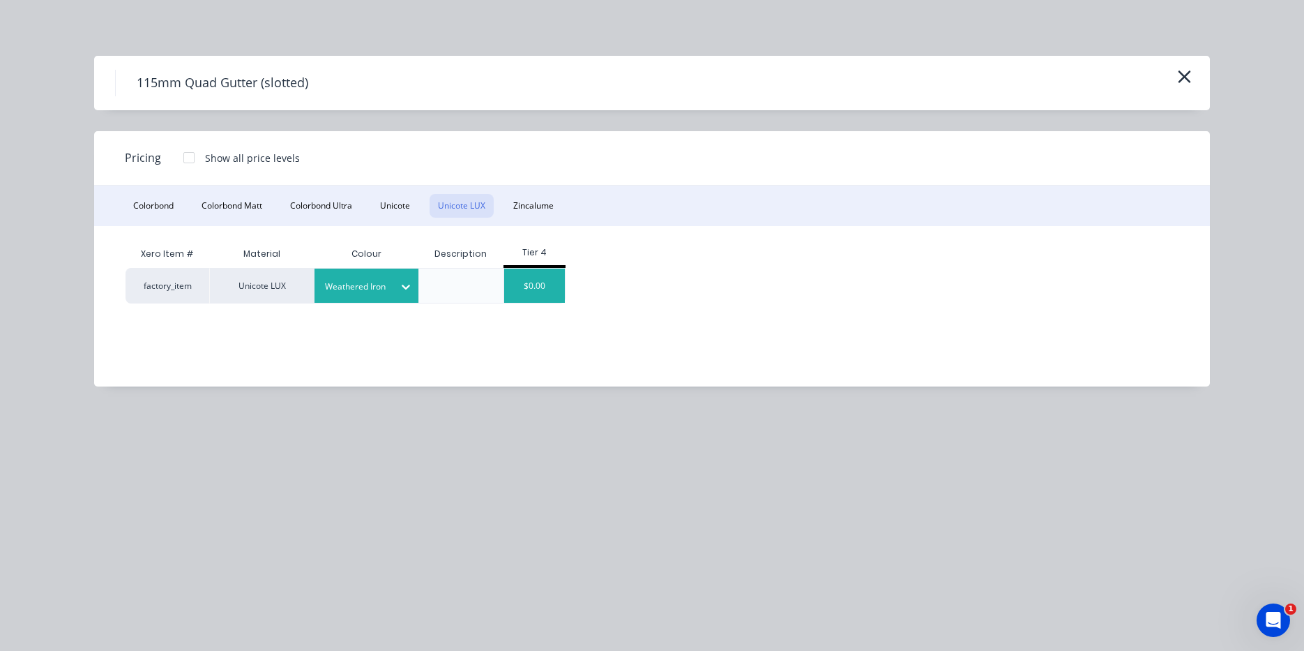
click at [555, 278] on div "$0.00" at bounding box center [534, 286] width 61 height 34
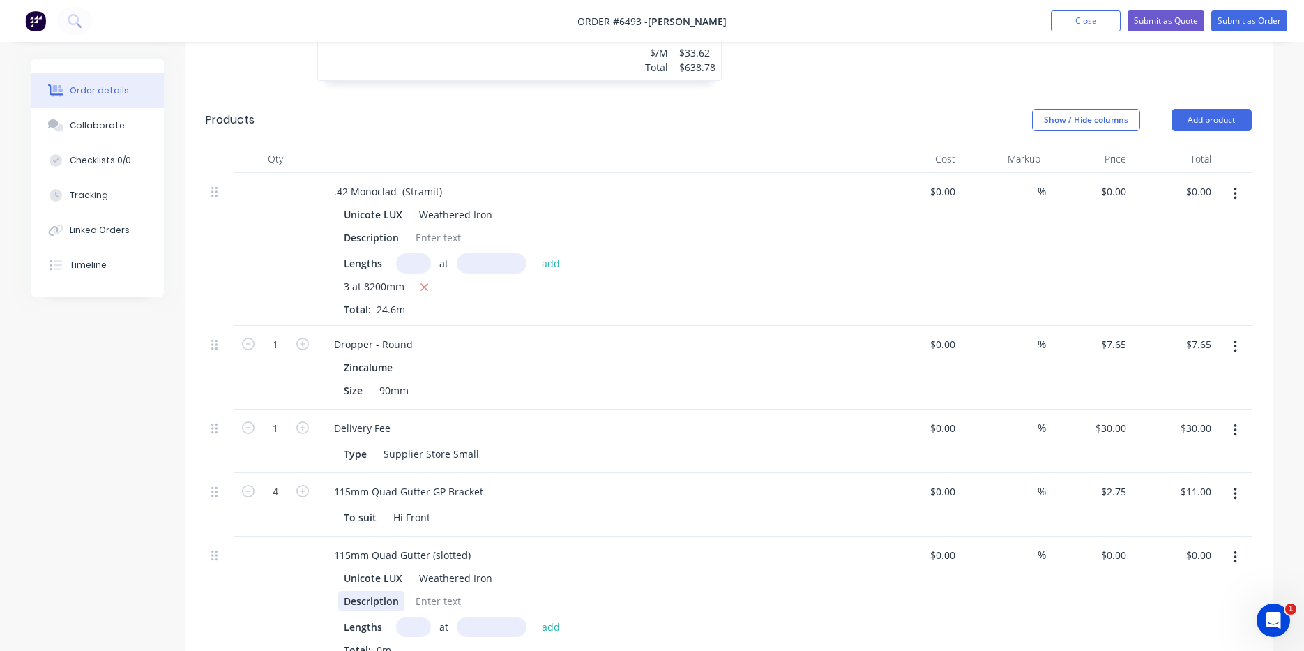
scroll to position [698, 0]
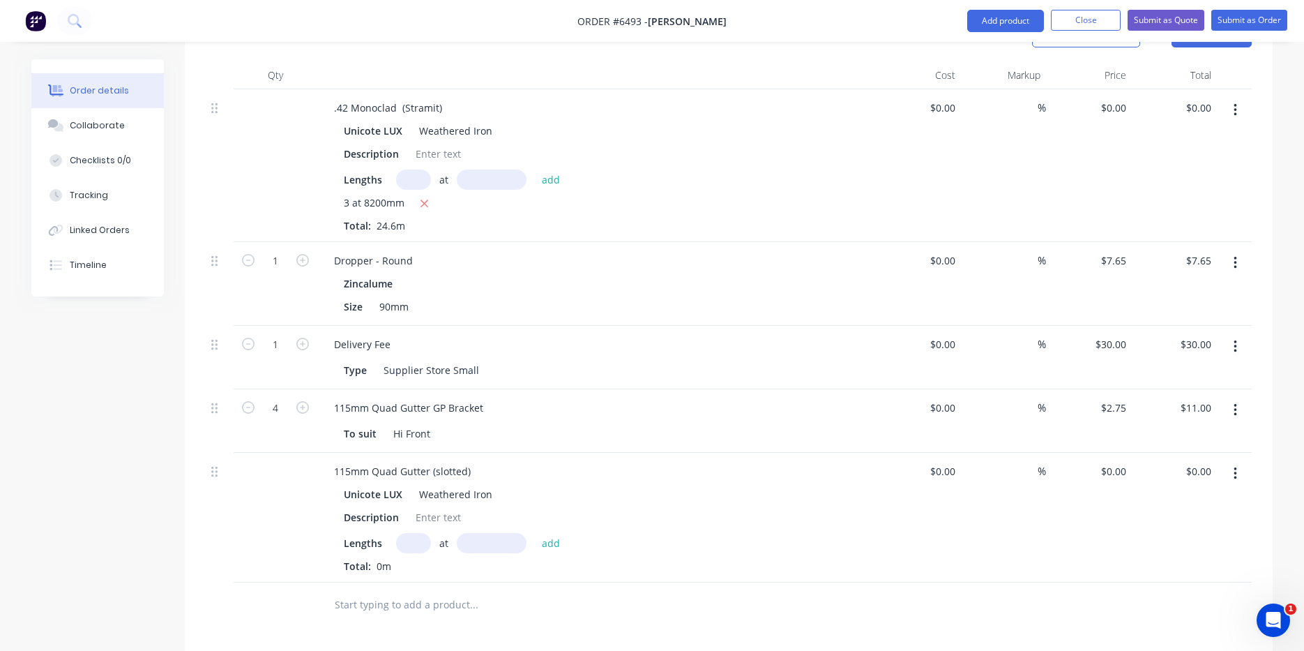
click at [420, 533] on input "text" at bounding box center [413, 543] width 35 height 20
type input "1"
type input "2480"
click at [535, 533] on button "add" at bounding box center [551, 542] width 33 height 19
click at [986, 22] on button "Add product" at bounding box center [1006, 21] width 77 height 22
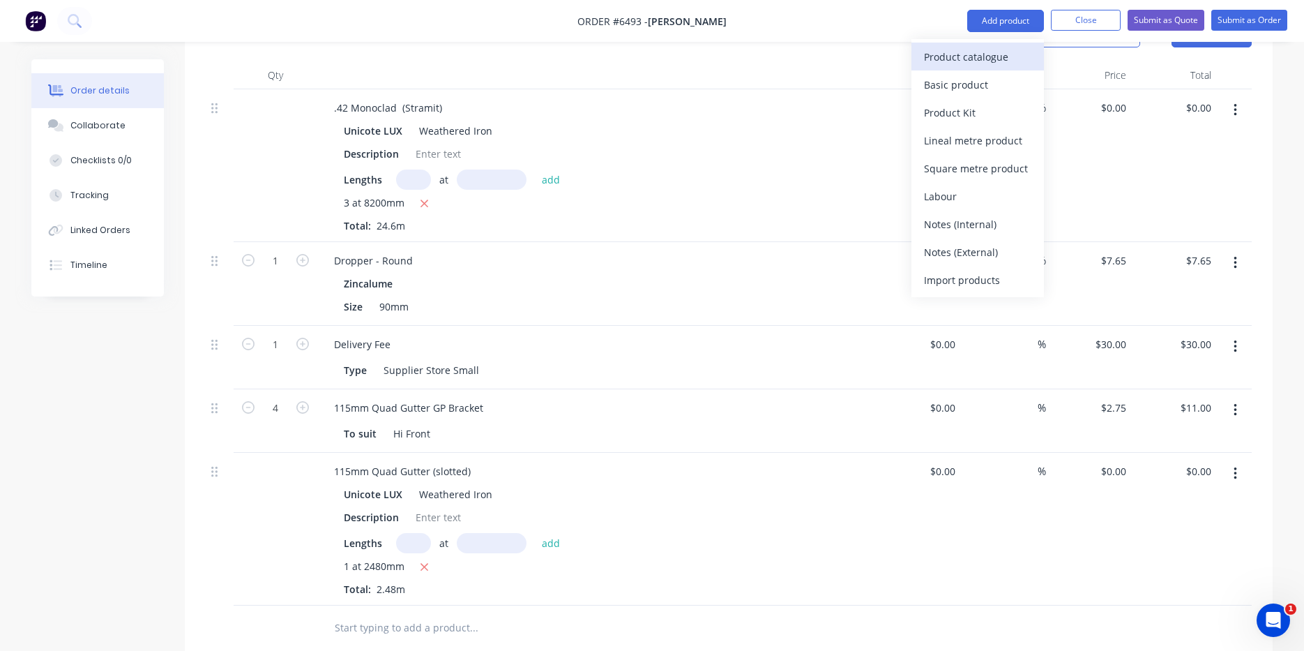
click at [986, 60] on div "Product catalogue" at bounding box center [977, 57] width 107 height 20
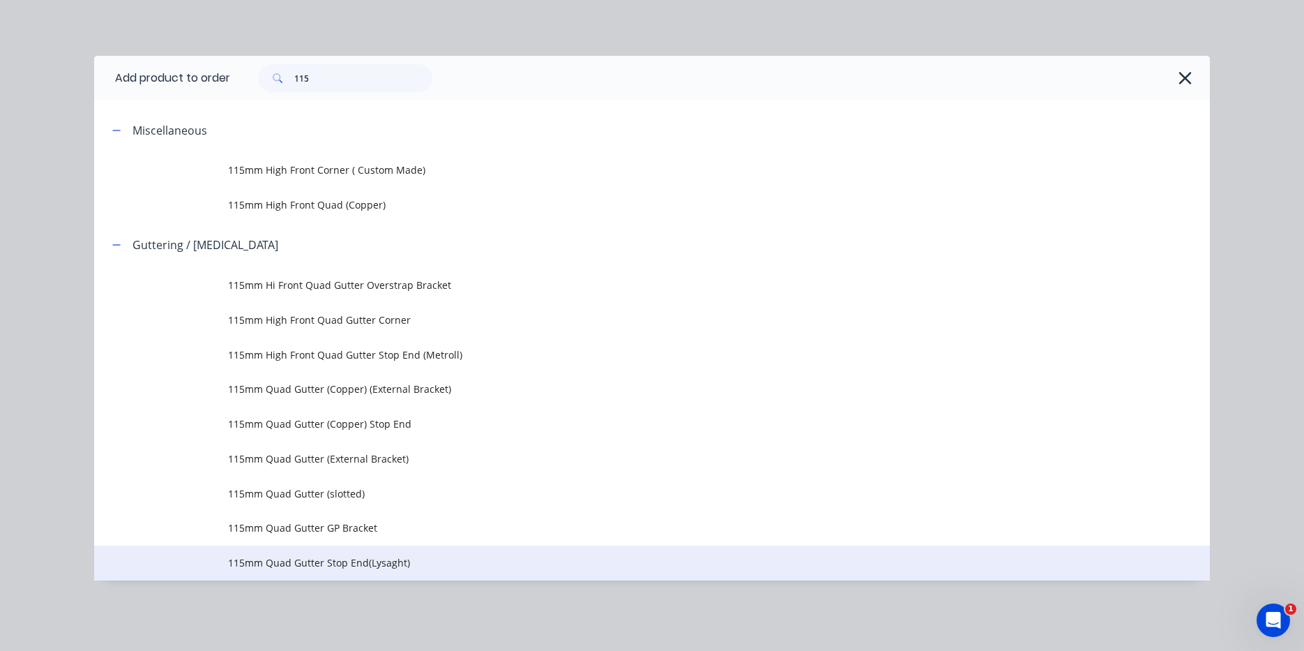
click at [407, 564] on span "115mm Quad Gutter Stop End(Lysaght)" at bounding box center [620, 562] width 785 height 15
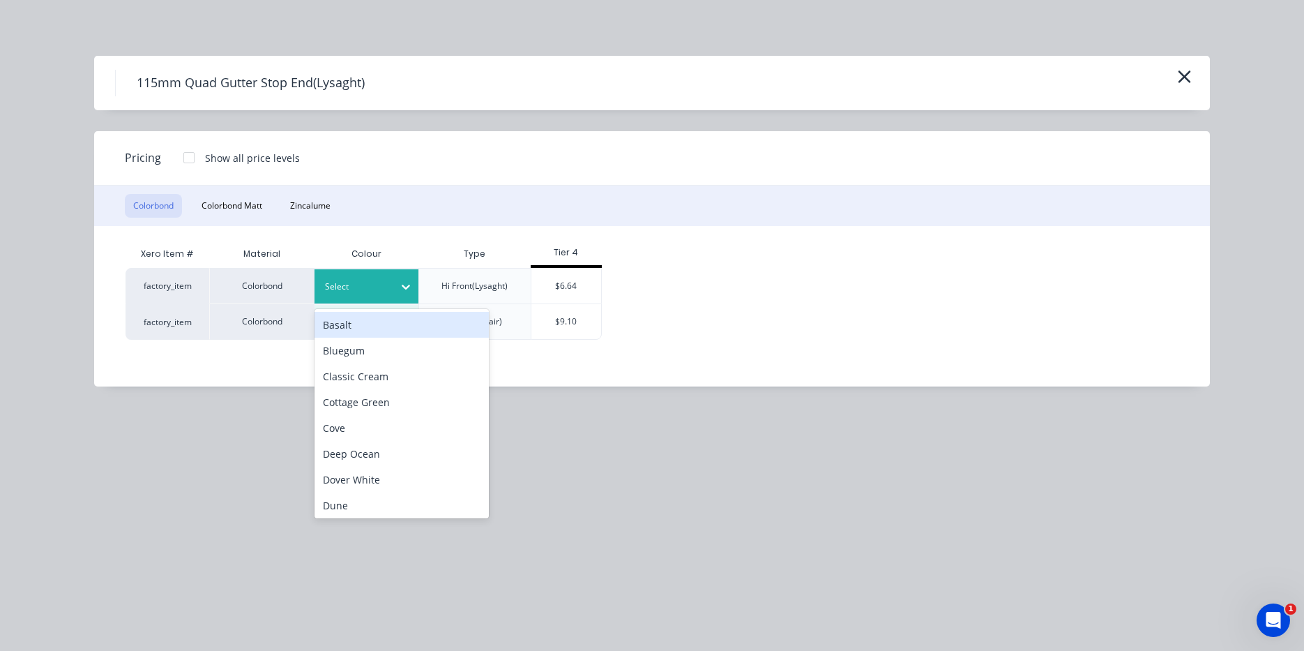
click at [350, 301] on div "Select" at bounding box center [367, 286] width 105 height 34
click at [382, 287] on div at bounding box center [356, 286] width 63 height 15
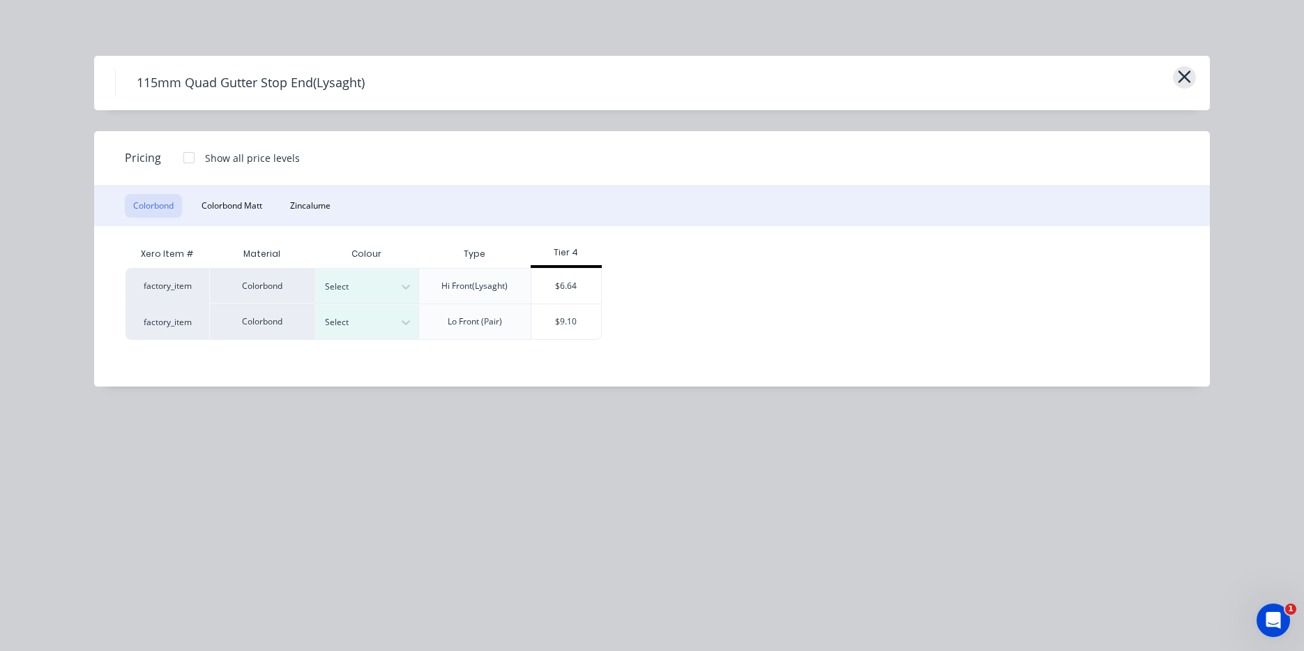
click at [1184, 84] on icon "button" at bounding box center [1184, 77] width 15 height 20
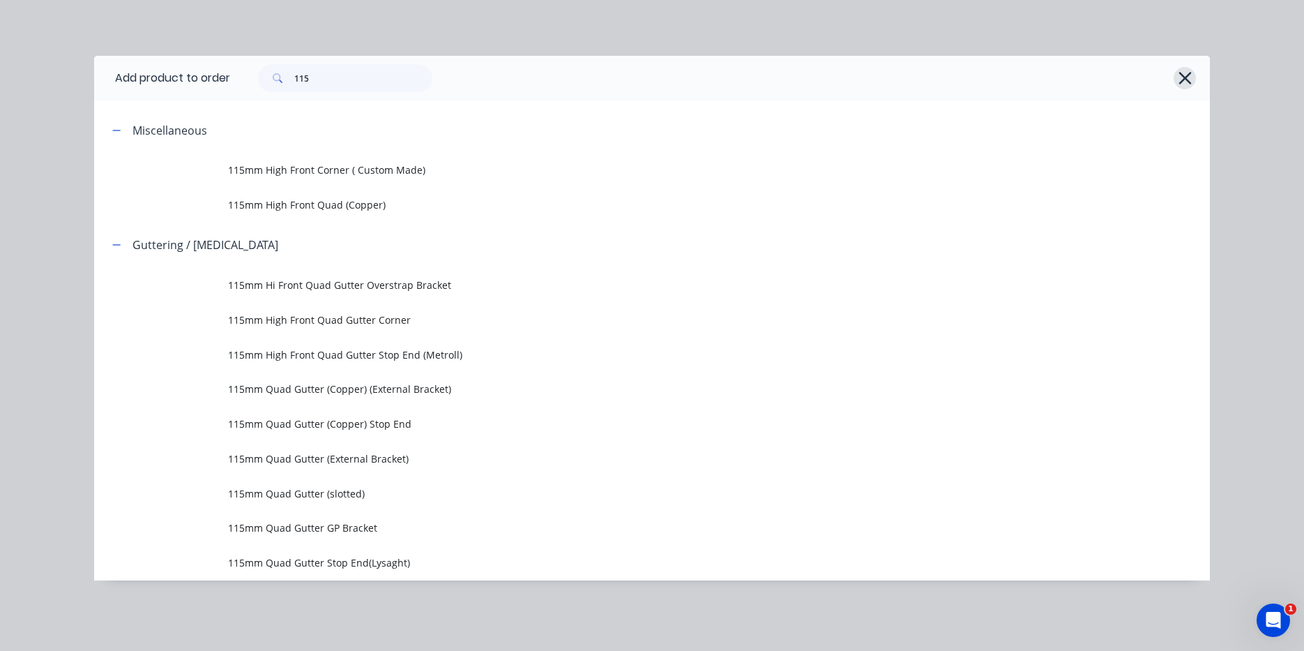
click at [1194, 75] on button "button" at bounding box center [1185, 78] width 22 height 22
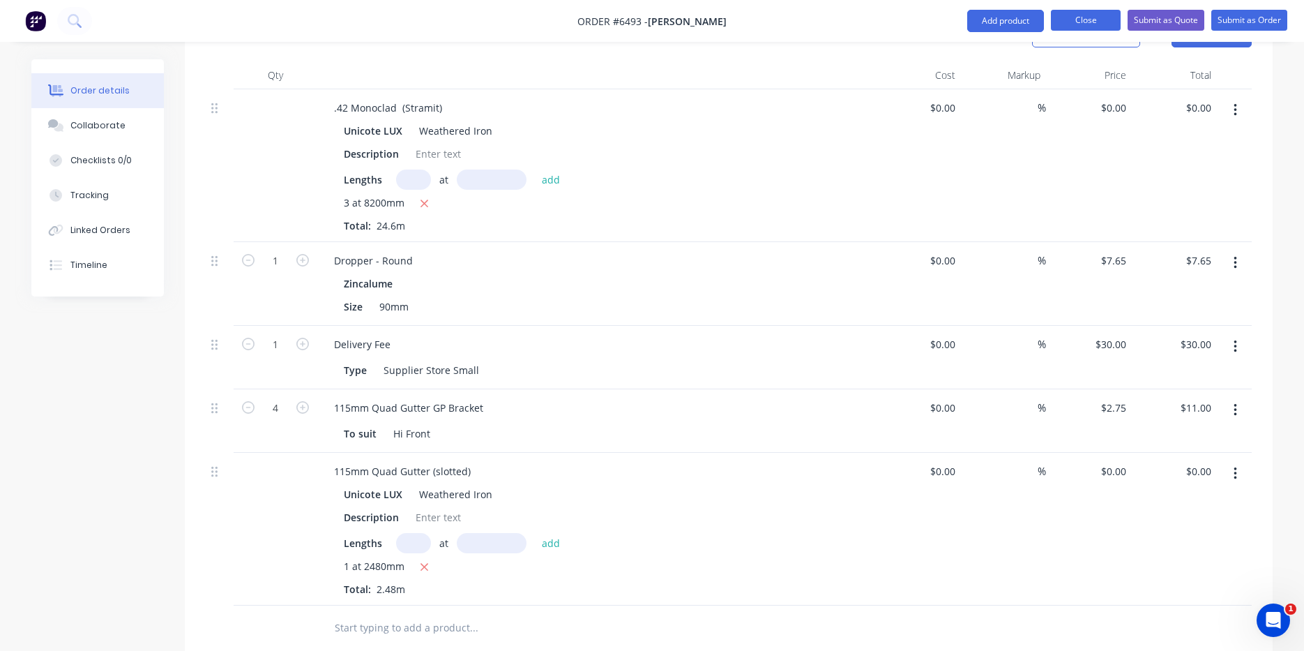
click at [1098, 27] on button "Close" at bounding box center [1086, 20] width 70 height 21
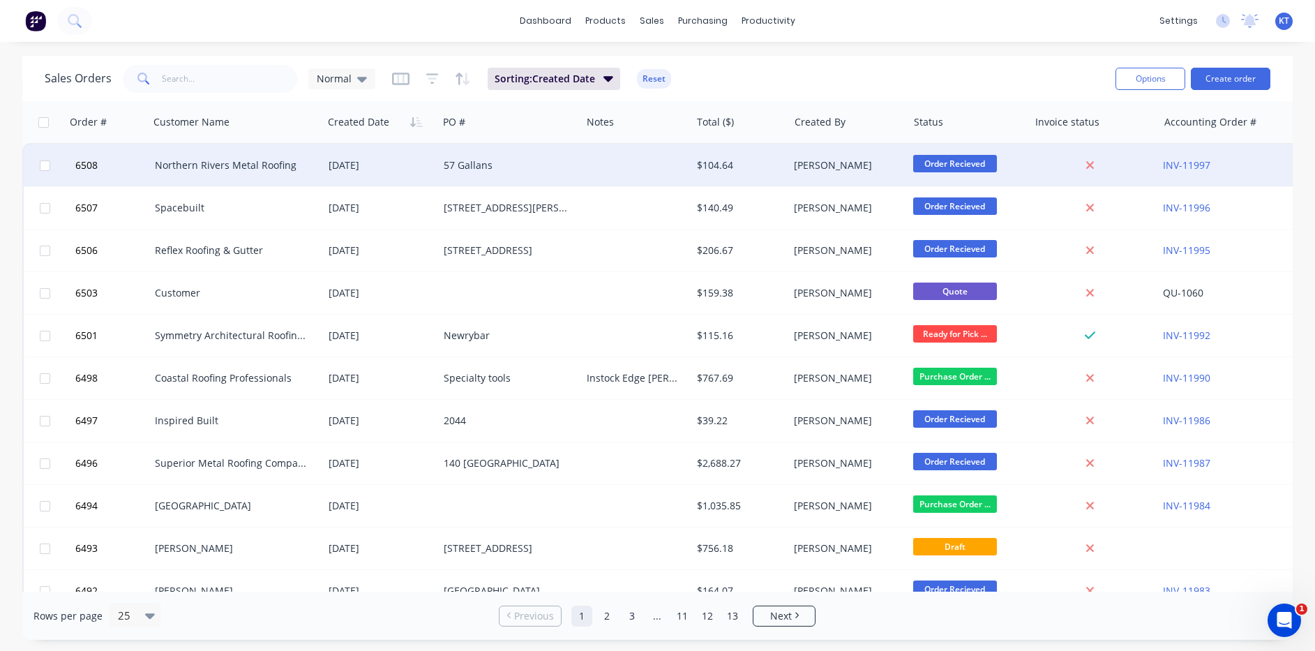
click at [187, 170] on div "Northern Rivers Metal Roofing" at bounding box center [232, 165] width 154 height 14
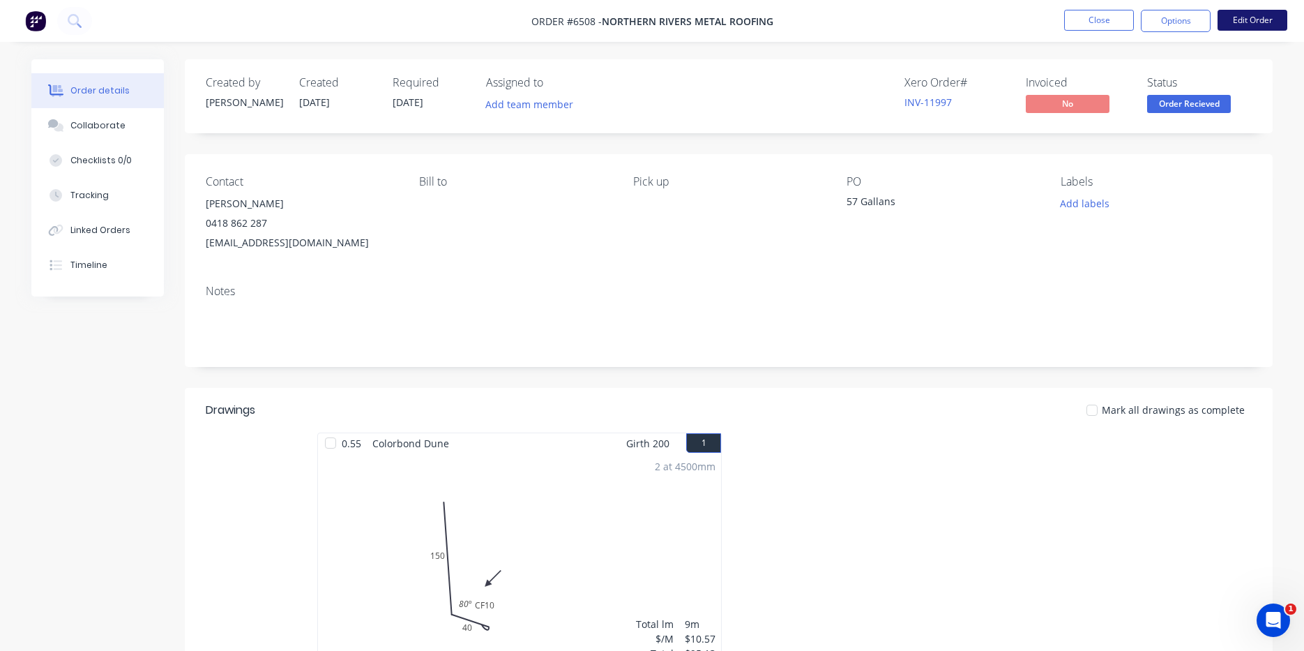
click at [1270, 22] on button "Edit Order" at bounding box center [1253, 20] width 70 height 21
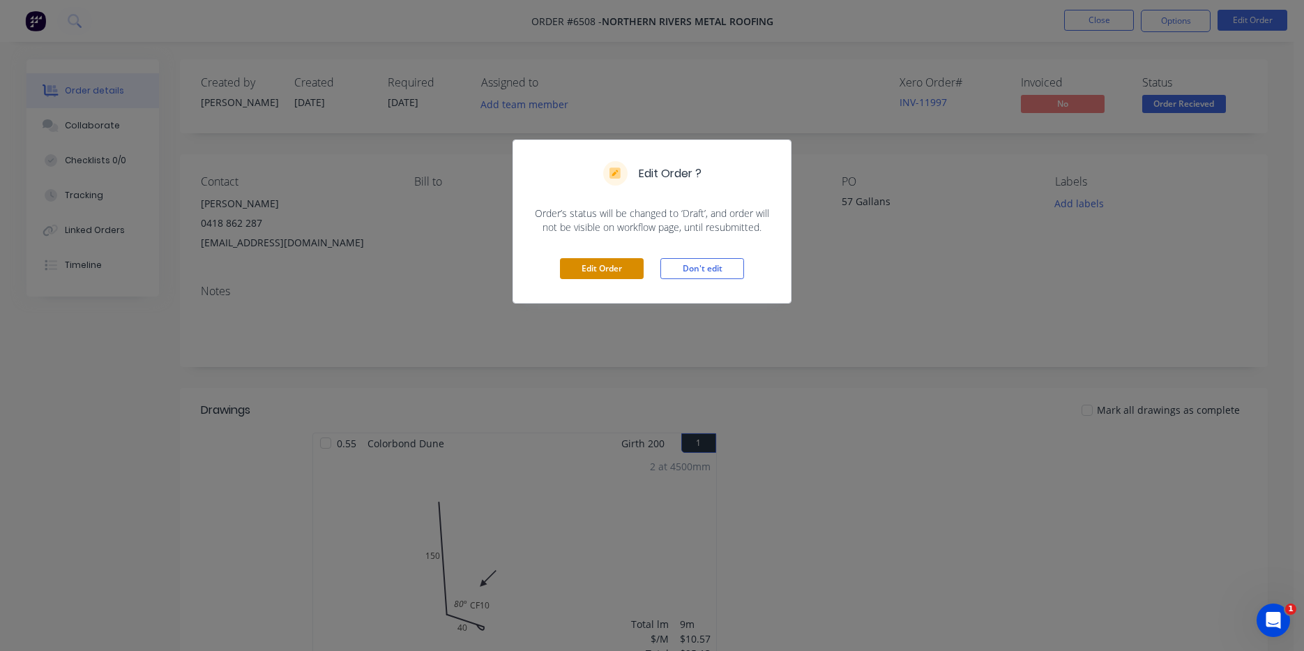
click at [641, 264] on button "Edit Order" at bounding box center [602, 268] width 84 height 21
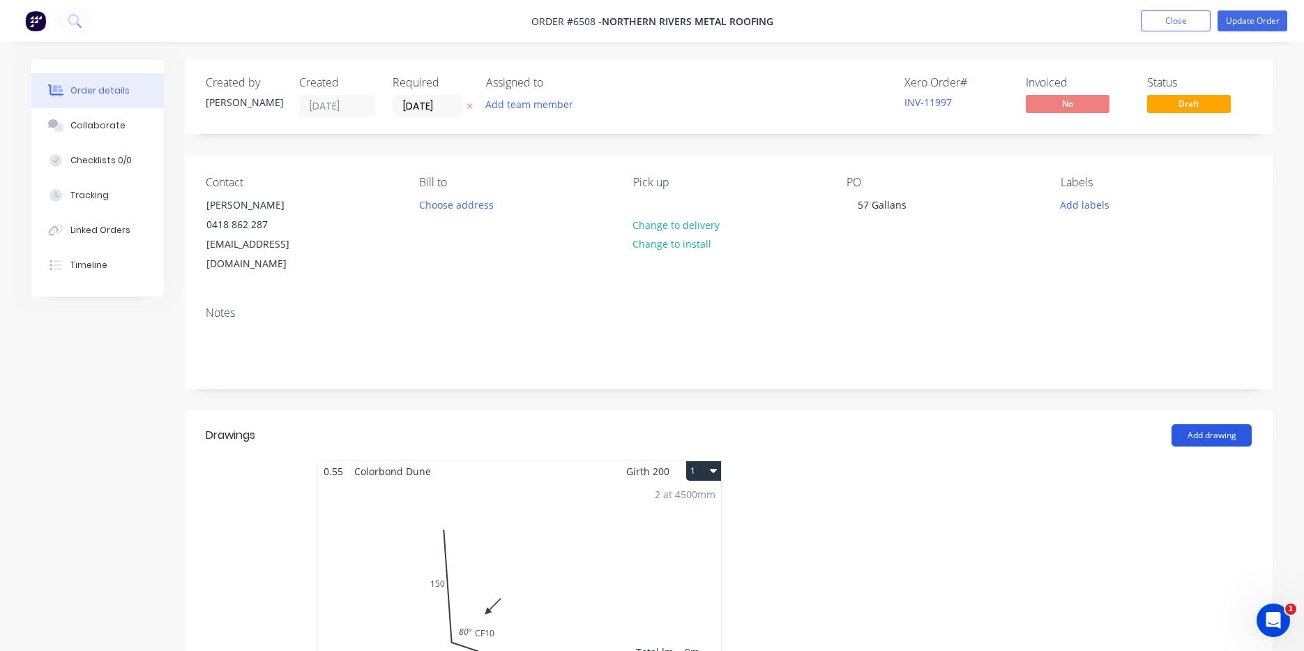
click at [1214, 424] on button "Add drawing" at bounding box center [1212, 435] width 80 height 22
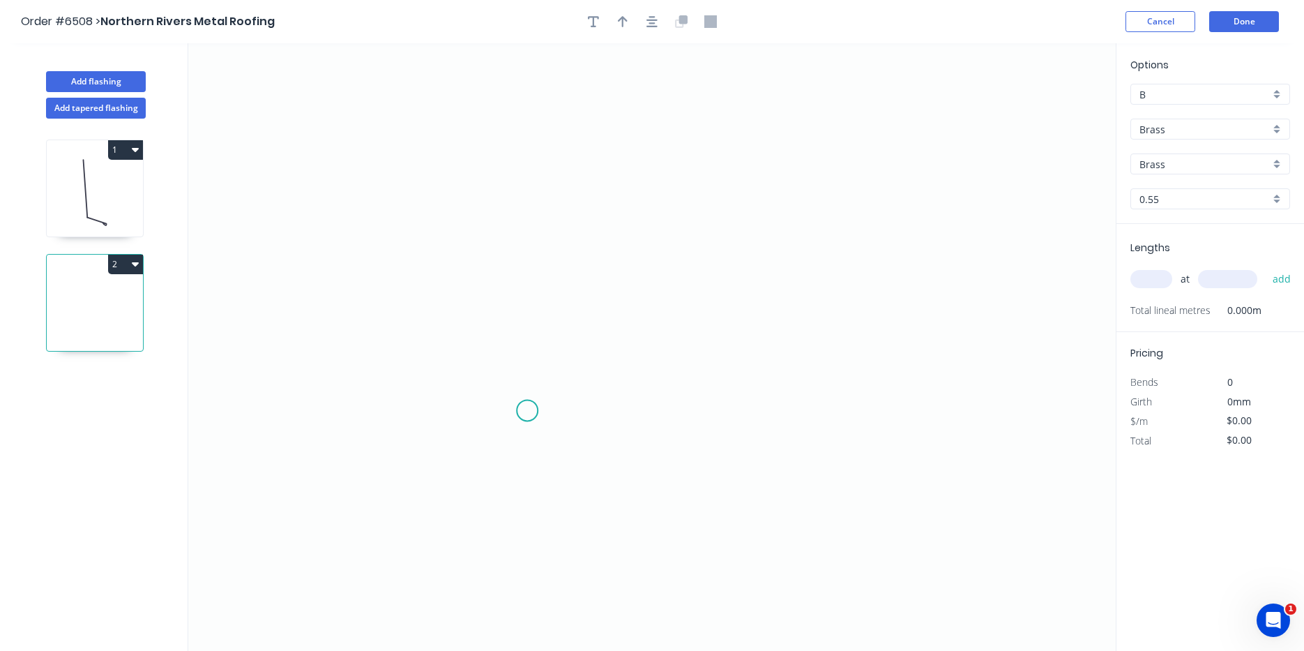
click at [522, 420] on icon "0" at bounding box center [652, 347] width 928 height 608
click at [529, 368] on icon "0" at bounding box center [652, 347] width 928 height 608
click at [732, 331] on icon "0 ?" at bounding box center [652, 347] width 928 height 608
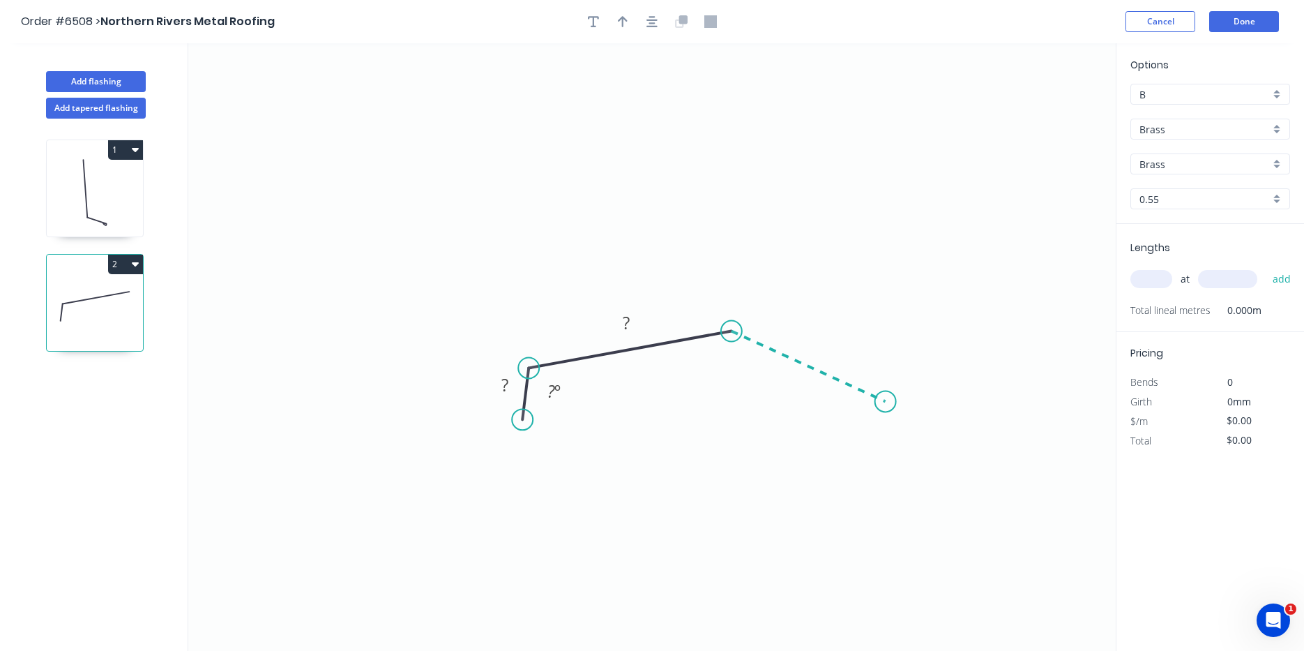
click at [886, 402] on icon "0 ? ? ? º" at bounding box center [652, 347] width 928 height 608
click at [885, 449] on icon "0 ? ? ? ? º ? º" at bounding box center [652, 347] width 928 height 608
click at [652, 20] on icon "button" at bounding box center [652, 21] width 11 height 11
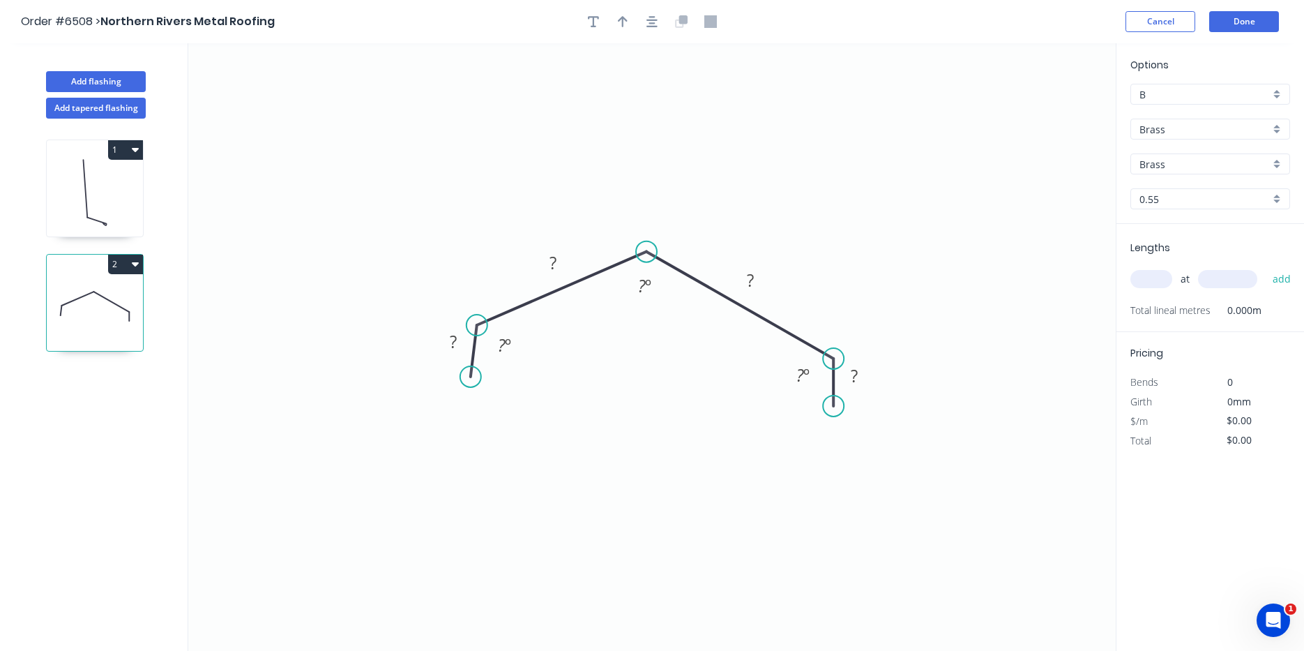
drag, startPoint x: 681, startPoint y: 287, endPoint x: 647, endPoint y: 252, distance: 48.8
click at [647, 252] on circle at bounding box center [646, 251] width 21 height 21
drag, startPoint x: 832, startPoint y: 361, endPoint x: 863, endPoint y: 331, distance: 43.4
click at [863, 331] on circle at bounding box center [862, 330] width 21 height 21
drag, startPoint x: 832, startPoint y: 407, endPoint x: 787, endPoint y: 371, distance: 57.5
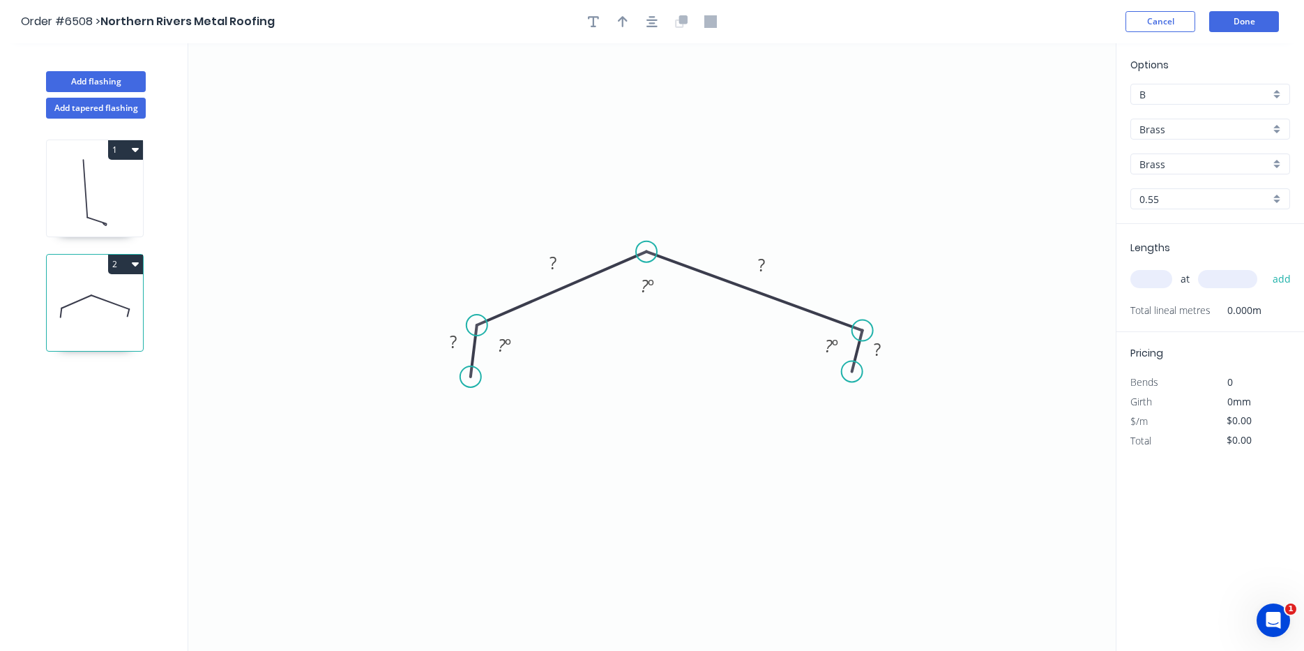
click at [852, 373] on circle at bounding box center [852, 371] width 21 height 21
drag, startPoint x: 470, startPoint y: 369, endPoint x: 492, endPoint y: 375, distance: 23.0
click at [492, 375] on circle at bounding box center [492, 373] width 21 height 21
click at [524, 426] on div "Crush & Fold" at bounding box center [562, 421] width 140 height 29
drag, startPoint x: 643, startPoint y: 253, endPoint x: 671, endPoint y: 246, distance: 28.8
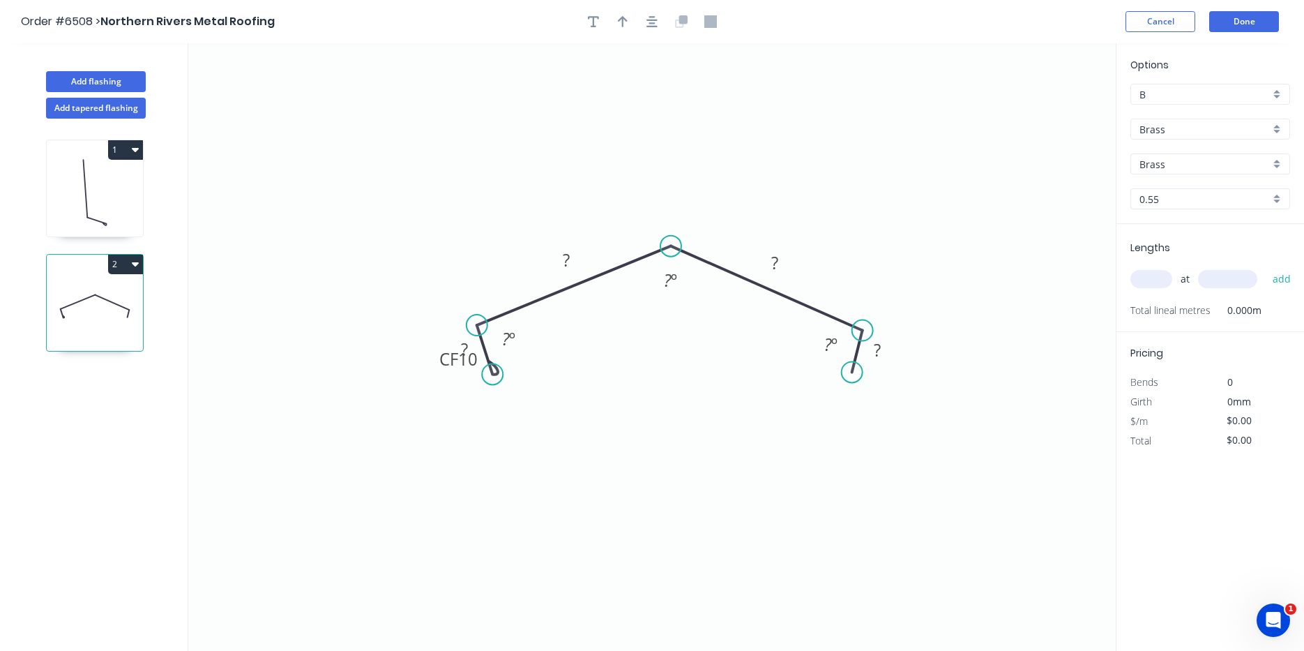
click at [671, 246] on circle at bounding box center [671, 246] width 21 height 21
click at [871, 412] on div "Crush & Fold" at bounding box center [922, 415] width 140 height 29
click at [873, 411] on div "Flip bend" at bounding box center [918, 421] width 140 height 29
drag, startPoint x: 901, startPoint y: 362, endPoint x: 846, endPoint y: 411, distance: 73.6
click at [847, 421] on icon "0 CF 10 ? ? ? CF 10 ? ? º ? º ? º" at bounding box center [652, 347] width 928 height 608
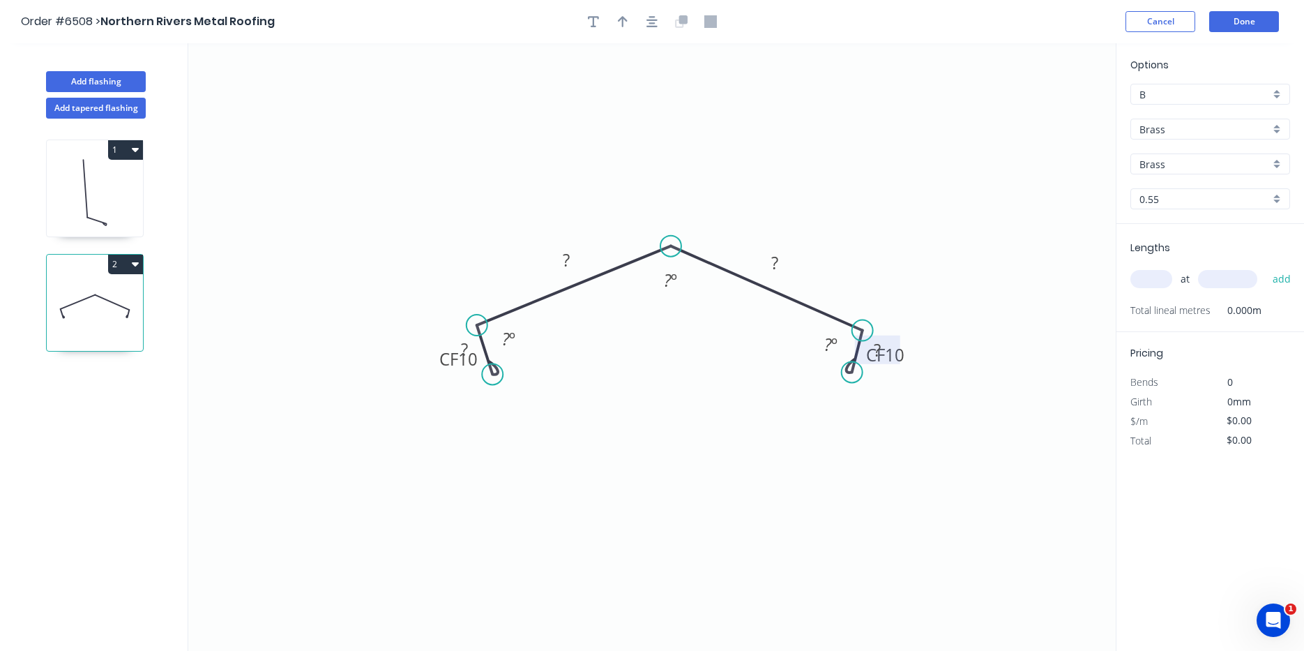
click at [885, 343] on rect at bounding box center [878, 351] width 28 height 20
click at [466, 341] on tspan "502" at bounding box center [464, 349] width 29 height 23
type input "$136.72"
click at [1154, 126] on input "Brass" at bounding box center [1205, 129] width 130 height 15
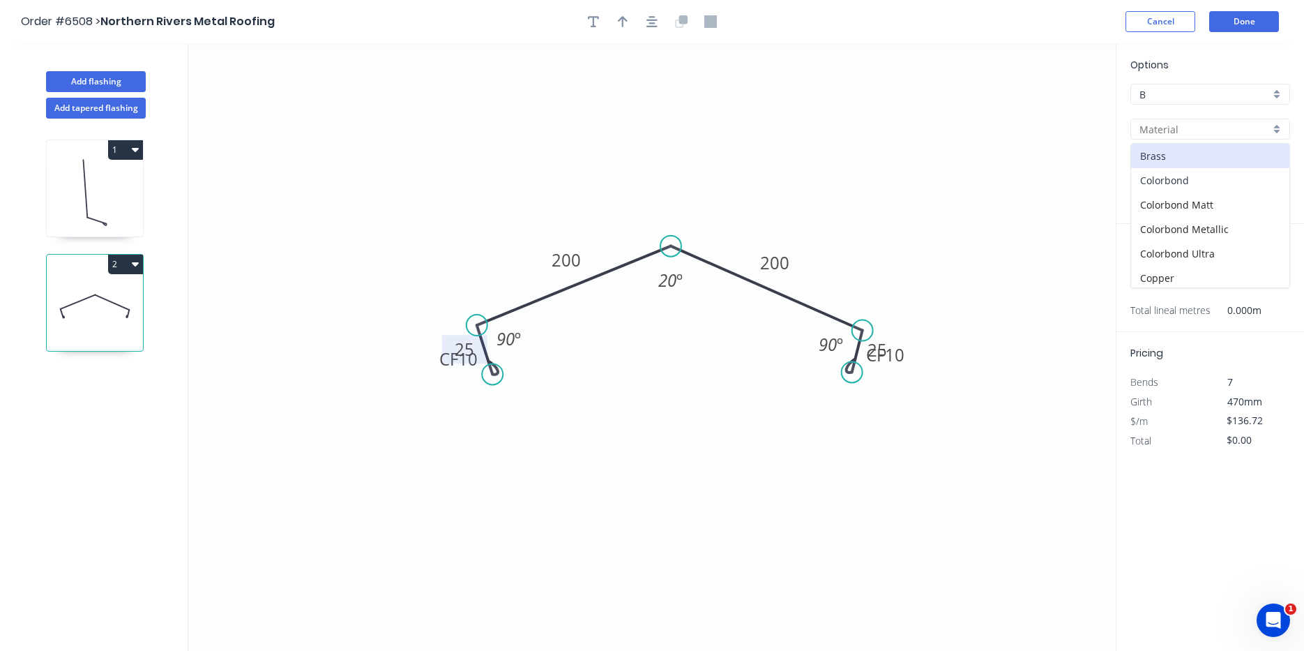
click at [1165, 177] on div "Colorbond" at bounding box center [1210, 180] width 158 height 24
type input "Colorbond"
type input "Basalt"
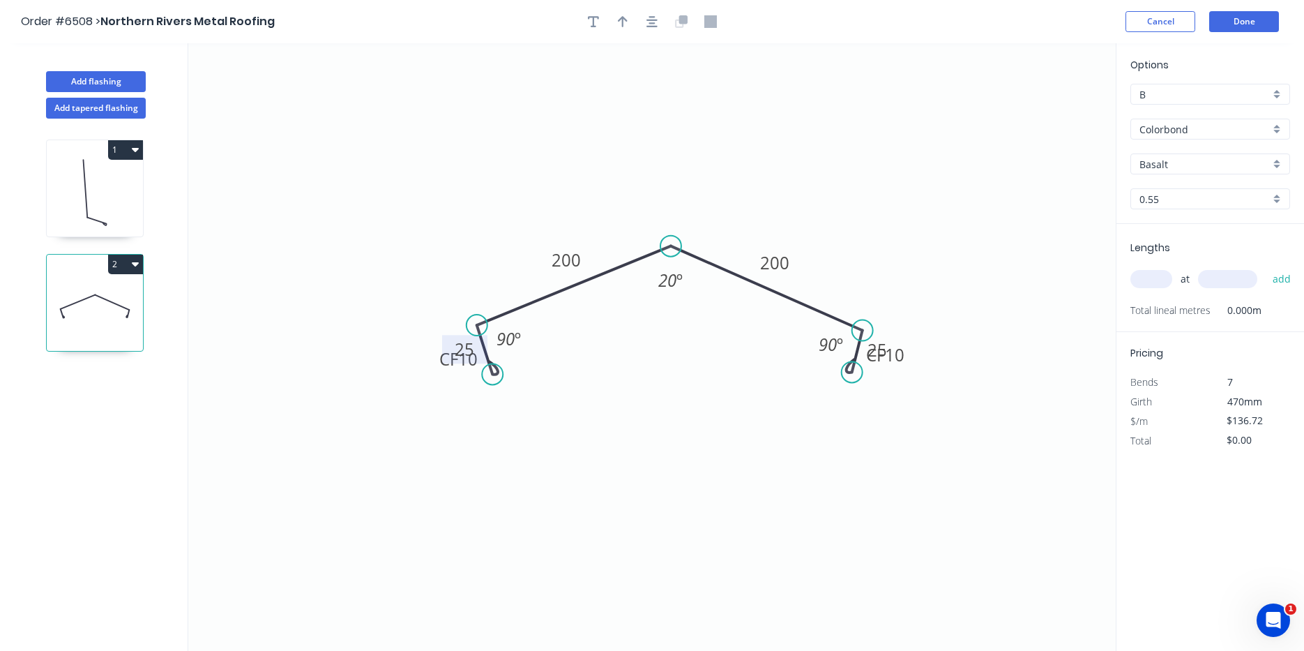
type input "$22.65"
click at [1162, 158] on input "Basalt" at bounding box center [1205, 164] width 130 height 15
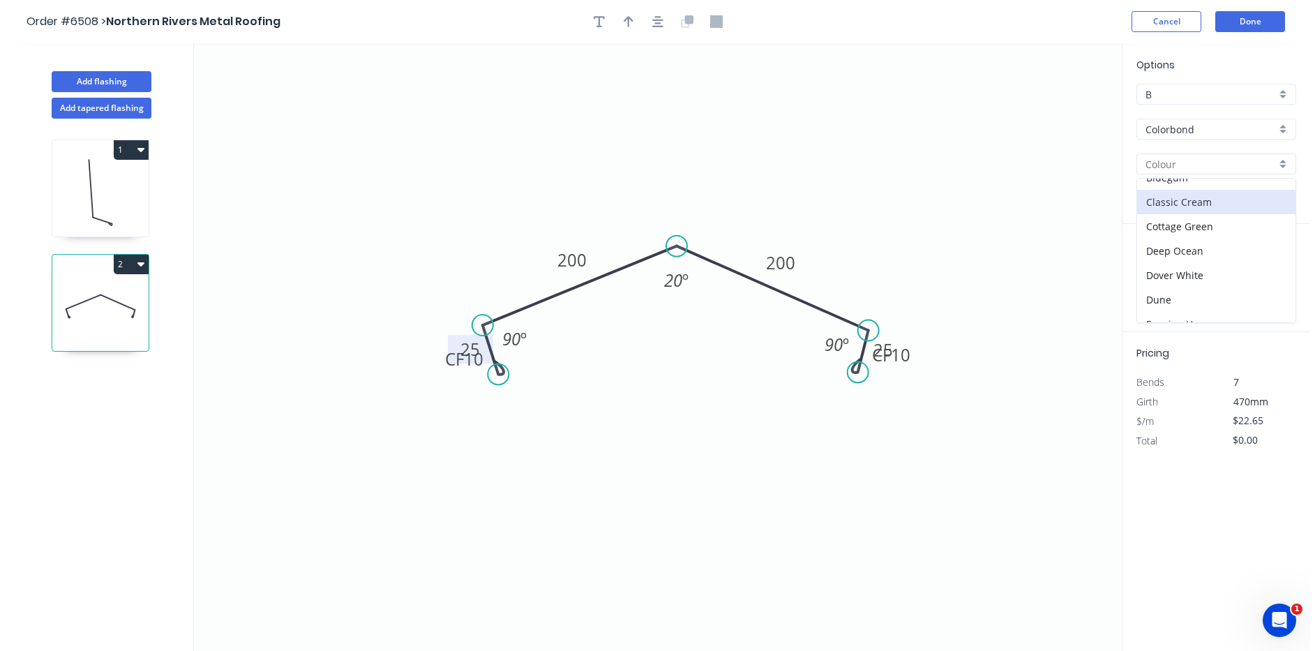
scroll to position [70, 0]
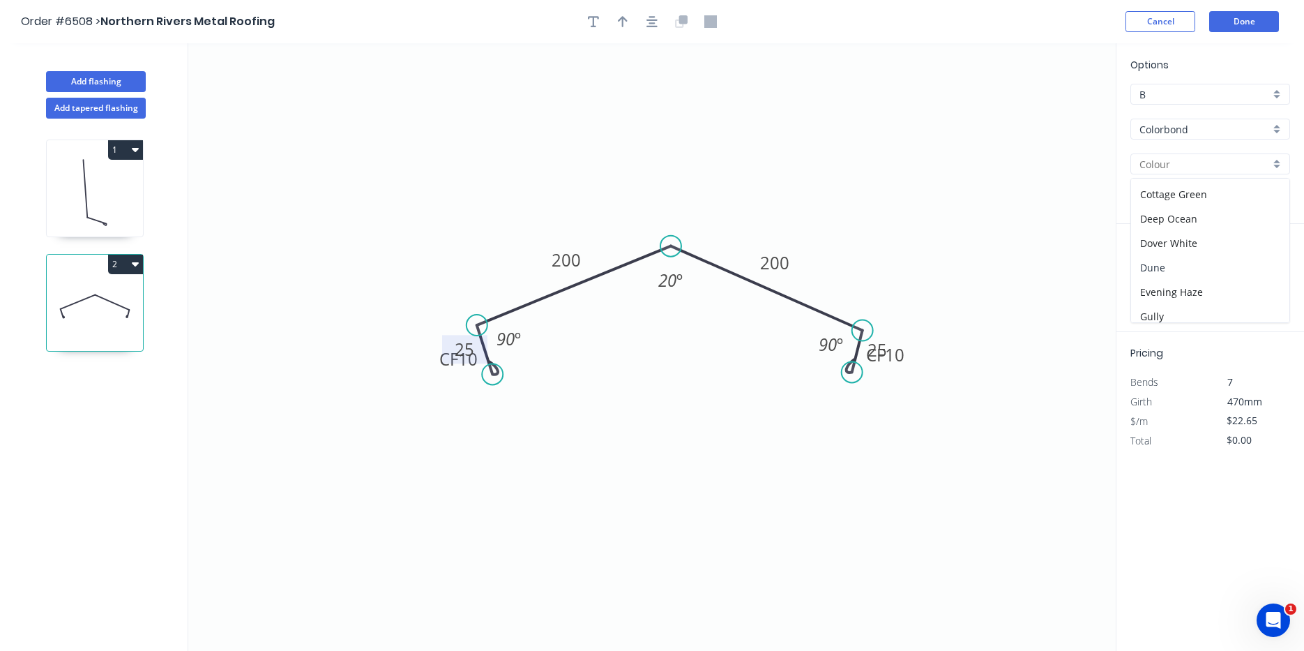
click at [1156, 277] on div "Dune" at bounding box center [1210, 267] width 158 height 24
type input "Dune"
click at [1145, 264] on div "at add" at bounding box center [1212, 279] width 163 height 38
click at [1146, 277] on input "text" at bounding box center [1152, 279] width 42 height 18
type input "4"
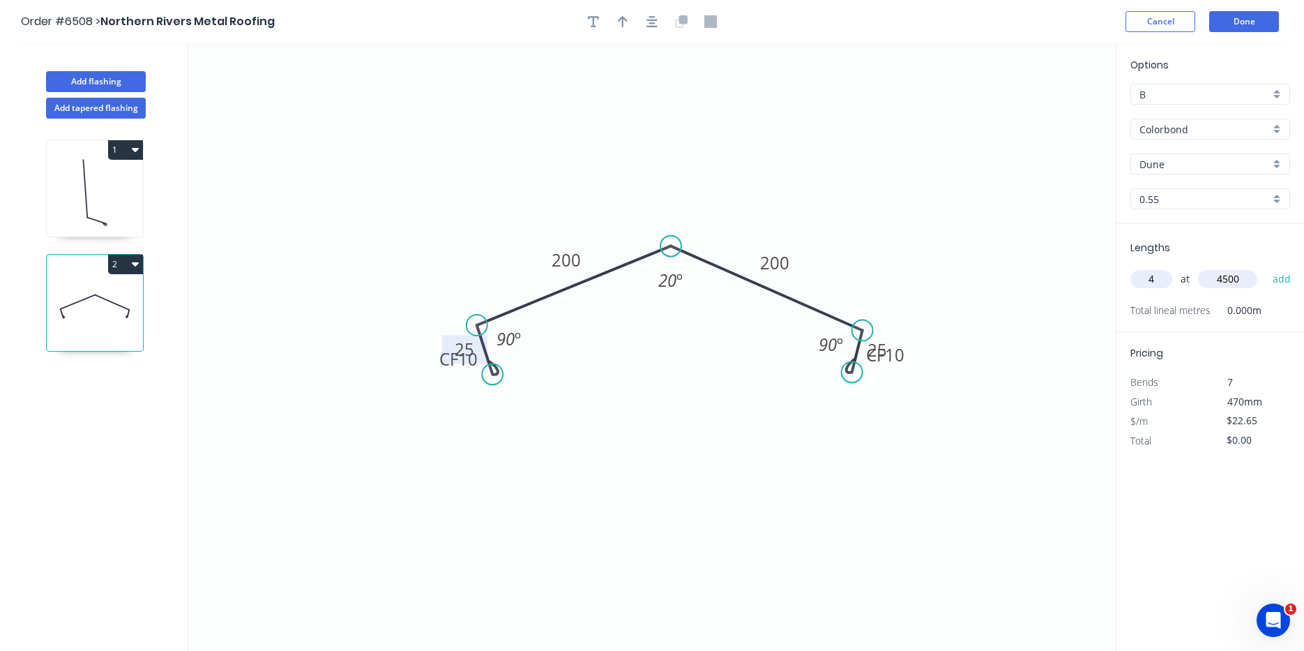
type input "4500"
click at [1266, 267] on button "add" at bounding box center [1282, 279] width 33 height 24
type input "$407.70"
type input "3"
type input "6000"
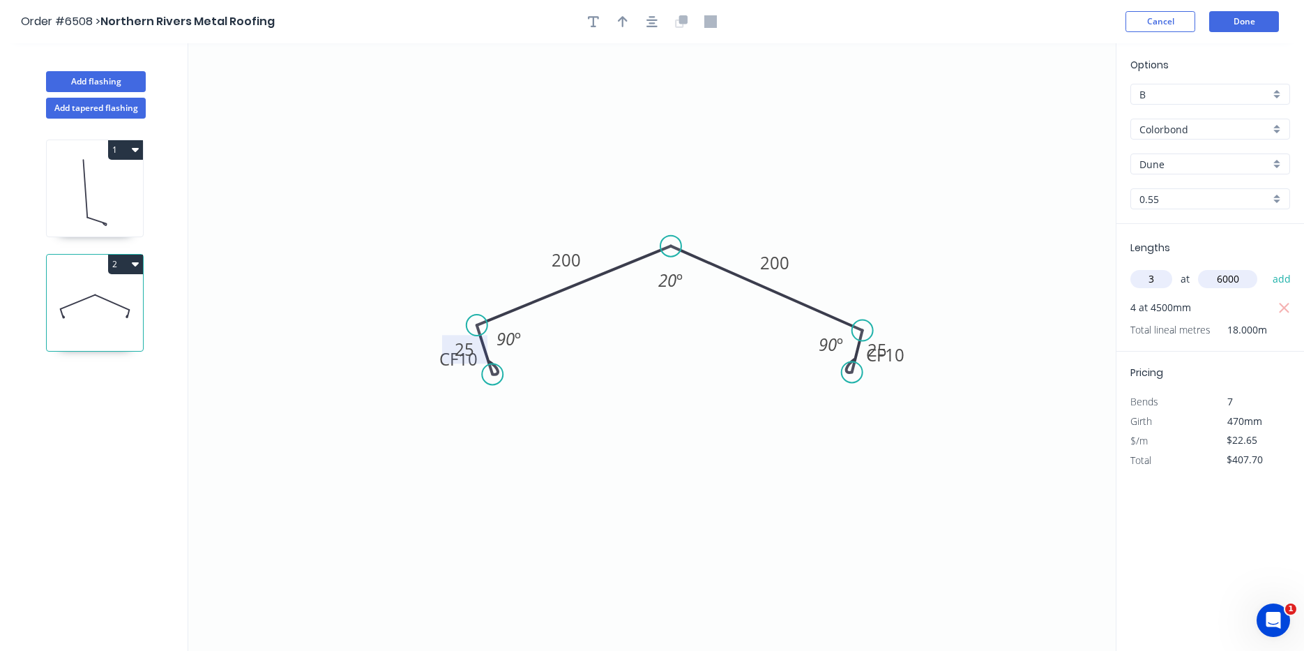
click at [1266, 267] on button "add" at bounding box center [1282, 279] width 33 height 24
type input "$815.40"
click at [1224, 17] on button "Done" at bounding box center [1245, 21] width 70 height 21
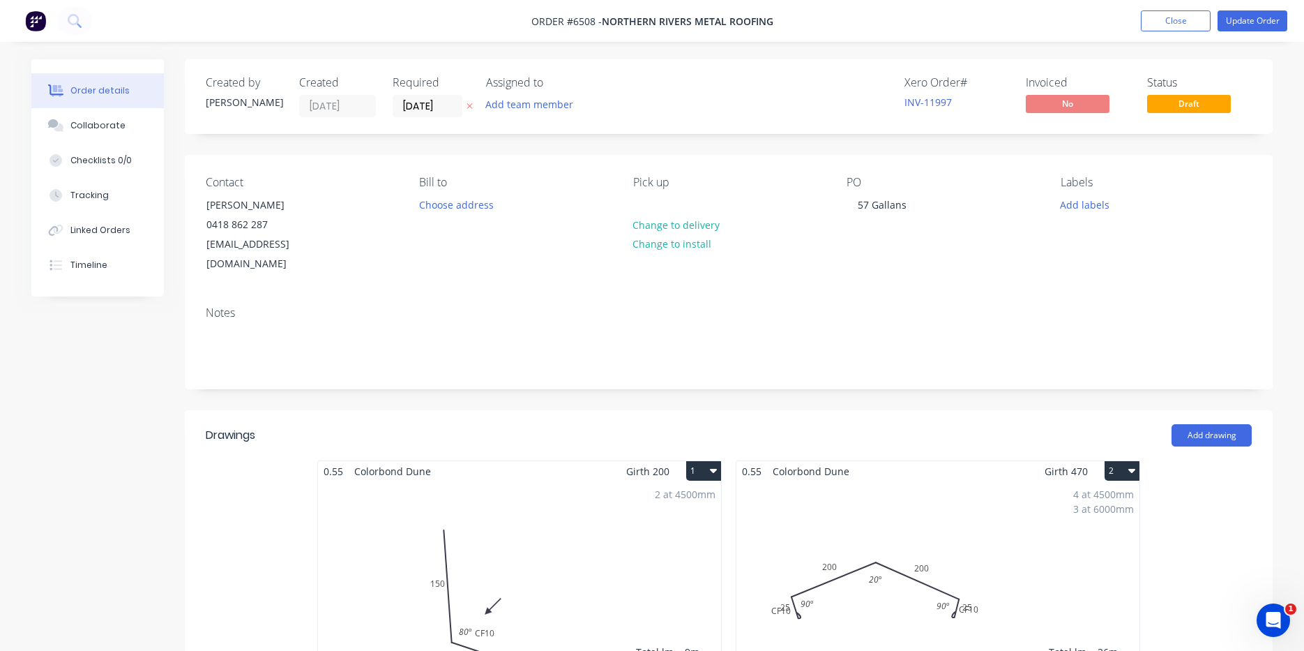
click at [861, 527] on div "4 at 4500mm 3 at 6000mm Total lm $/M Total 36m $22.65 $815.40" at bounding box center [938, 587] width 403 height 213
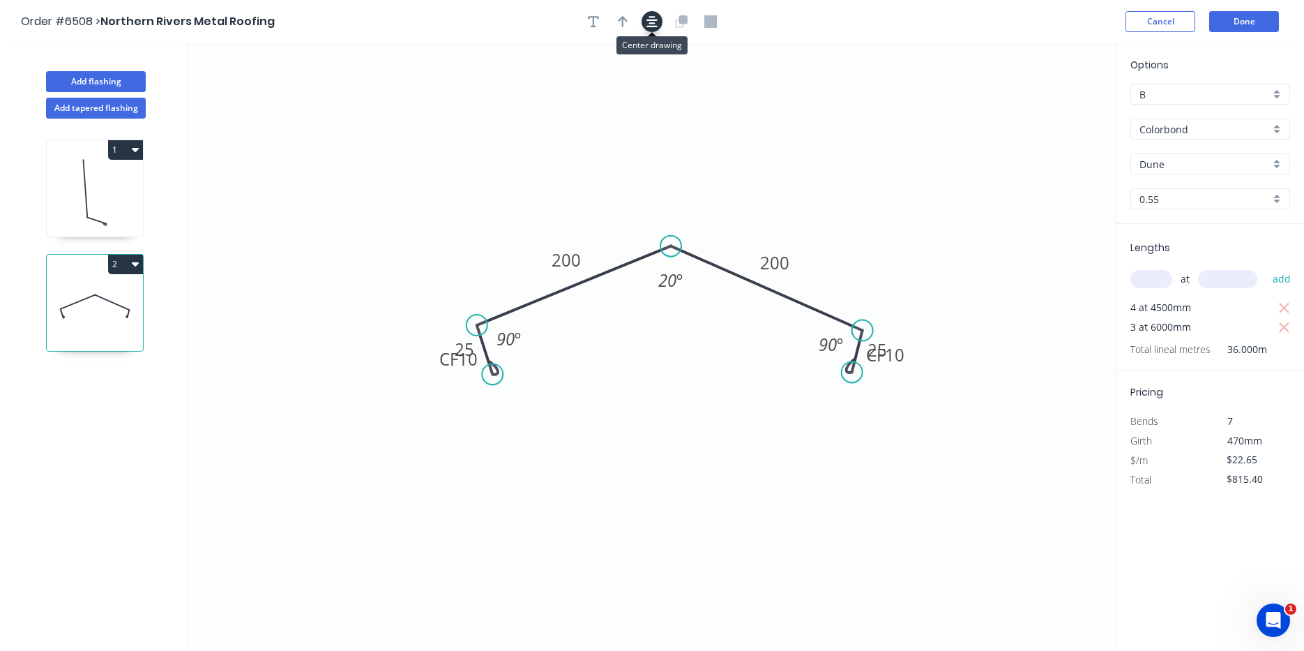
click at [645, 19] on button "button" at bounding box center [652, 21] width 21 height 21
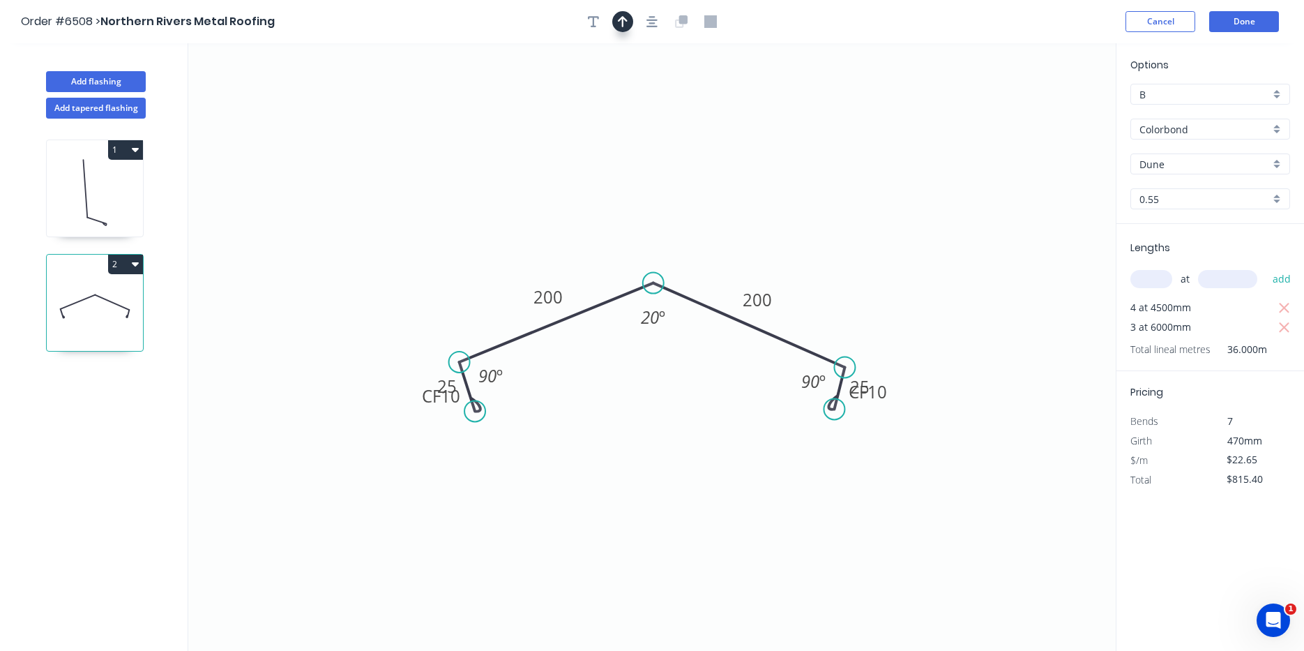
click at [631, 23] on button "button" at bounding box center [622, 21] width 21 height 21
drag, startPoint x: 857, startPoint y: 162, endPoint x: 679, endPoint y: 197, distance: 181.4
click at [802, 181] on icon at bounding box center [808, 158] width 13 height 45
click at [1258, 27] on button "Done" at bounding box center [1245, 21] width 70 height 21
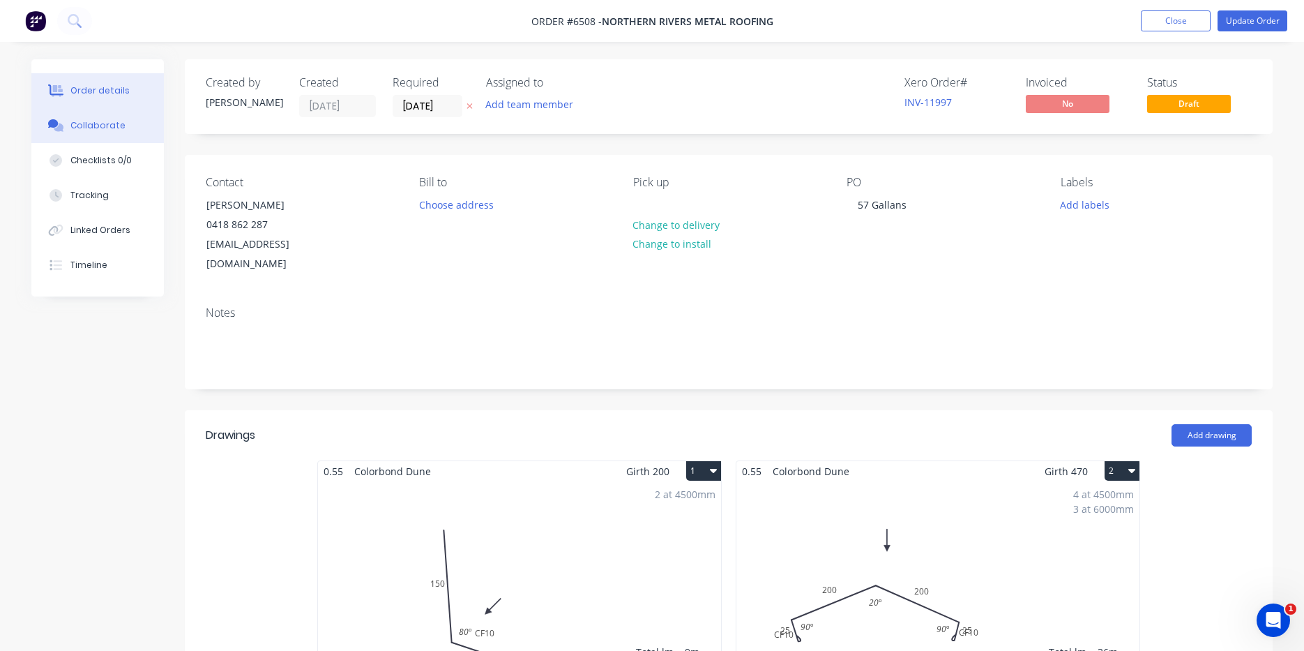
click at [85, 127] on div "Collaborate" at bounding box center [97, 125] width 55 height 13
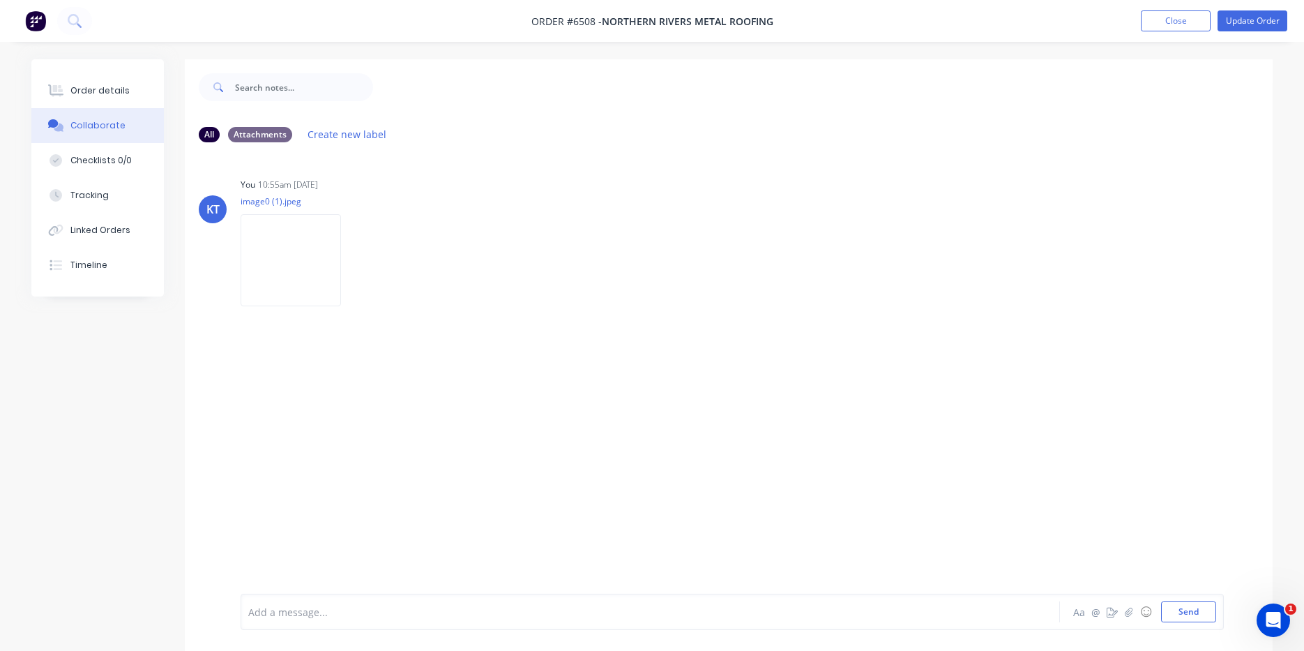
drag, startPoint x: 1254, startPoint y: 588, endPoint x: 1264, endPoint y: 588, distance: 10.5
click at [1294, 640] on div at bounding box center [1294, 640] width 0 height 0
click at [1136, 612] on button "button" at bounding box center [1129, 611] width 17 height 17
click at [1194, 606] on button "Send" at bounding box center [1188, 611] width 55 height 21
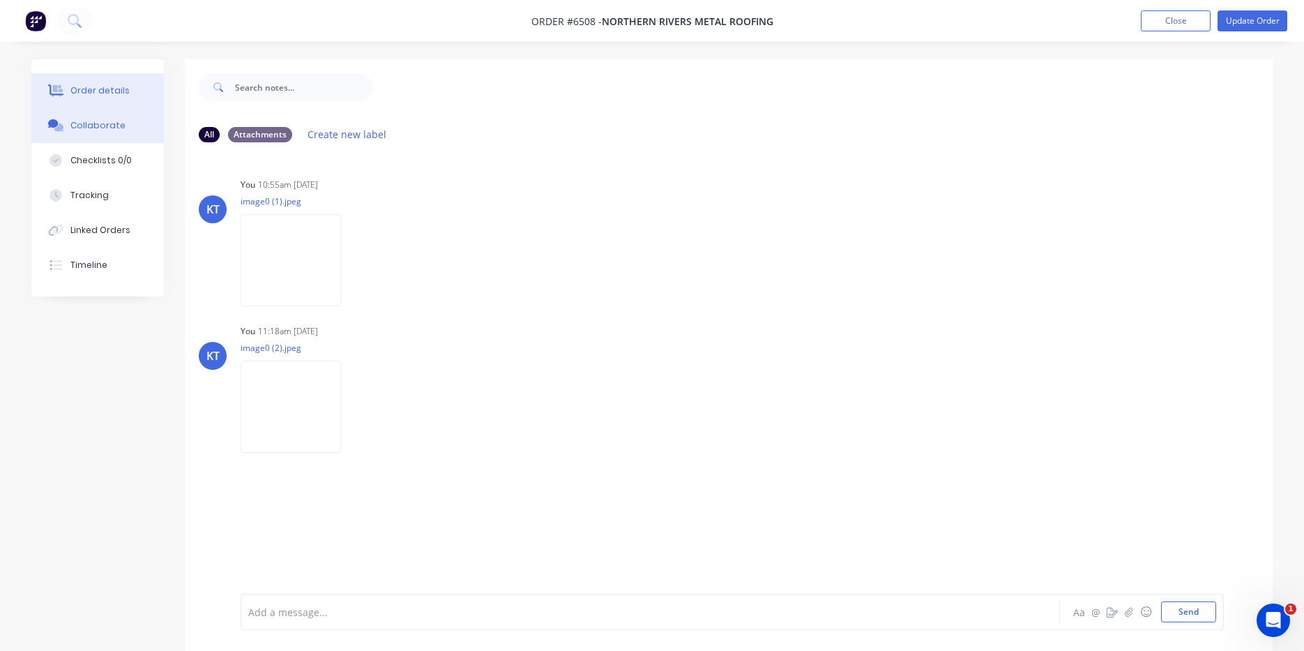
click at [63, 84] on icon at bounding box center [56, 90] width 16 height 13
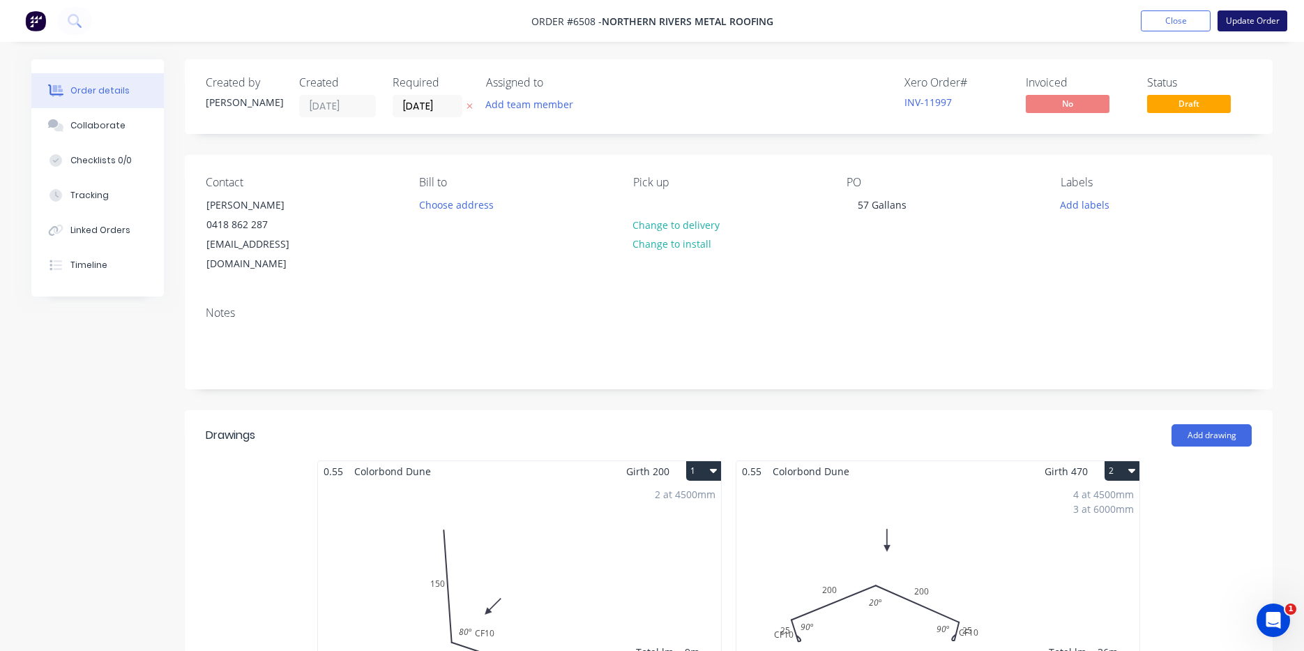
click at [1273, 22] on button "Update Order" at bounding box center [1253, 20] width 70 height 21
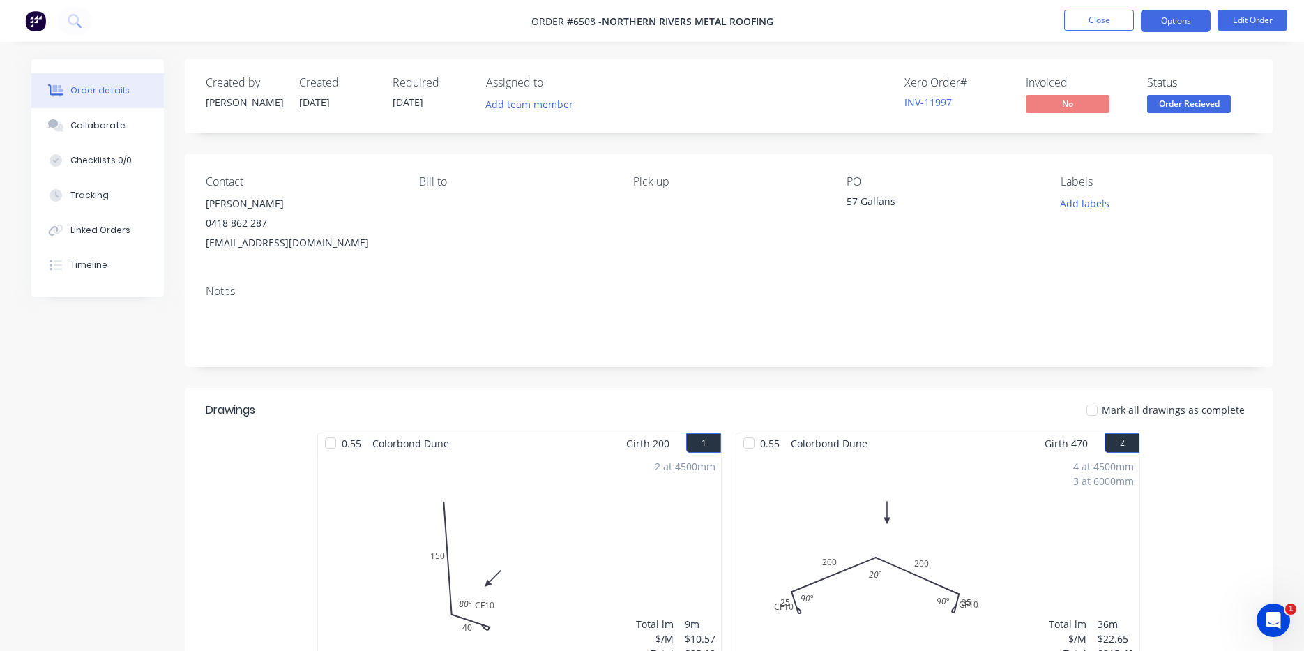
click at [1171, 13] on button "Options" at bounding box center [1176, 21] width 70 height 22
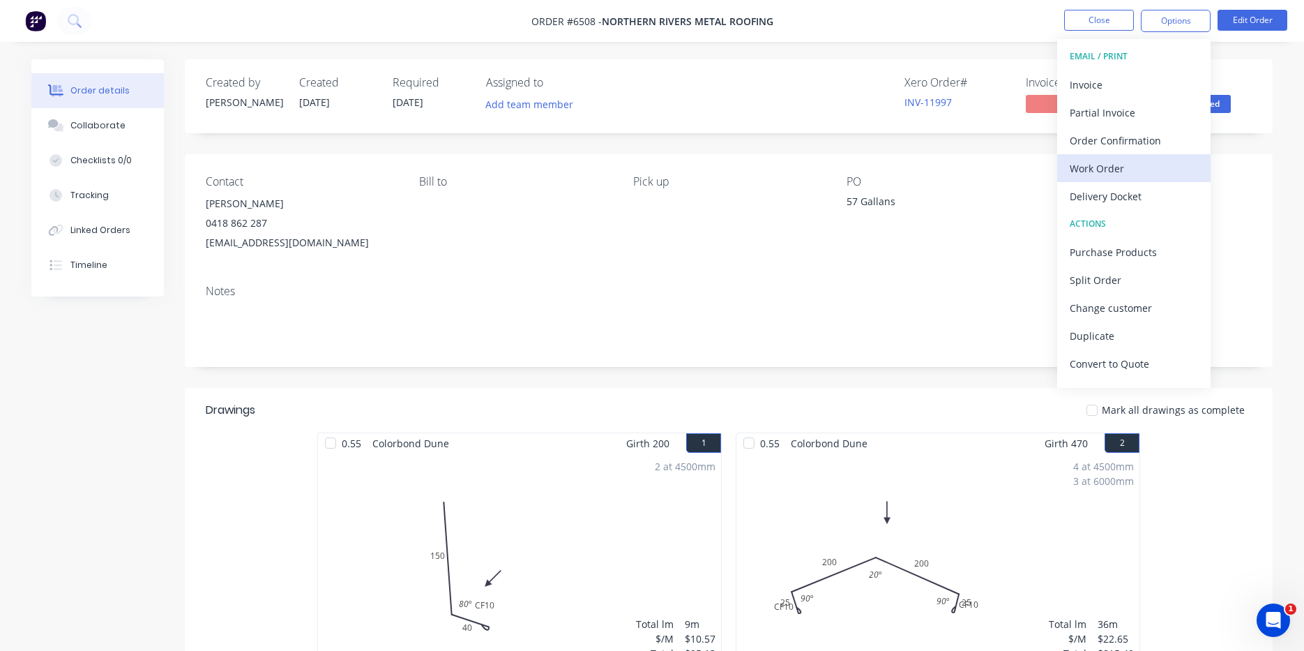
click at [1115, 156] on button "Work Order" at bounding box center [1134, 168] width 153 height 28
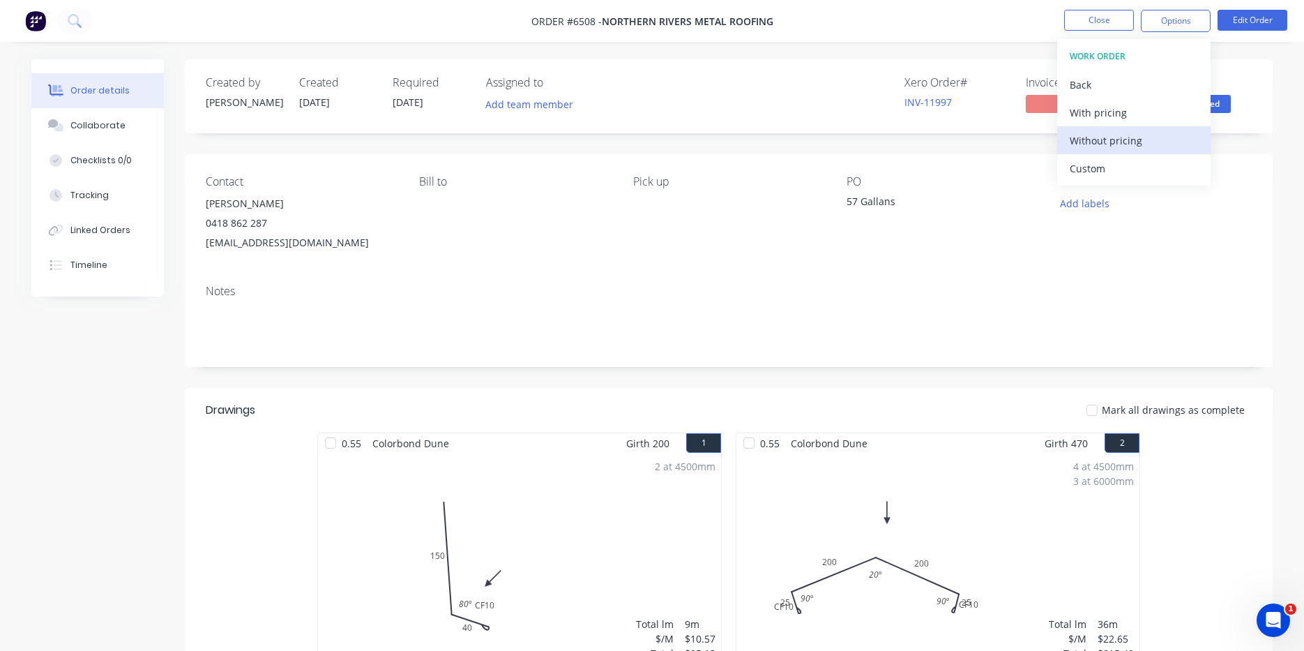
click at [1135, 144] on div "Without pricing" at bounding box center [1134, 140] width 128 height 20
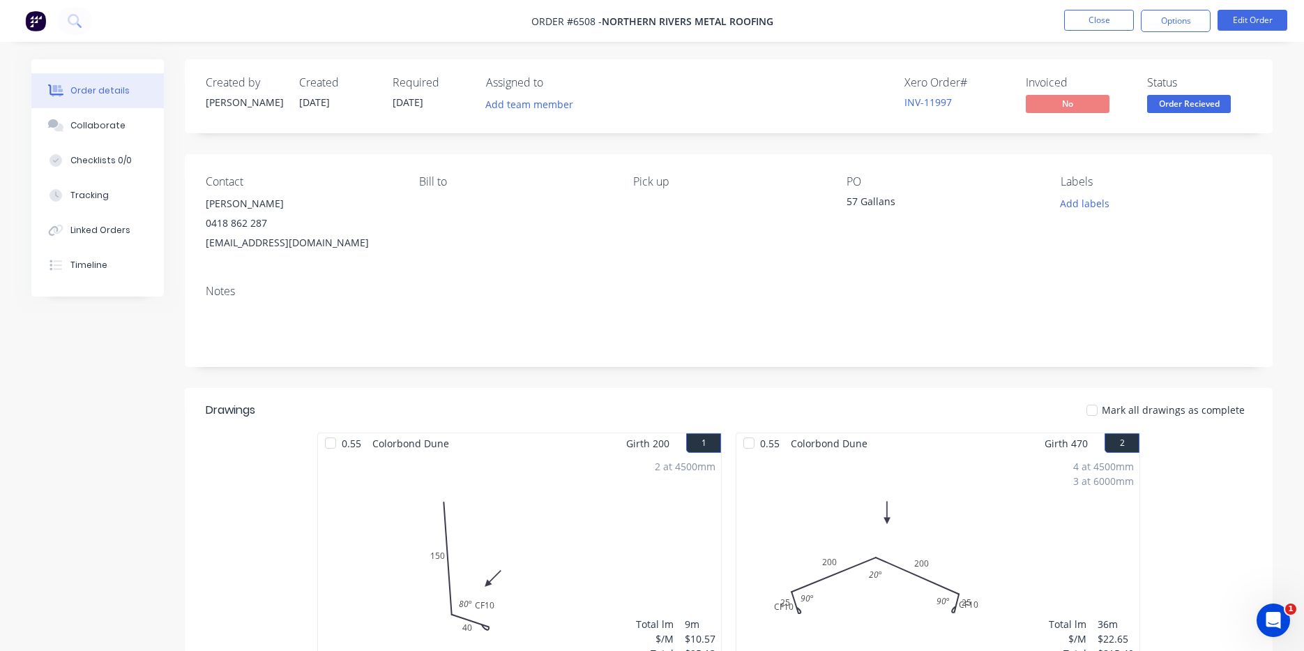
click at [1136, 22] on ul "Close Options Edit Order" at bounding box center [1176, 21] width 257 height 22
click at [1106, 24] on button "Close" at bounding box center [1099, 20] width 70 height 21
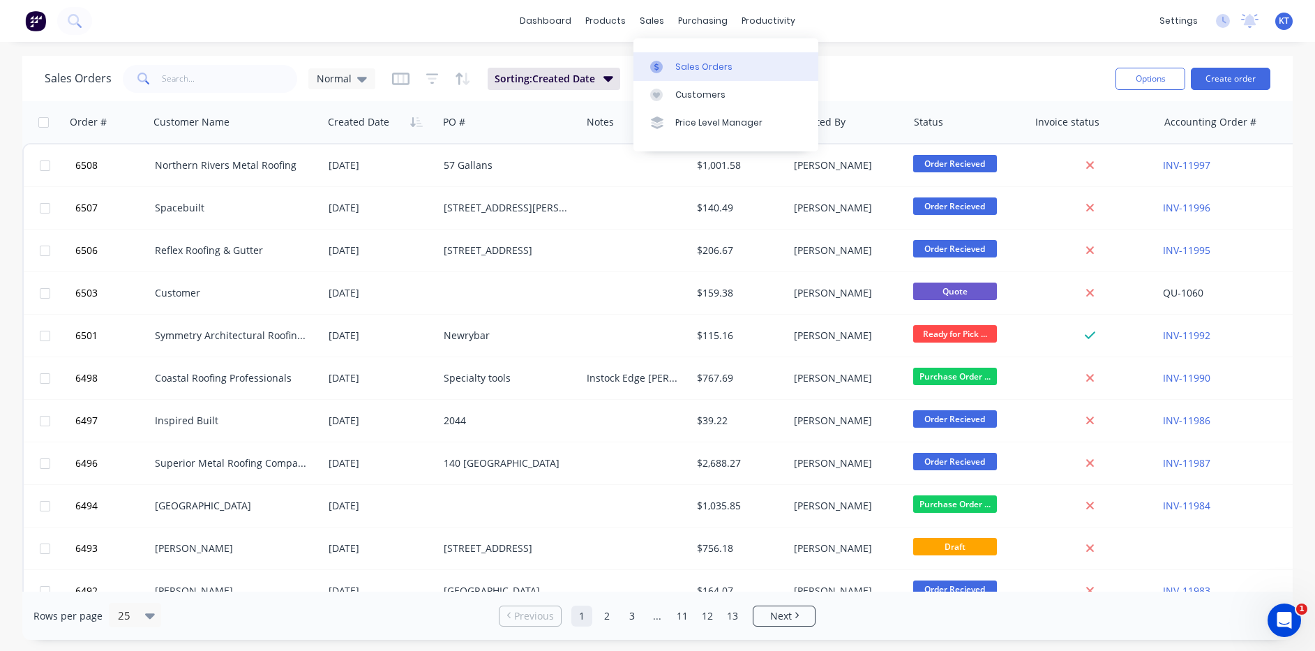
click at [689, 77] on link "Sales Orders" at bounding box center [725, 66] width 185 height 28
click at [722, 75] on link "Sales Orders" at bounding box center [725, 66] width 185 height 28
click at [768, 76] on link "Purchase Orders" at bounding box center [761, 66] width 185 height 28
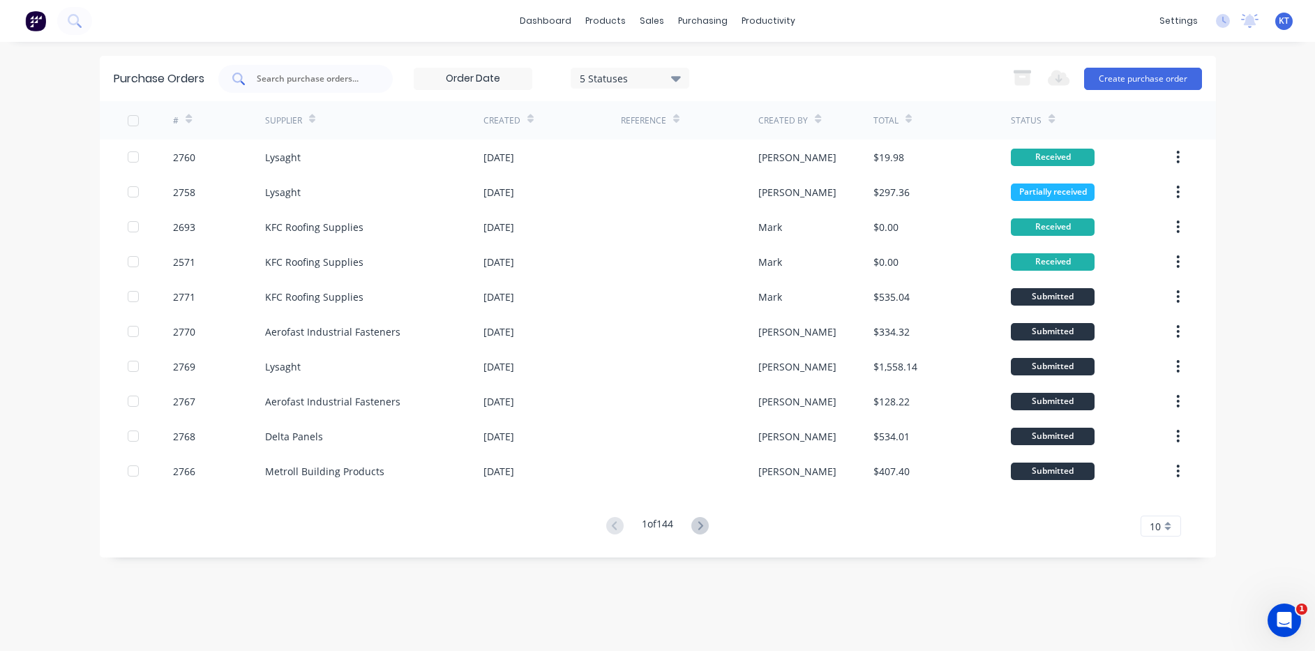
click at [378, 73] on div at bounding box center [305, 79] width 174 height 28
click at [1122, 79] on button "Create purchase order" at bounding box center [1143, 79] width 118 height 22
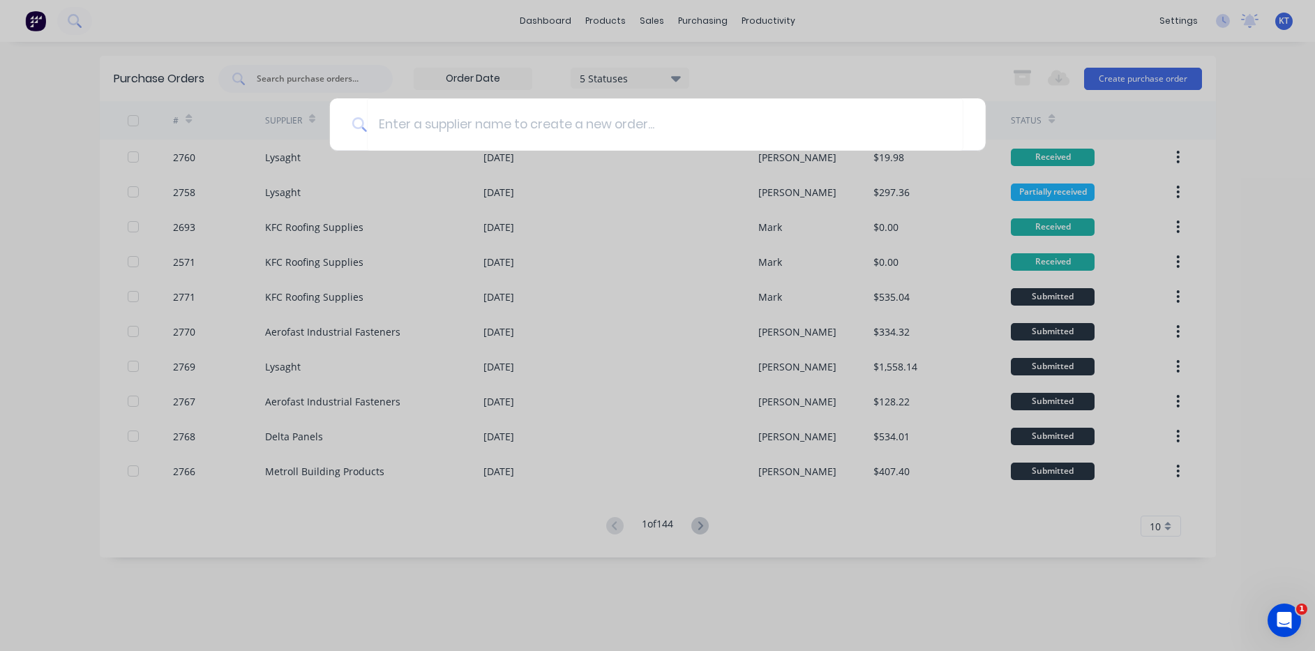
click at [769, 82] on div at bounding box center [657, 325] width 1315 height 651
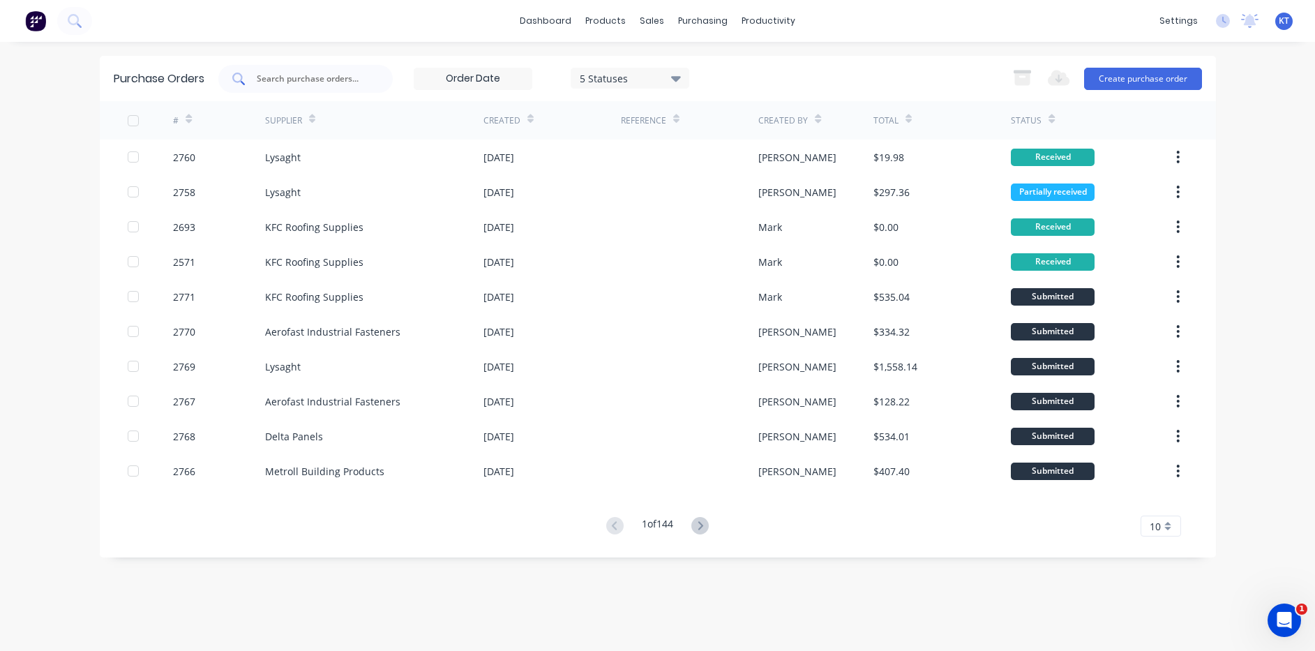
click at [255, 77] on div at bounding box center [305, 79] width 174 height 28
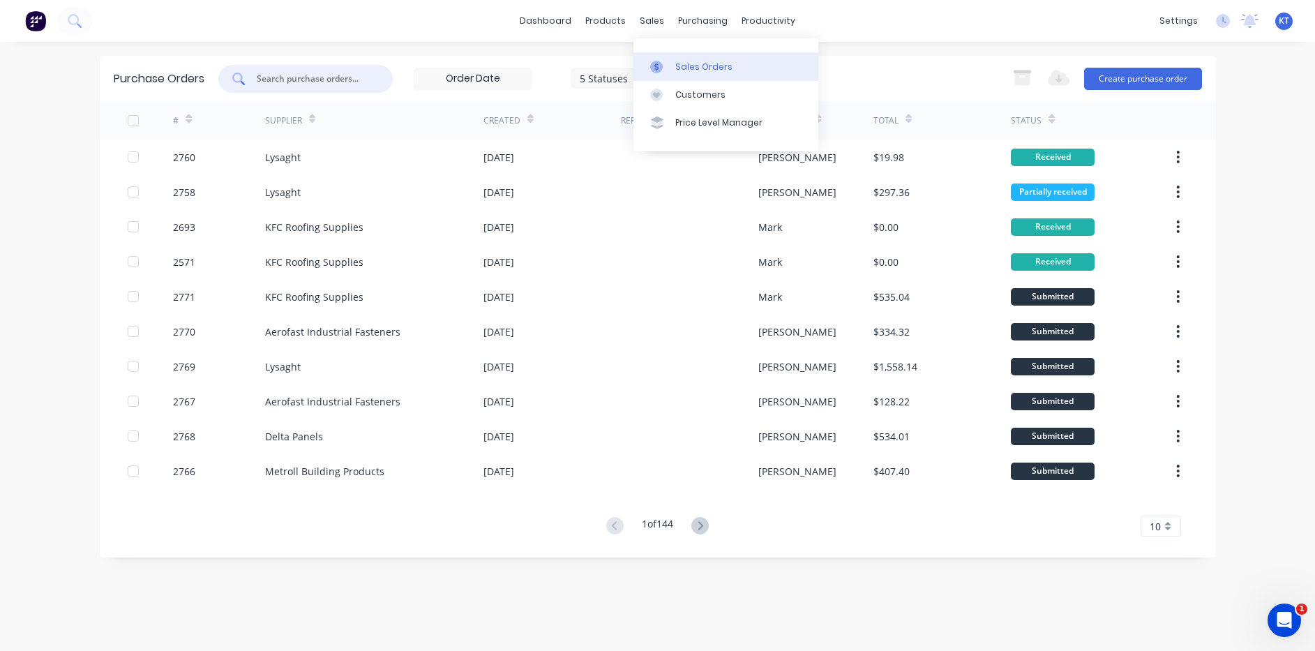
click at [674, 59] on link "Sales Orders" at bounding box center [725, 66] width 185 height 28
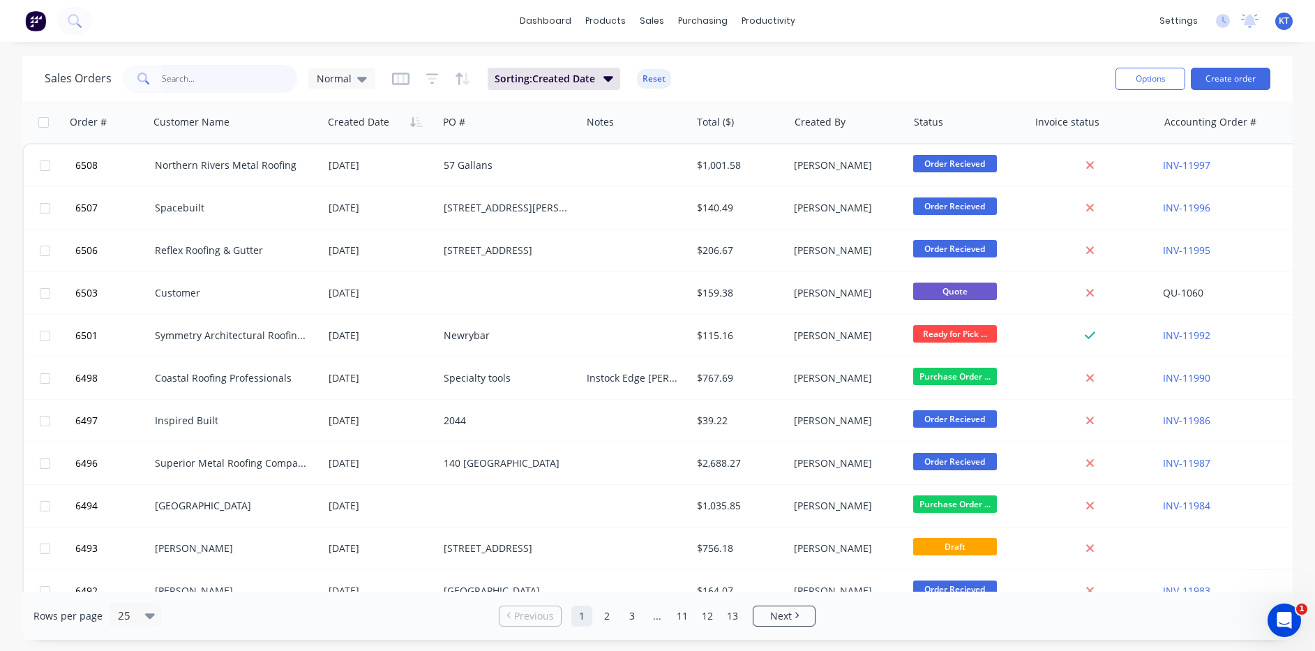
click at [205, 84] on input "text" at bounding box center [230, 79] width 136 height 28
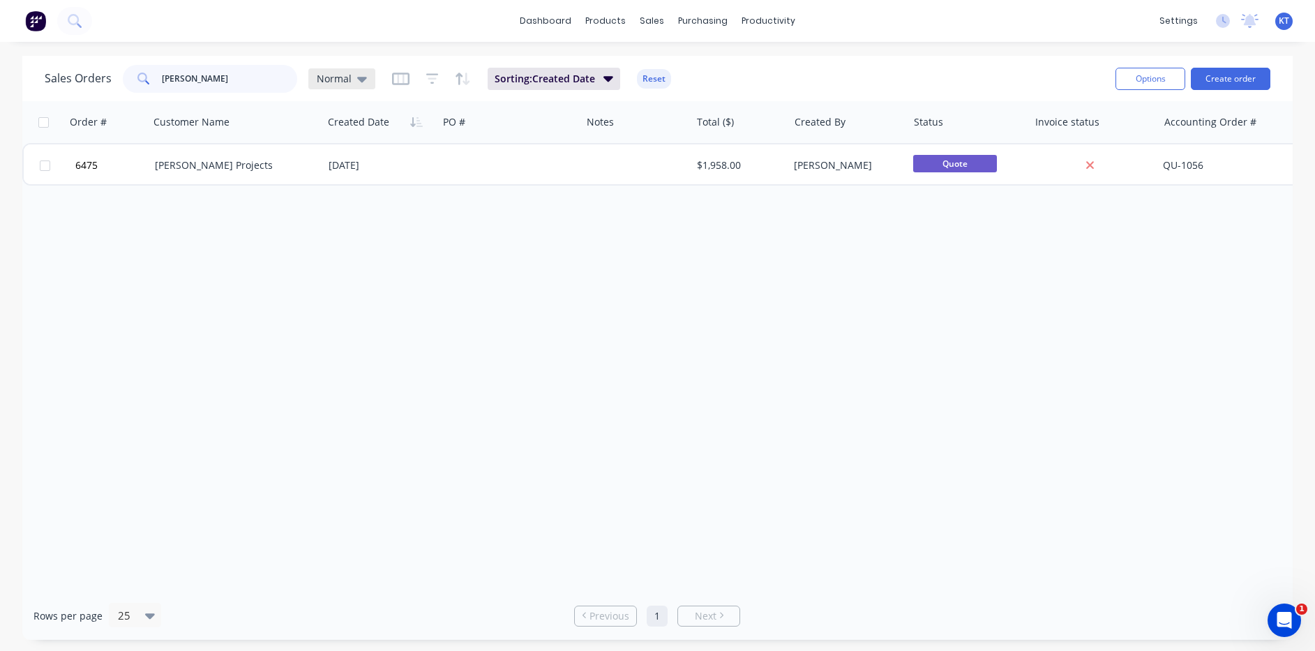
type input "mcfadden"
click at [361, 83] on icon at bounding box center [362, 78] width 10 height 15
click at [392, 264] on div "archived edit" at bounding box center [406, 253] width 187 height 28
click at [345, 253] on button "archived" at bounding box center [392, 254] width 159 height 16
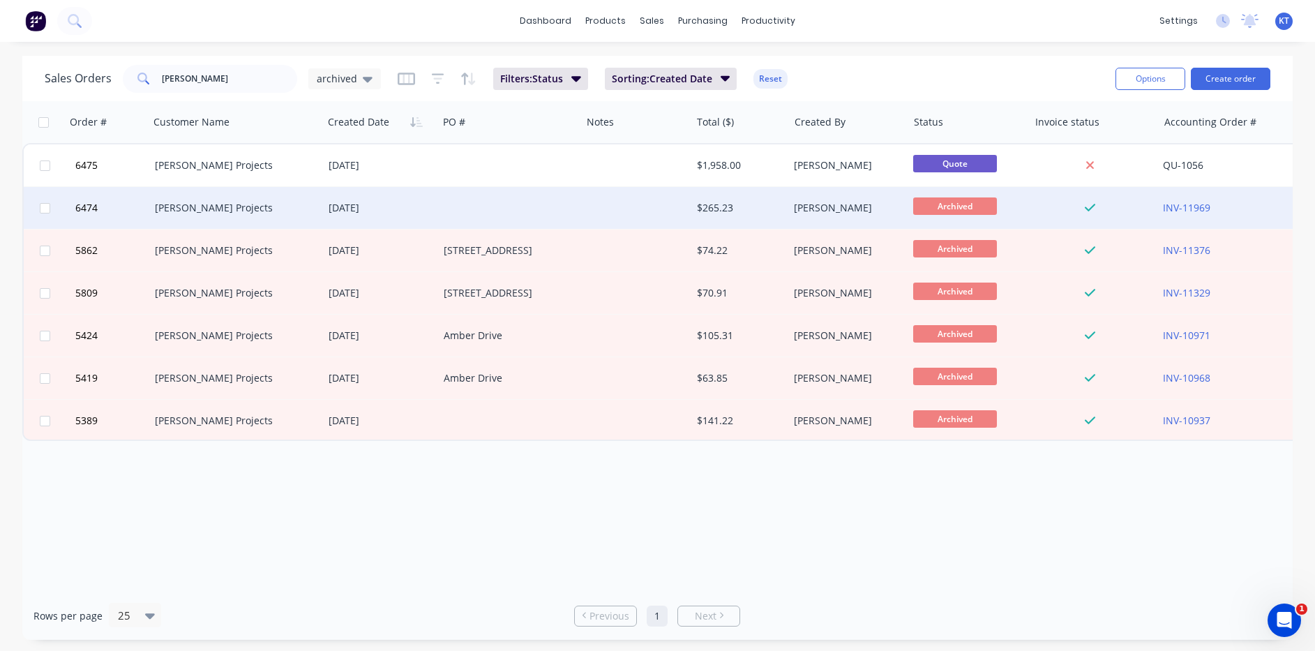
click at [206, 209] on div "[PERSON_NAME] Projects" at bounding box center [232, 208] width 154 height 14
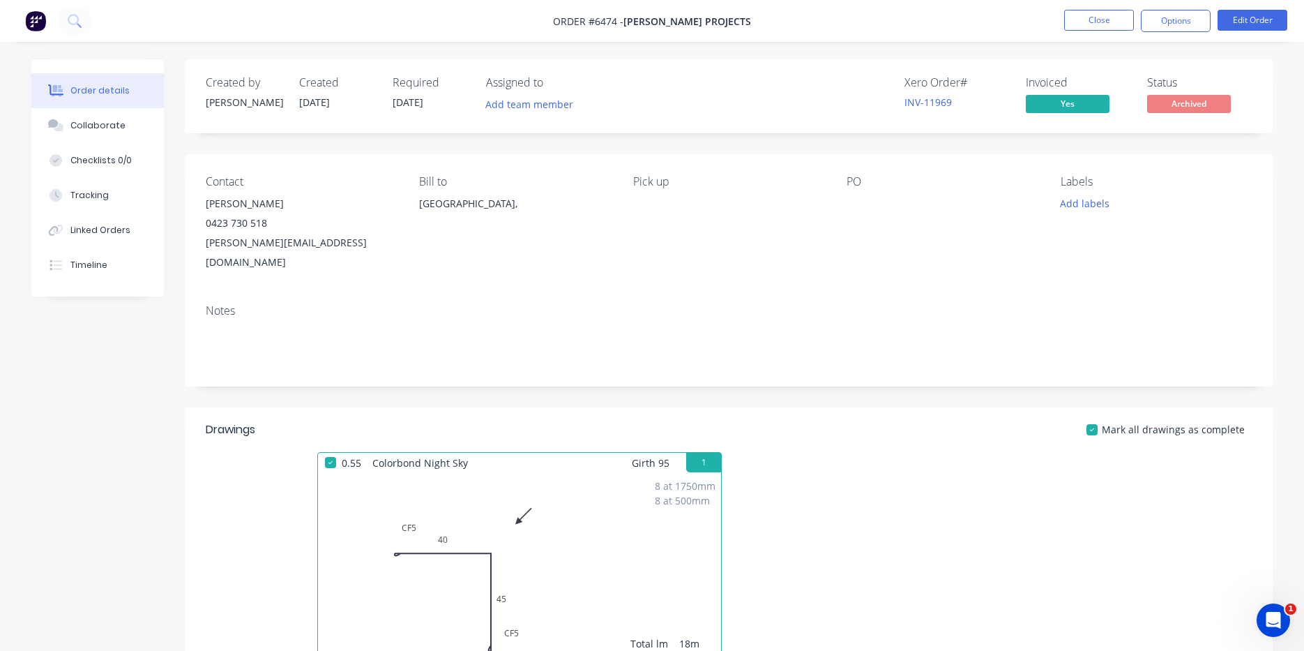
click at [1212, 27] on ul "Close Options Edit Order" at bounding box center [1176, 21] width 257 height 22
click at [1192, 23] on button "Options" at bounding box center [1176, 21] width 70 height 22
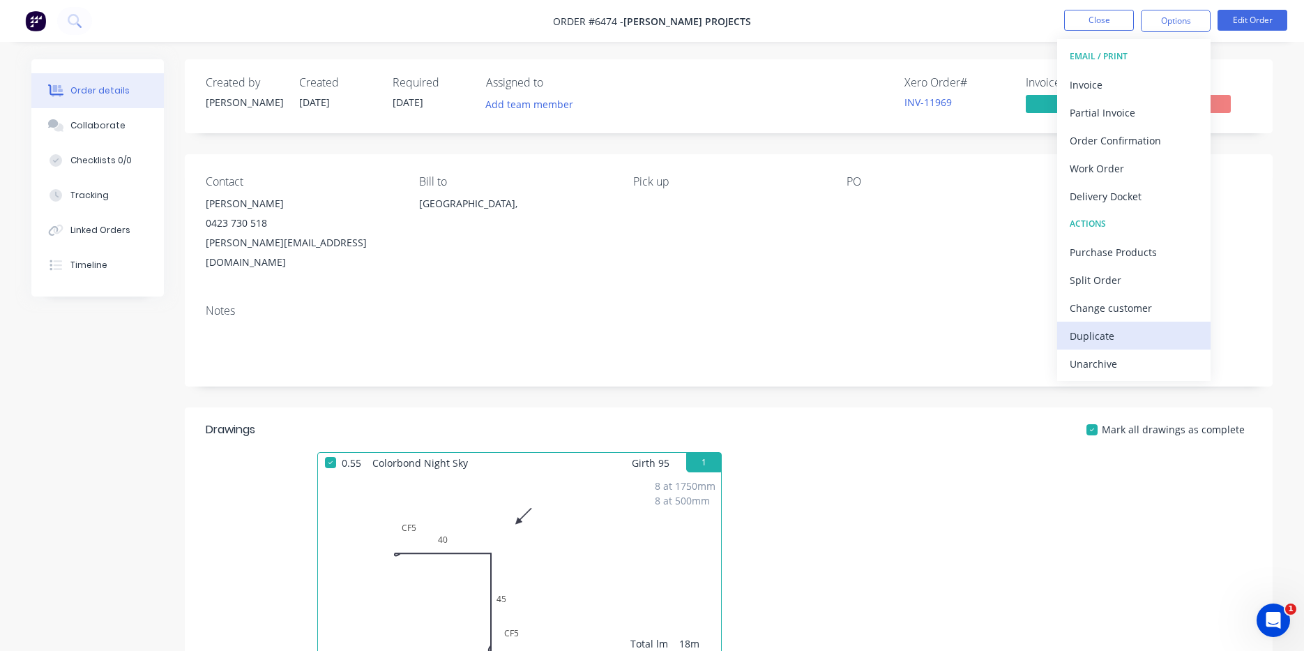
click at [1143, 345] on div "Duplicate" at bounding box center [1134, 336] width 128 height 20
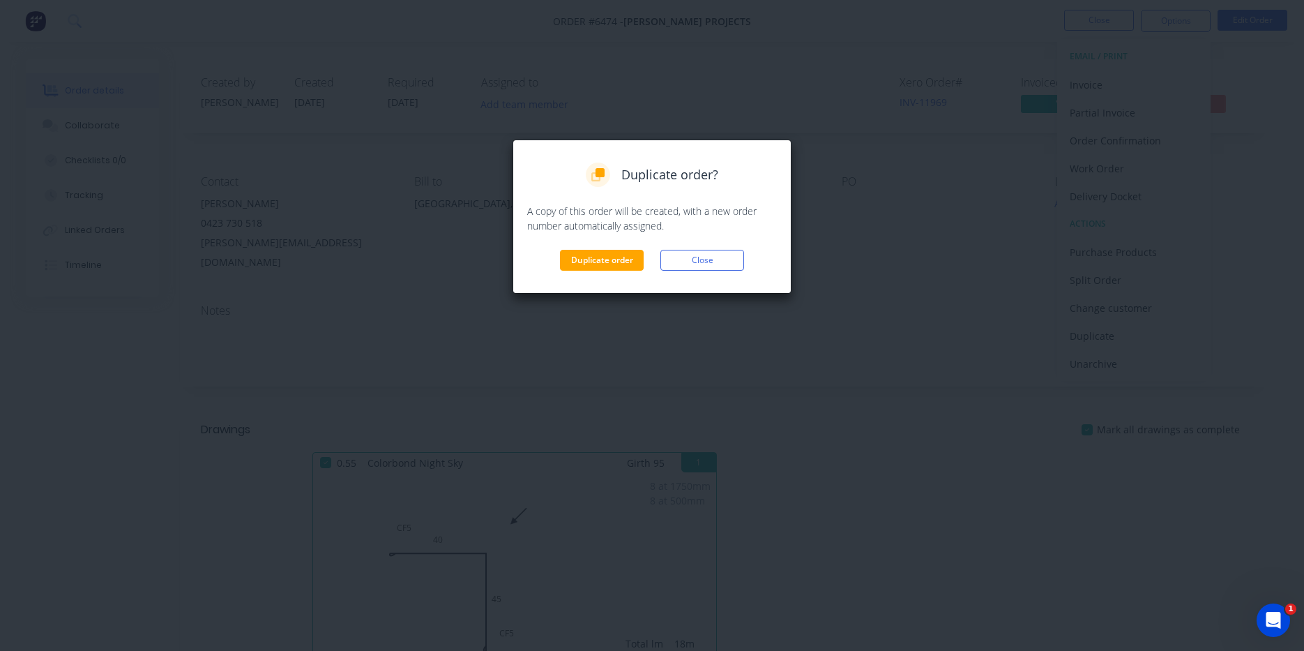
click at [623, 271] on div "Duplicate order? A copy of this order will be created, with a new order number …" at bounding box center [652, 217] width 279 height 154
click at [624, 259] on button "Duplicate order" at bounding box center [602, 260] width 84 height 21
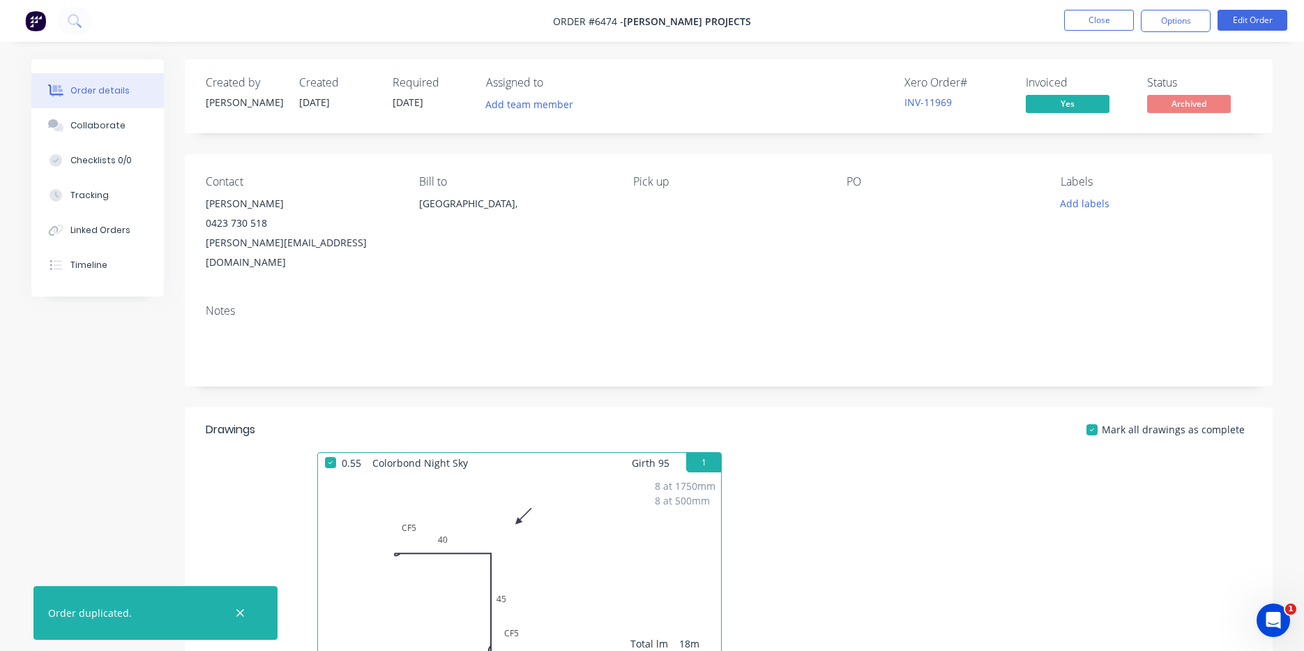
click at [1075, 33] on nav "Order #6474 - Mcfadden Projects Close Options Edit Order" at bounding box center [652, 21] width 1304 height 42
click at [1088, 23] on button "Close" at bounding box center [1099, 20] width 70 height 21
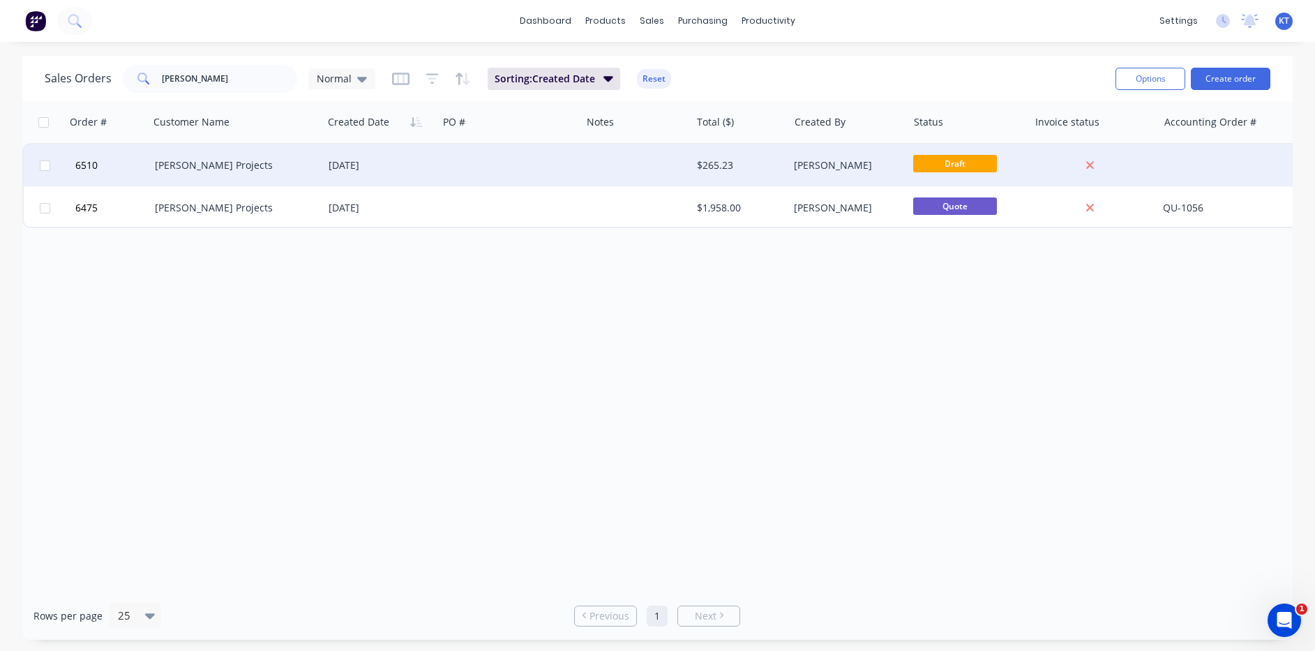
click at [492, 158] on div at bounding box center [509, 165] width 143 height 42
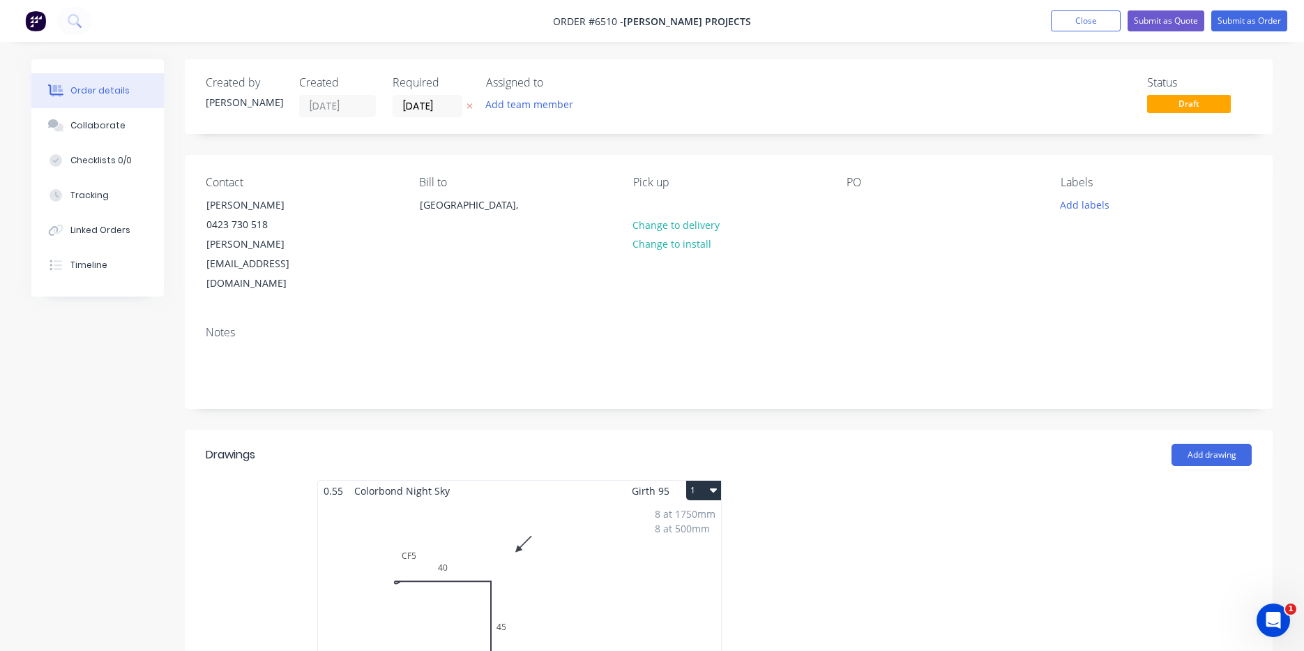
click at [681, 501] on div "8 at 1750mm 8 at 500mm Total lm $/M Total 18m $10.96 $241.12" at bounding box center [519, 607] width 403 height 213
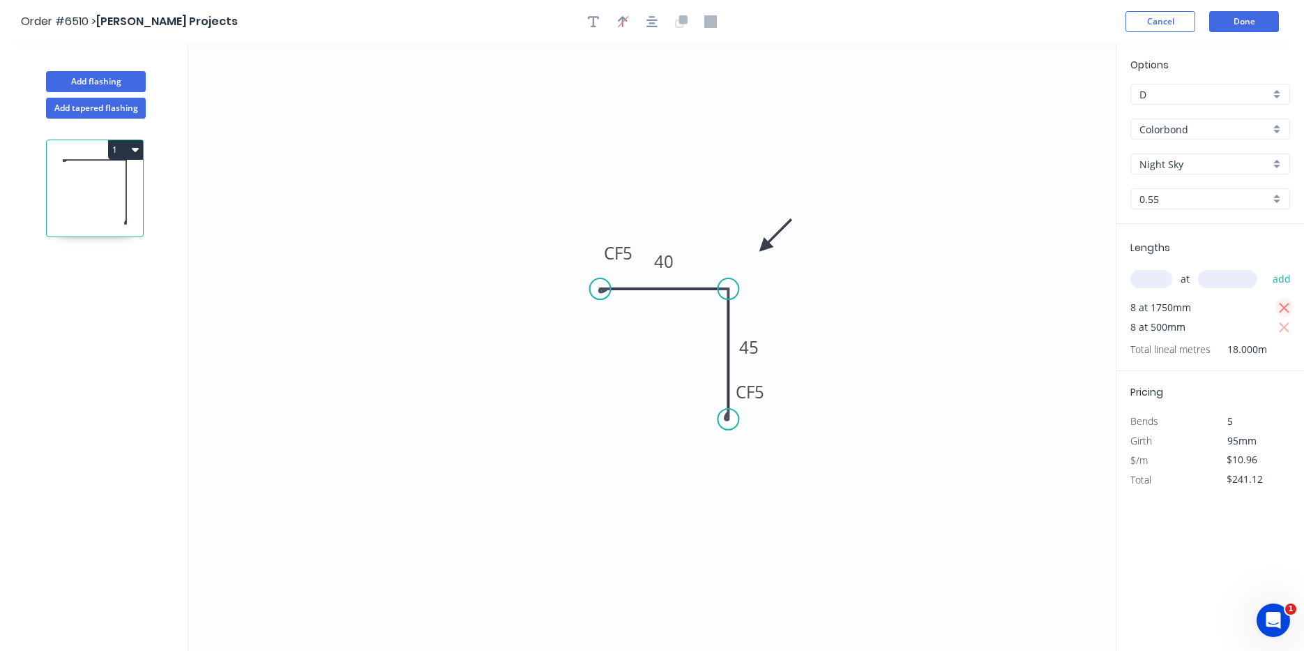
click at [1286, 306] on icon "button" at bounding box center [1285, 308] width 13 height 17
type input "$0.00"
click at [1161, 286] on input "text" at bounding box center [1152, 279] width 42 height 18
type input "1"
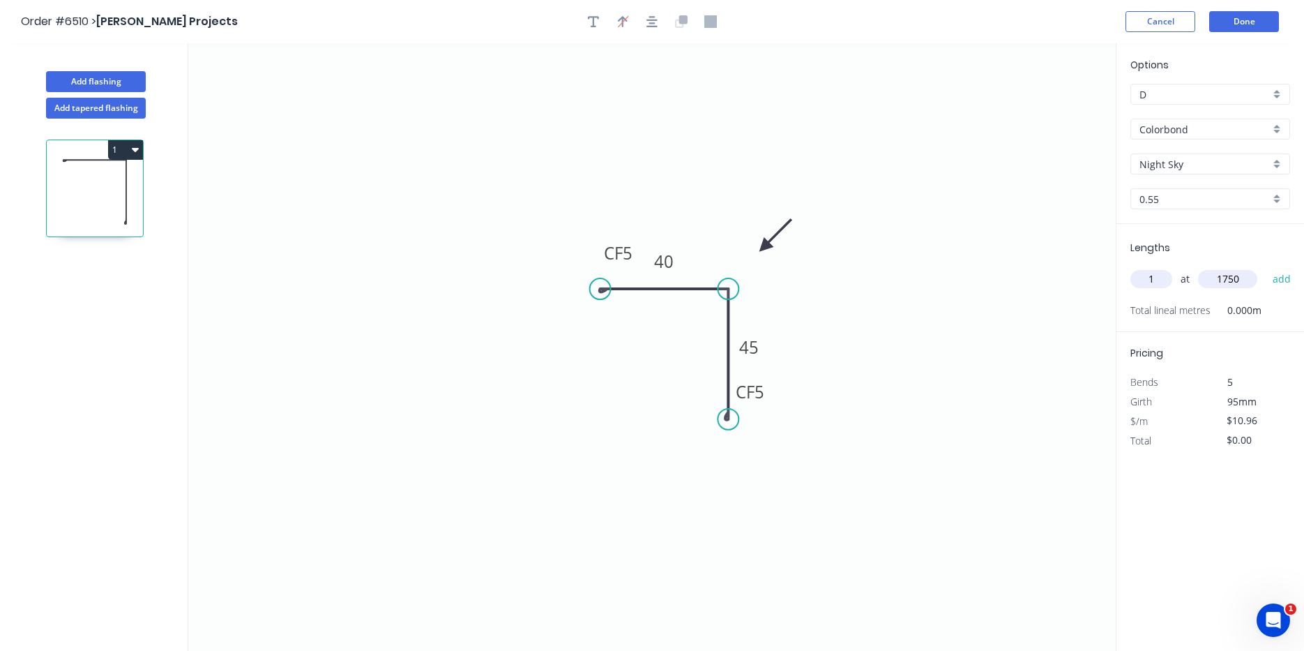
type input "1750"
click at [1266, 267] on button "add" at bounding box center [1282, 279] width 33 height 24
type input "$19.18"
click at [1247, 8] on header "Order #6510 > Mcfadden Projects Cancel Done" at bounding box center [652, 21] width 1304 height 43
click at [1246, 25] on button "Done" at bounding box center [1245, 21] width 70 height 21
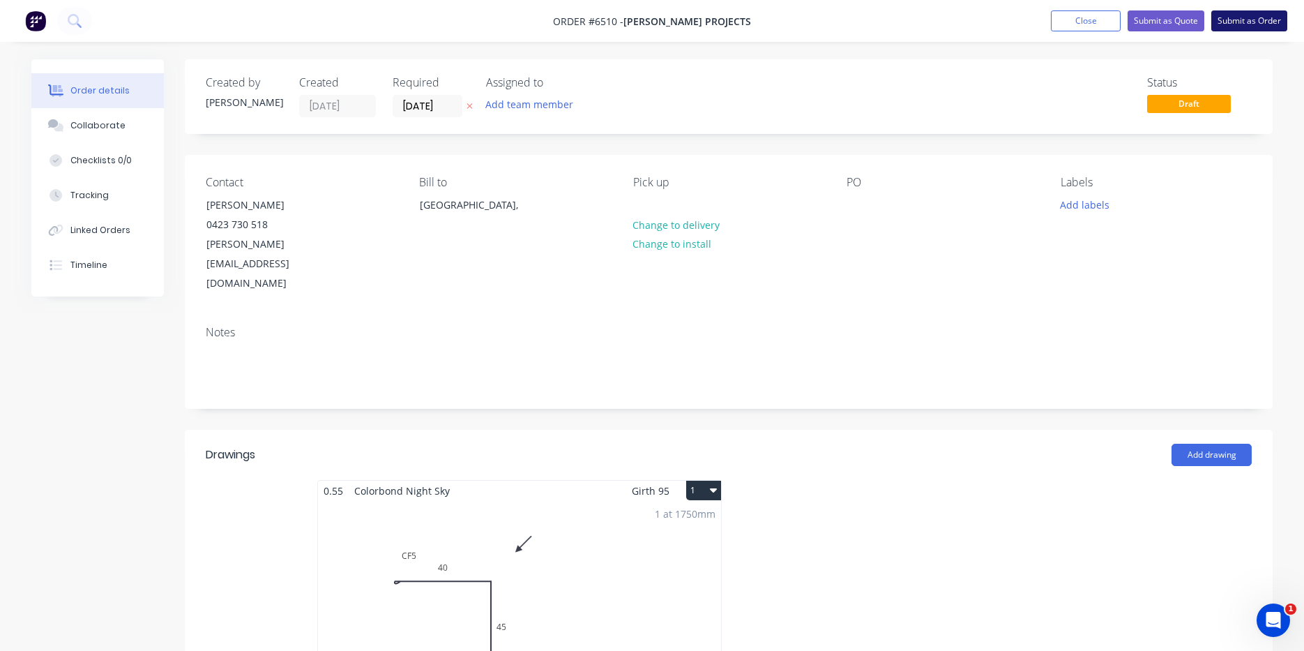
click at [1225, 17] on button "Submit as Order" at bounding box center [1250, 20] width 76 height 21
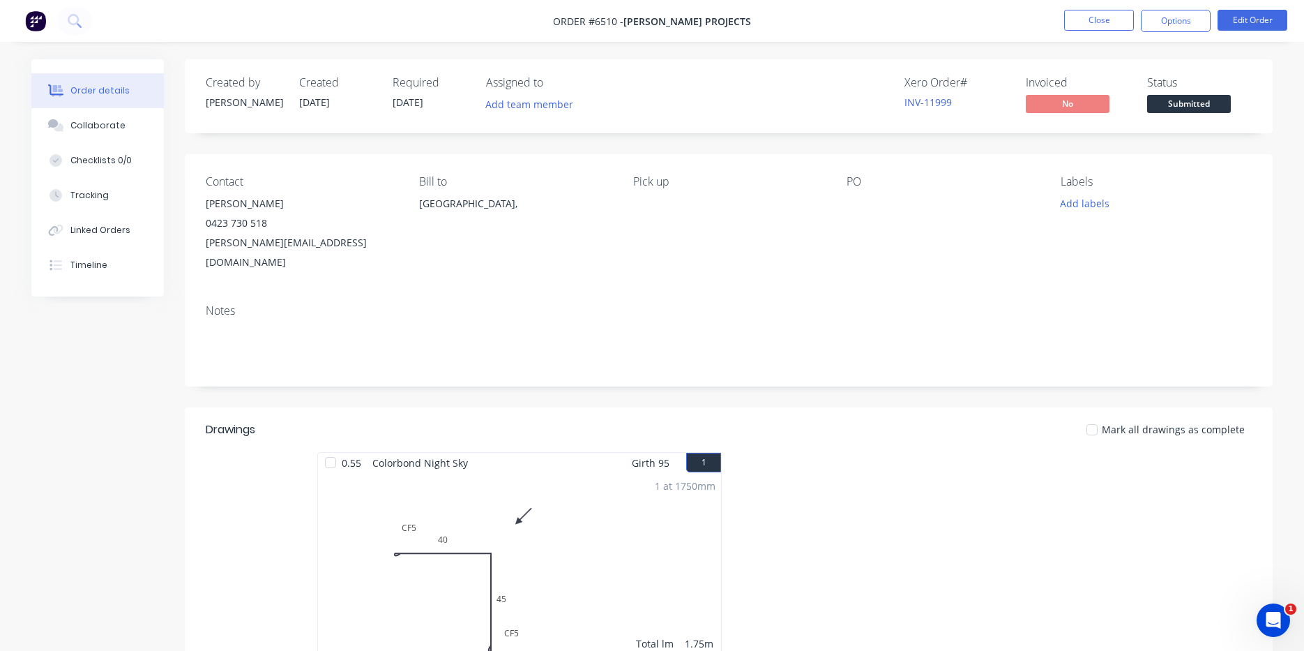
click at [1161, 91] on div "Status Submitted" at bounding box center [1200, 96] width 105 height 40
click at [1160, 111] on span "Submitted" at bounding box center [1190, 103] width 84 height 17
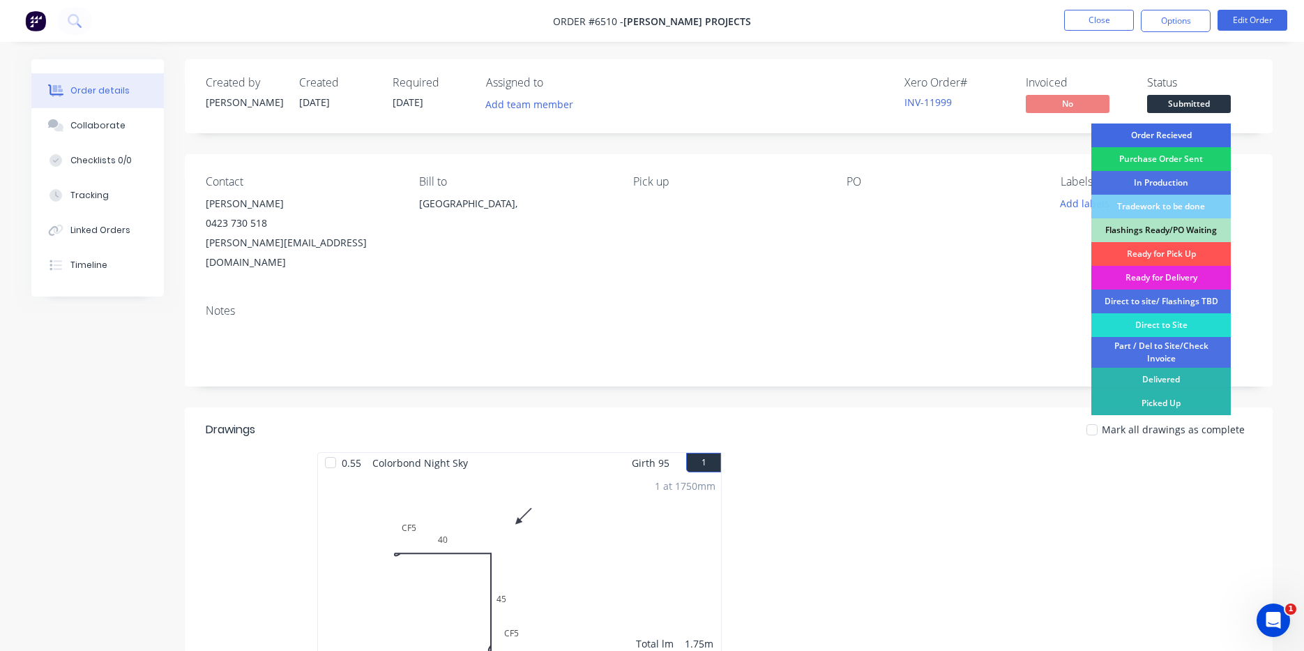
click at [1162, 124] on div "Order Recieved" at bounding box center [1162, 135] width 140 height 24
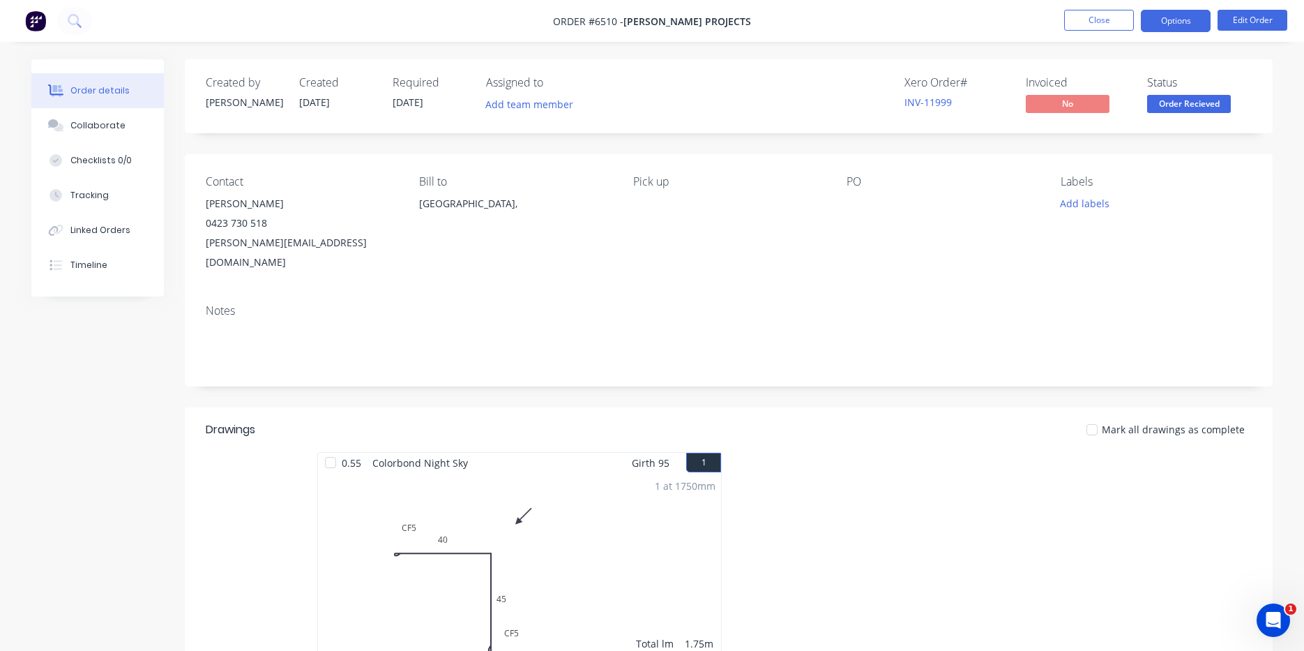
click at [1165, 14] on button "Options" at bounding box center [1176, 21] width 70 height 22
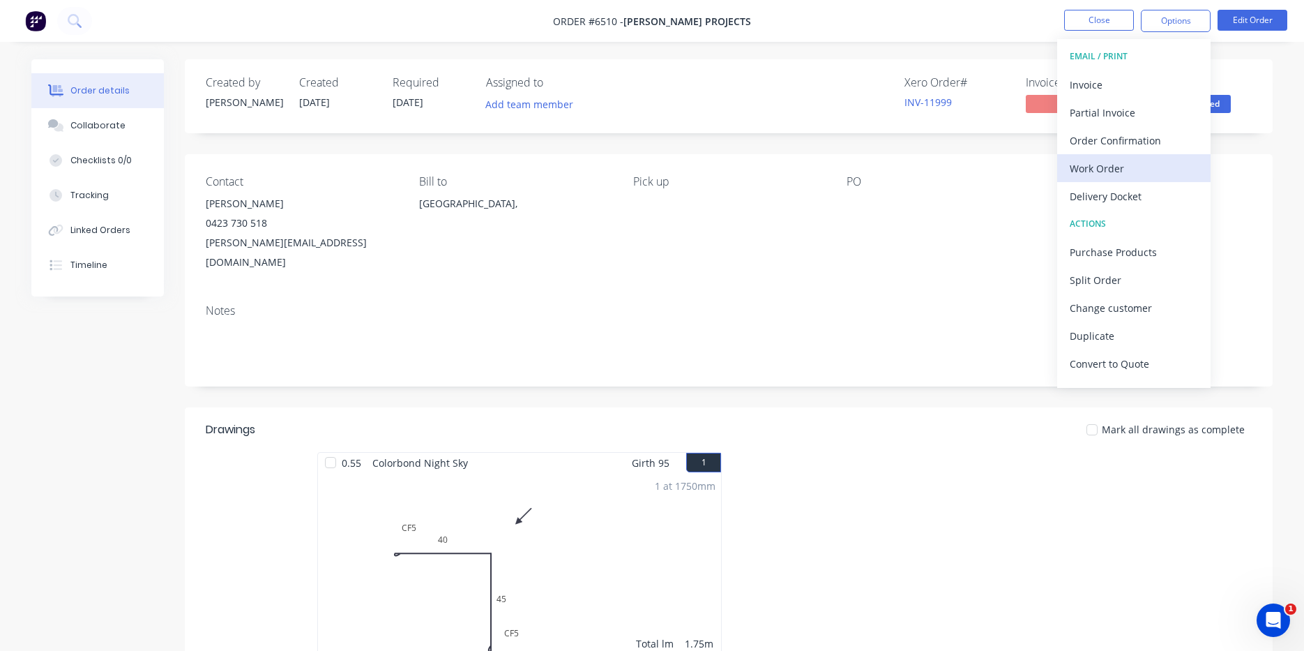
click at [1120, 170] on div "Work Order" at bounding box center [1134, 168] width 128 height 20
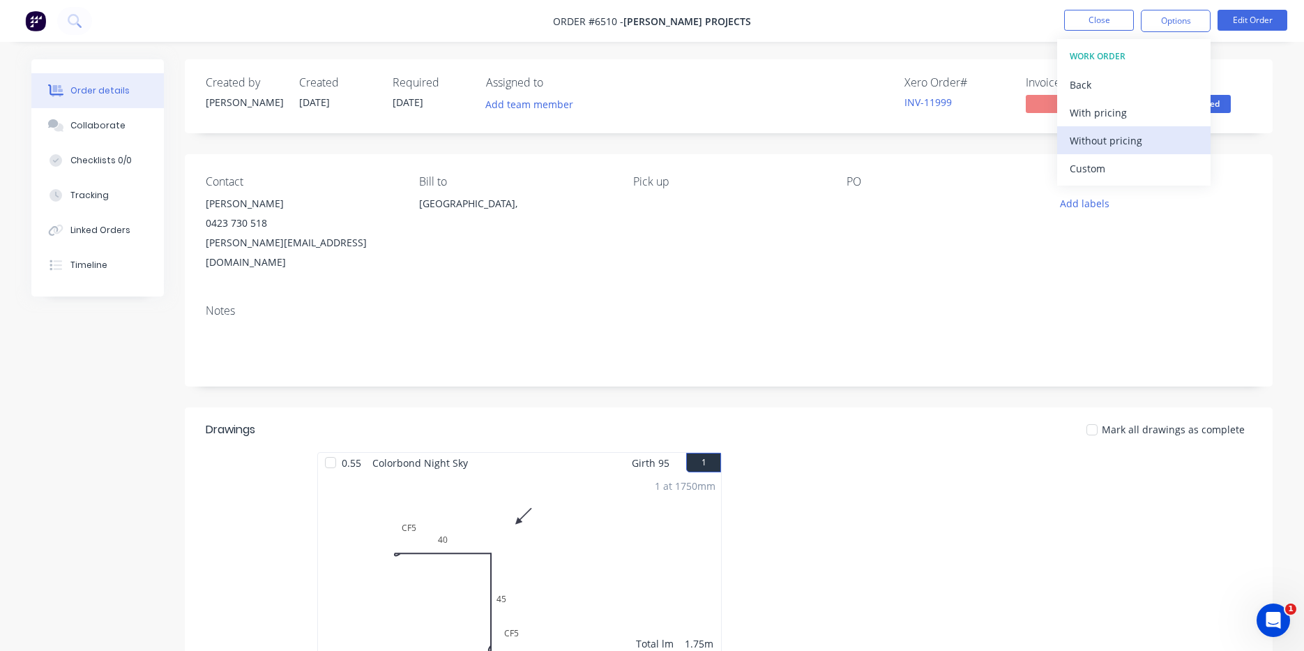
click at [1105, 152] on button "Without pricing" at bounding box center [1134, 140] width 153 height 28
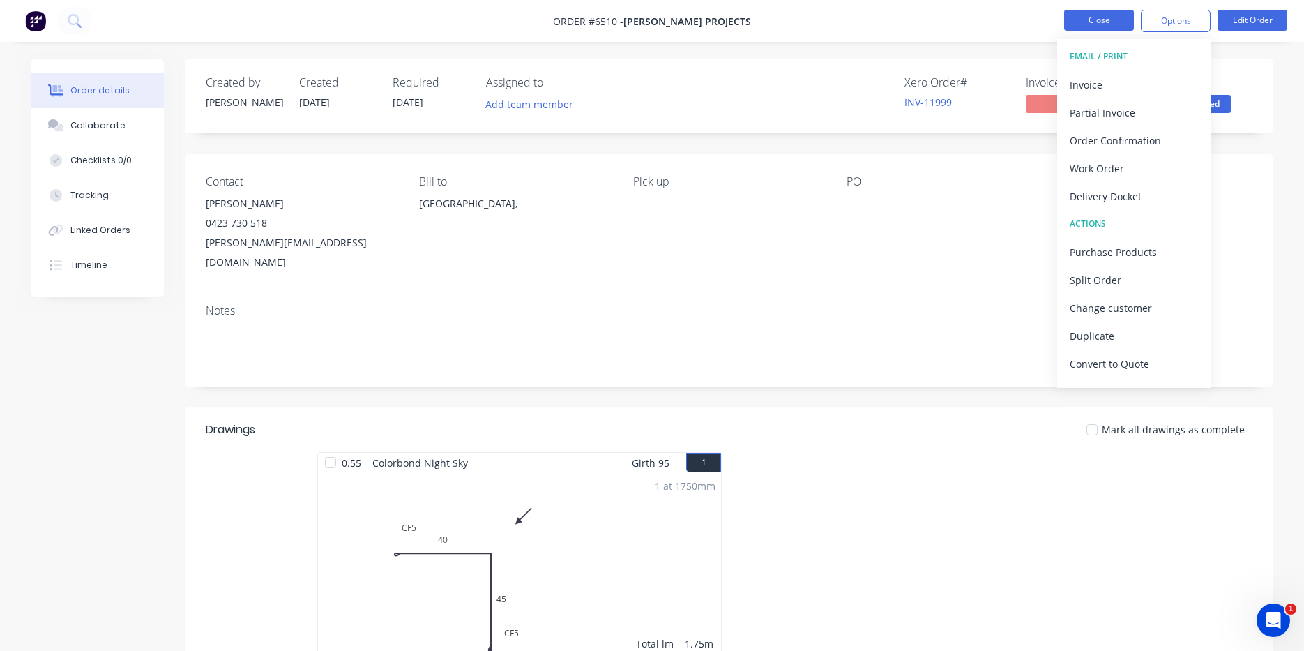
click at [1110, 20] on button "Close" at bounding box center [1099, 20] width 70 height 21
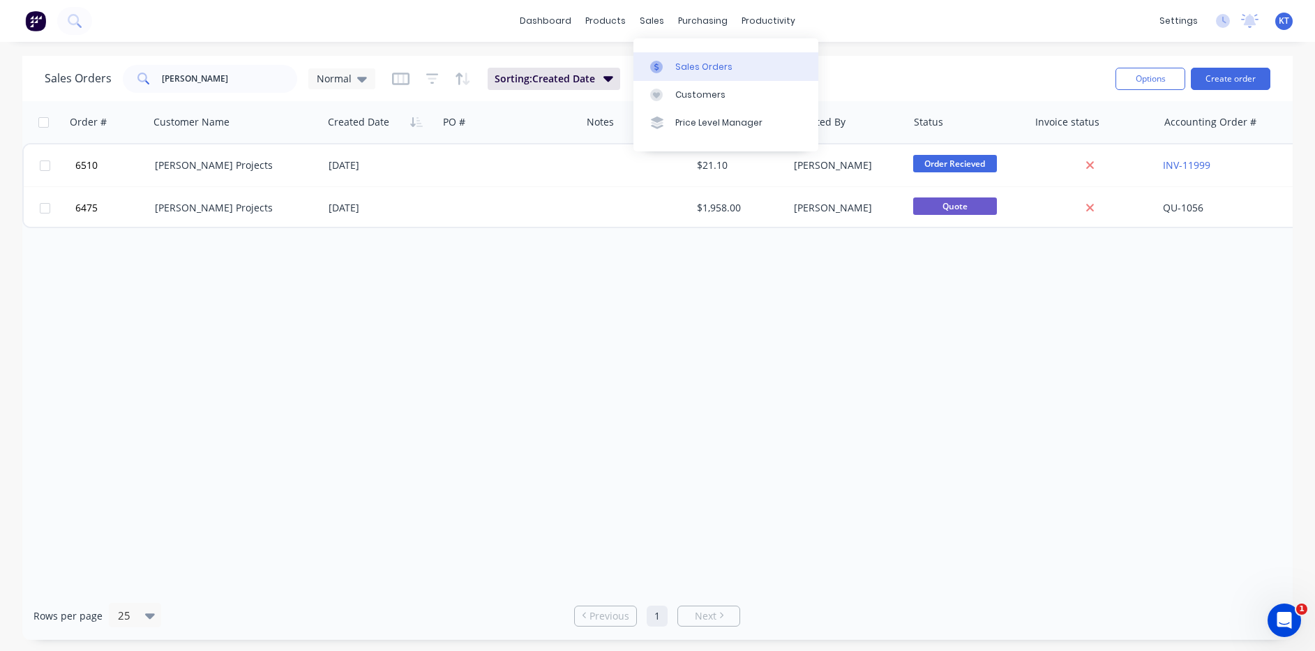
click at [680, 73] on link "Sales Orders" at bounding box center [725, 66] width 185 height 28
click at [707, 65] on link "Purchase Orders" at bounding box center [761, 66] width 185 height 28
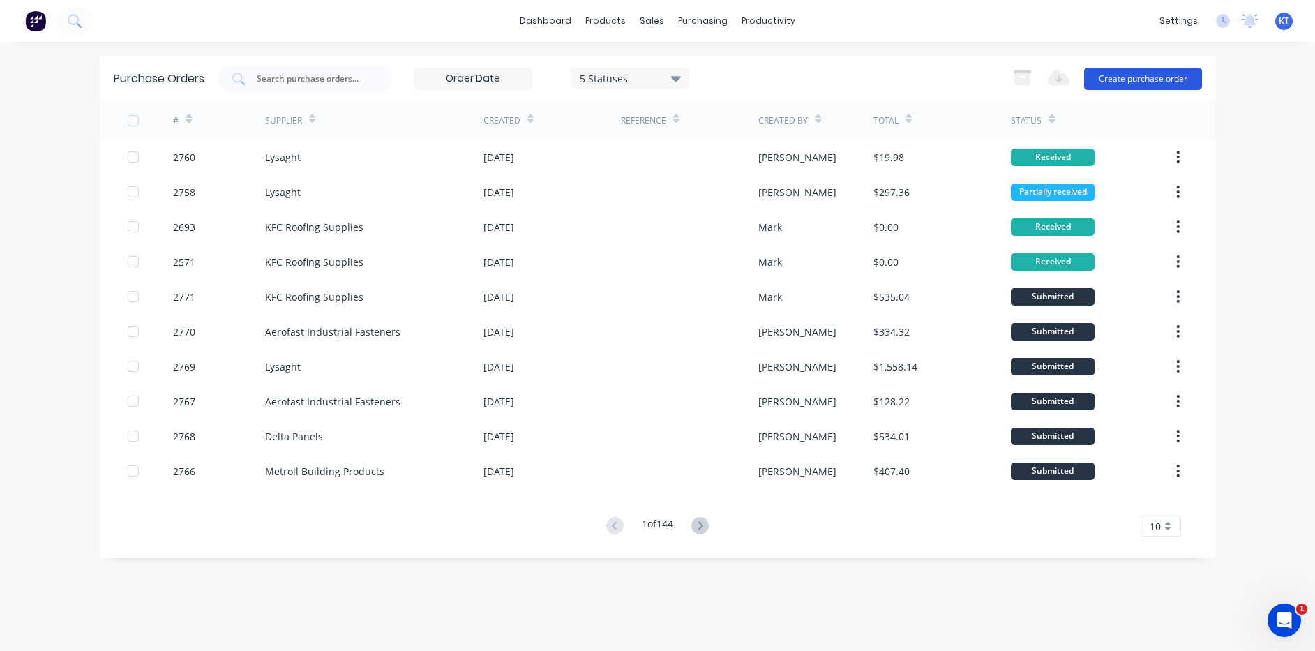
click at [1155, 80] on button "Create purchase order" at bounding box center [1143, 79] width 118 height 22
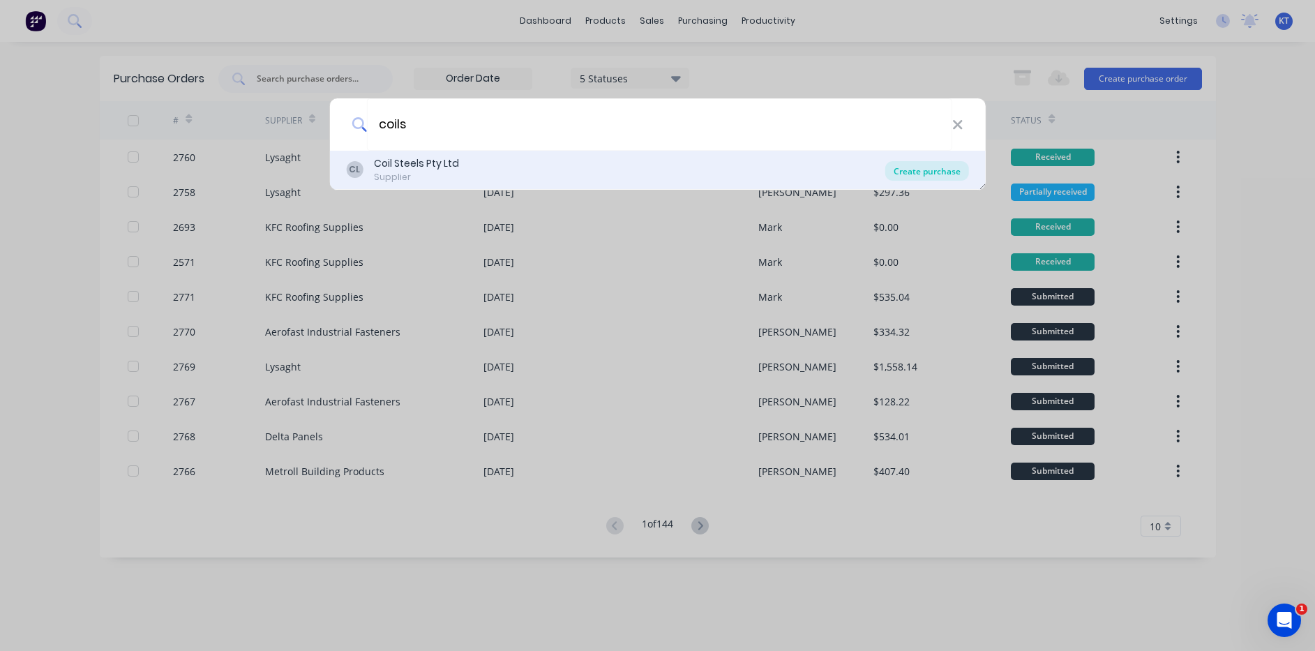
type input "coils"
click at [956, 165] on div "Create purchase" at bounding box center [927, 171] width 84 height 20
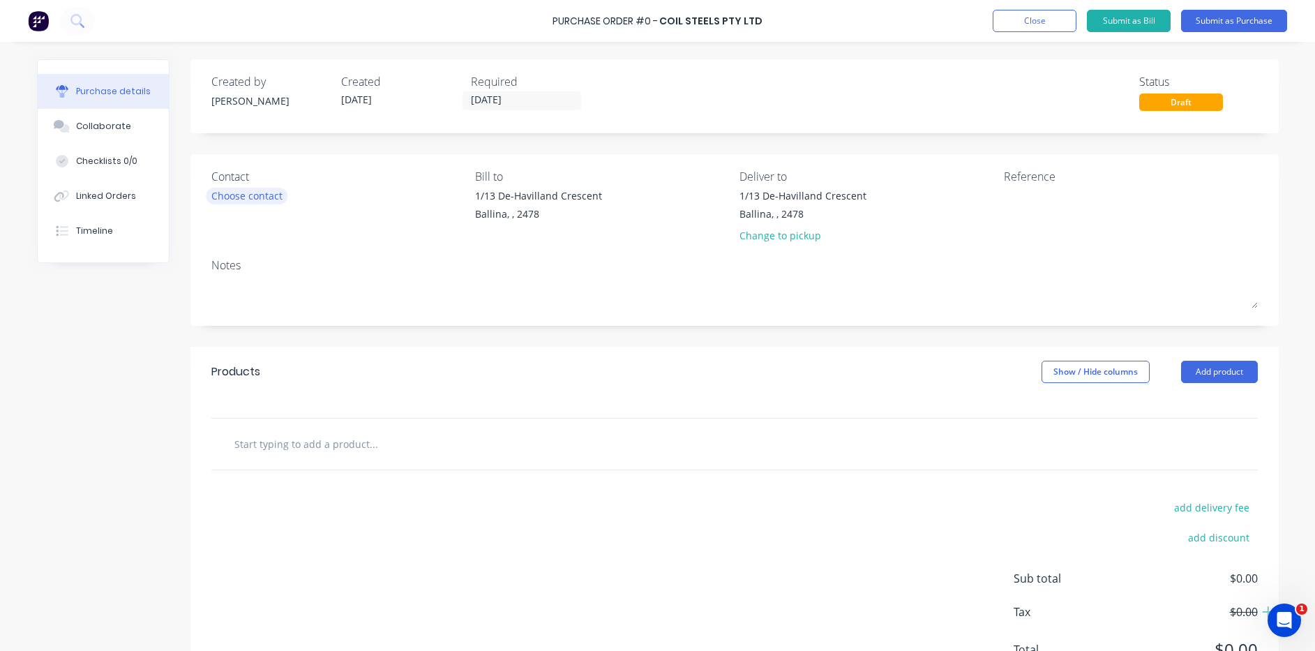
click at [257, 197] on div "Choose contact" at bounding box center [246, 195] width 71 height 15
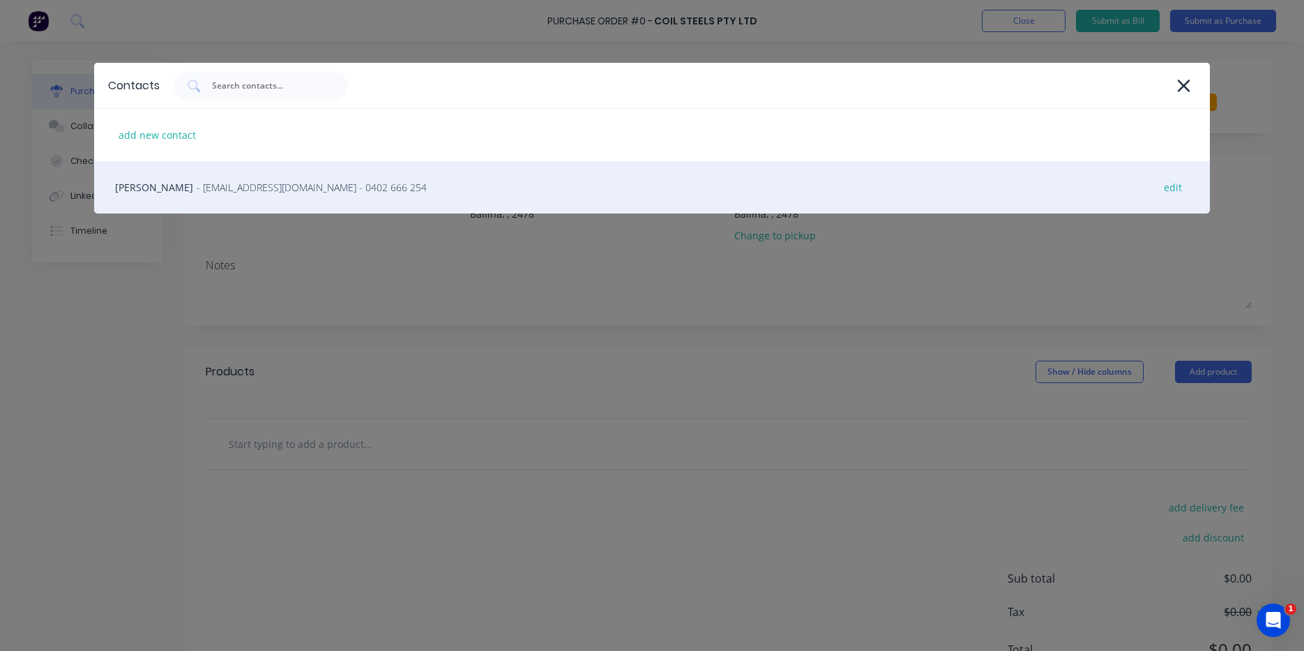
click at [299, 192] on span "- qldsales@coilsteels.com.au - 0402 666 254" at bounding box center [312, 187] width 230 height 15
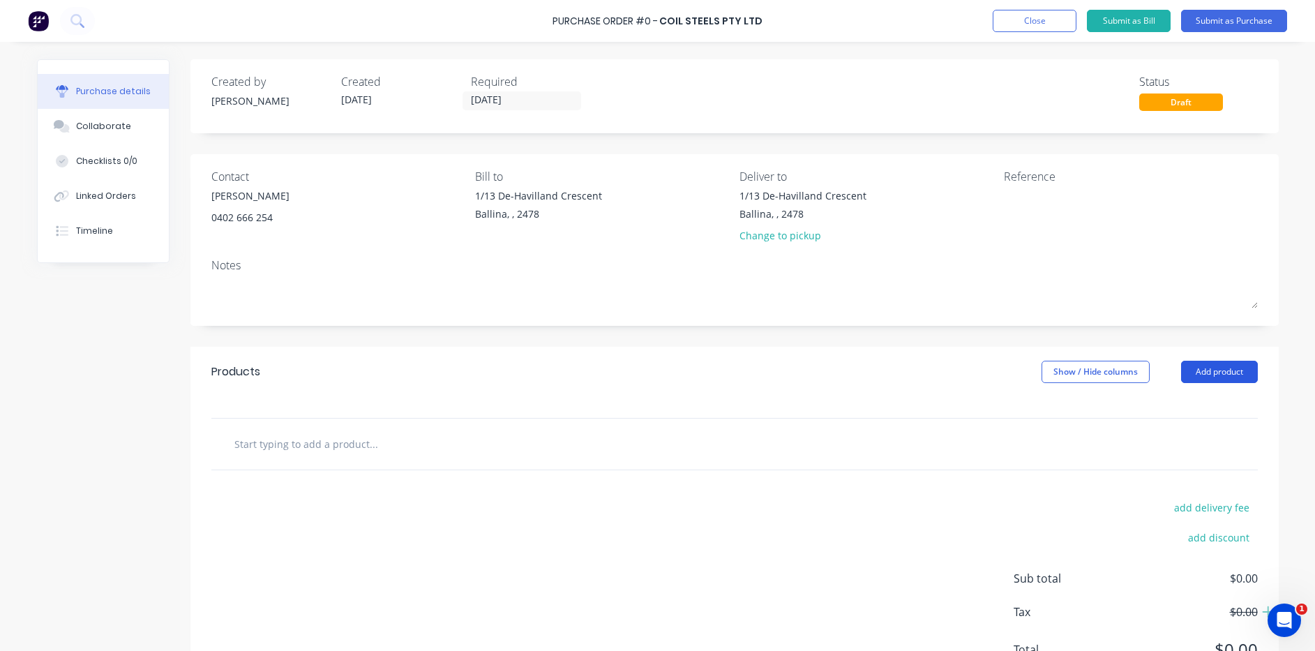
click at [1251, 377] on button "Add product" at bounding box center [1219, 372] width 77 height 22
click at [1226, 377] on button "Add product" at bounding box center [1219, 372] width 77 height 22
click at [1206, 390] on div "Product catalogue Basic product Lineal metre product Square metre product Notes…" at bounding box center [1191, 477] width 133 height 174
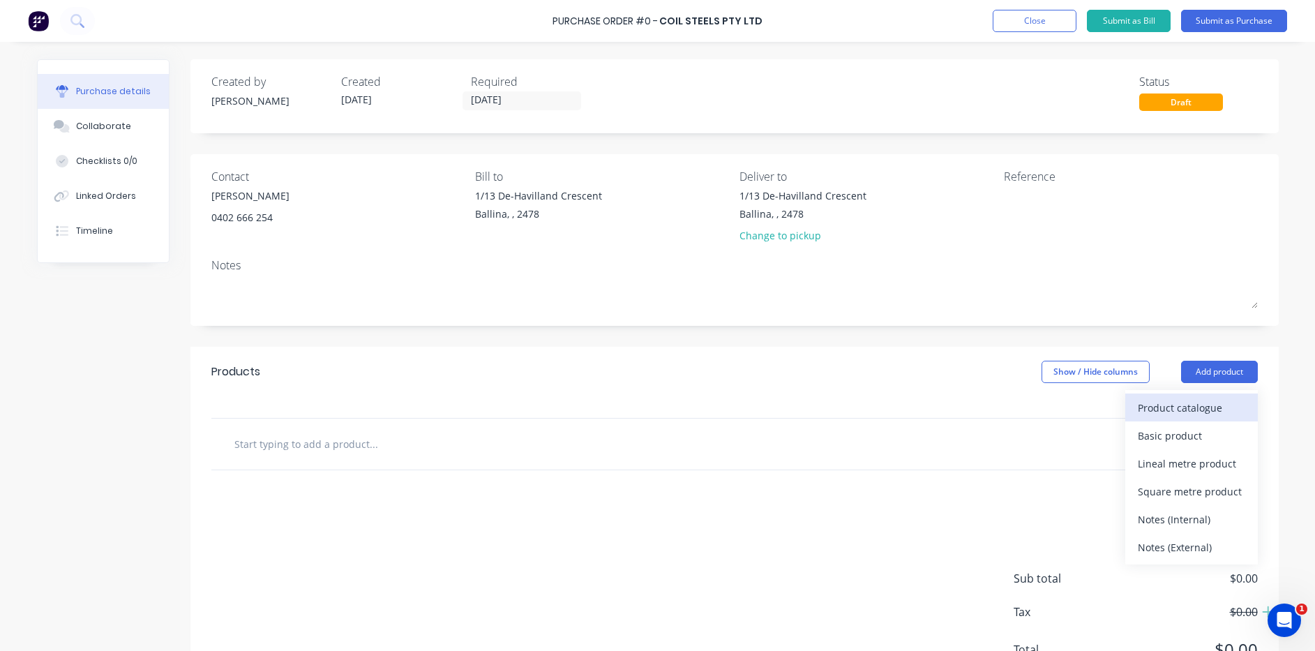
click at [1197, 407] on div "Product catalogue" at bounding box center [1191, 408] width 107 height 20
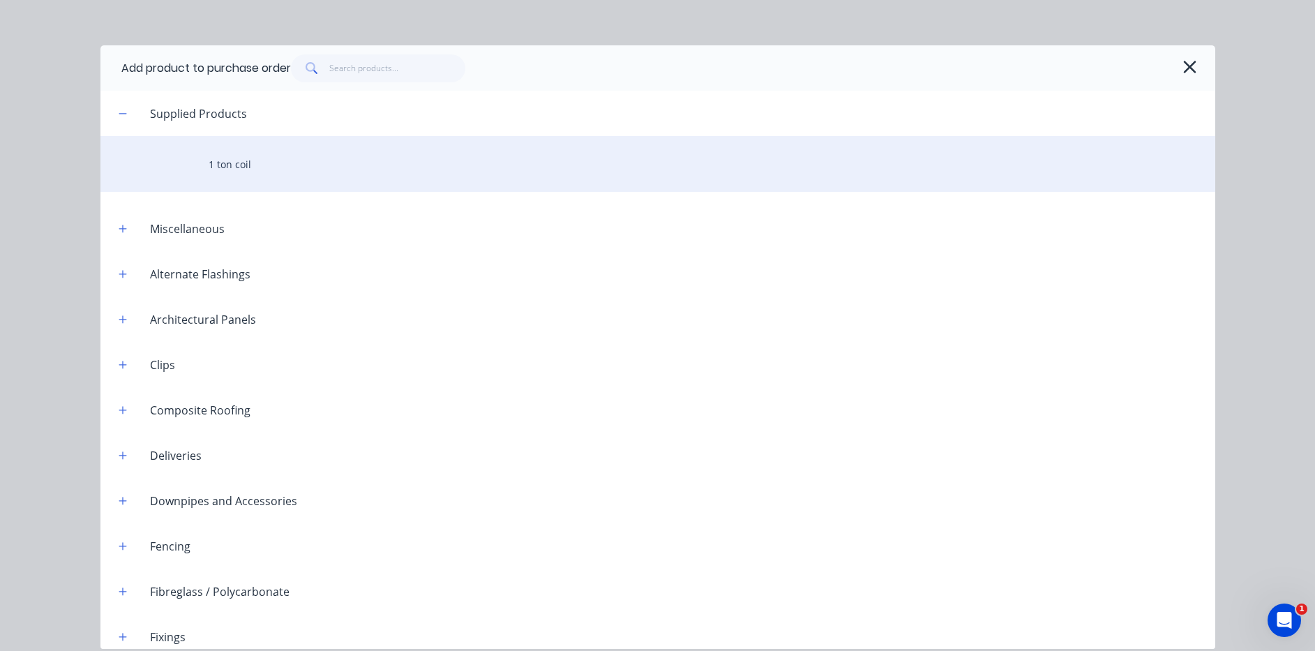
click at [278, 156] on div "1 ton coil" at bounding box center [657, 164] width 1115 height 56
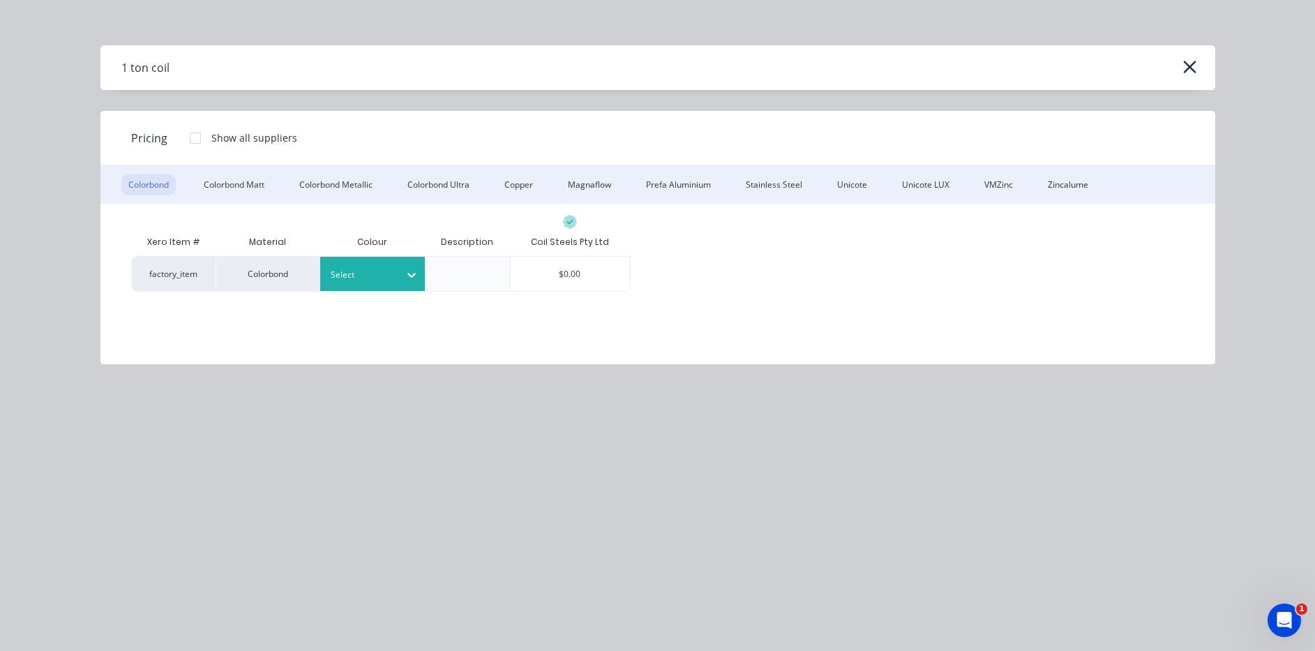
click at [409, 286] on div at bounding box center [411, 274] width 25 height 34
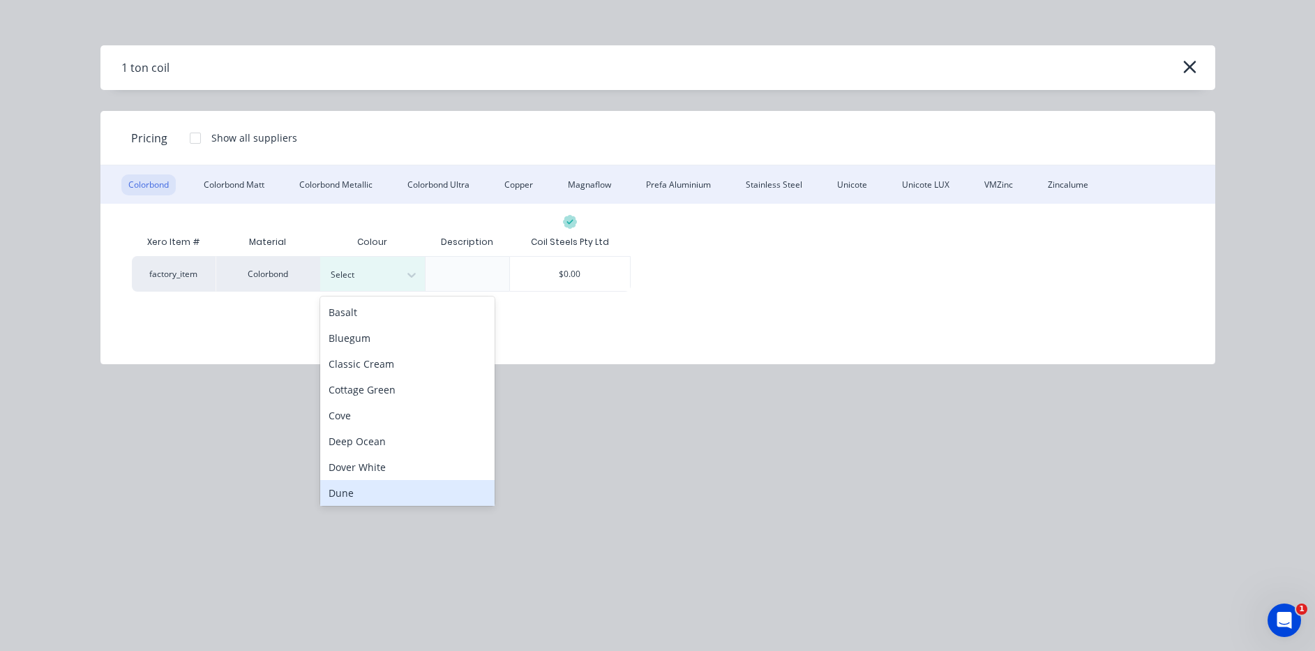
click at [410, 494] on div "Dune" at bounding box center [407, 493] width 174 height 26
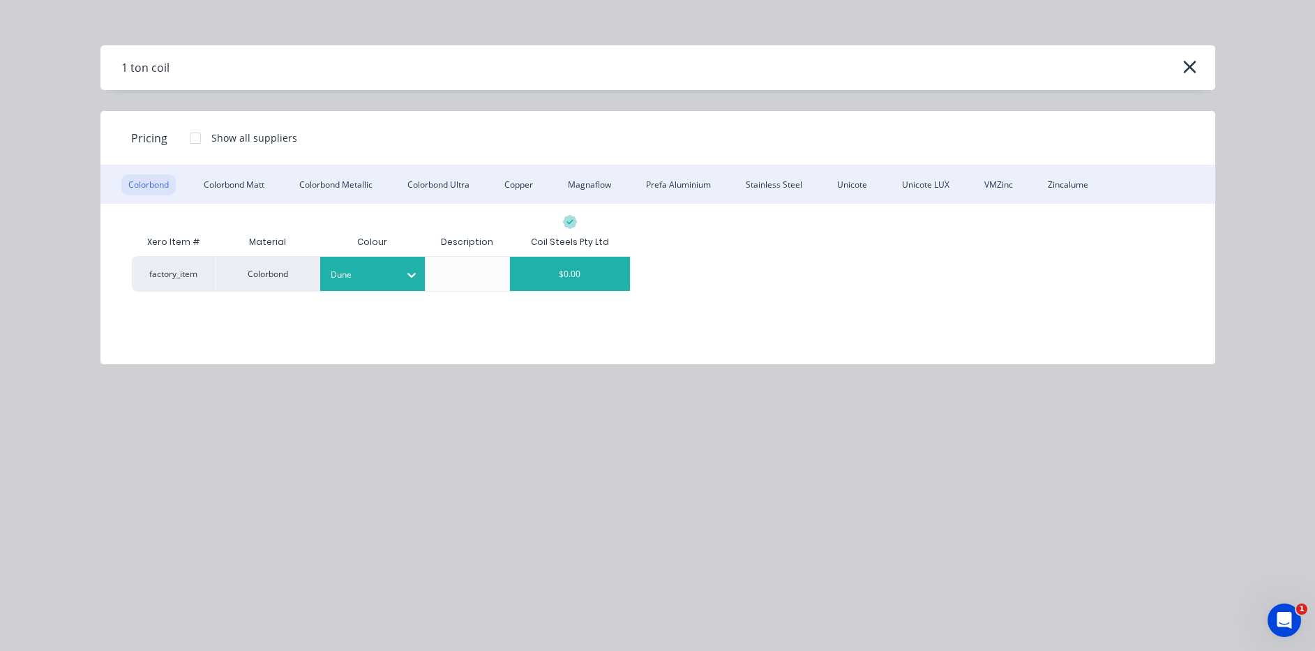
click at [604, 278] on div "$0.00" at bounding box center [570, 274] width 120 height 34
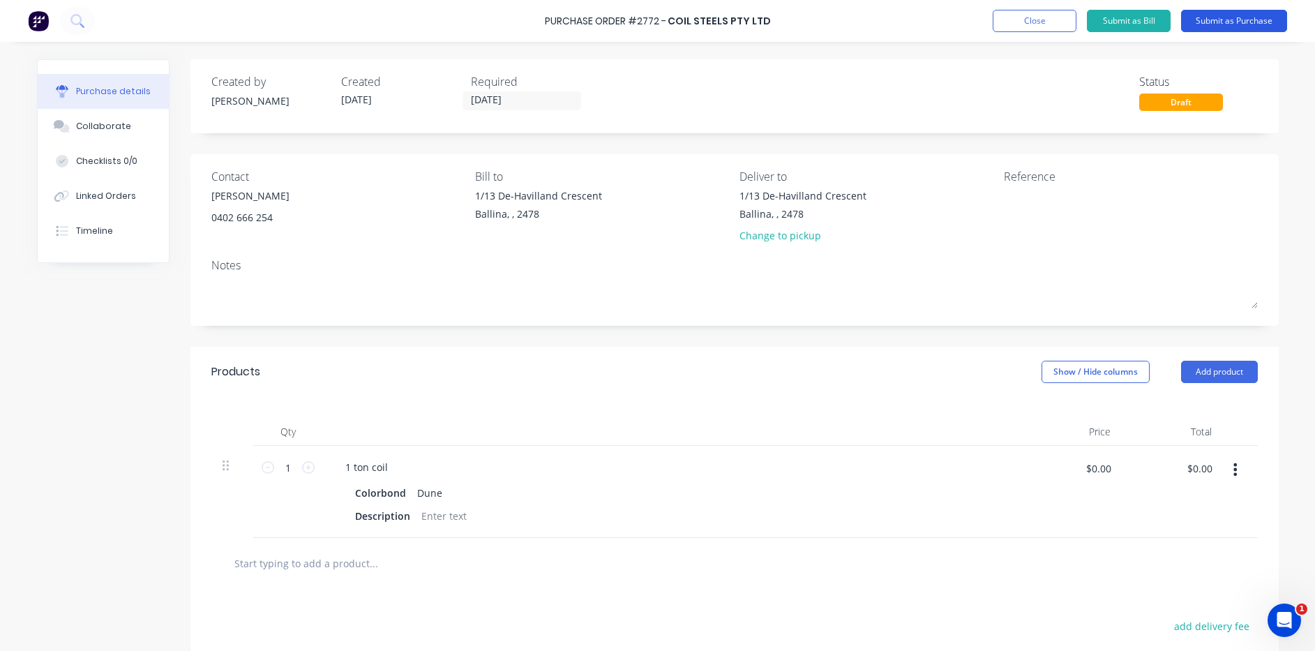
click at [1219, 15] on button "Submit as Purchase" at bounding box center [1234, 21] width 106 height 22
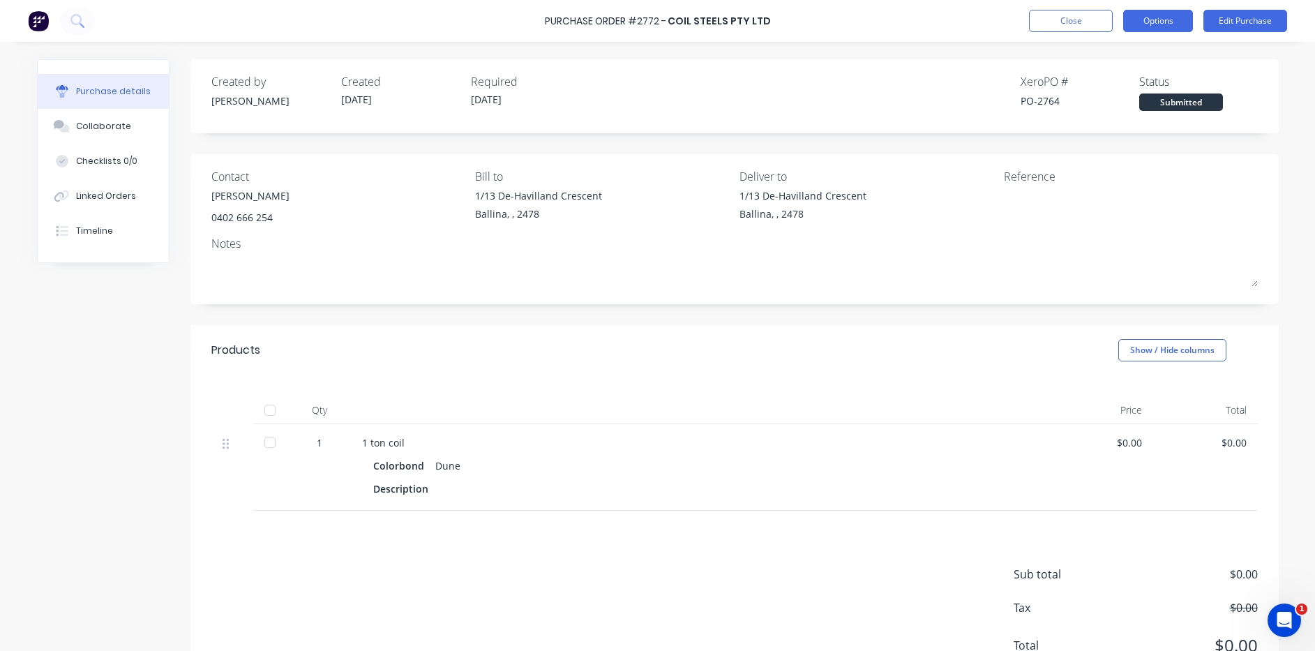
click at [1175, 10] on button "Options" at bounding box center [1158, 21] width 70 height 22
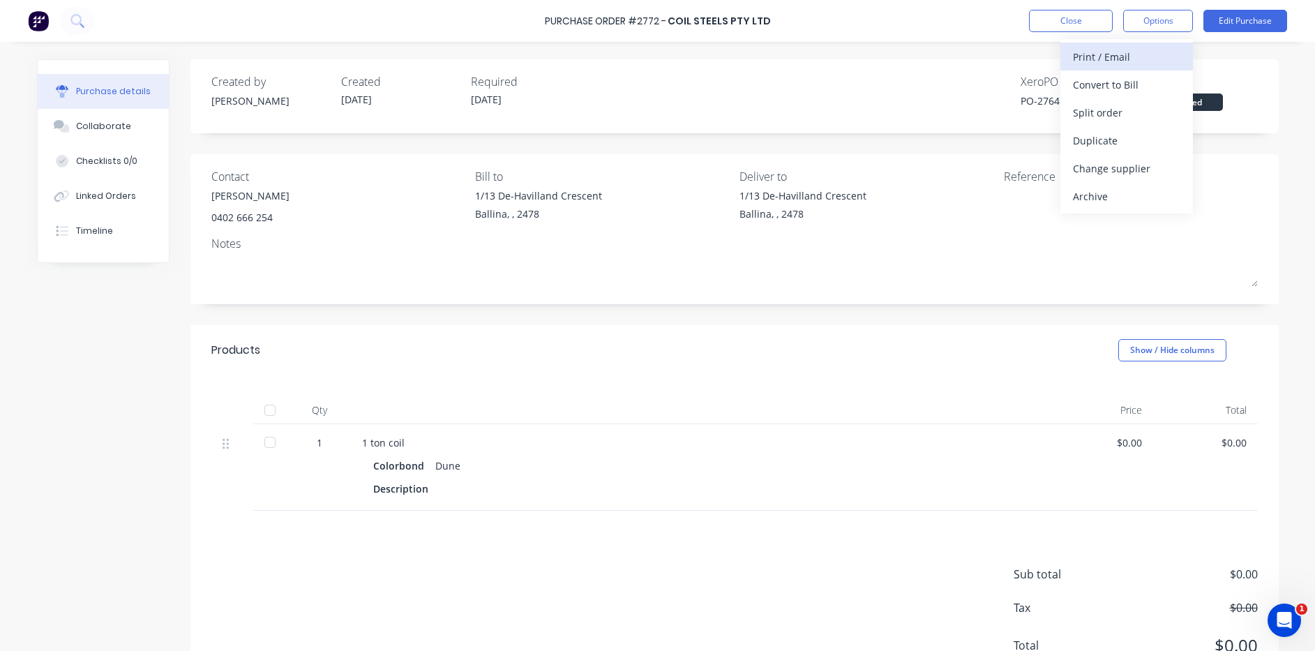
click at [1170, 49] on div "Print / Email" at bounding box center [1126, 57] width 107 height 20
click at [1108, 107] on div "Without pricing" at bounding box center [1126, 113] width 107 height 20
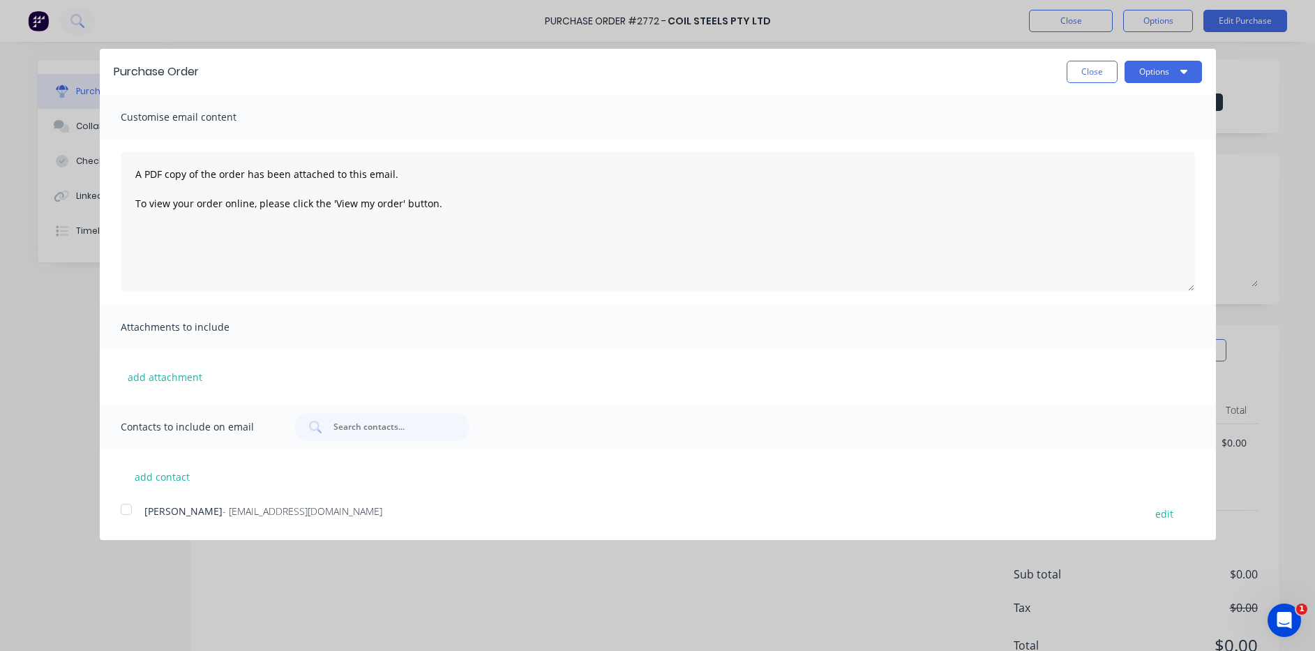
click at [115, 511] on div at bounding box center [126, 509] width 28 height 28
click at [1186, 62] on button "Options" at bounding box center [1162, 72] width 77 height 22
click at [1184, 133] on div "Email" at bounding box center [1135, 135] width 107 height 20
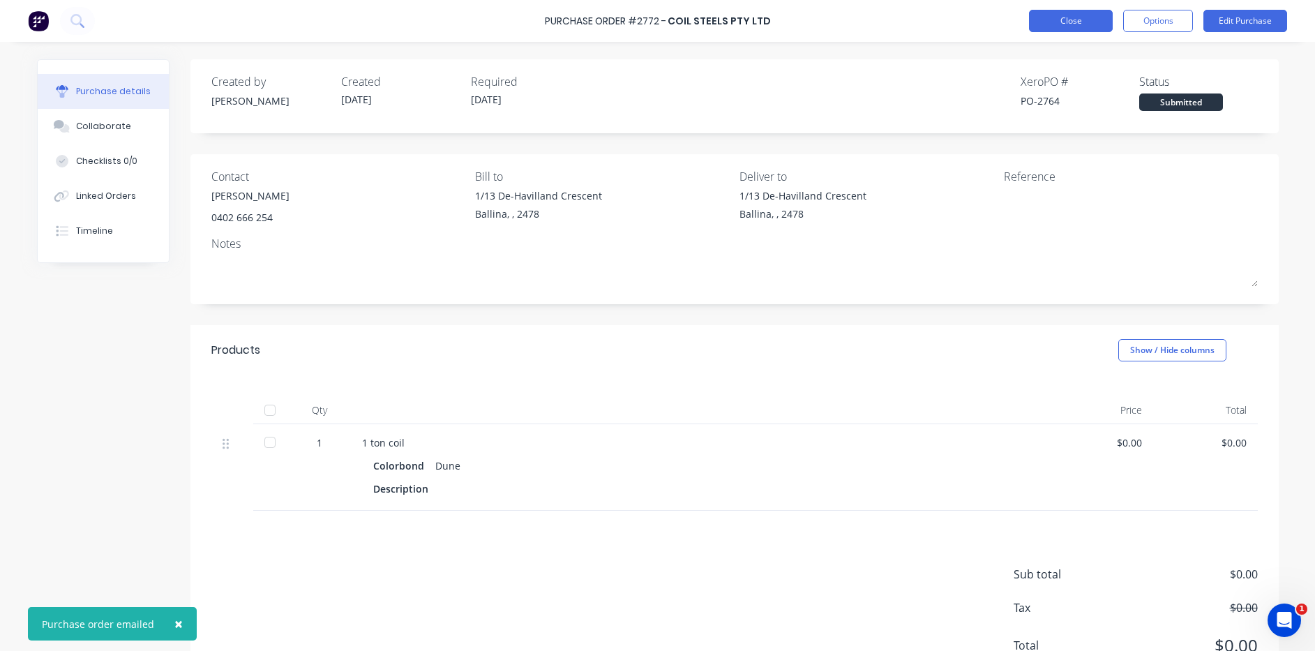
click at [1076, 27] on button "Close" at bounding box center [1071, 21] width 84 height 22
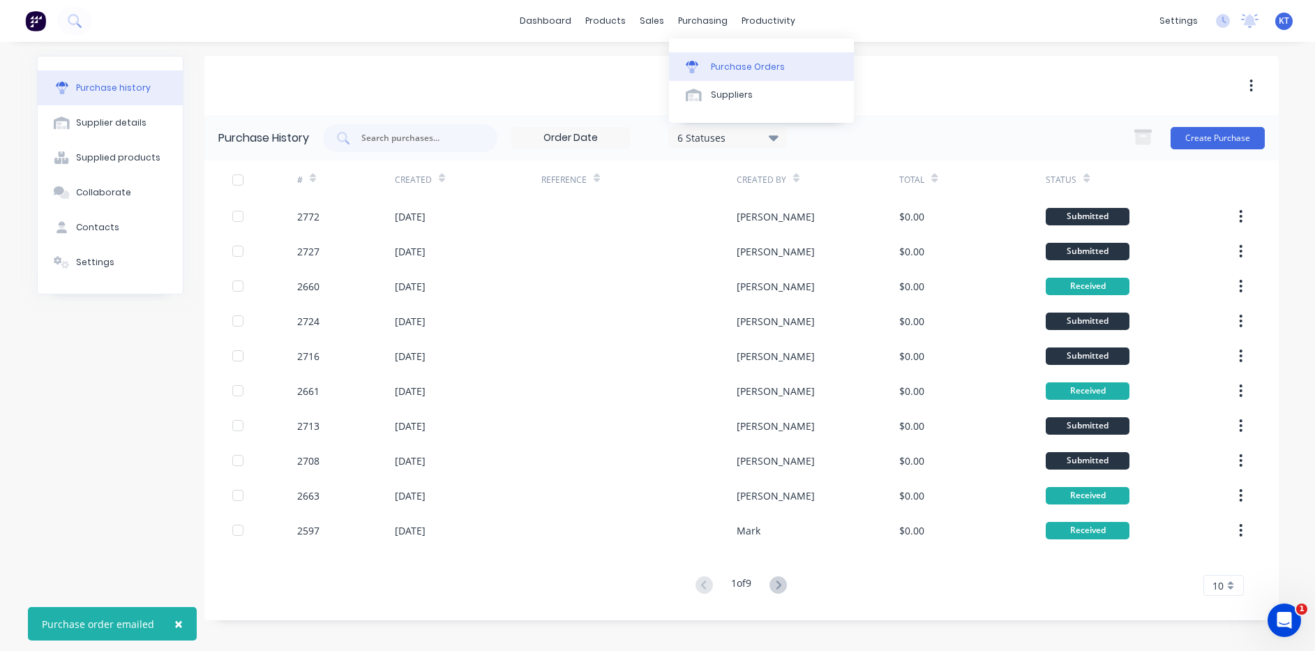
click at [729, 58] on link "Purchase Orders" at bounding box center [761, 66] width 185 height 28
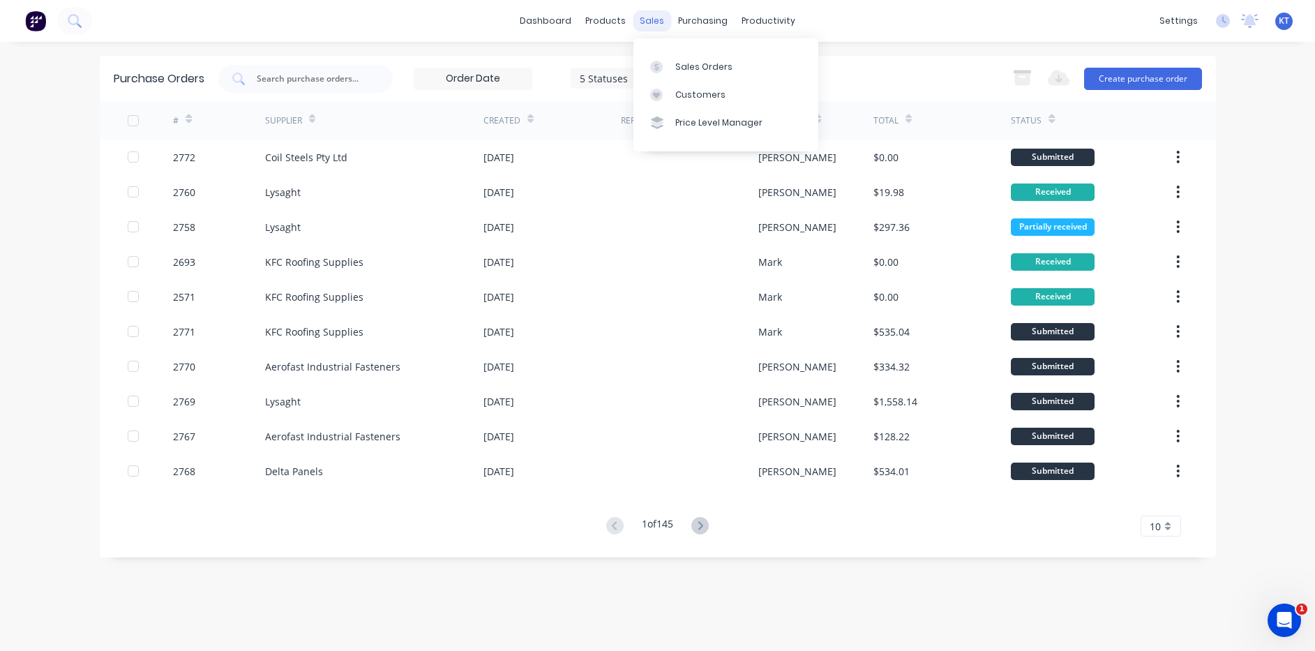
click at [643, 22] on div "sales" at bounding box center [652, 20] width 38 height 21
click at [672, 92] on link "Customers" at bounding box center [725, 95] width 185 height 28
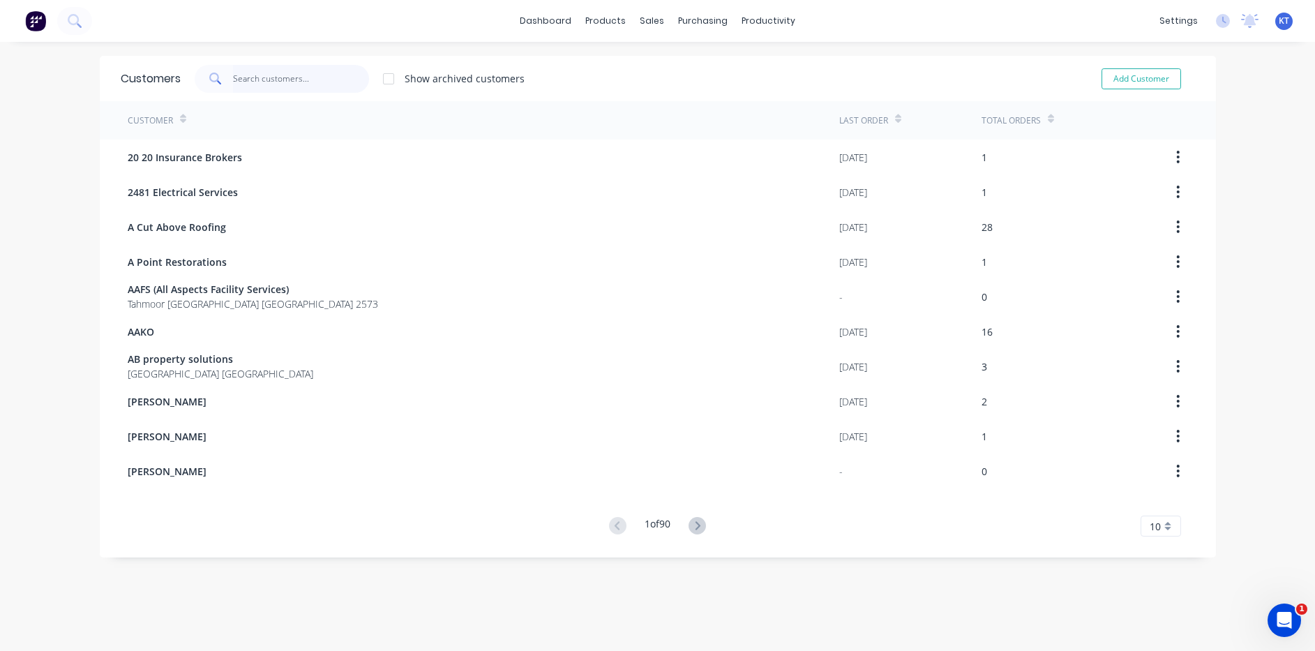
click at [310, 73] on input "text" at bounding box center [301, 79] width 136 height 28
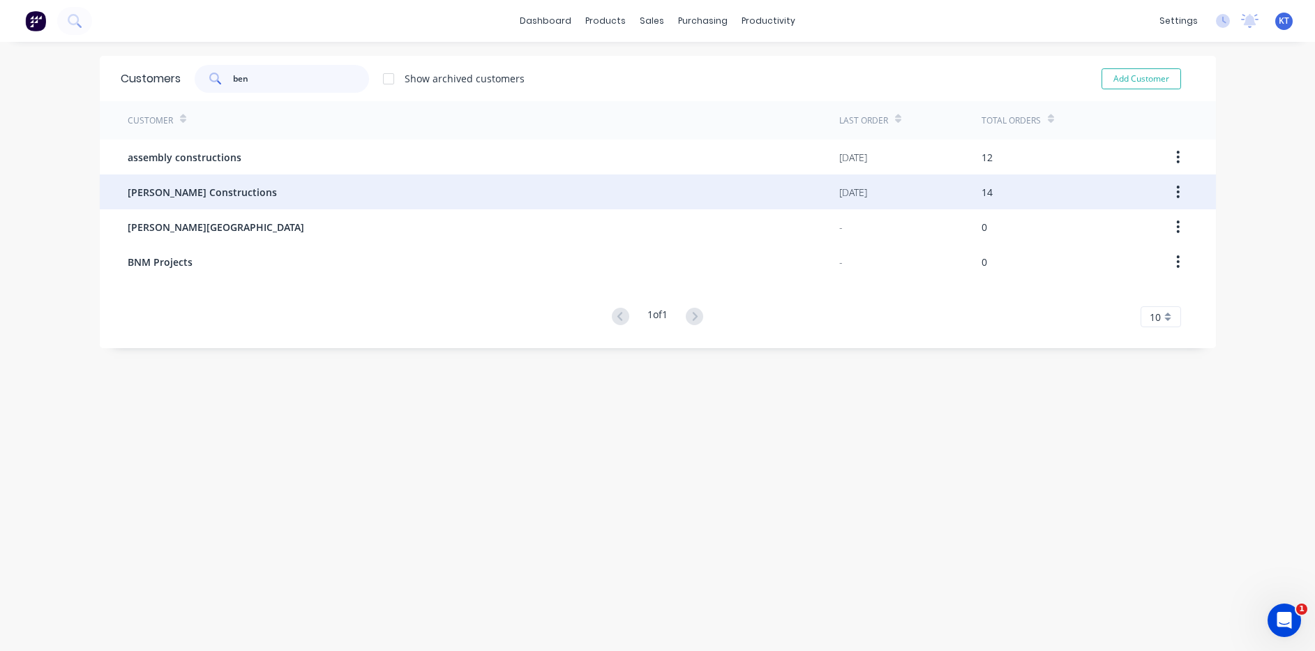
type input "ben"
click at [305, 202] on div "Ben Eliya Constructions" at bounding box center [484, 191] width 712 height 35
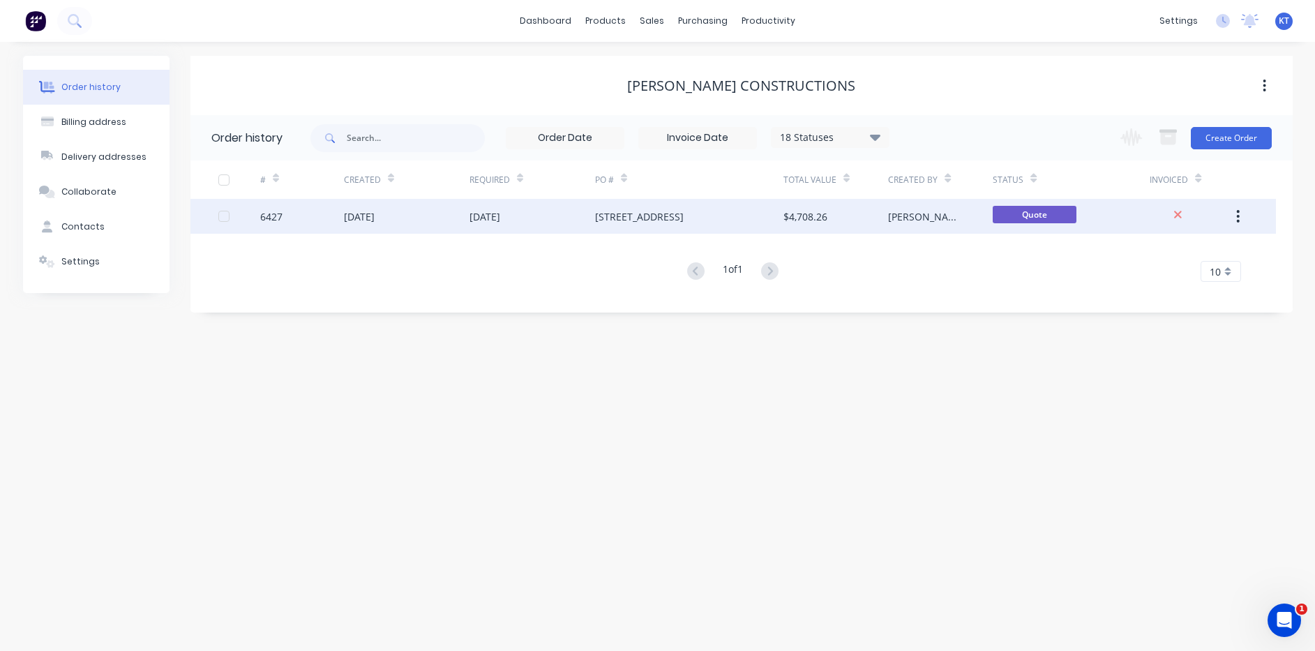
click at [880, 222] on div "$4,708.26" at bounding box center [835, 216] width 105 height 35
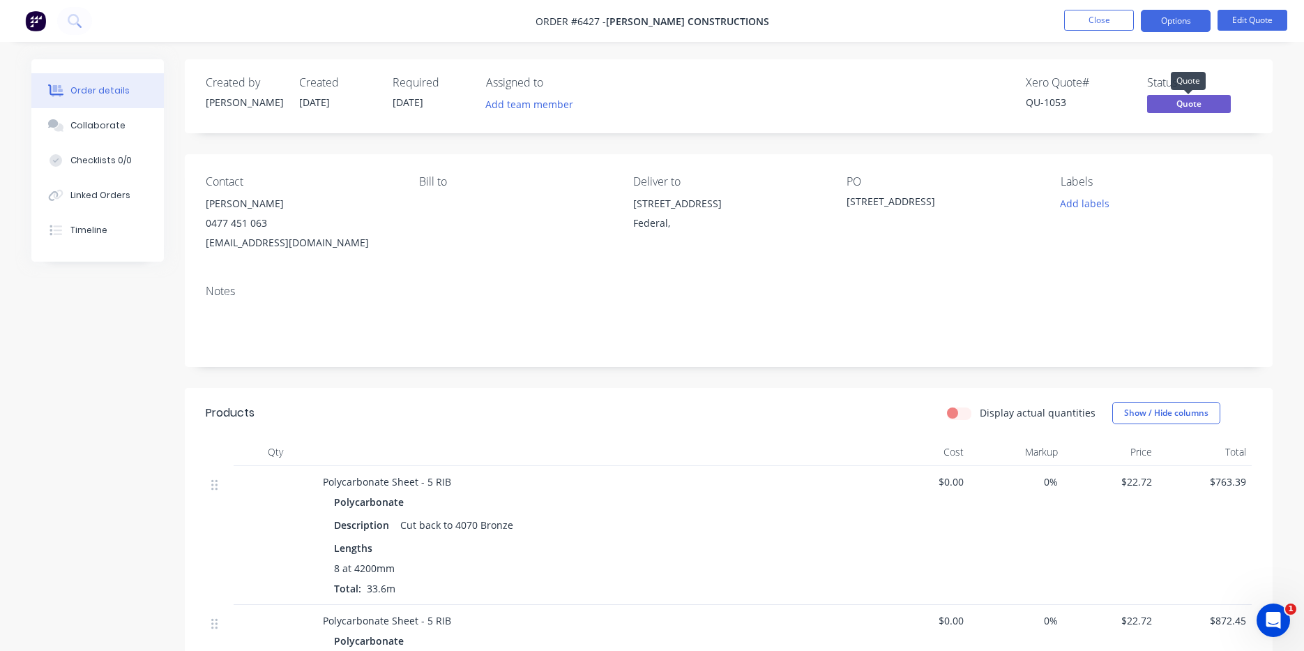
click at [1192, 103] on span "Quote" at bounding box center [1190, 103] width 84 height 17
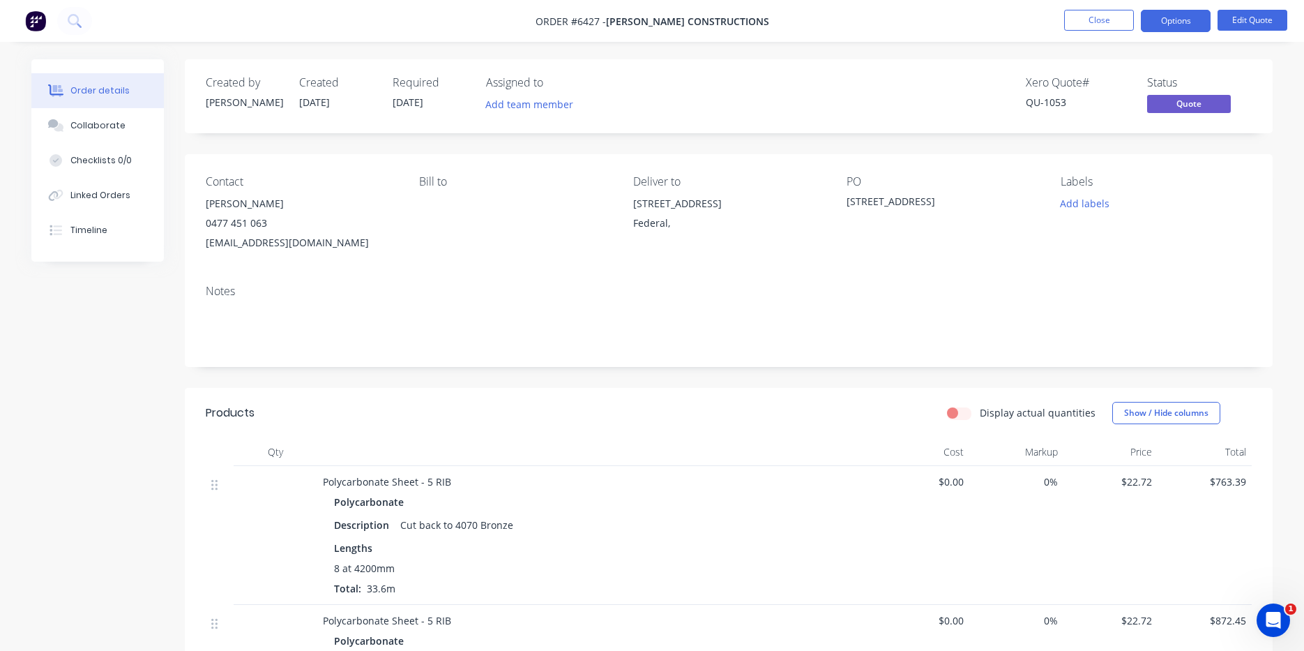
click at [1171, 7] on nav "Order #6427 - Ben Eliya Constructions Close Options Edit Quote" at bounding box center [652, 21] width 1304 height 42
click at [1171, 18] on button "Options" at bounding box center [1176, 21] width 70 height 22
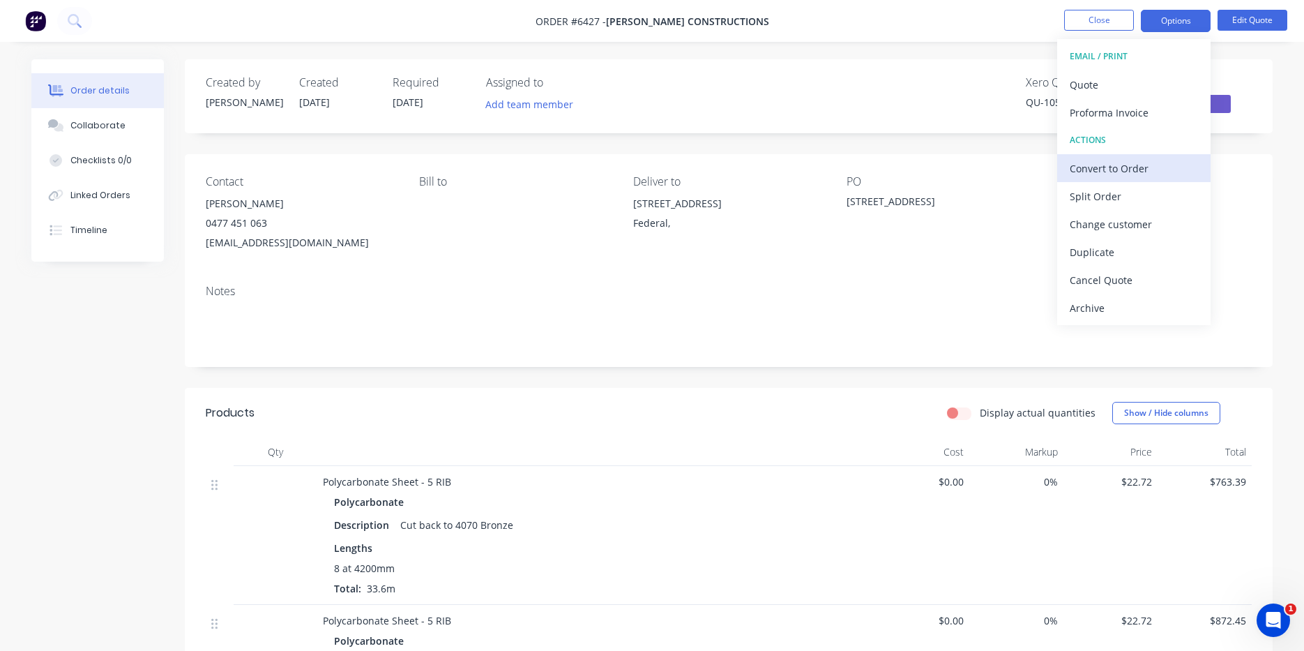
click at [1129, 165] on div "Convert to Order" at bounding box center [1134, 168] width 128 height 20
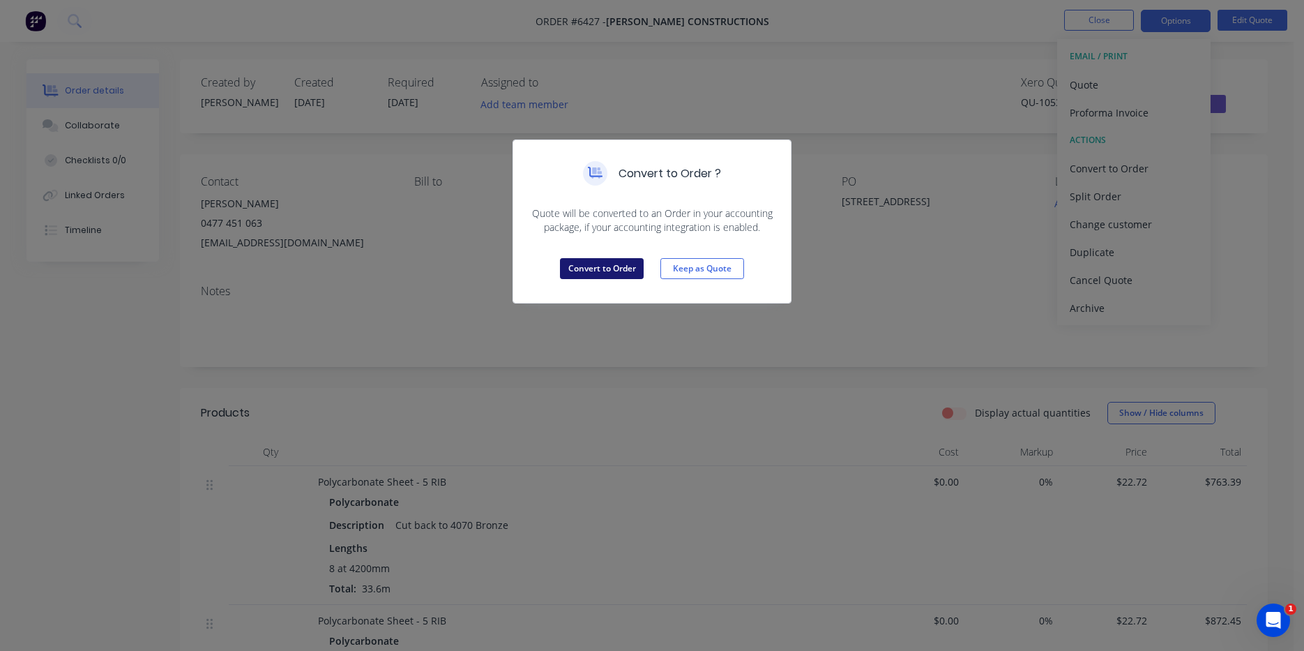
click at [580, 275] on button "Convert to Order" at bounding box center [602, 268] width 84 height 21
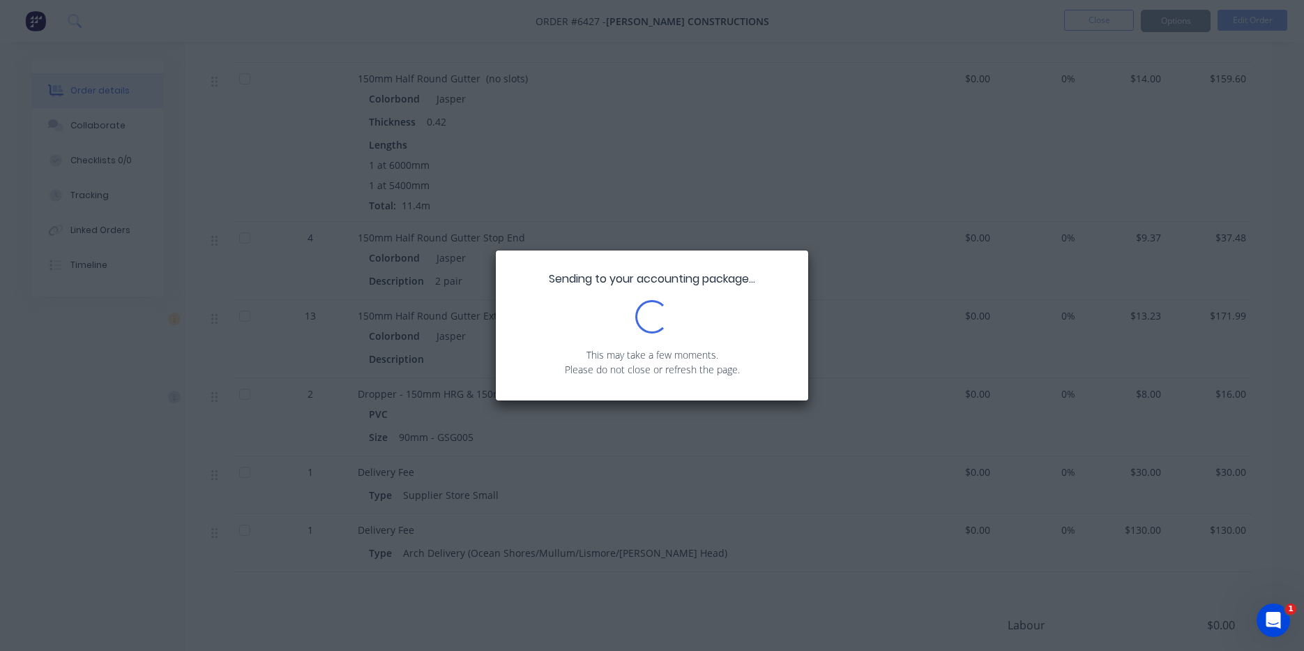
scroll to position [1256, 0]
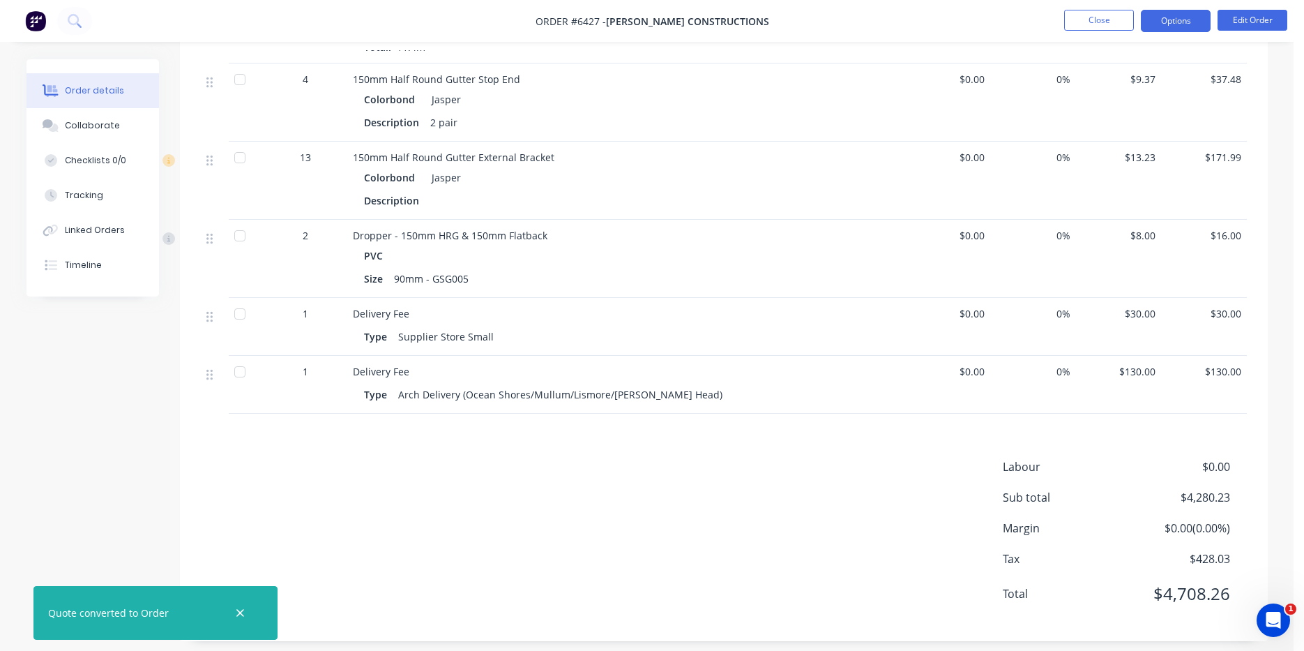
click at [1173, 21] on button "Options" at bounding box center [1176, 21] width 70 height 22
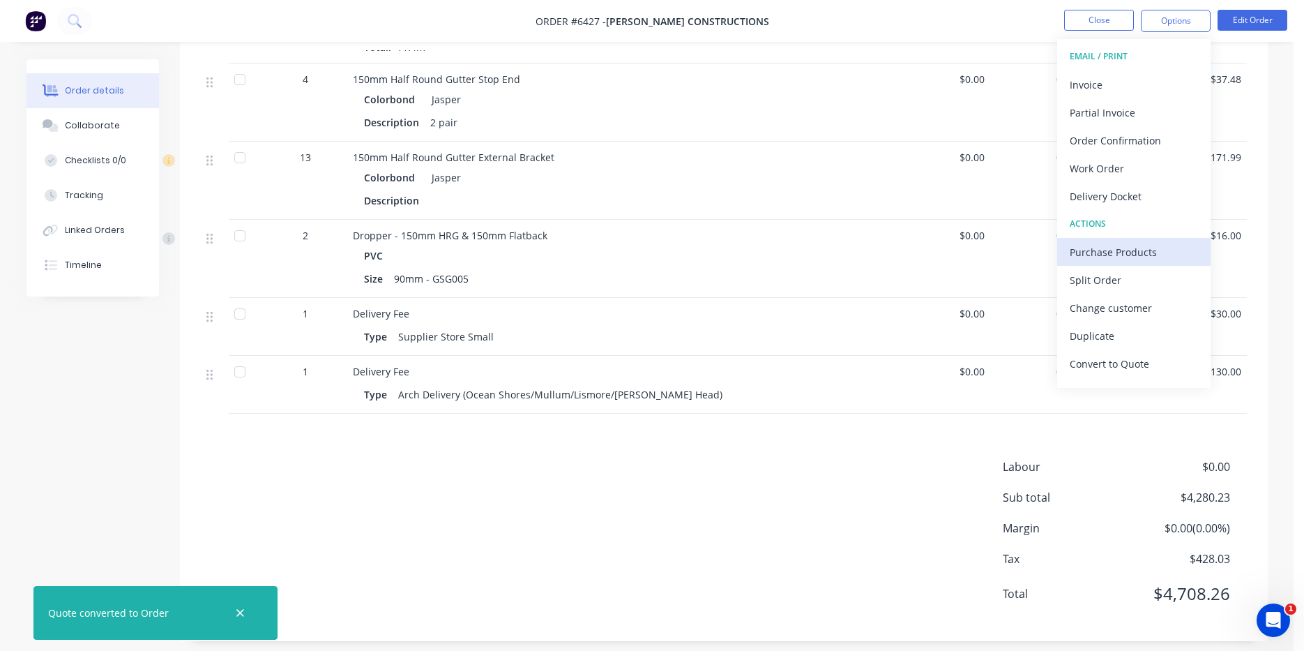
click at [1128, 253] on div "Purchase Products" at bounding box center [1134, 252] width 128 height 20
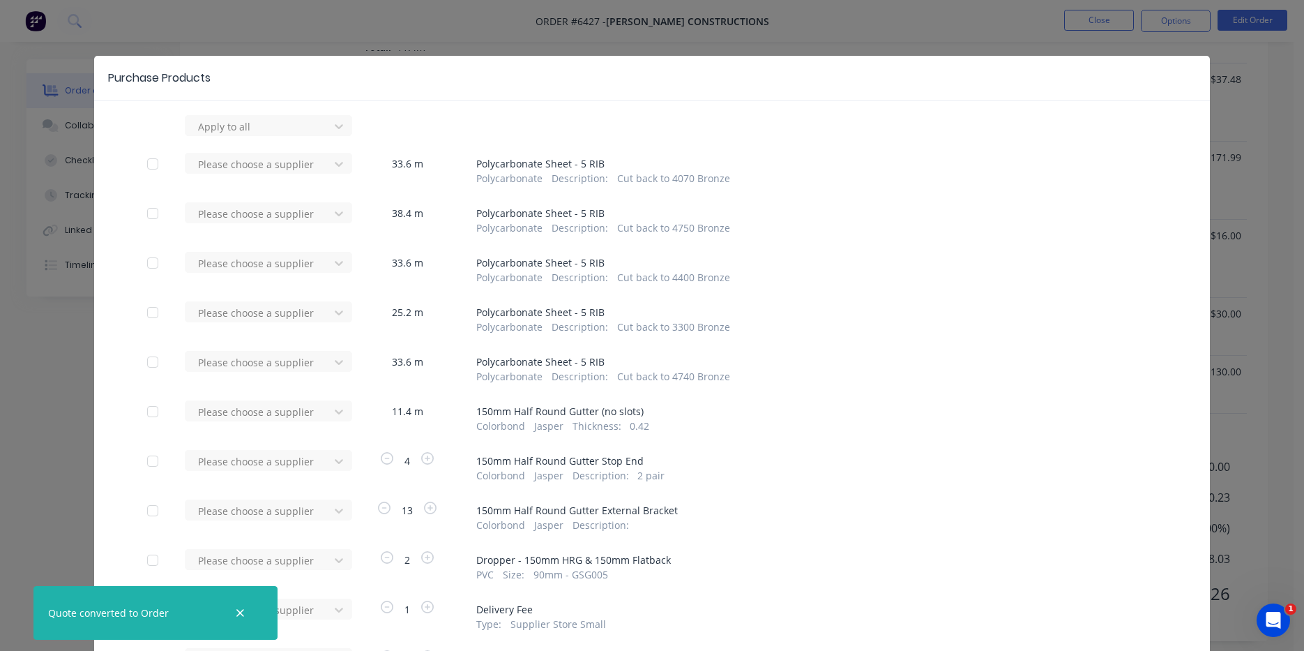
click at [293, 139] on div "Apply to all Please choose a supplier 33.6 m Polycarbonate Sheet - 5 RIB Polyca…" at bounding box center [652, 441] width 1116 height 653
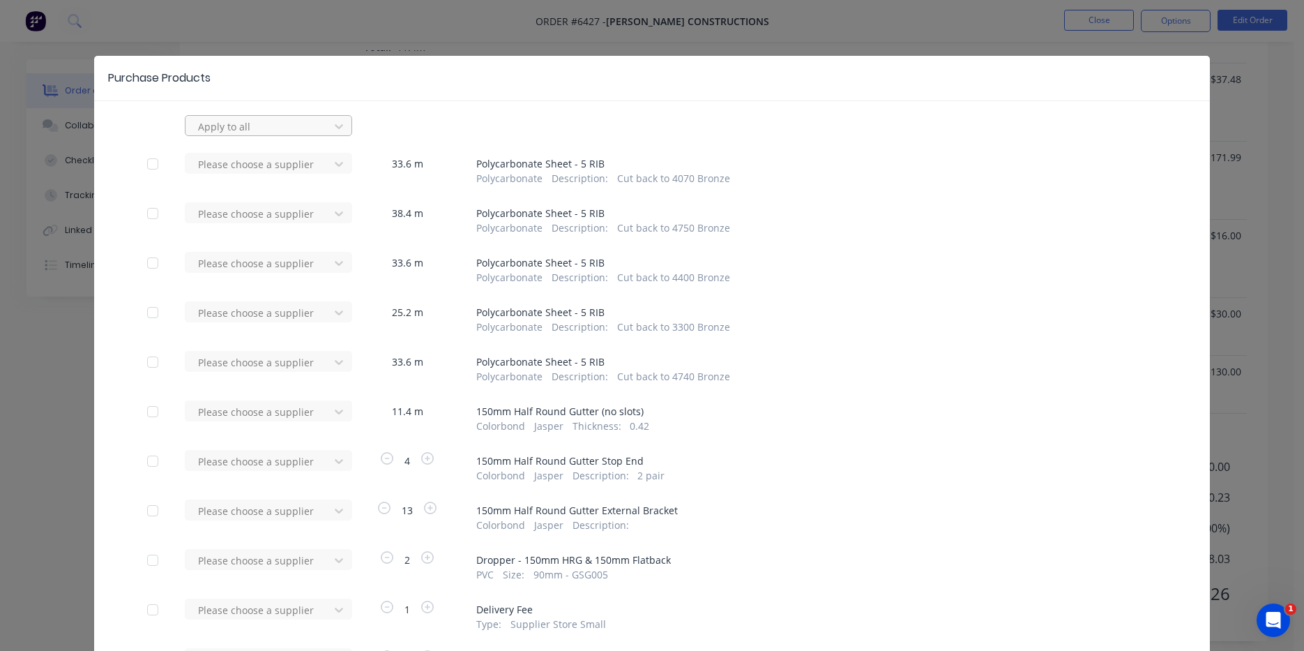
click at [296, 129] on div at bounding box center [260, 126] width 126 height 17
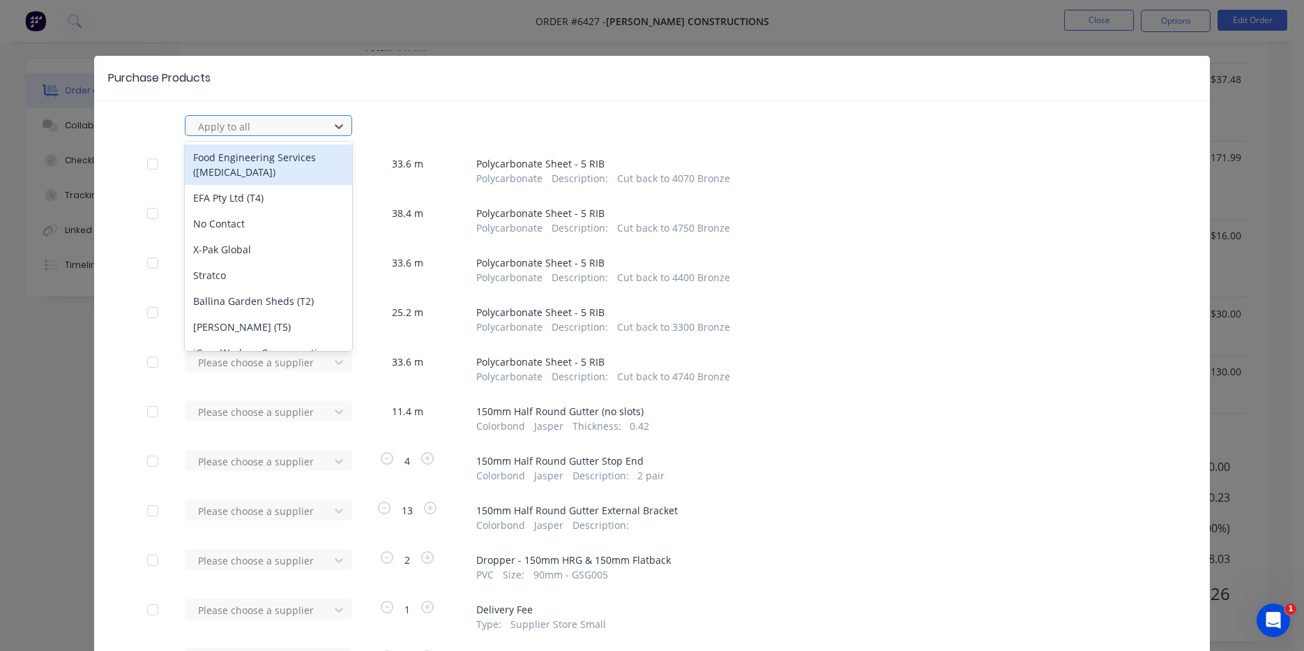
click at [277, 133] on div at bounding box center [260, 126] width 126 height 17
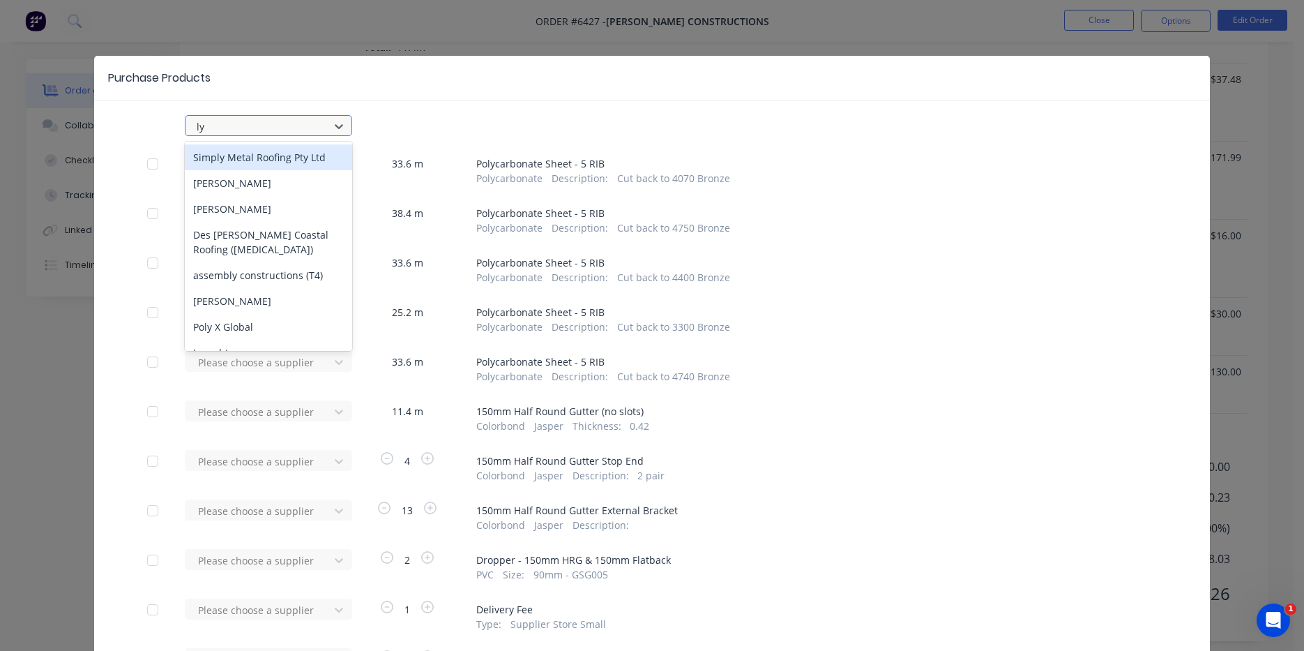
type input "lys"
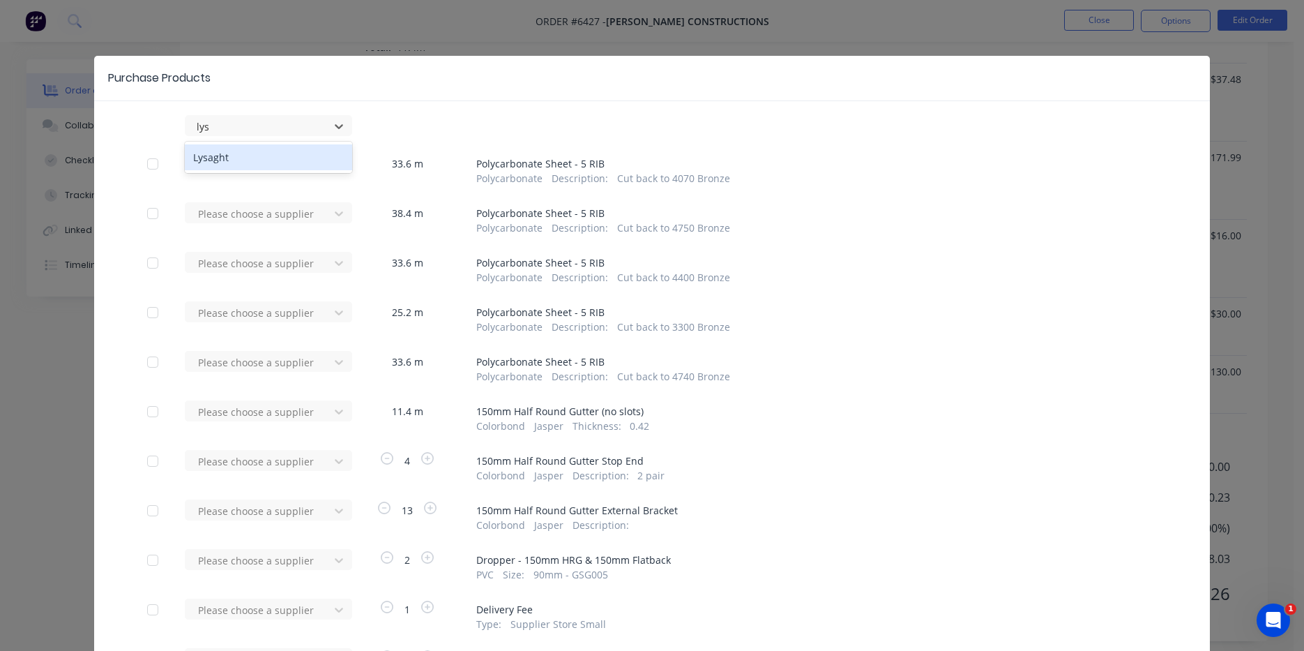
click at [228, 167] on div "Lysaght" at bounding box center [268, 157] width 167 height 26
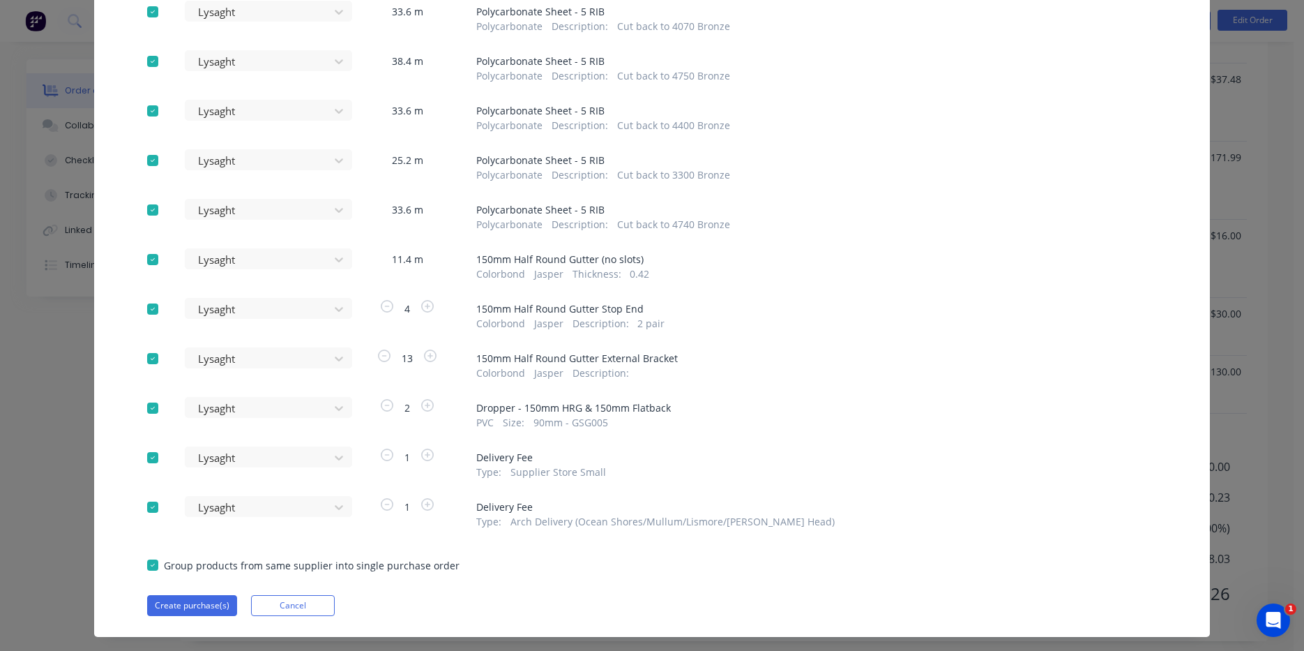
scroll to position [179, 0]
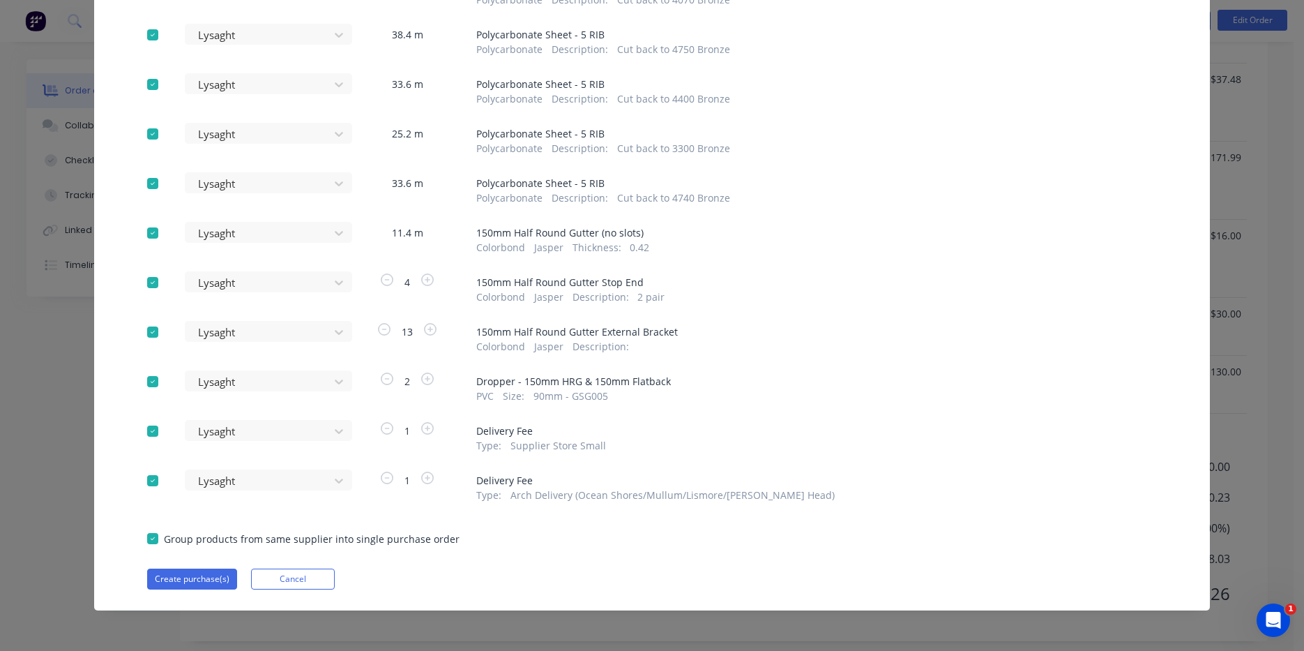
click at [152, 488] on div at bounding box center [153, 481] width 28 height 28
click at [153, 435] on div at bounding box center [153, 431] width 28 height 28
click at [148, 382] on div at bounding box center [153, 382] width 28 height 28
click at [223, 574] on button "Create purchase(s)" at bounding box center [192, 579] width 90 height 21
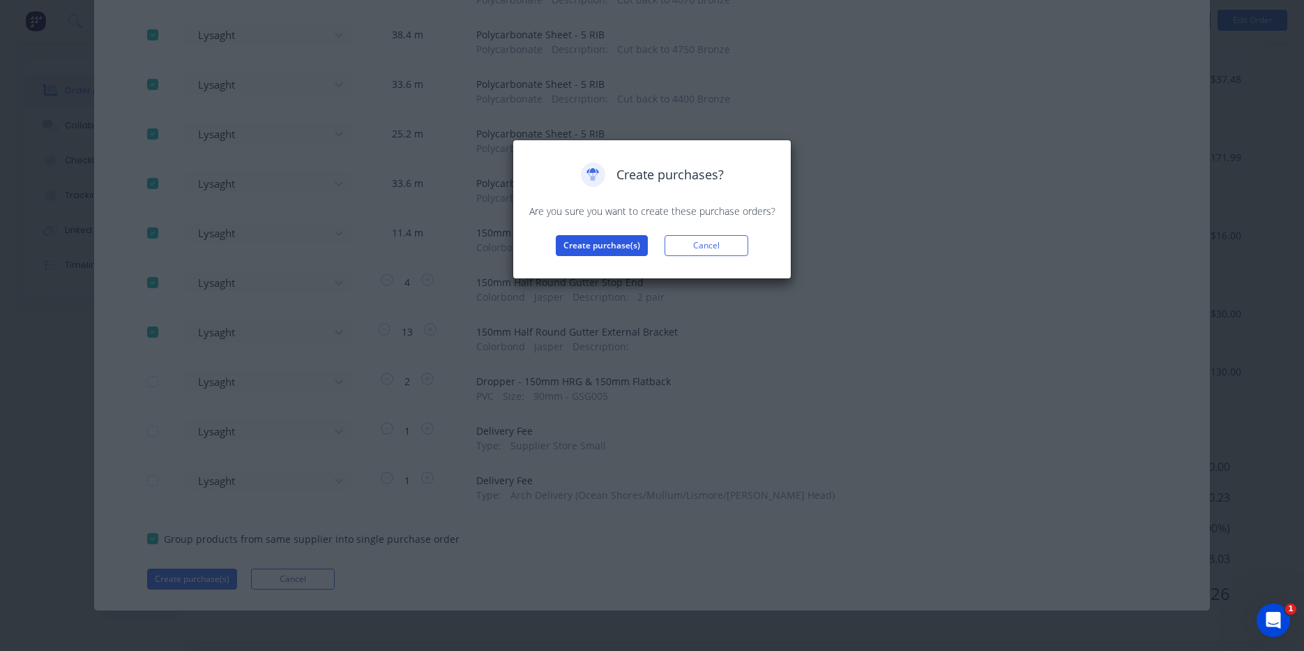
click at [626, 237] on button "Create purchase(s)" at bounding box center [602, 245] width 92 height 21
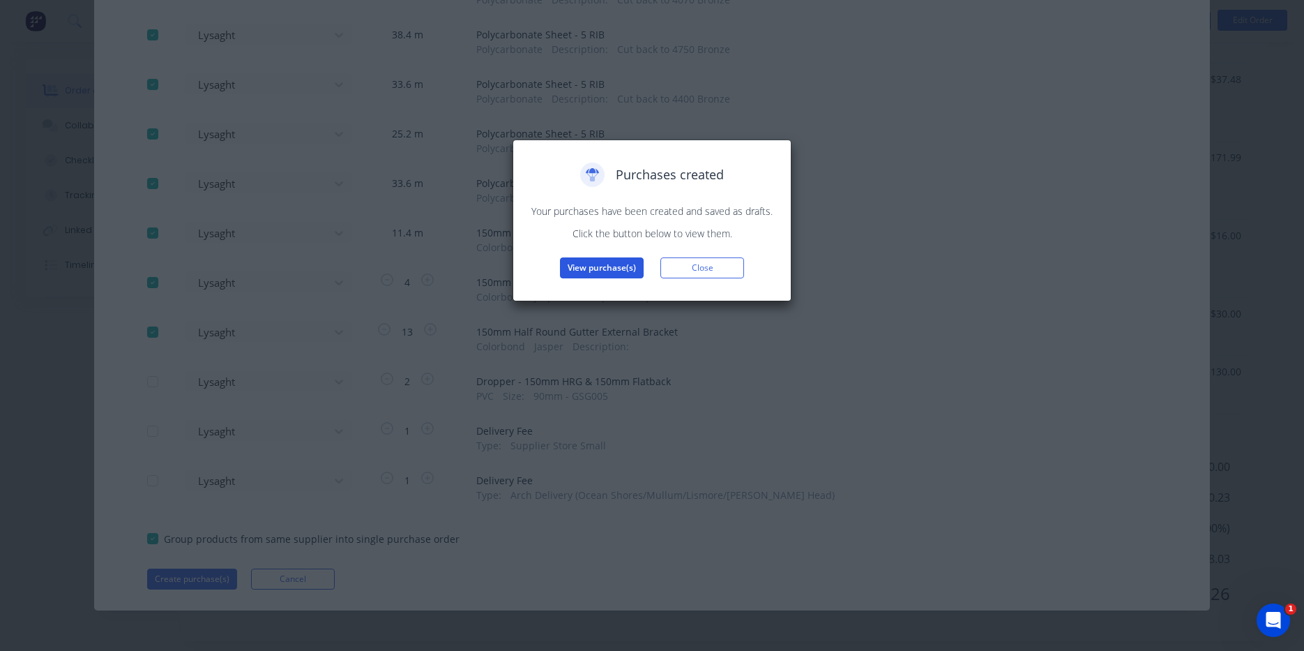
click at [614, 269] on button "View purchase(s)" at bounding box center [602, 267] width 84 height 21
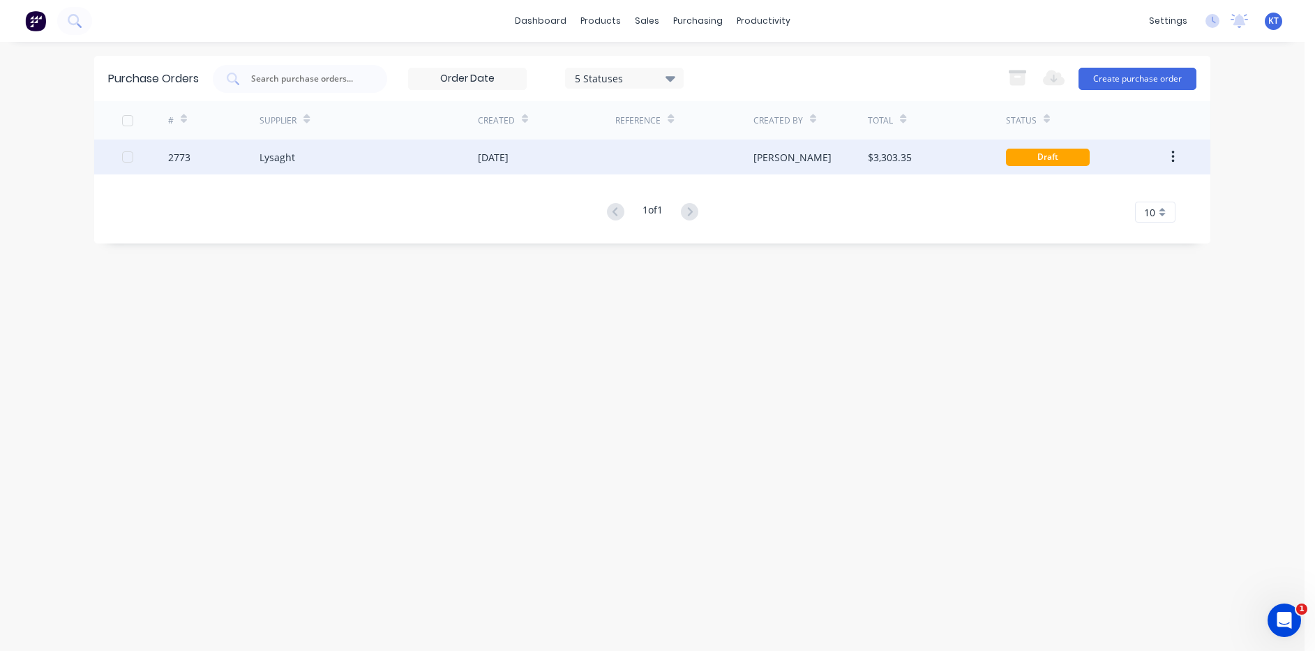
click at [549, 156] on div "[DATE]" at bounding box center [546, 157] width 137 height 35
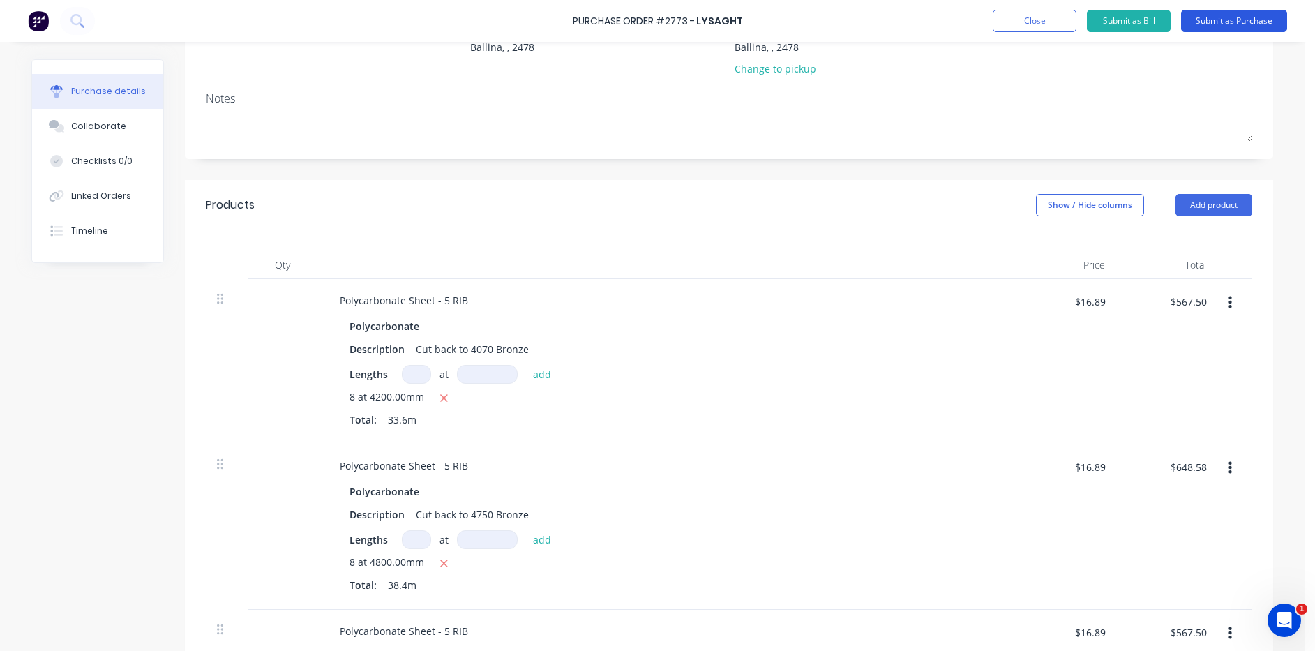
scroll to position [103, 0]
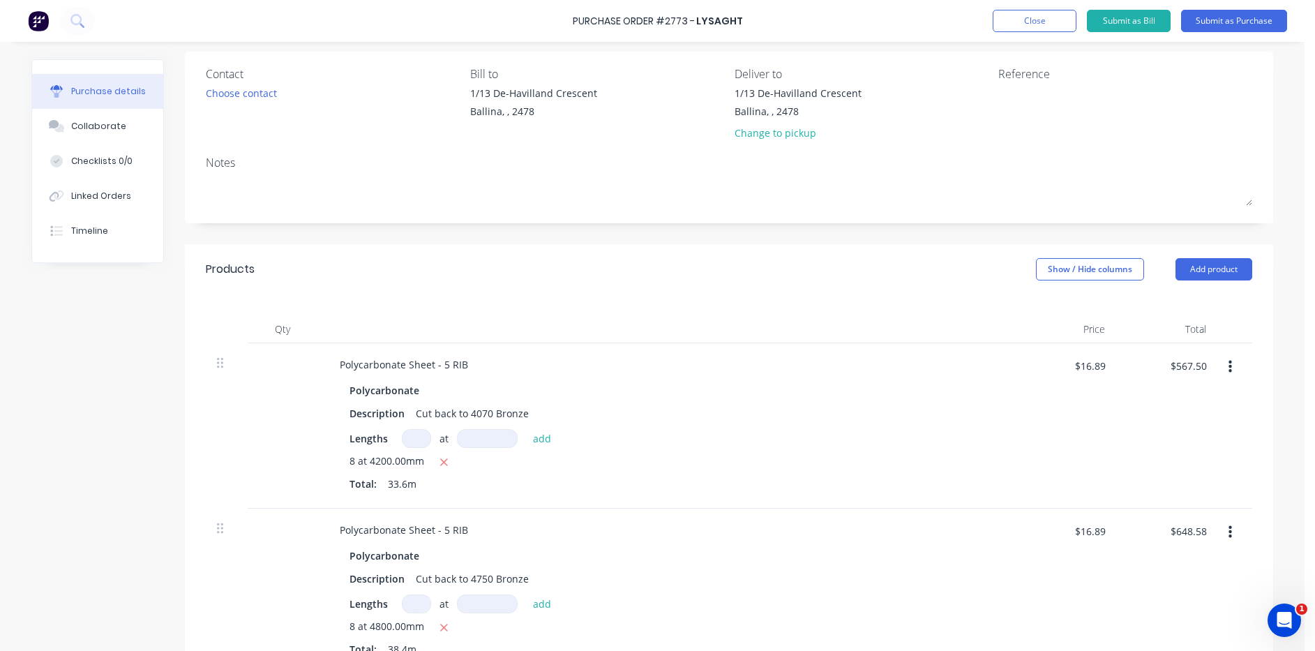
click at [1219, 33] on div "Purchase Order #2773 - Lysaght Add product Close Submit as Bill Submit as Purch…" at bounding box center [657, 21] width 1315 height 42
click at [232, 97] on div "Choose contact" at bounding box center [241, 93] width 71 height 15
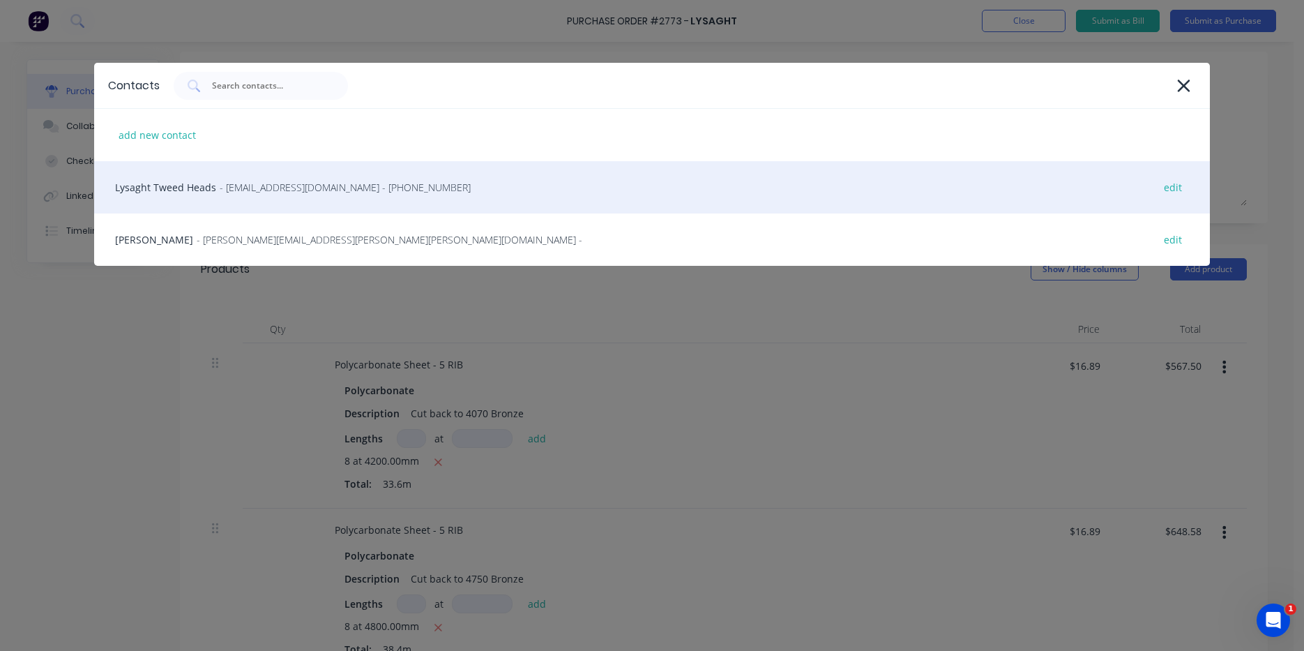
click at [225, 185] on span "- gcnsales@lysaght.com - (02) 6674 7100" at bounding box center [345, 187] width 251 height 15
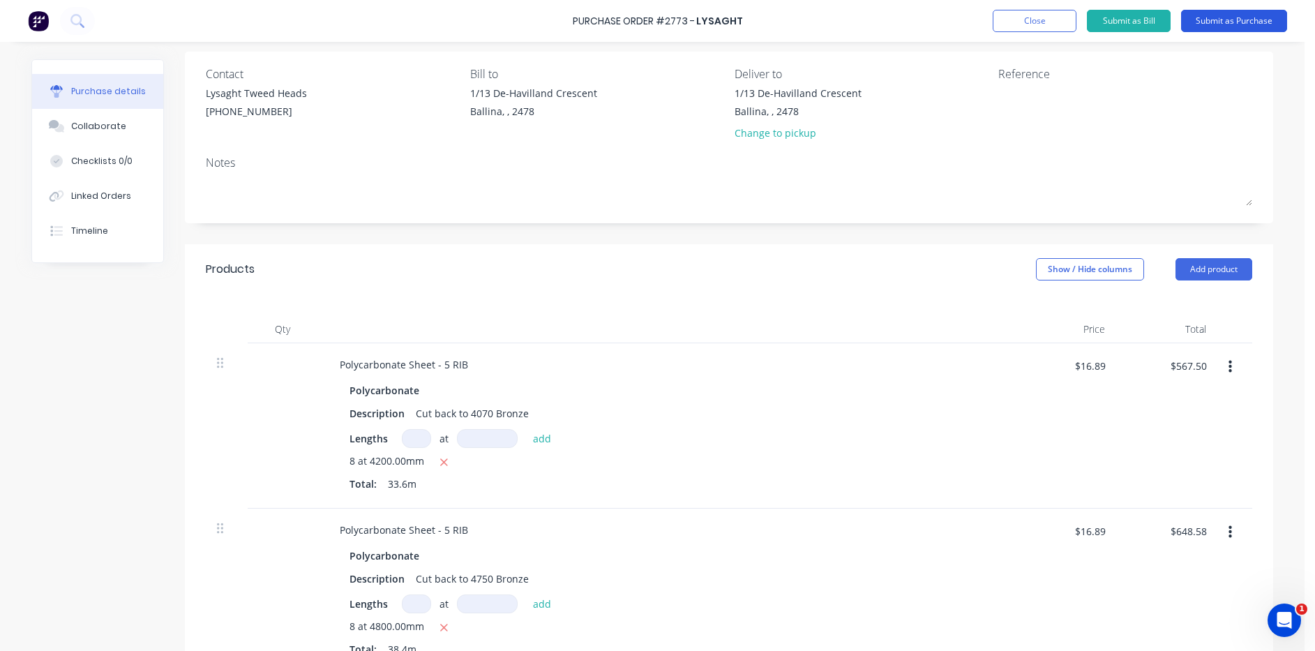
click at [1243, 21] on button "Submit as Purchase" at bounding box center [1234, 21] width 106 height 22
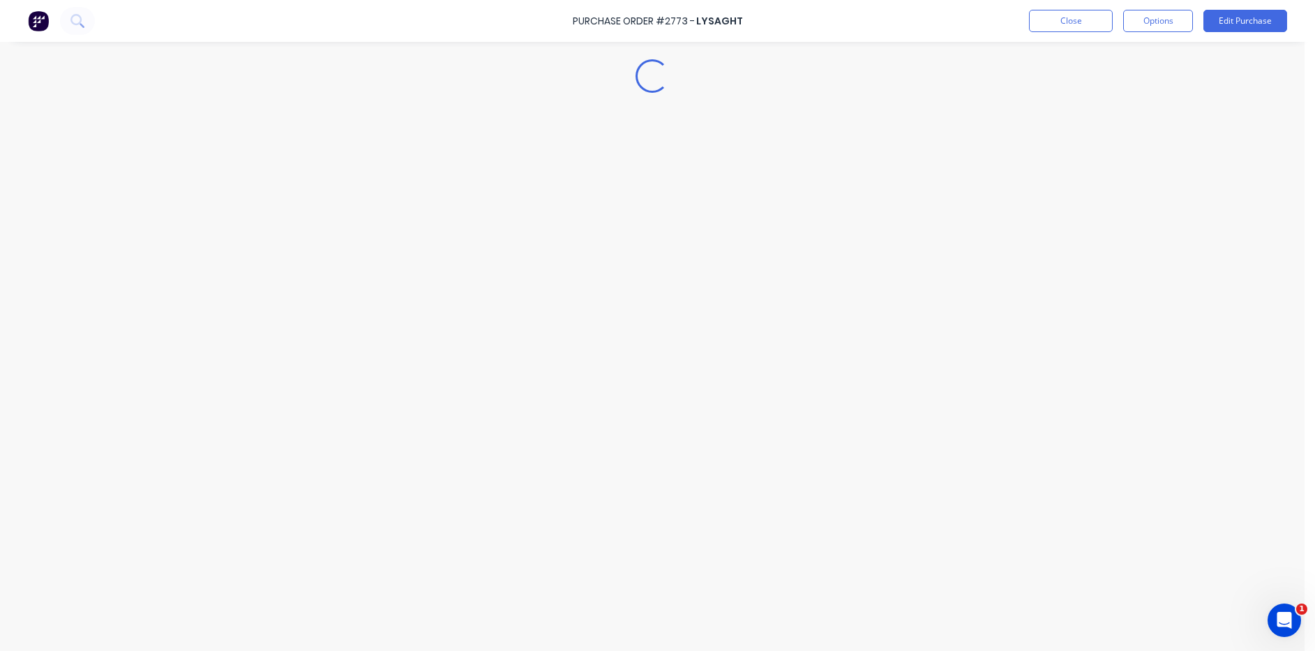
scroll to position [0, 0]
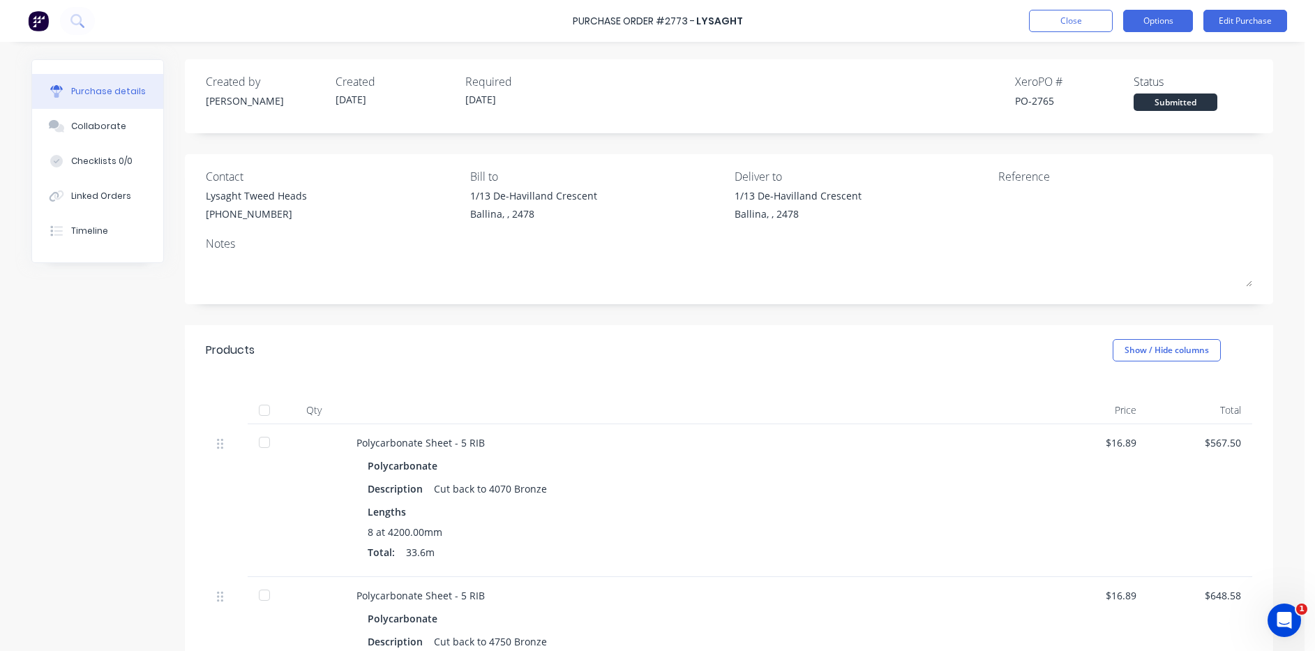
click at [1164, 17] on button "Options" at bounding box center [1158, 21] width 70 height 22
click at [1141, 39] on div "Print / Email Convert to Bill Split order Duplicate Change supplier Archive" at bounding box center [1126, 126] width 133 height 174
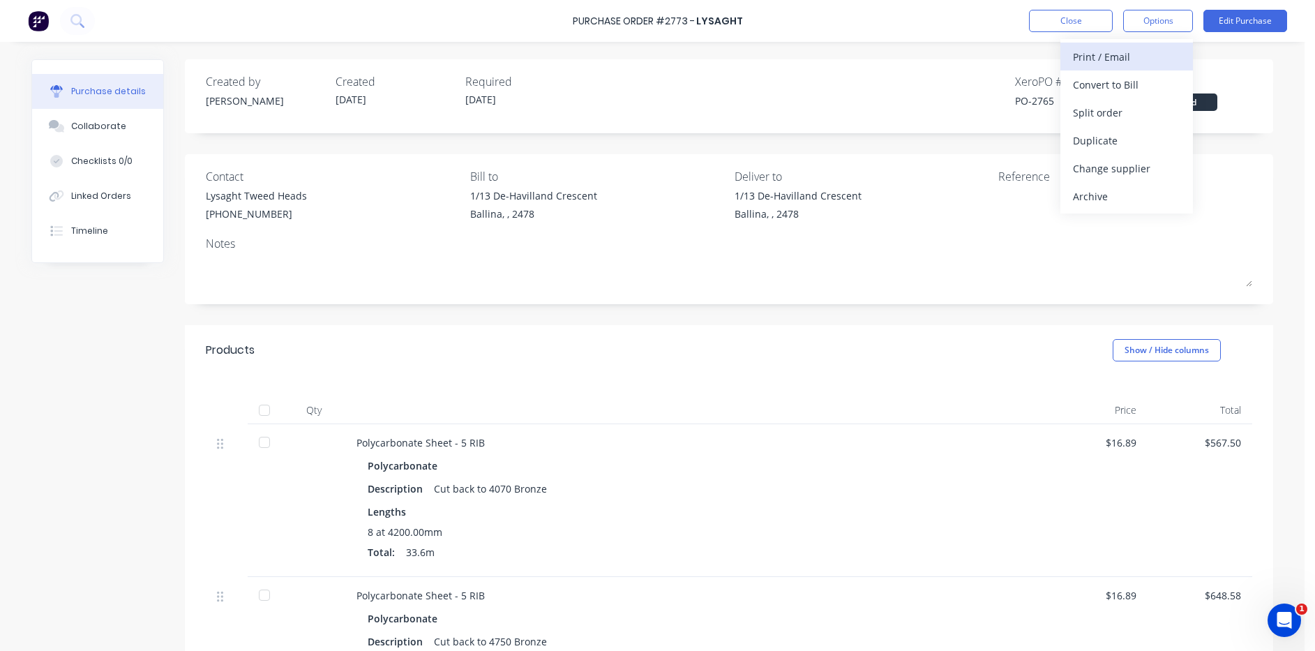
click at [1137, 50] on div "Print / Email" at bounding box center [1126, 57] width 107 height 20
click at [1073, 119] on div "Without pricing" at bounding box center [1126, 113] width 107 height 20
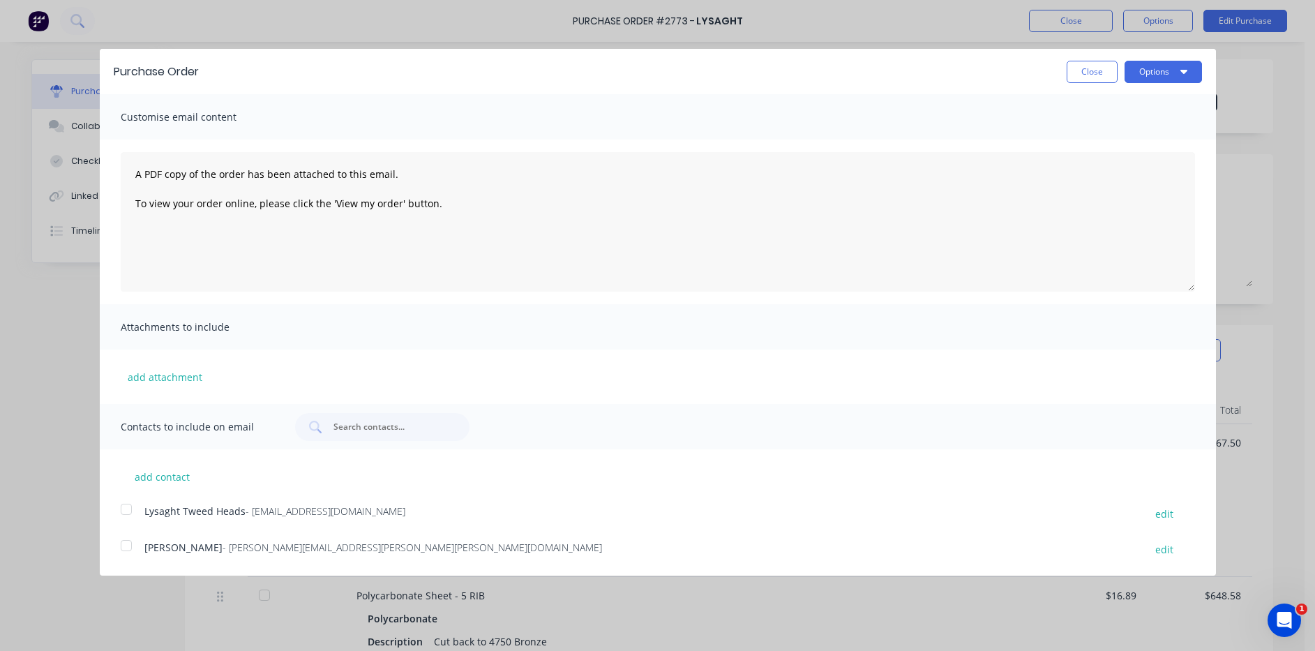
click at [127, 505] on div at bounding box center [126, 509] width 28 height 28
click at [1186, 80] on button "Options" at bounding box center [1162, 72] width 77 height 22
click at [1186, 130] on div "Email" at bounding box center [1135, 135] width 107 height 20
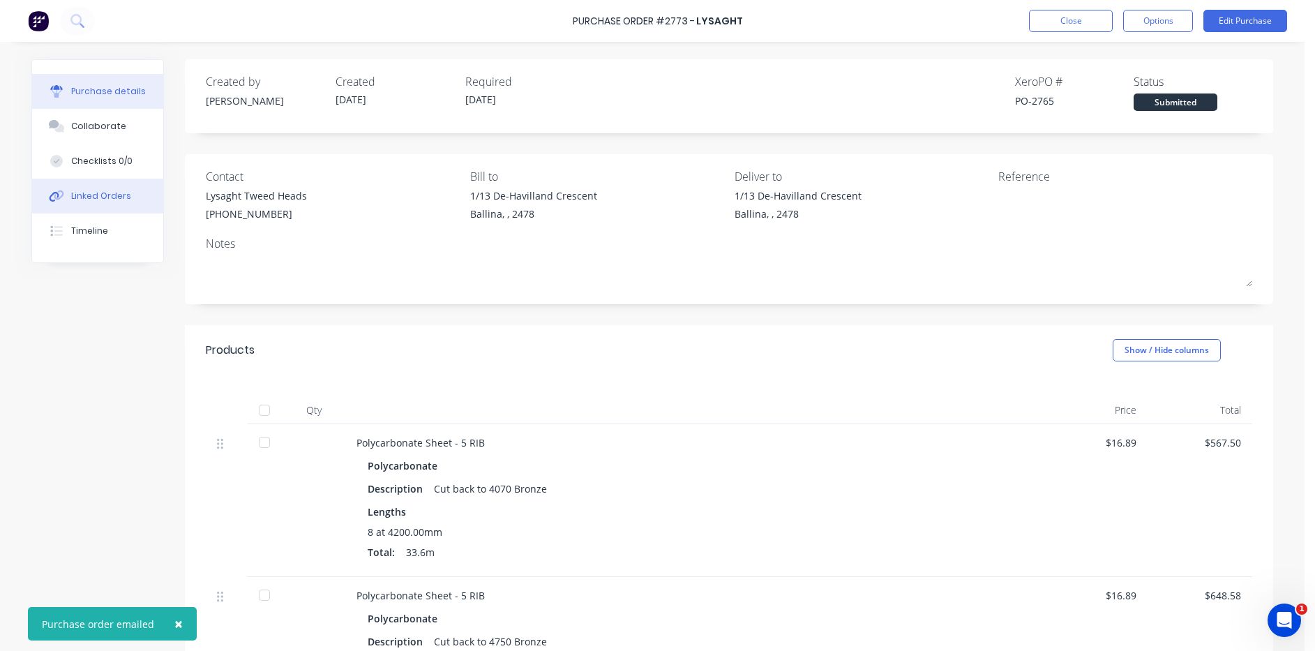
click at [124, 201] on button "Linked Orders" at bounding box center [97, 196] width 131 height 35
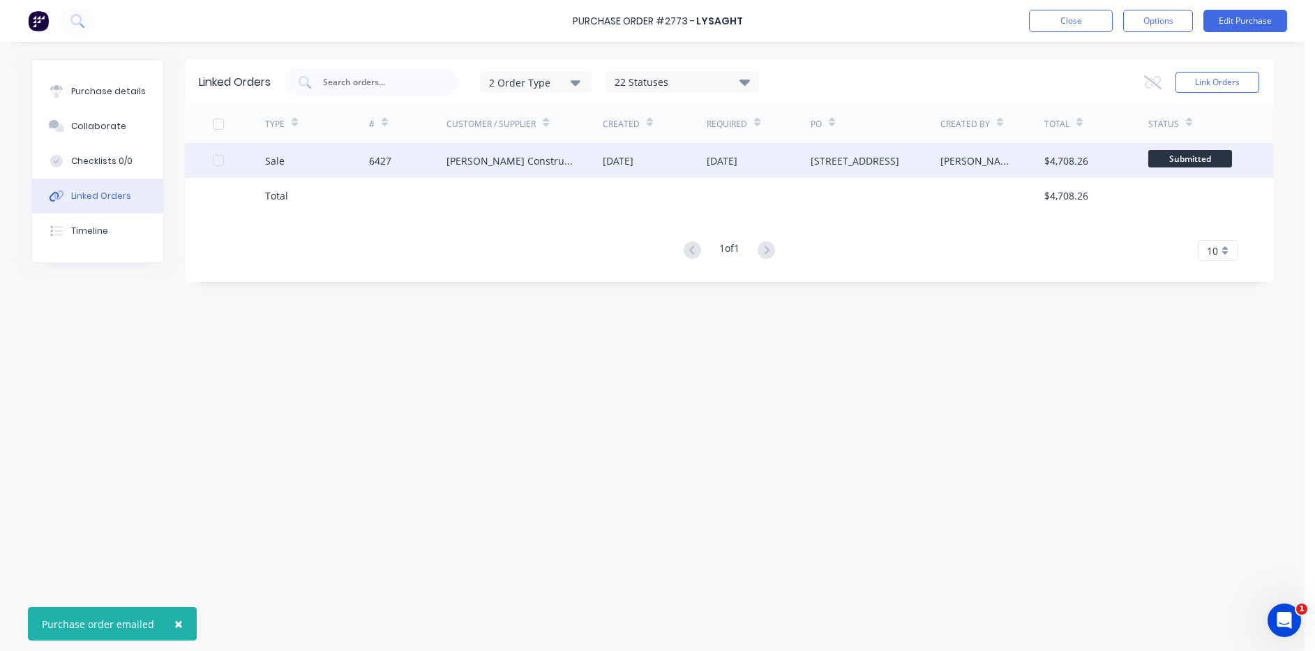
click at [822, 149] on div "816 Federal Drive" at bounding box center [876, 160] width 130 height 35
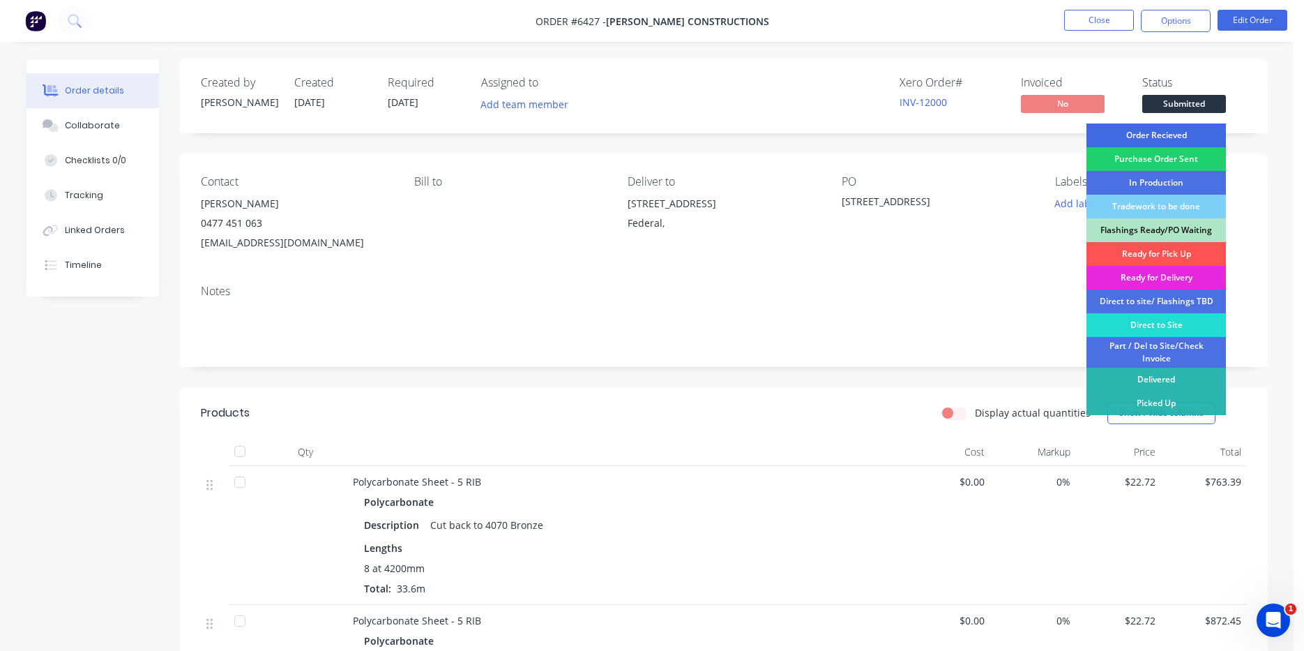
click at [1208, 144] on div "Order Recieved" at bounding box center [1157, 135] width 140 height 24
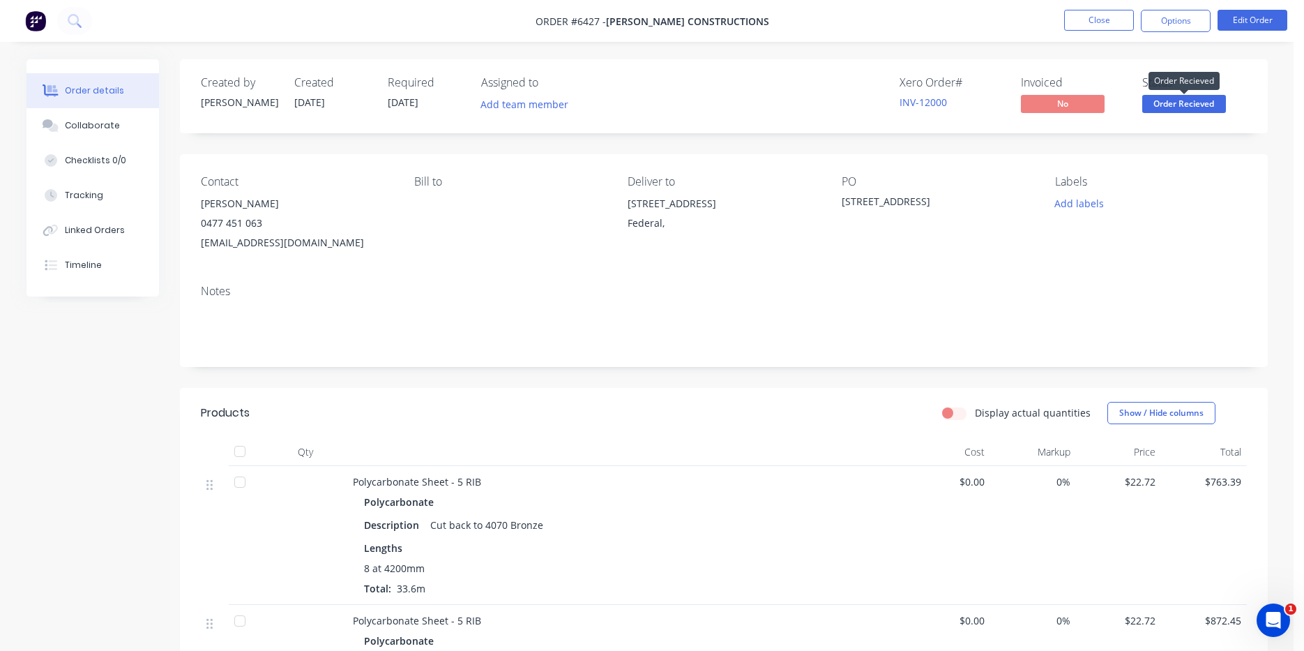
click at [1202, 116] on button "Order Recieved" at bounding box center [1185, 105] width 84 height 21
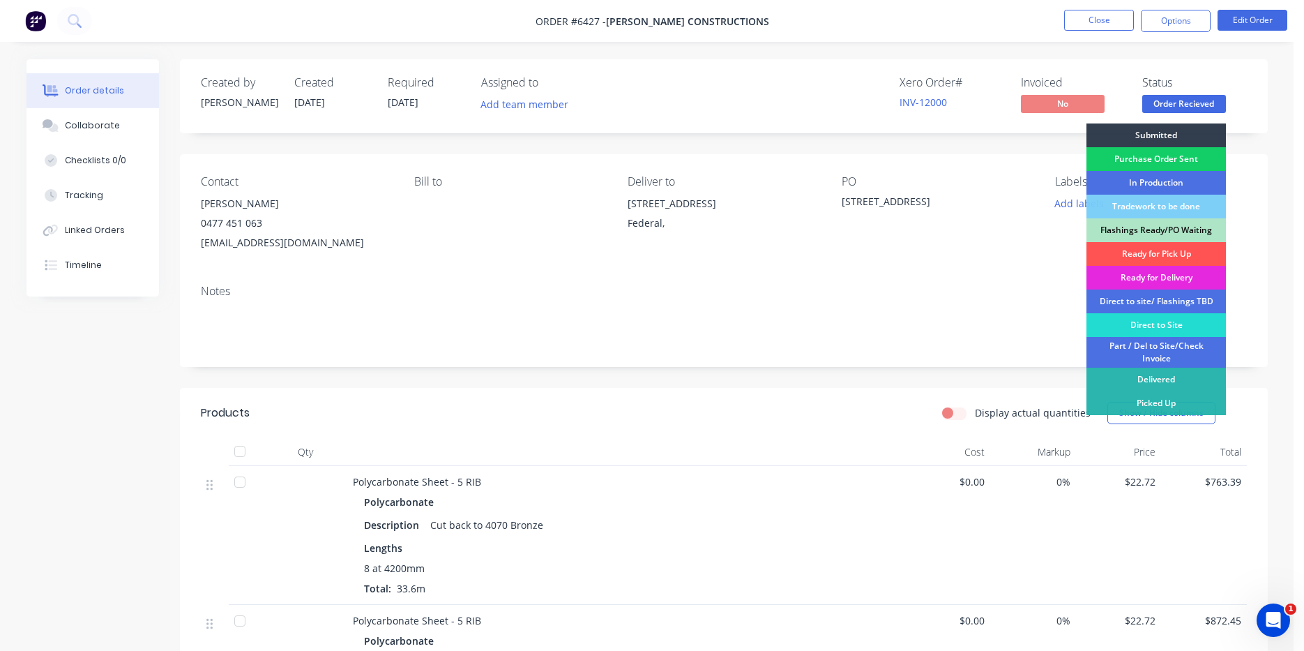
click at [1194, 156] on div "Purchase Order Sent" at bounding box center [1157, 159] width 140 height 24
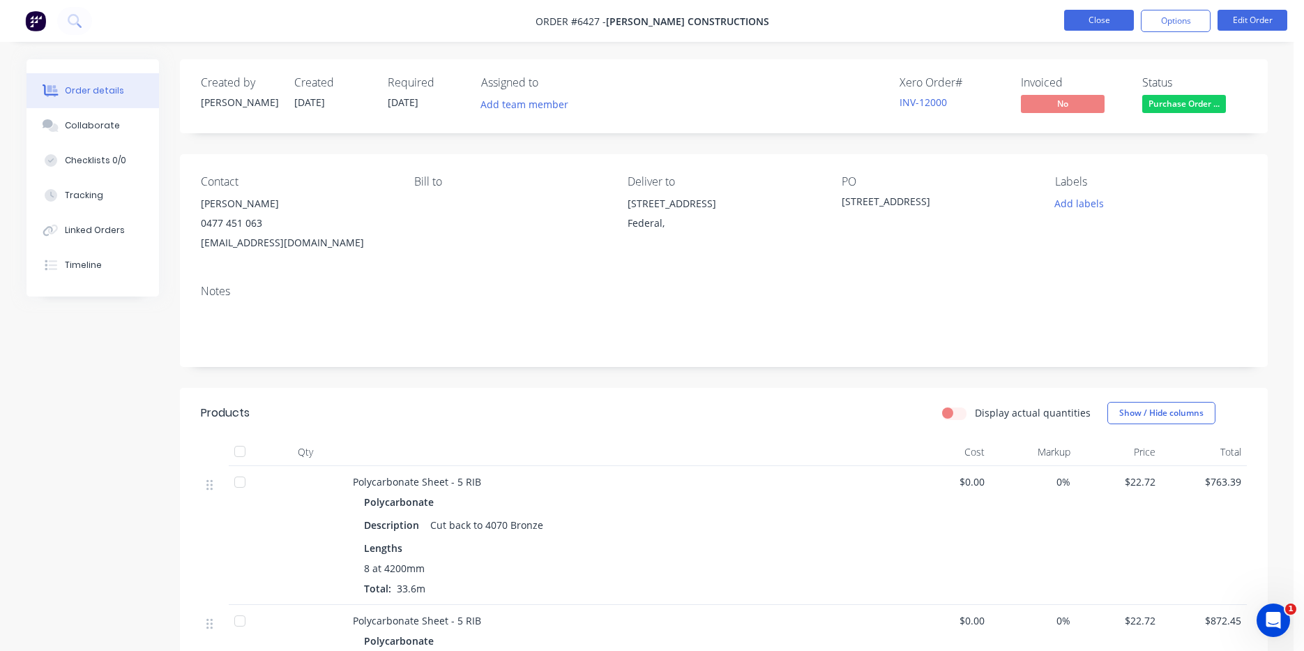
click at [1107, 20] on button "Close" at bounding box center [1099, 20] width 70 height 21
